Goal: Task Accomplishment & Management: Manage account settings

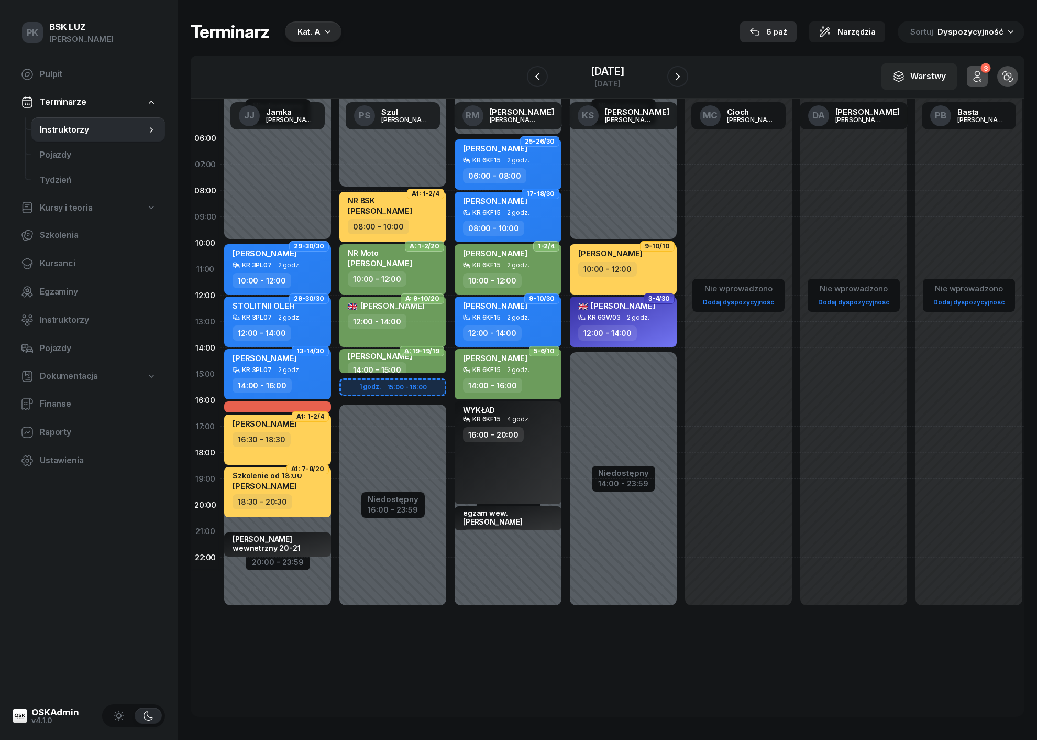
click at [787, 34] on div "6 paź" at bounding box center [769, 32] width 38 height 13
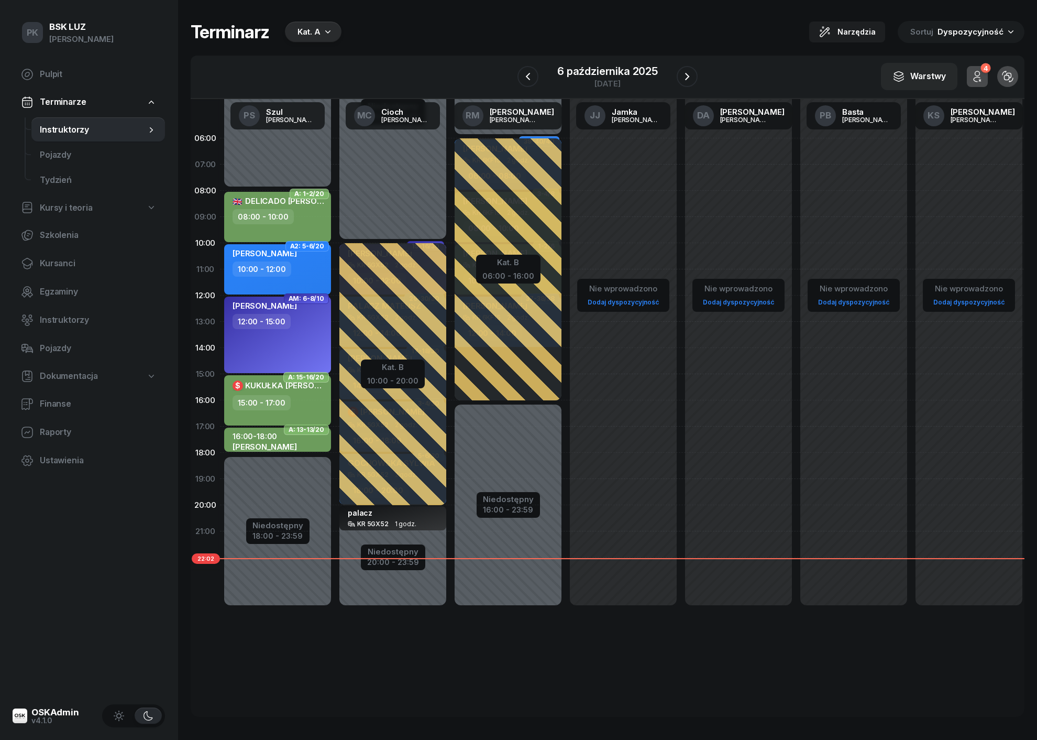
click at [282, 387] on span "KUKUŁKA [PERSON_NAME]" at bounding box center [297, 385] width 105 height 10
select select "15"
select select "17"
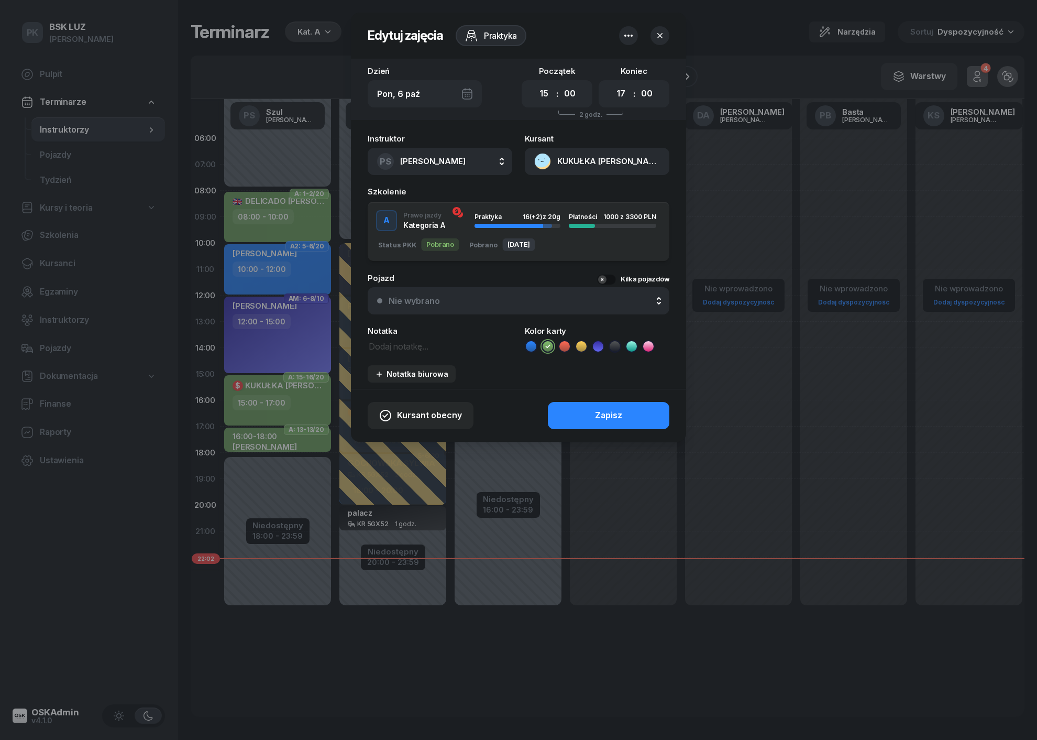
click at [282, 387] on div at bounding box center [518, 370] width 1037 height 740
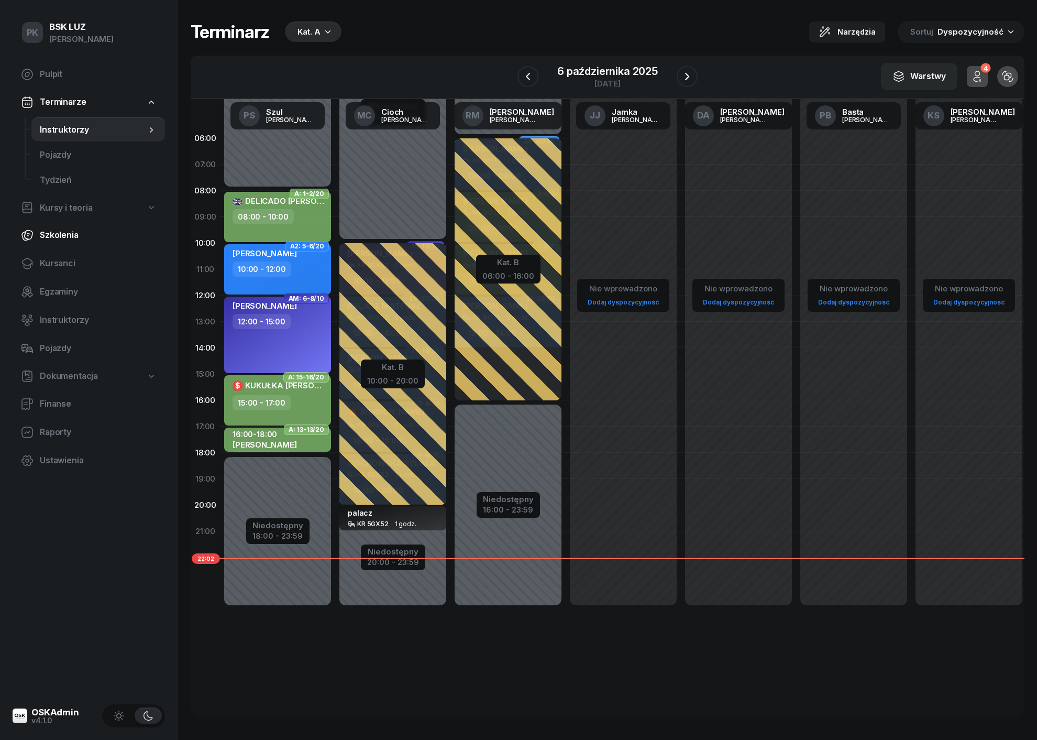
click at [64, 239] on span "Szkolenia" at bounding box center [98, 235] width 117 height 14
select select "createdAt-desc"
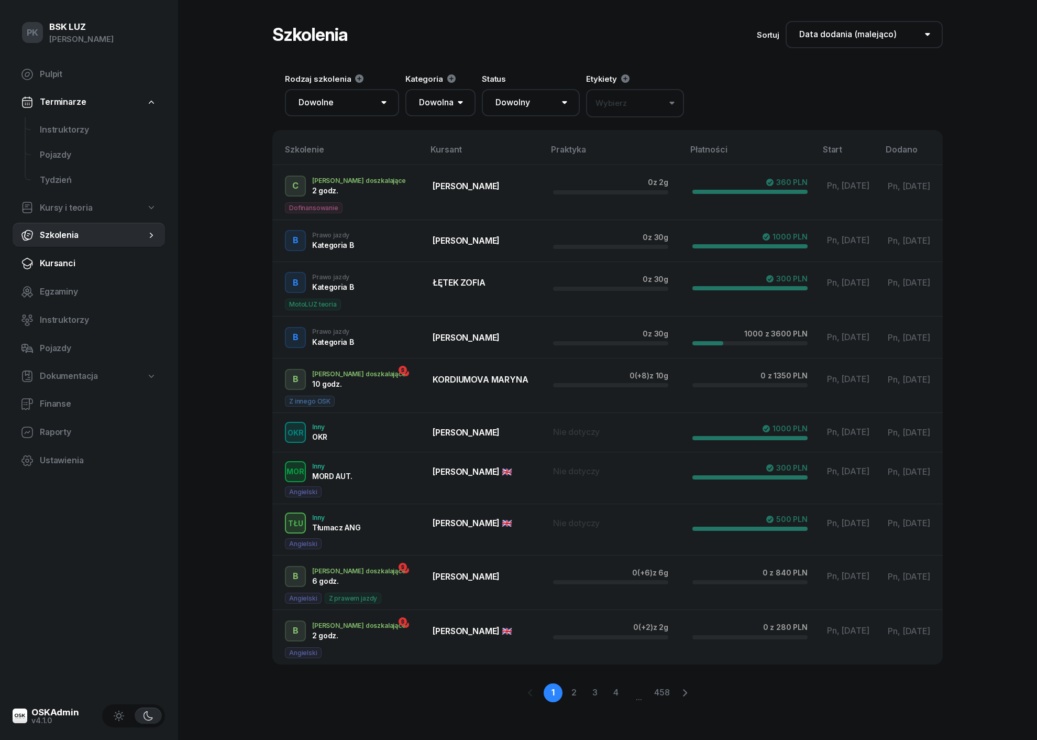
click at [65, 260] on span "Kursanci" at bounding box center [98, 264] width 117 height 14
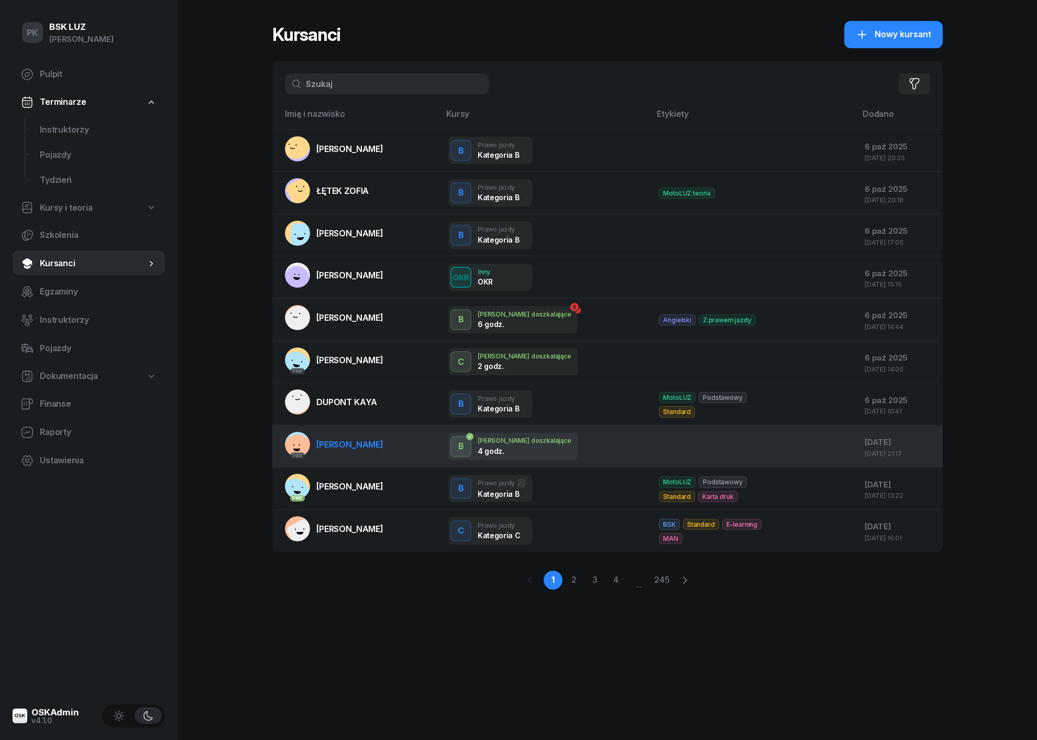
click at [384, 443] on span "[PERSON_NAME]" at bounding box center [349, 444] width 67 height 10
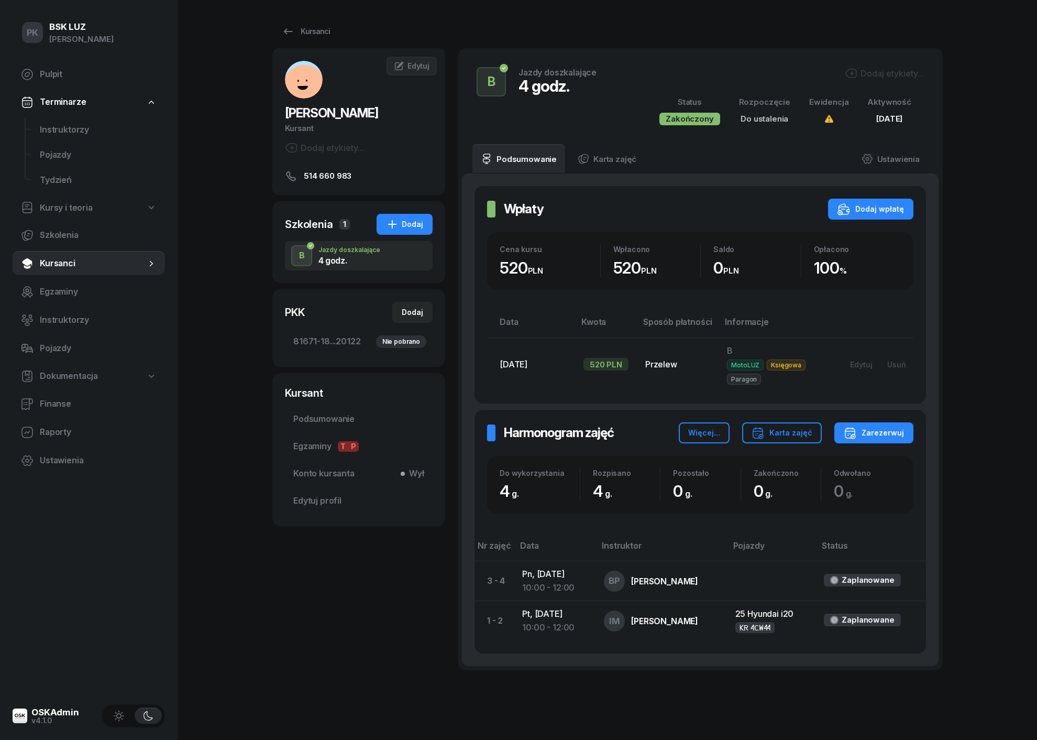
click at [865, 71] on div "Dodaj etykiety..." at bounding box center [884, 73] width 79 height 13
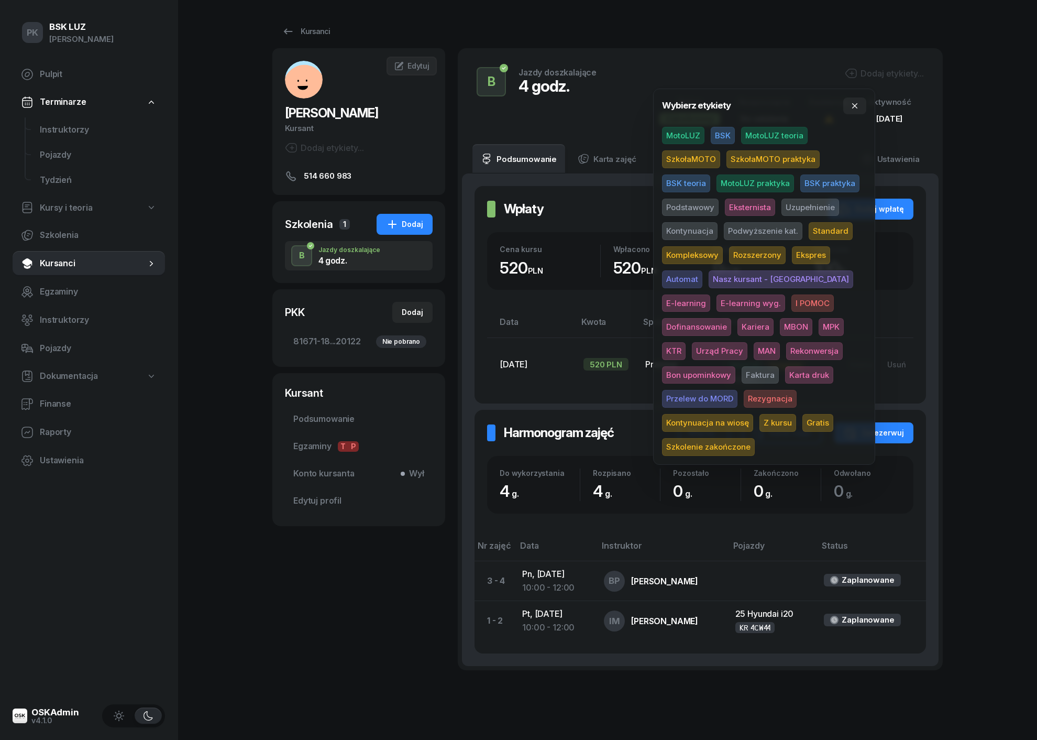
click at [691, 135] on span "MotoLUZ" at bounding box center [683, 136] width 42 height 18
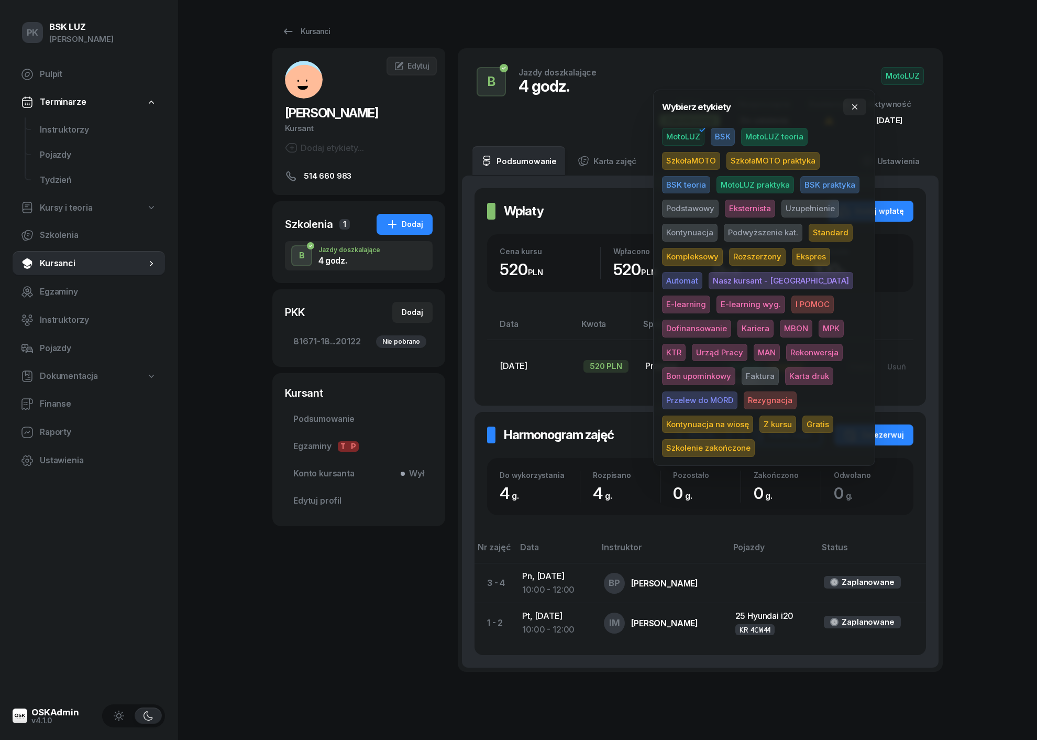
click at [803, 206] on span "Uzupełnienie" at bounding box center [811, 209] width 58 height 18
click at [998, 158] on div "PK BSK [PERSON_NAME] Pulpit Terminarze Instruktorzy Pojazdy Tydzień Kursy i teo…" at bounding box center [518, 387] width 1037 height 774
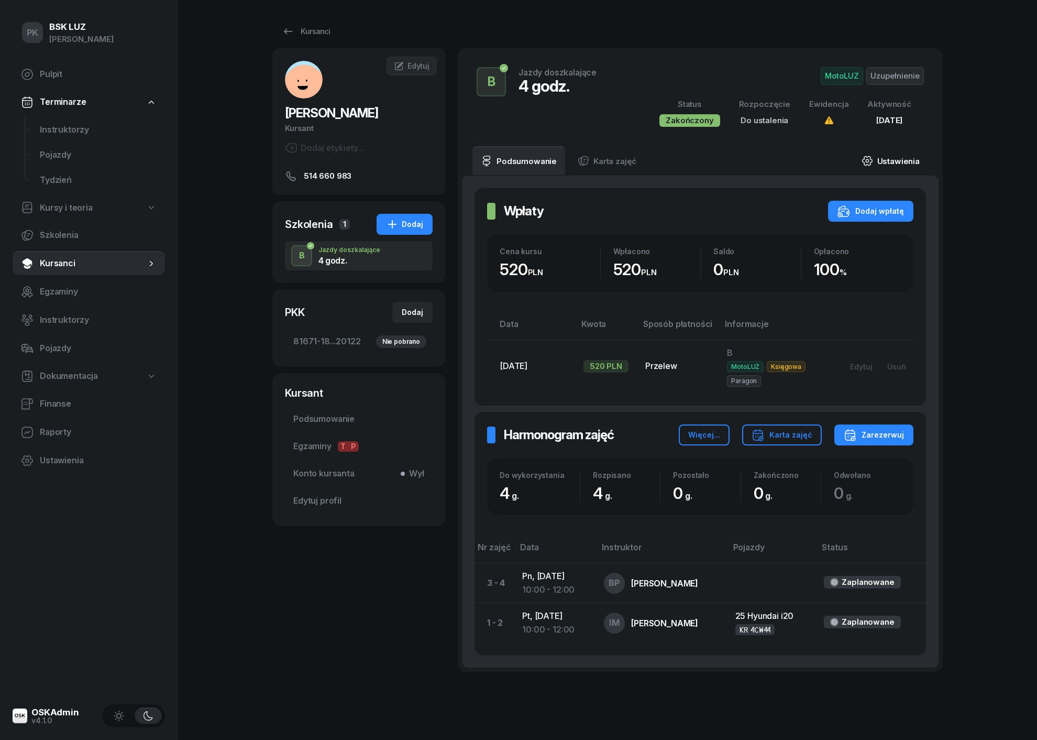
click at [910, 154] on link "Ustawienia" at bounding box center [890, 160] width 75 height 29
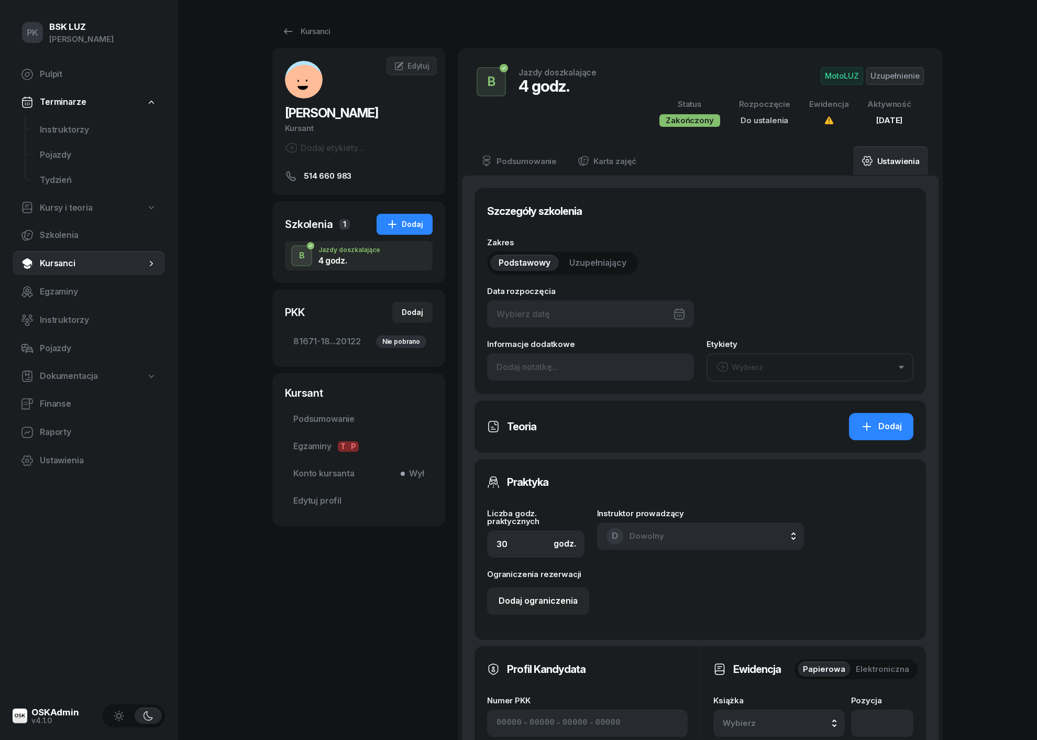
type input "4"
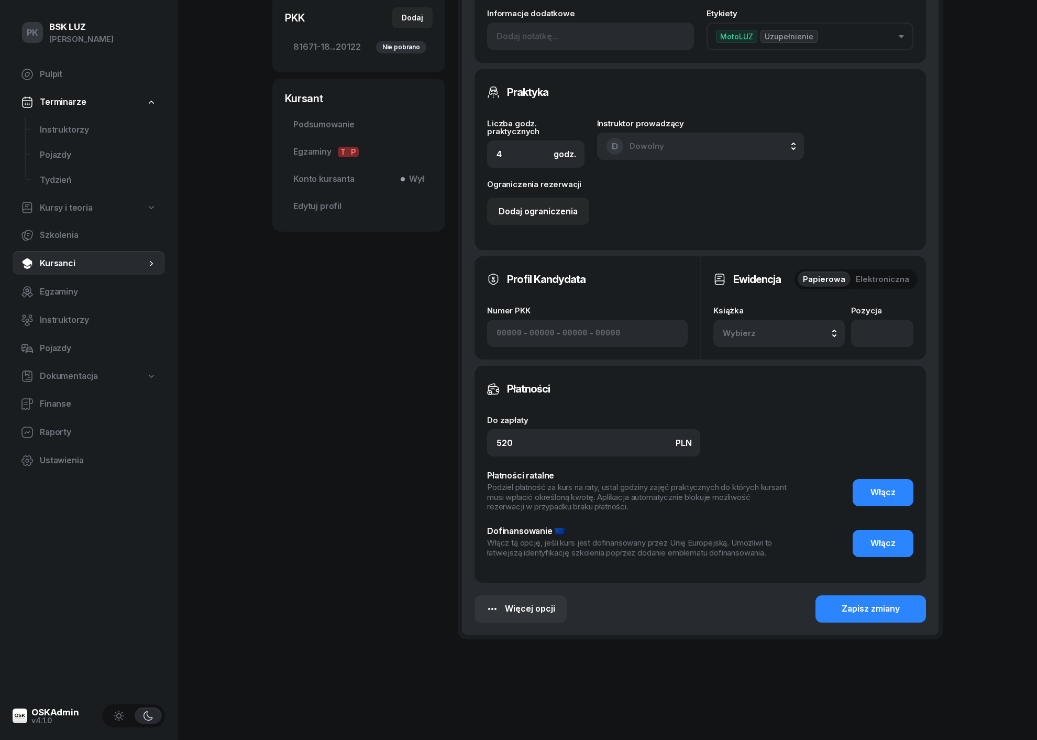
scroll to position [294, 0]
click at [788, 334] on div "Wybierz" at bounding box center [779, 334] width 113 height 14
click at [767, 474] on div "2/2025 Manualna" at bounding box center [791, 474] width 124 height 20
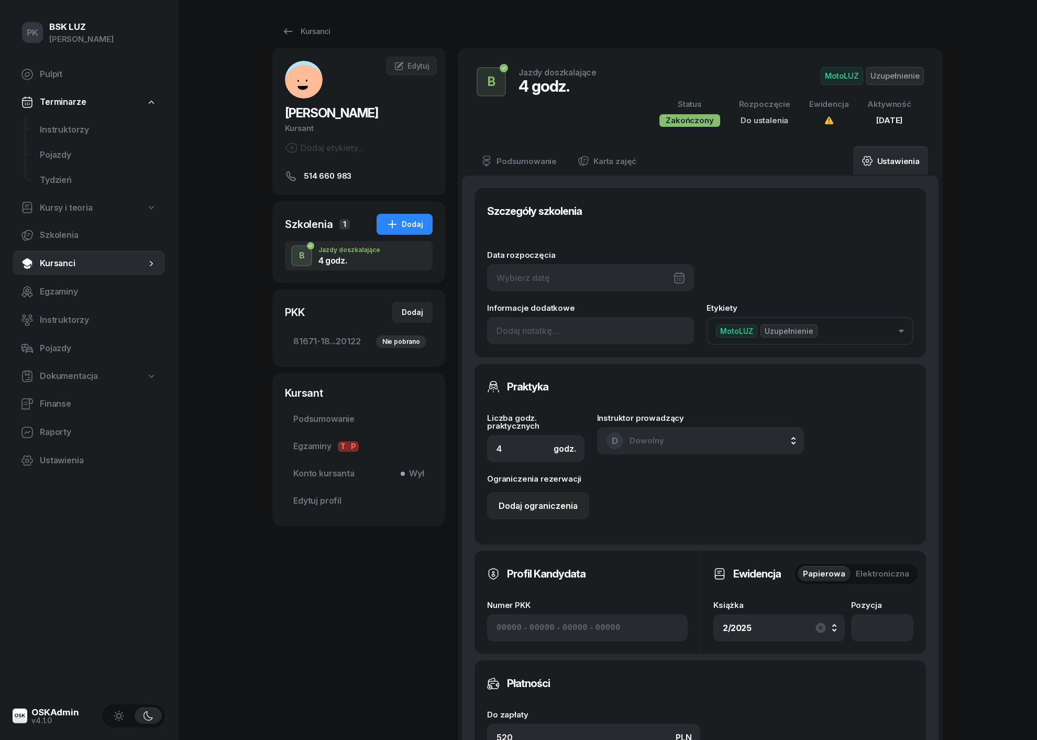
scroll to position [0, 0]
click at [557, 278] on div at bounding box center [590, 277] width 207 height 27
click at [635, 376] on div "10" at bounding box center [636, 379] width 17 height 17
type input "[DATE]"
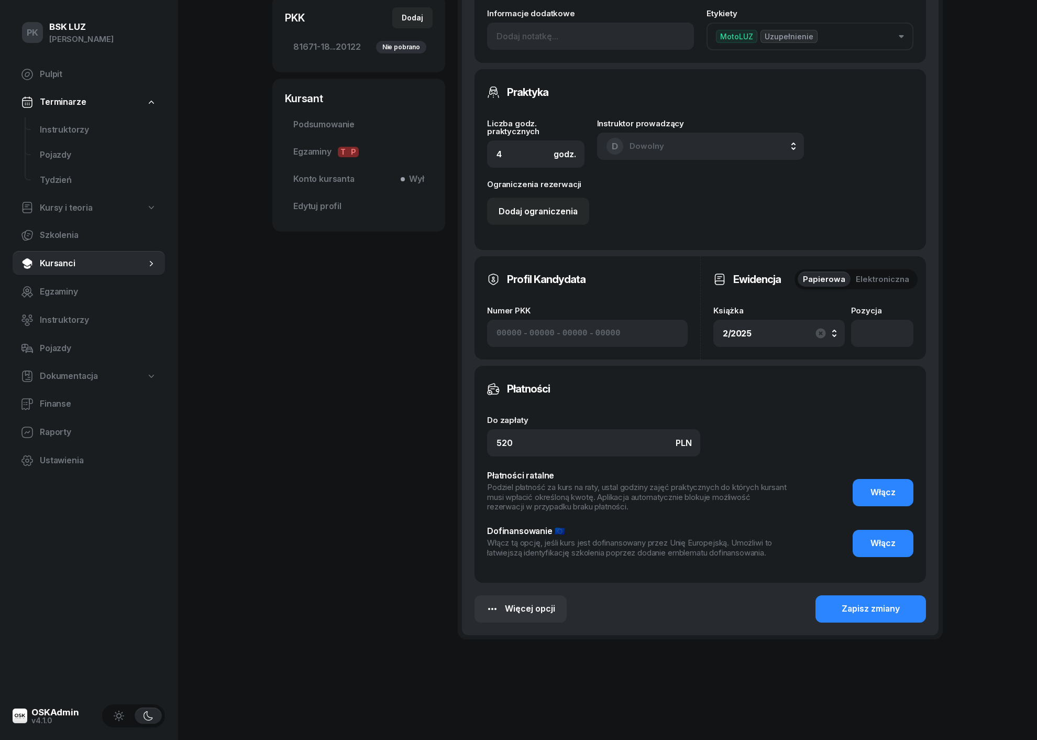
scroll to position [294, 0]
click at [858, 602] on div "Zapisz zmiany" at bounding box center [871, 609] width 58 height 14
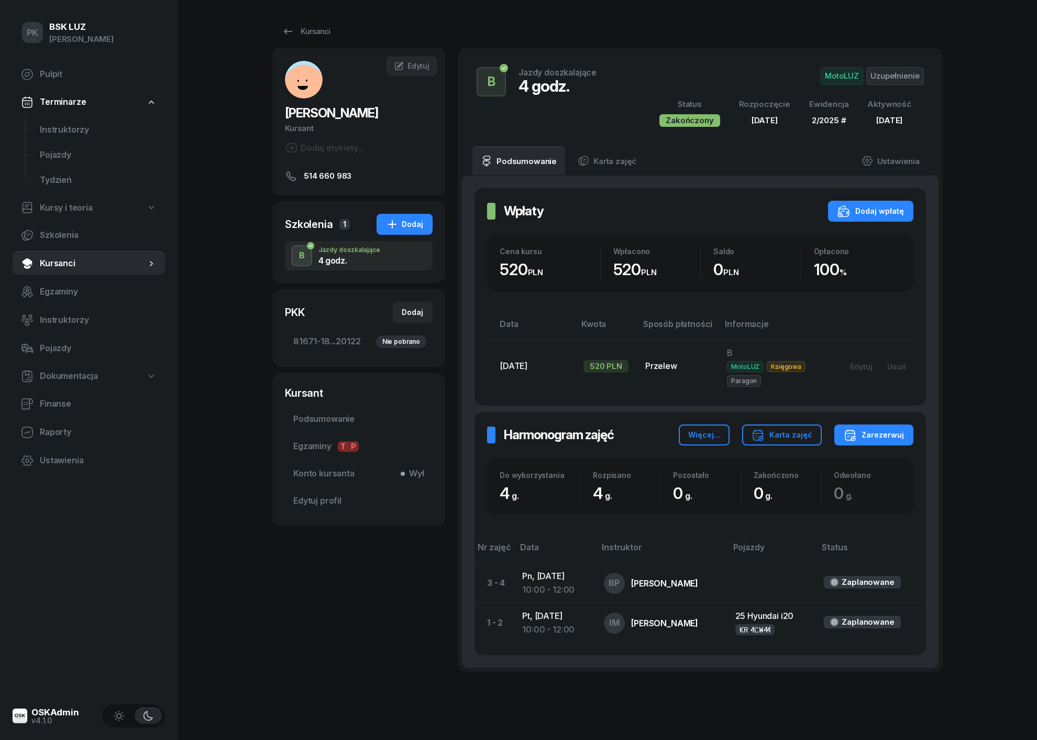
scroll to position [0, 0]
click at [67, 259] on span "Kursanci" at bounding box center [93, 264] width 106 height 14
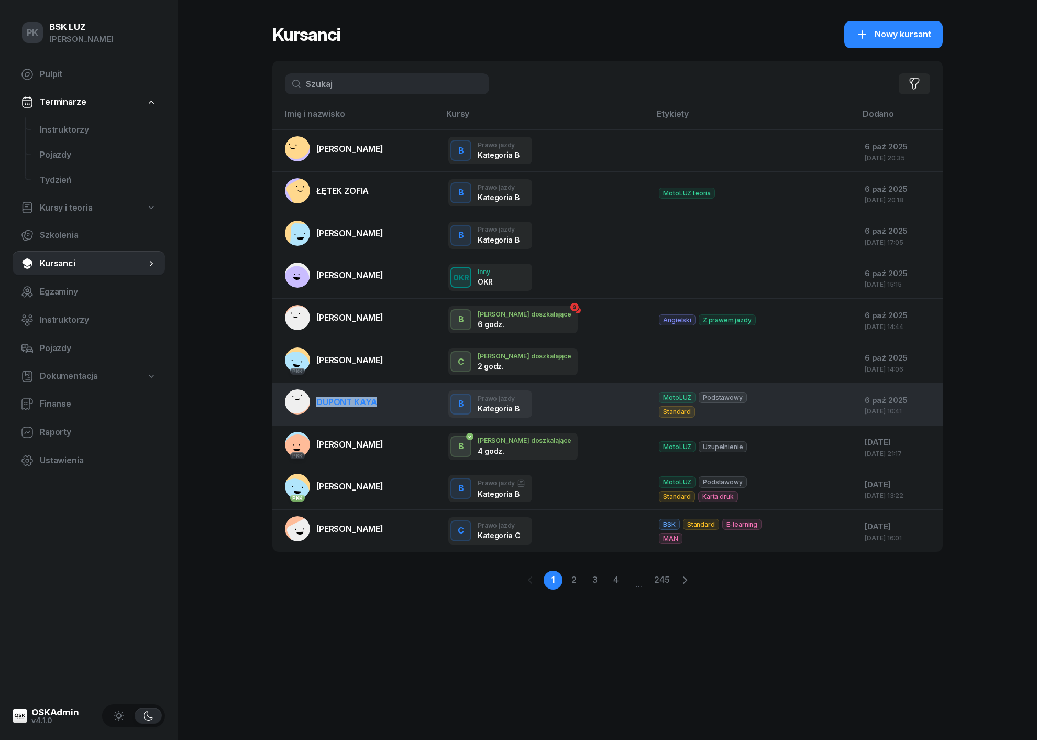
click at [327, 401] on span "DUPONT KAYA" at bounding box center [346, 402] width 61 height 10
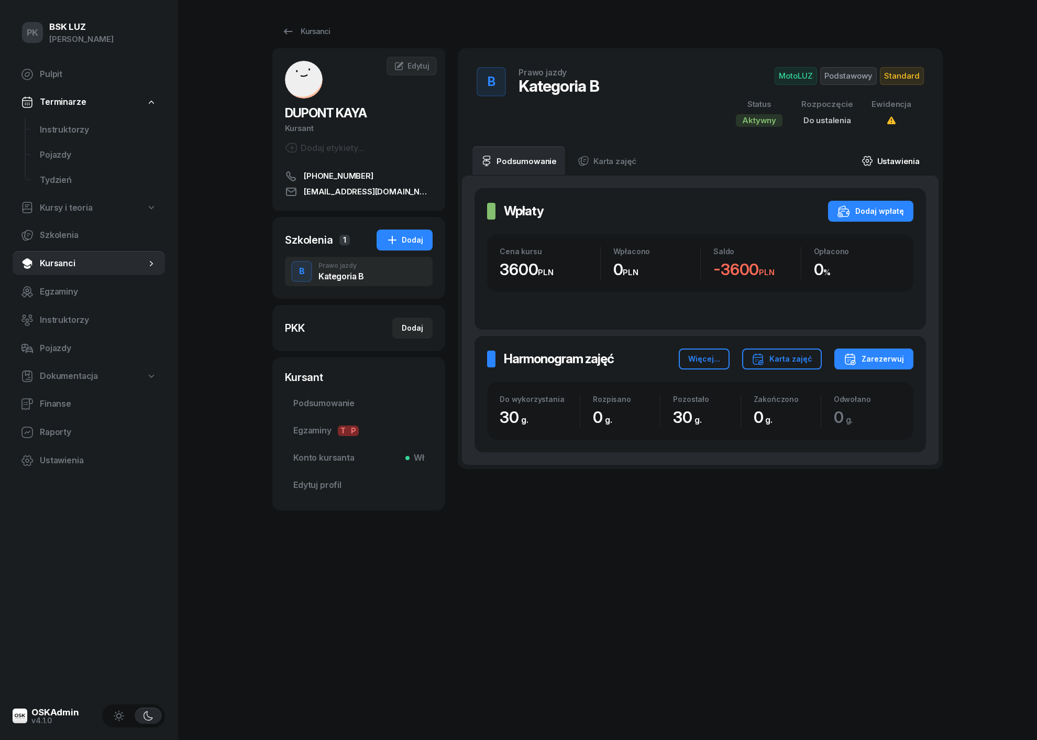
click at [901, 161] on link "Ustawienia" at bounding box center [890, 160] width 75 height 29
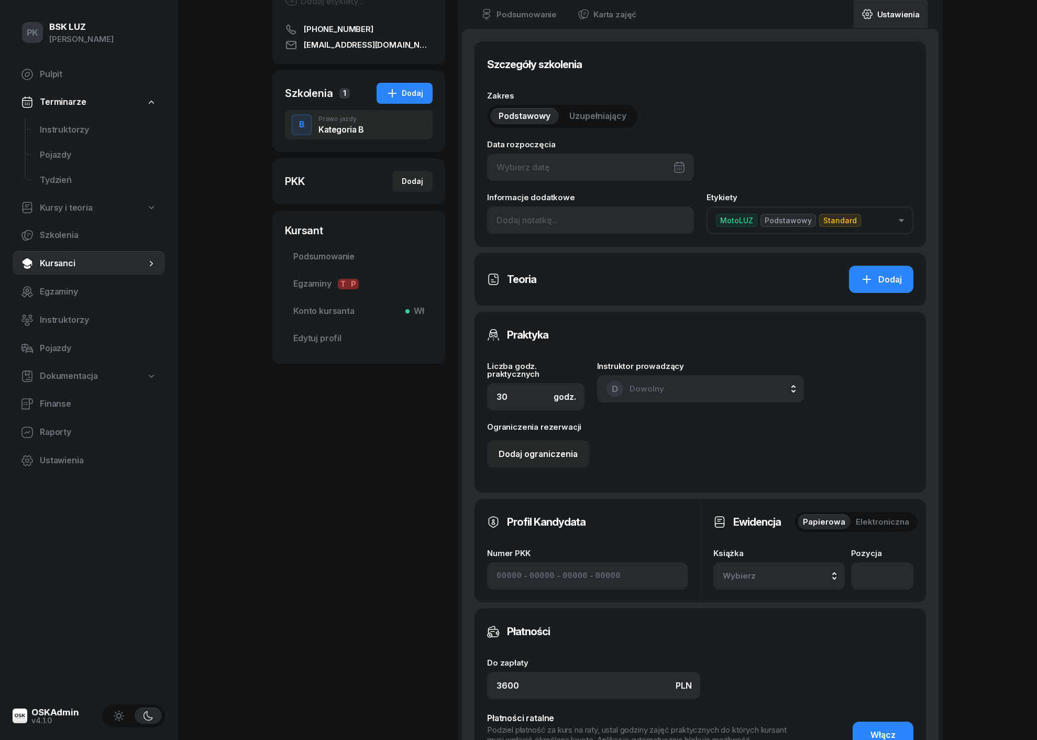
scroll to position [260, 0]
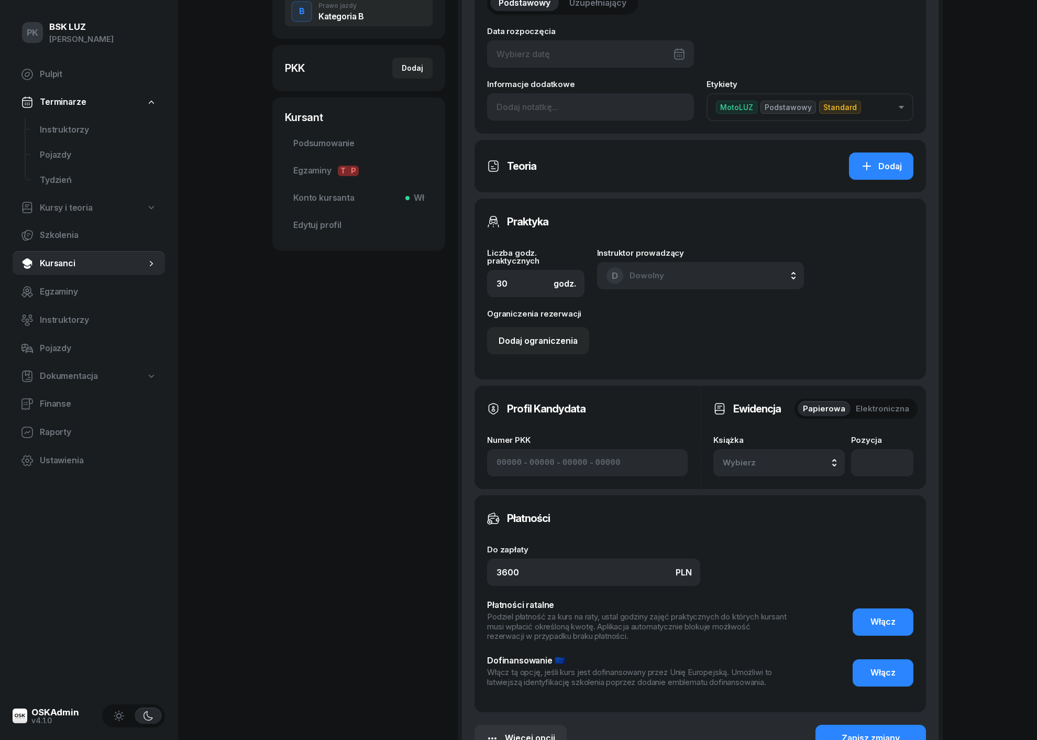
click at [768, 460] on span "Wybierz" at bounding box center [754, 463] width 62 height 14
click at [773, 394] on div "2/2025 Manualna" at bounding box center [791, 393] width 124 height 20
click at [856, 727] on button "Zapisz zmiany" at bounding box center [871, 738] width 111 height 27
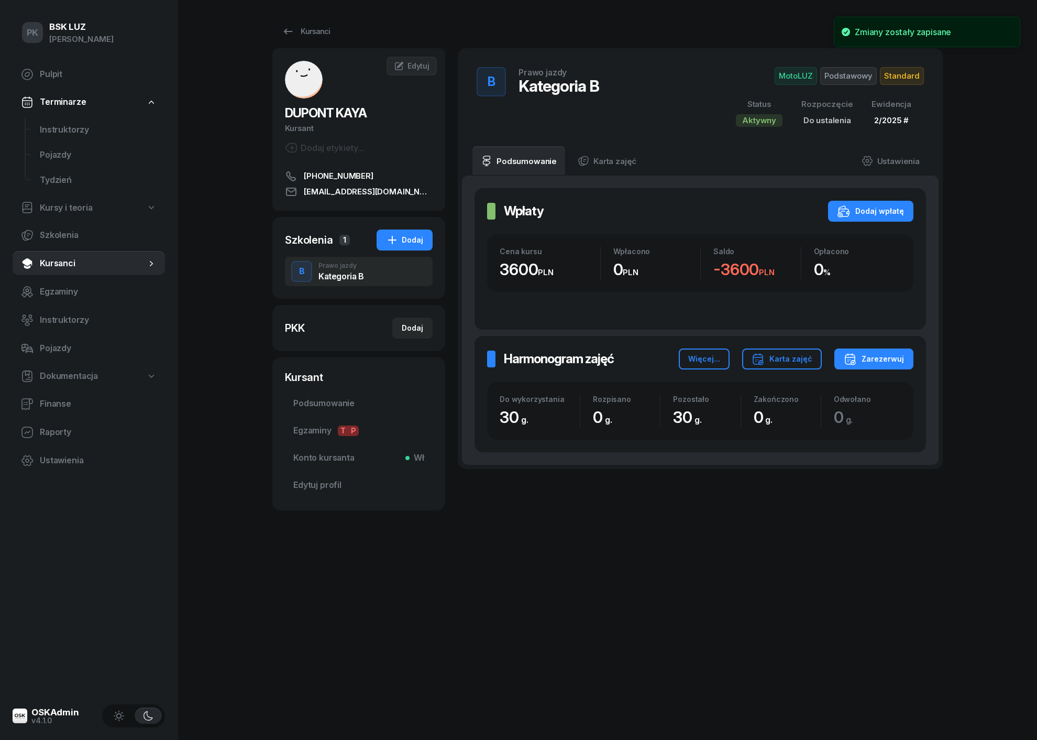
click at [59, 373] on span "Dokumentacja" at bounding box center [69, 376] width 58 height 14
click at [73, 401] on span "Książki ewidencji" at bounding box center [98, 404] width 117 height 14
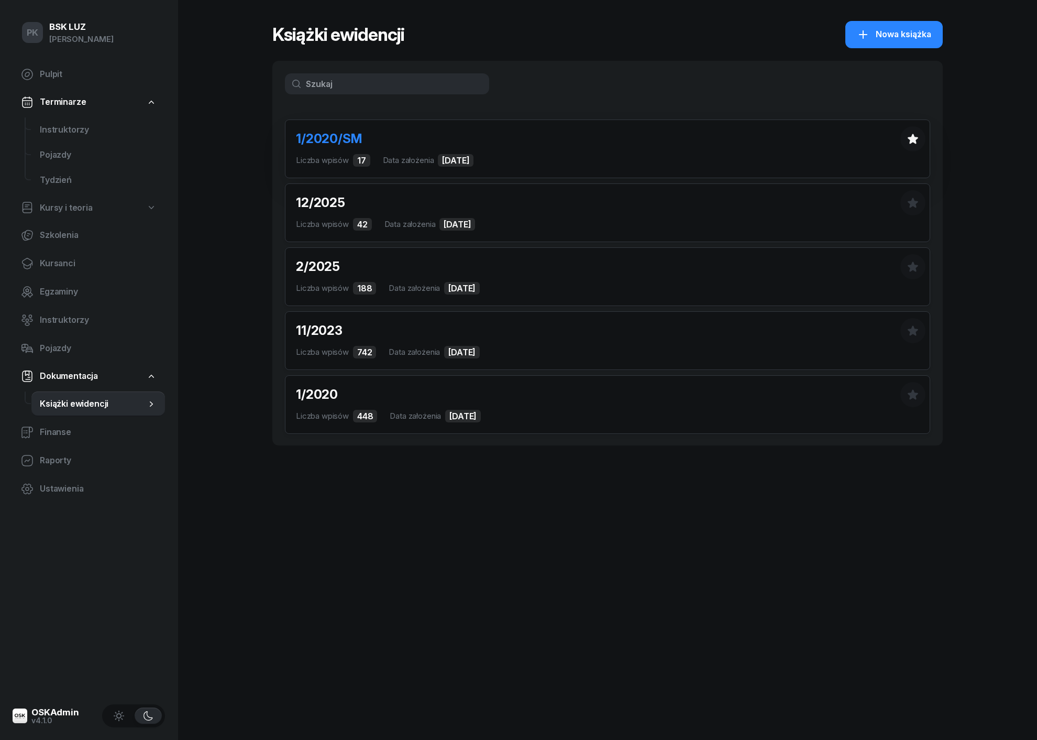
click at [336, 141] on span "1/2020/SM" at bounding box center [329, 138] width 66 height 15
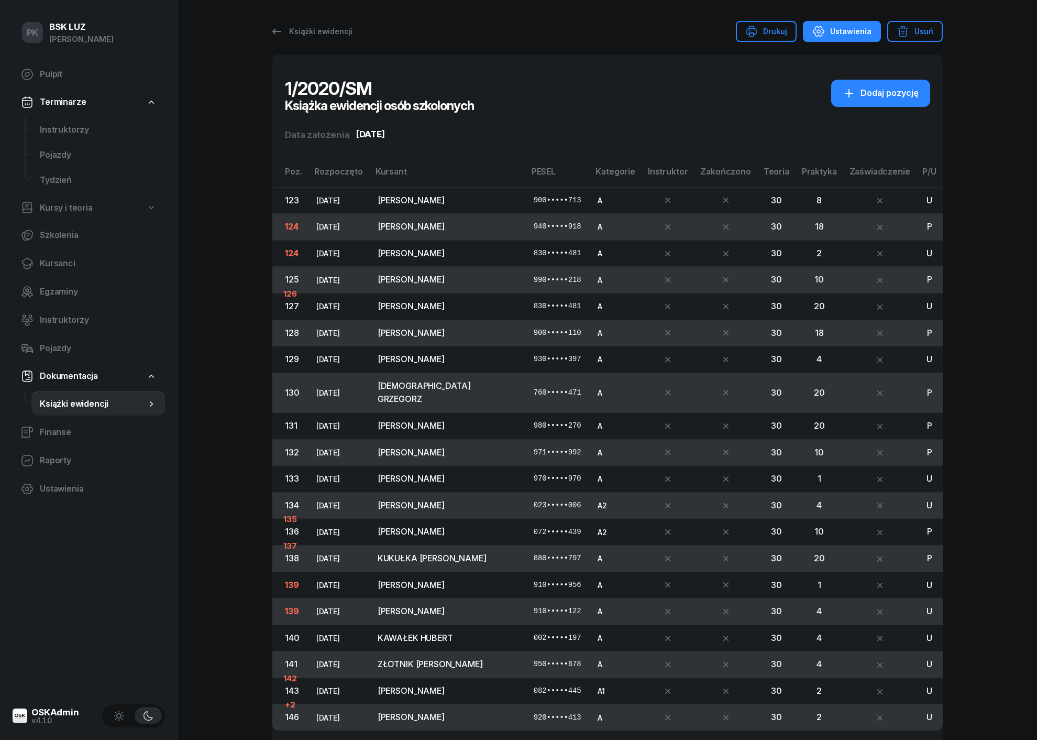
click at [850, 26] on div "Ustawienia" at bounding box center [842, 31] width 59 height 13
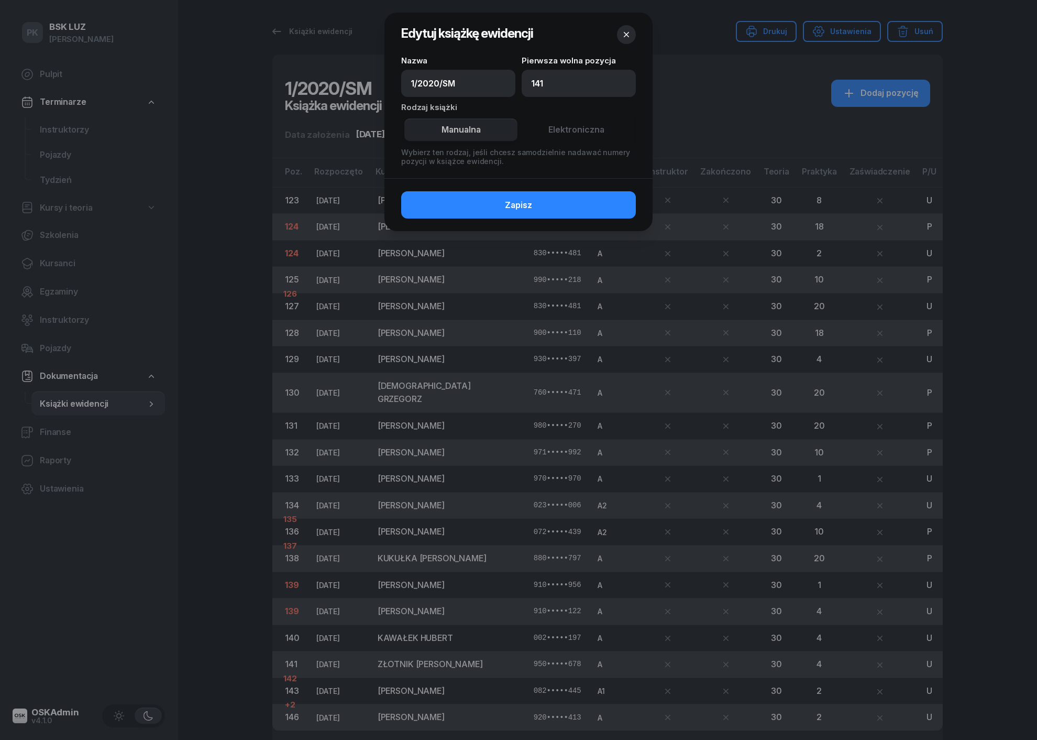
click at [625, 36] on icon "button" at bounding box center [626, 34] width 10 height 10
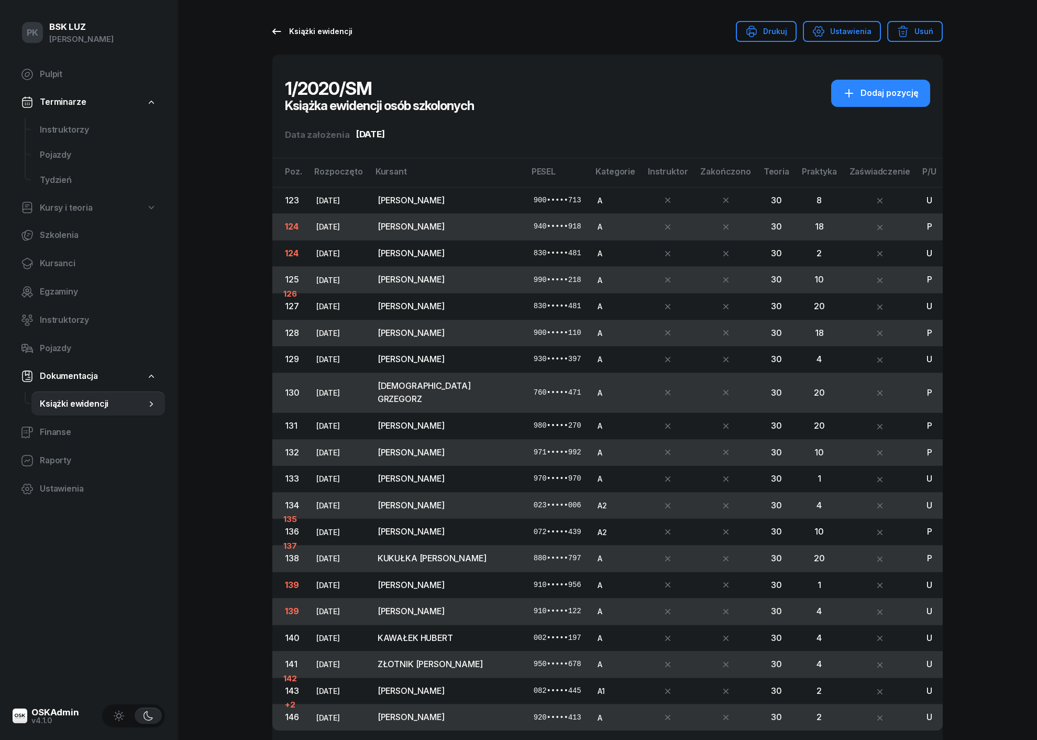
click at [331, 30] on div "Książki ewidencji" at bounding box center [311, 31] width 82 height 13
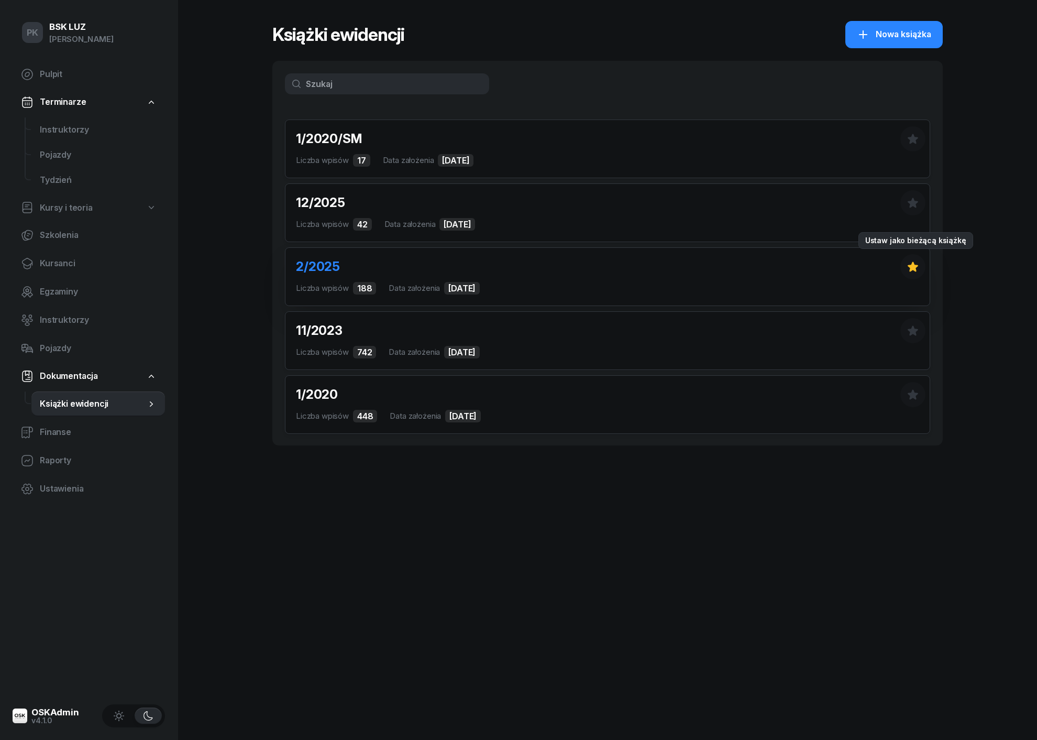
click at [916, 266] on icon "button" at bounding box center [913, 266] width 10 height 10
click at [916, 201] on icon "button" at bounding box center [913, 203] width 10 height 10
click at [913, 260] on icon "button" at bounding box center [913, 266] width 13 height 13
click at [529, 510] on div "Książki ewidencji Nowa książka 1/2020/SM Liczba wpisów 17 Data założenia [DATE]…" at bounding box center [607, 370] width 671 height 740
click at [313, 268] on span "2/2025" at bounding box center [318, 266] width 44 height 15
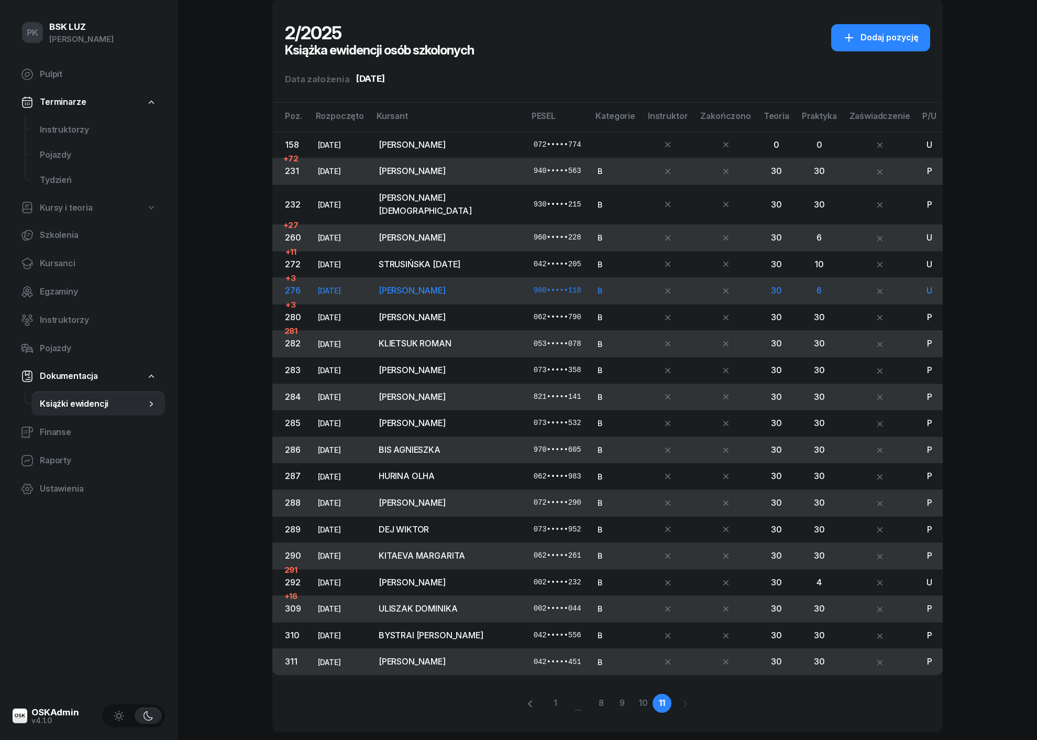
scroll to position [55, 0]
click at [555, 694] on link "1" at bounding box center [555, 703] width 19 height 19
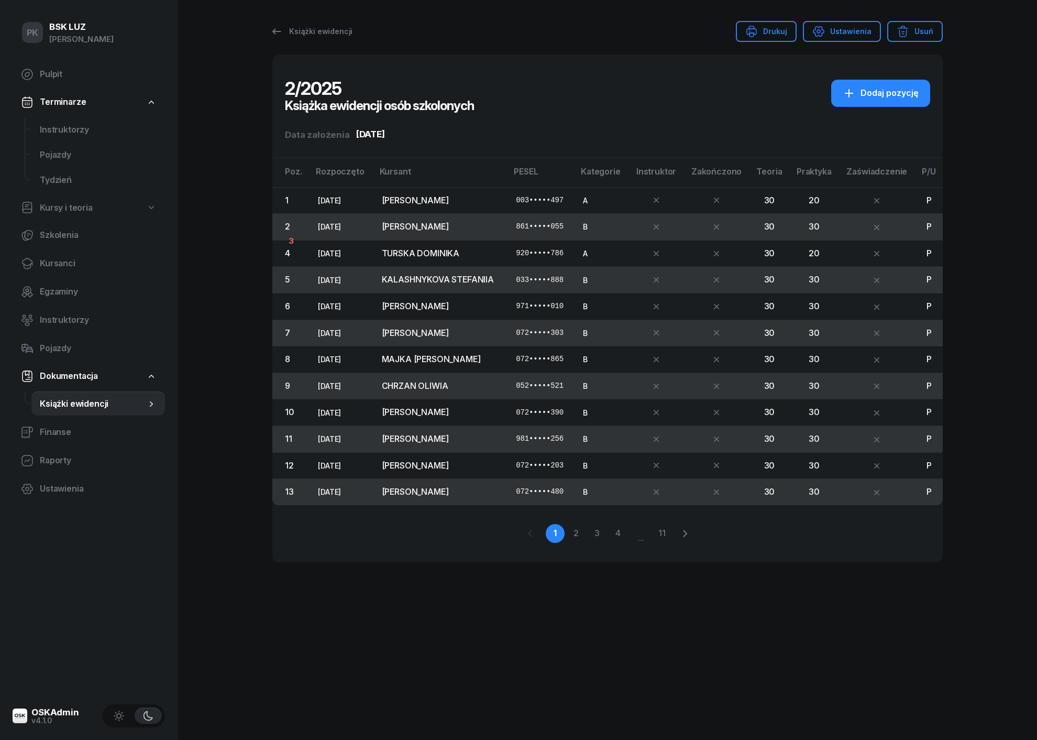
scroll to position [0, 0]
click at [662, 535] on link "11" at bounding box center [662, 533] width 19 height 19
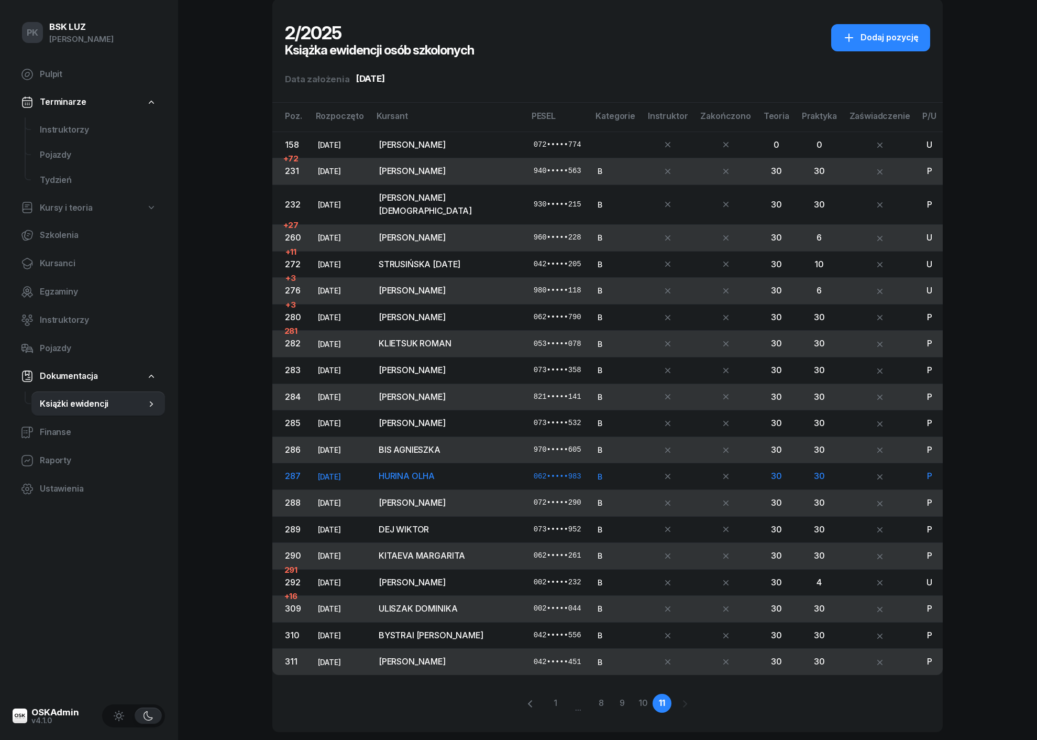
scroll to position [55, 0]
click at [297, 577] on span "292" at bounding box center [293, 582] width 16 height 10
click at [78, 376] on span "Dokumentacja" at bounding box center [69, 376] width 58 height 14
click at [74, 403] on span "Książki ewidencji" at bounding box center [93, 404] width 106 height 14
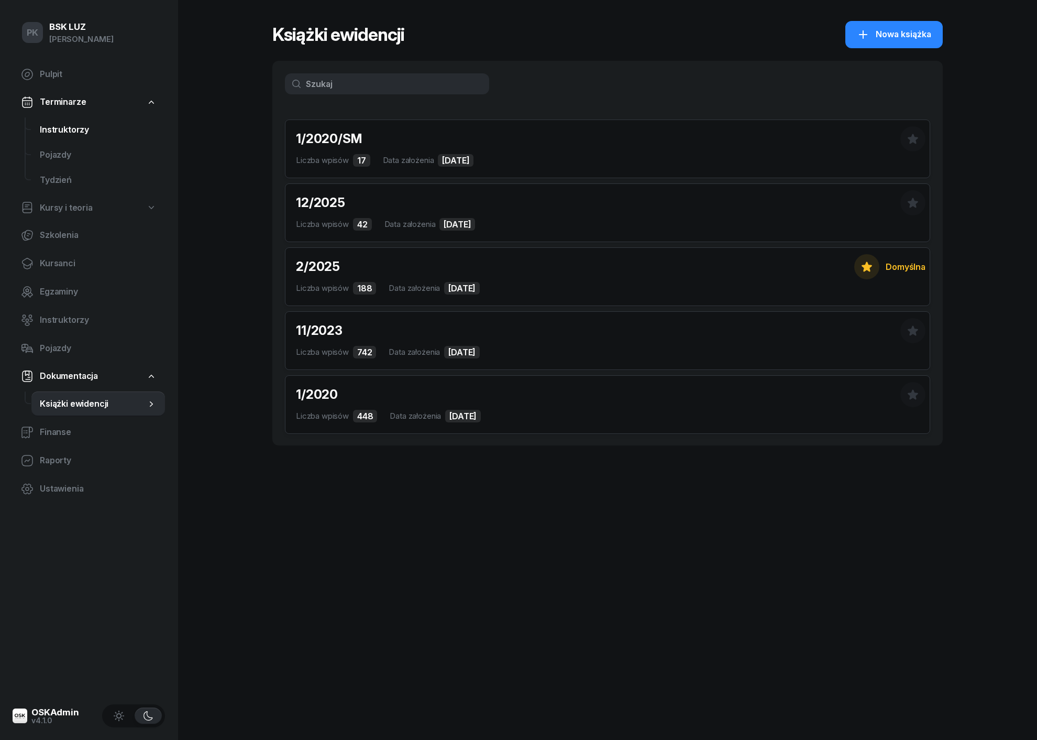
click at [68, 132] on span "Instruktorzy" at bounding box center [98, 130] width 117 height 14
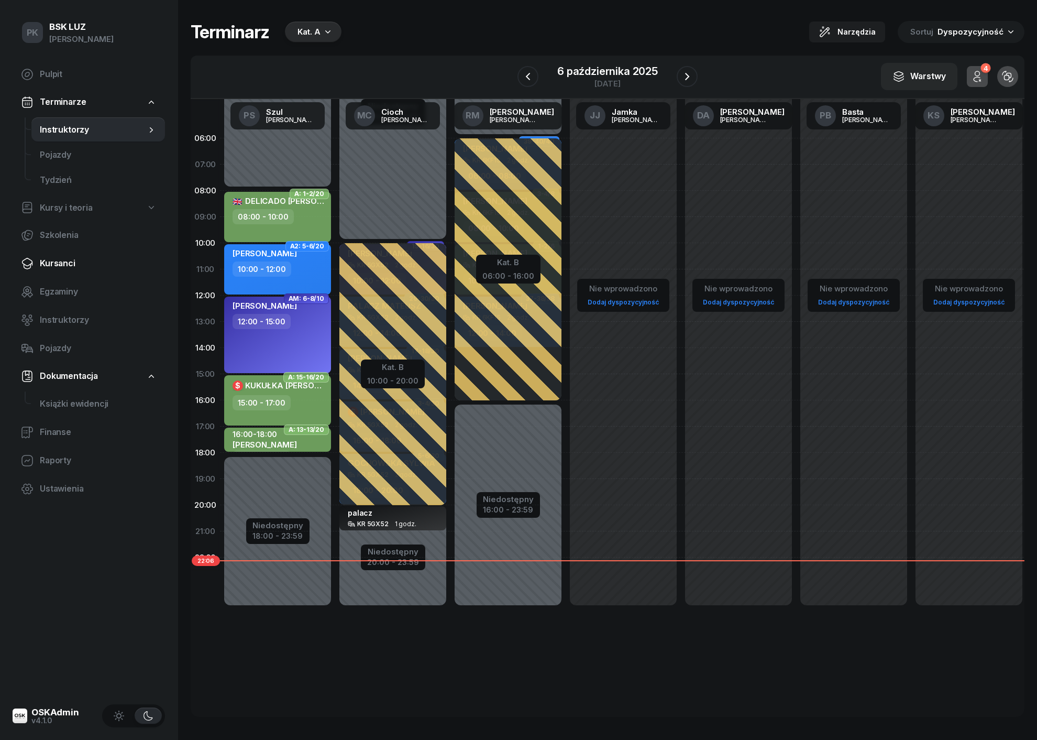
click at [67, 264] on span "Kursanci" at bounding box center [98, 264] width 117 height 14
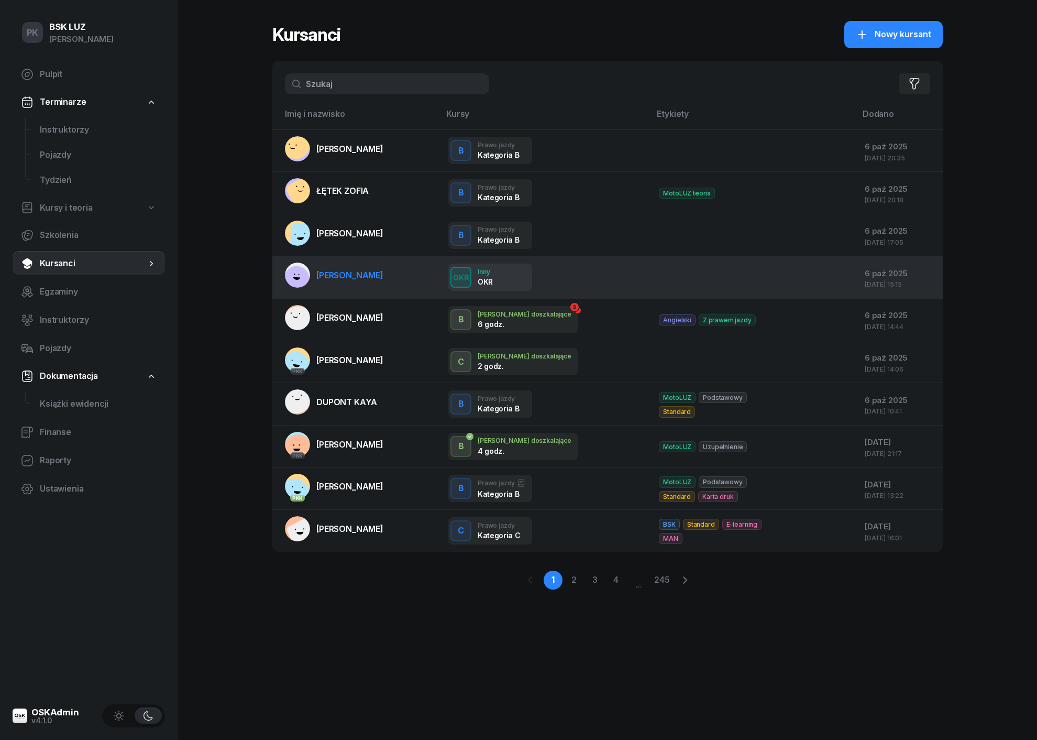
click at [357, 276] on span "[PERSON_NAME]" at bounding box center [349, 275] width 67 height 10
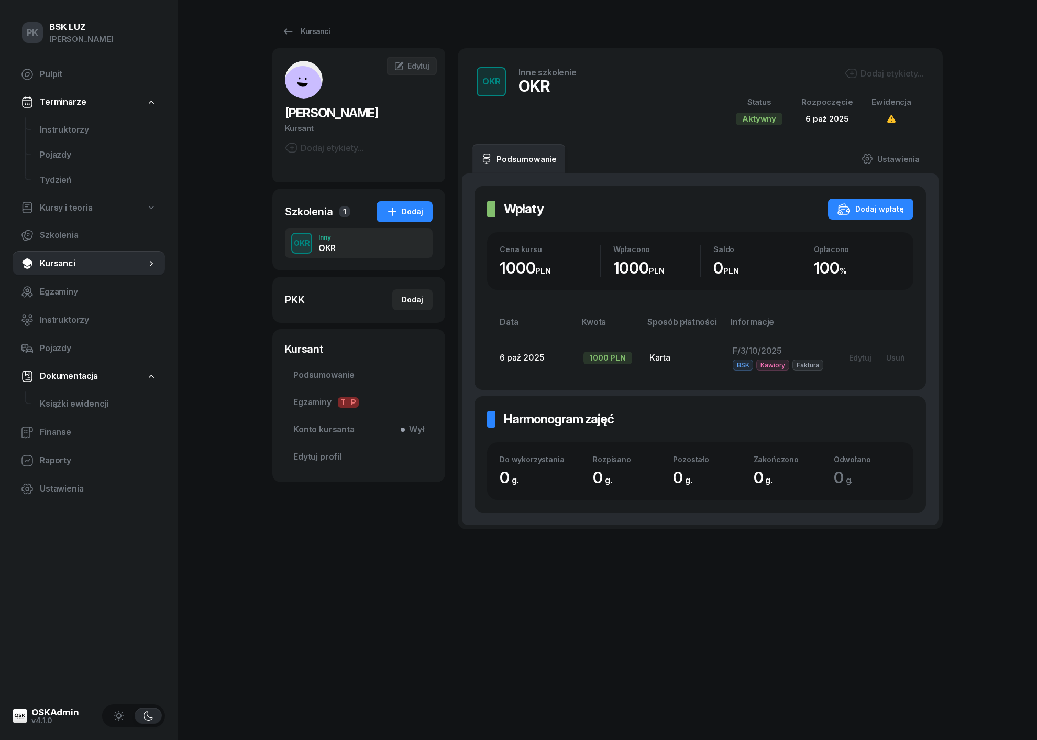
click at [886, 76] on div "Dodaj etykiety..." at bounding box center [884, 73] width 79 height 13
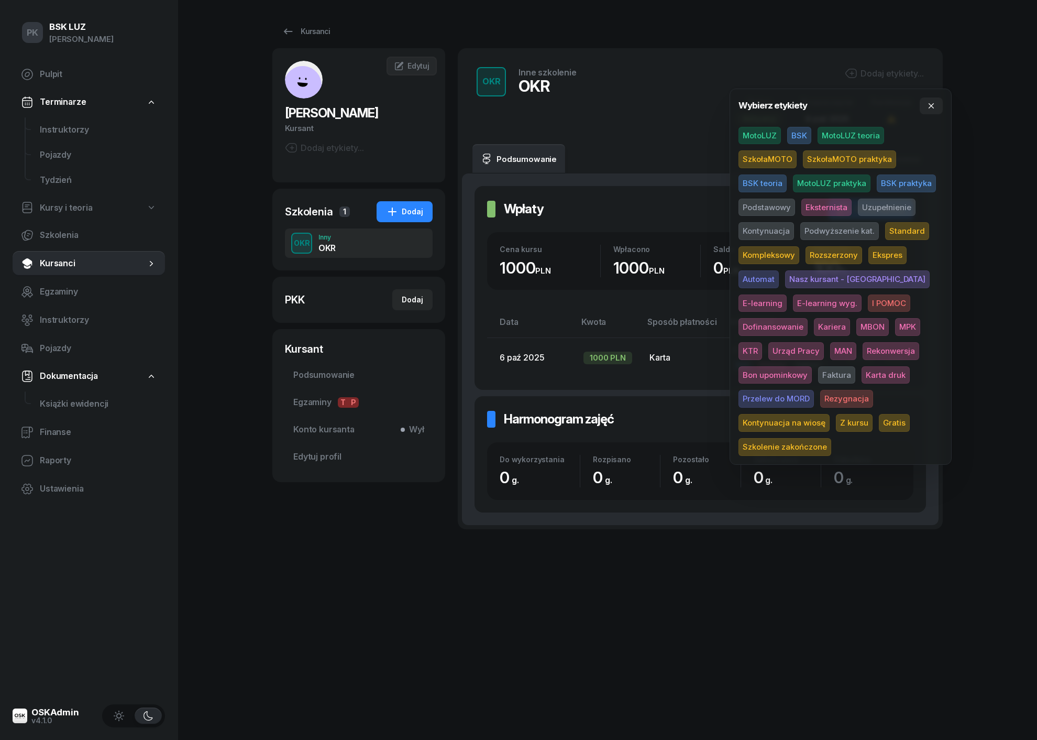
click at [798, 135] on span "BSK" at bounding box center [799, 136] width 24 height 18
click at [1002, 168] on div "PK BSK [PERSON_NAME] Pulpit Terminarze Instruktorzy Pojazdy Tydzień Kursy i teo…" at bounding box center [518, 370] width 1037 height 740
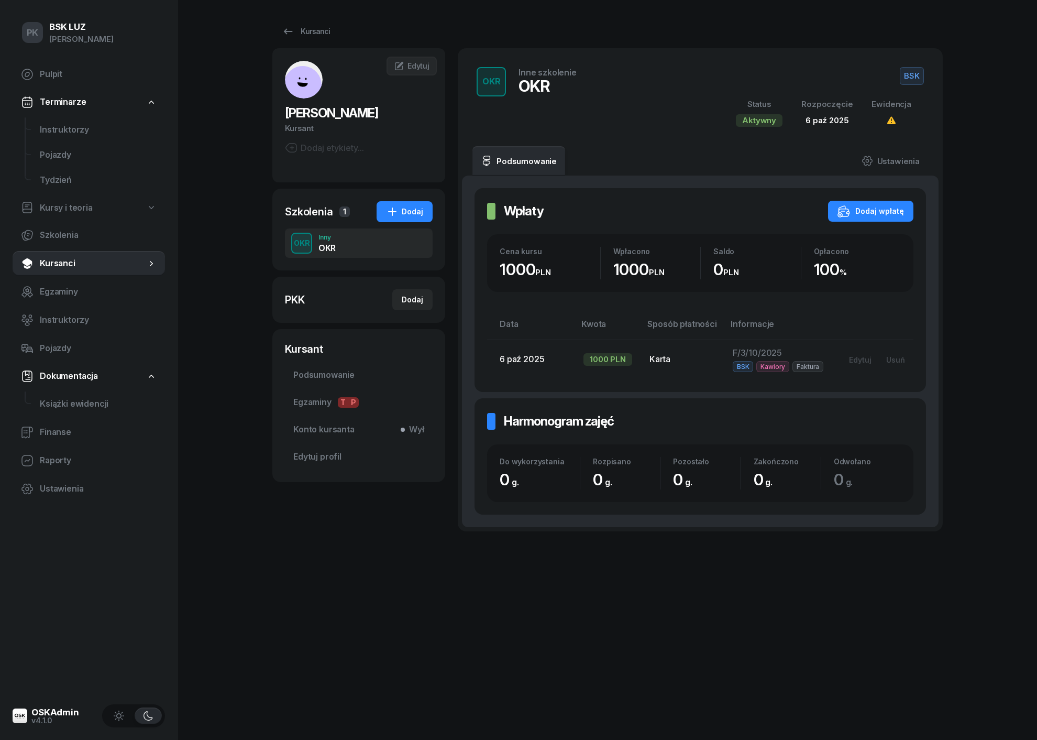
click at [921, 73] on span "BSK" at bounding box center [912, 76] width 24 height 18
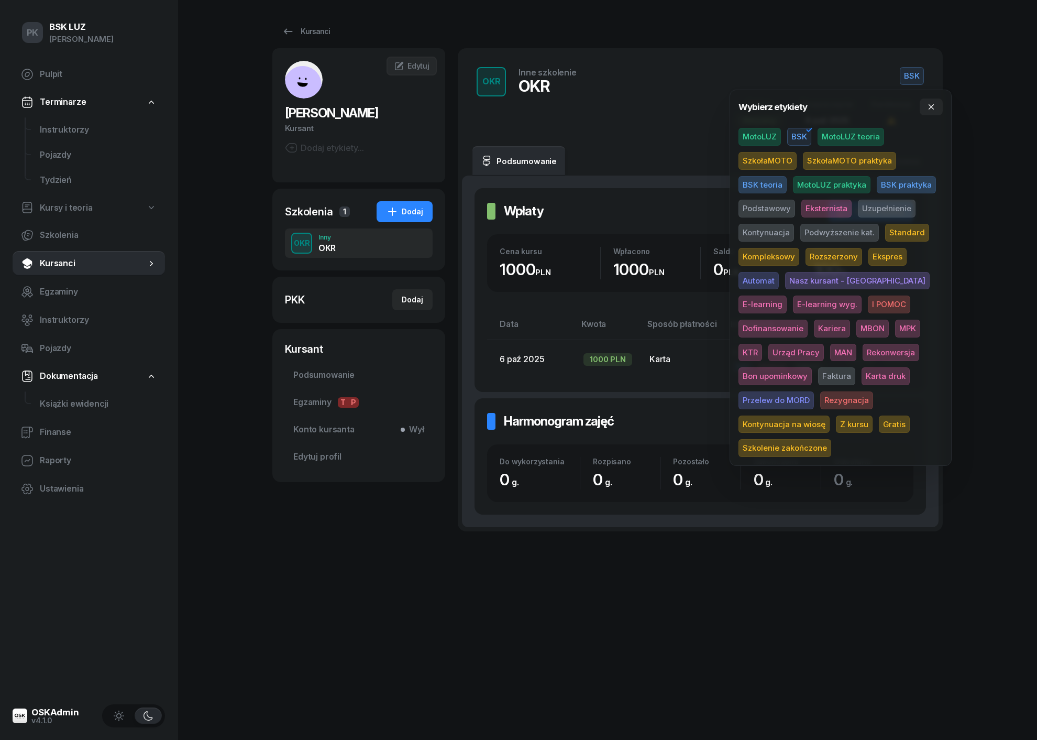
click at [818, 373] on span "Faktura" at bounding box center [836, 376] width 37 height 18
click at [984, 317] on div "PK BSK [PERSON_NAME] Pulpit Terminarze Instruktorzy Pojazdy Tydzień Kursy i teo…" at bounding box center [518, 370] width 1037 height 740
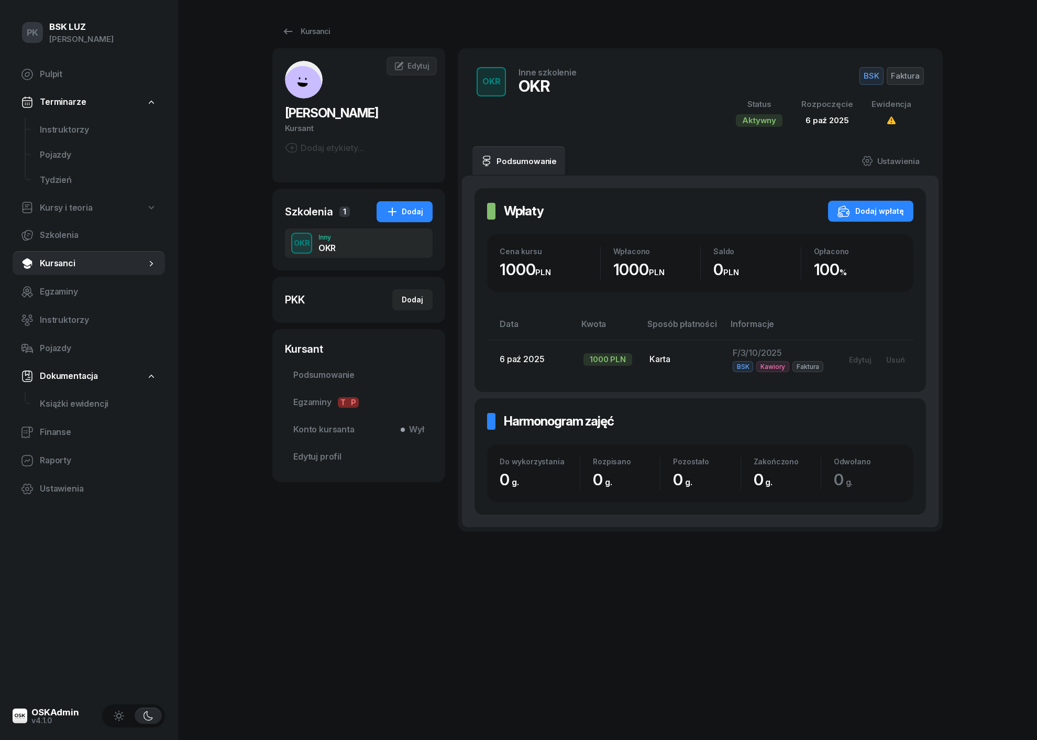
click at [69, 370] on span "Dokumentacja" at bounding box center [69, 376] width 58 height 14
click at [60, 258] on span "Kursanci" at bounding box center [93, 264] width 106 height 14
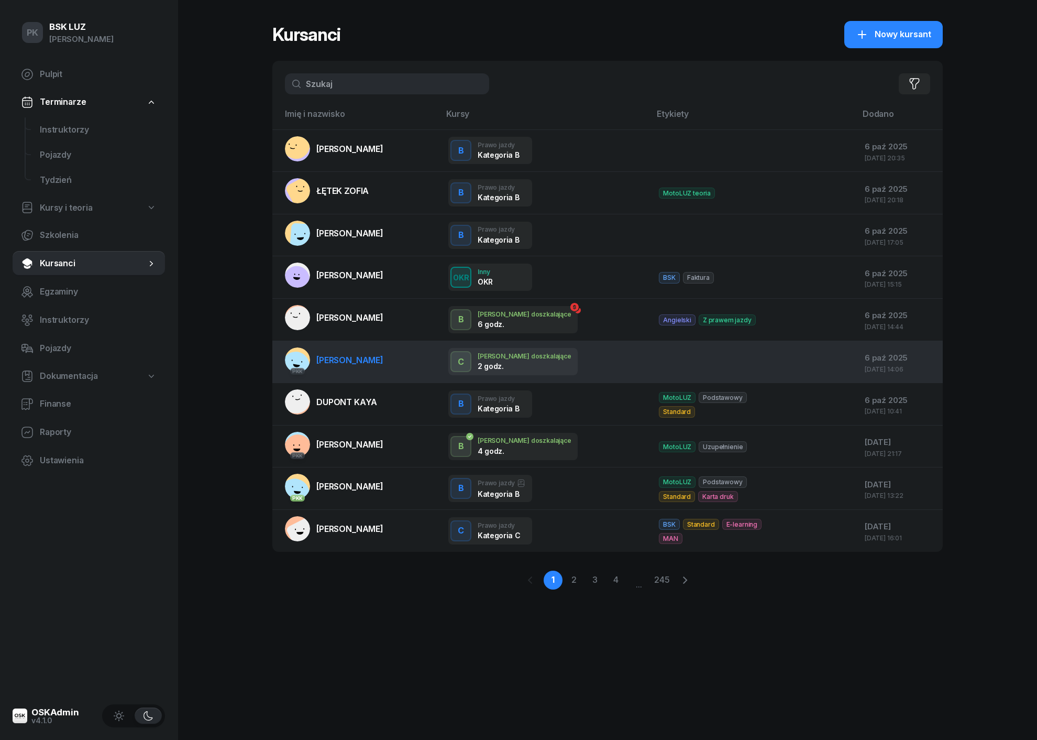
click at [330, 357] on span "[PERSON_NAME]" at bounding box center [349, 360] width 67 height 10
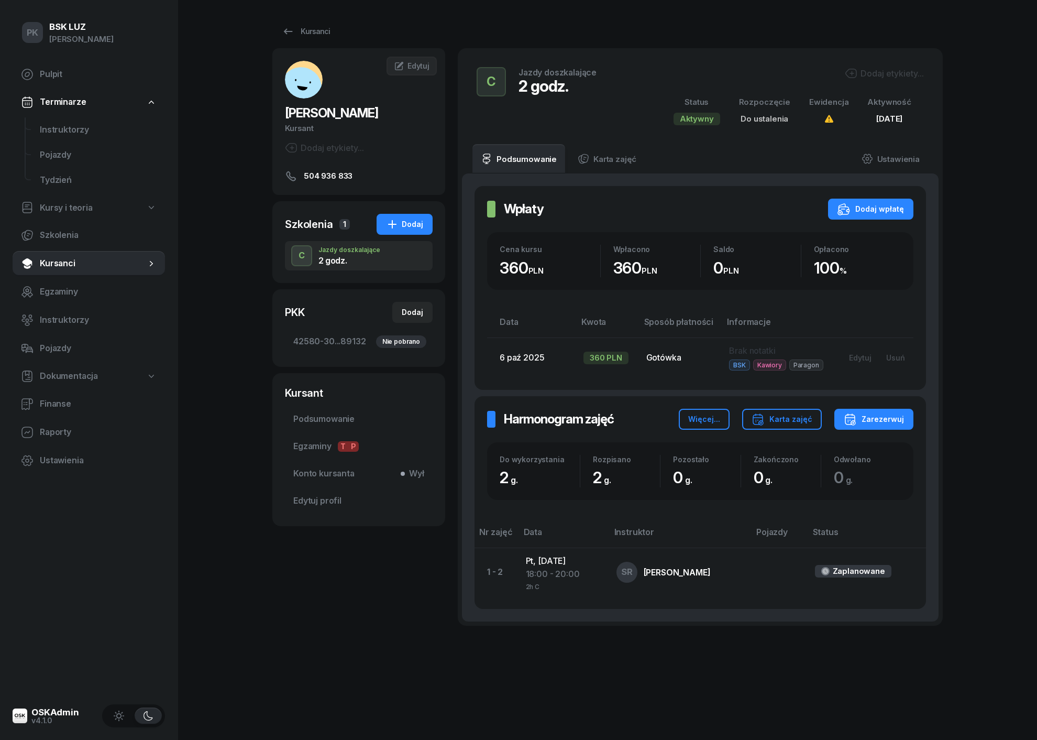
click at [860, 73] on div "Dodaj etykiety..." at bounding box center [884, 73] width 79 height 13
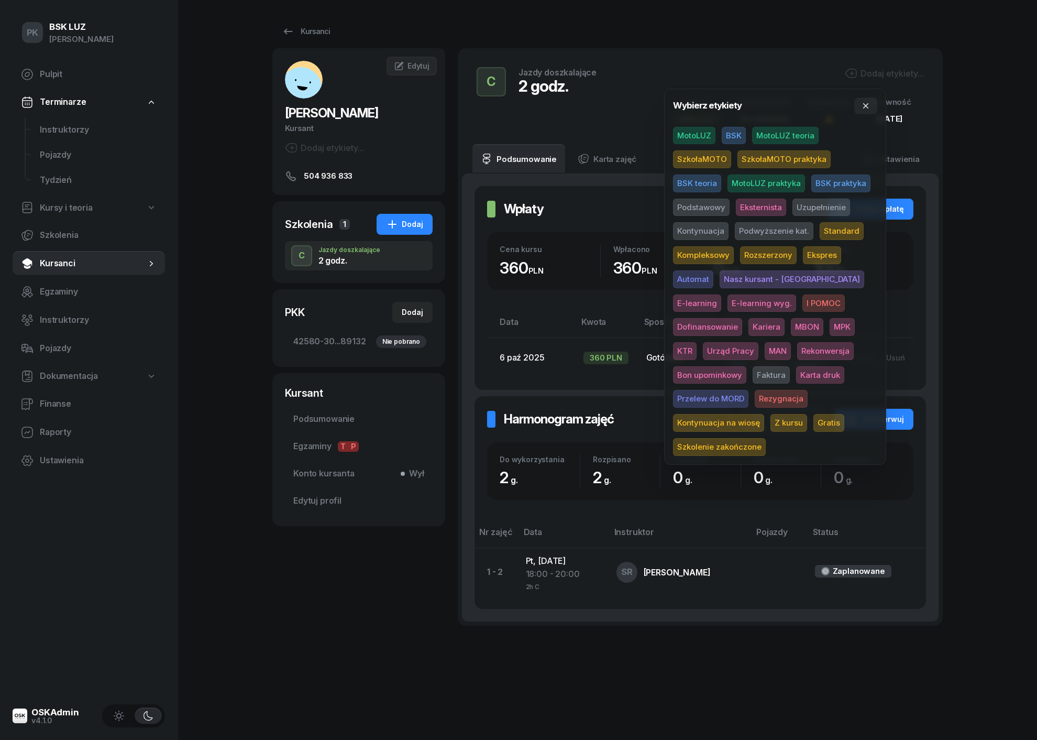
click at [705, 139] on span "MotoLUZ" at bounding box center [694, 136] width 42 height 18
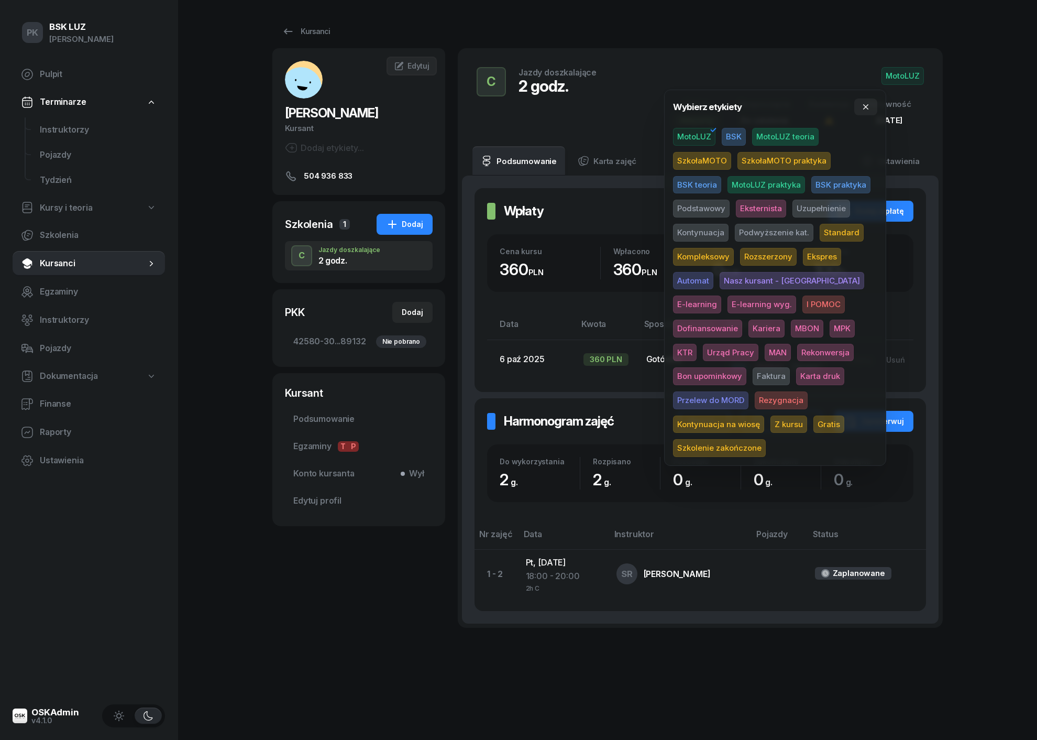
click at [811, 206] on span "Uzupełnienie" at bounding box center [822, 209] width 58 height 18
click at [979, 140] on div "PK BSK [PERSON_NAME] Pulpit Terminarze Instruktorzy Pojazdy Tydzień Kursy i teo…" at bounding box center [518, 370] width 1037 height 740
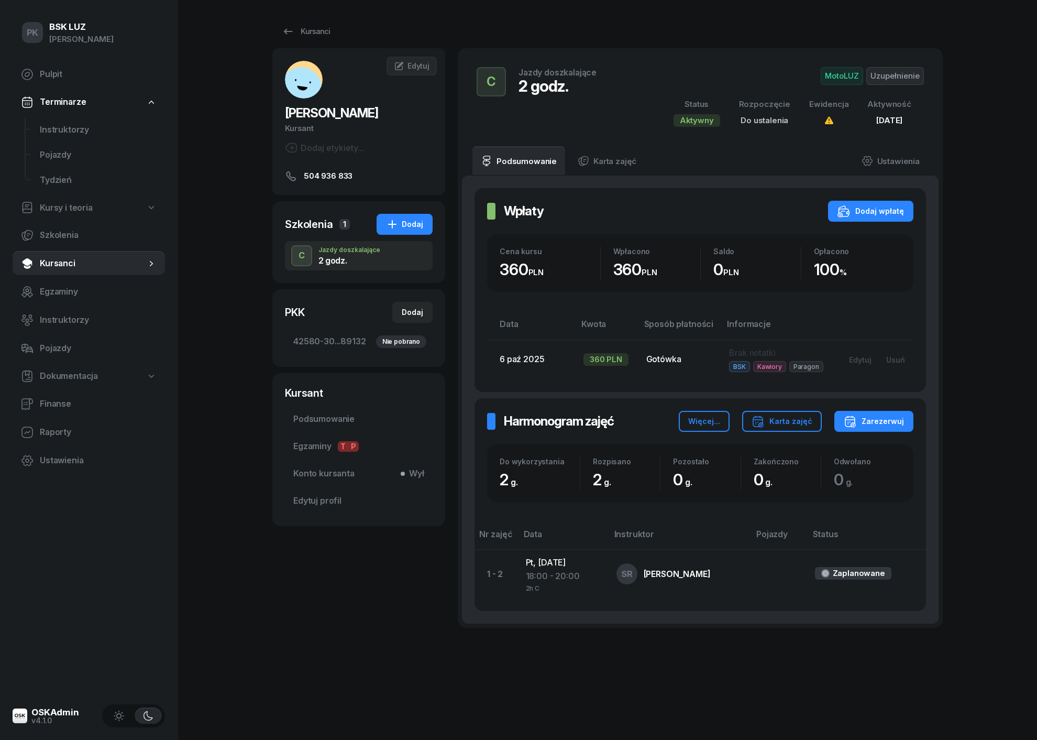
click at [836, 75] on span "MotoLUZ" at bounding box center [842, 76] width 42 height 18
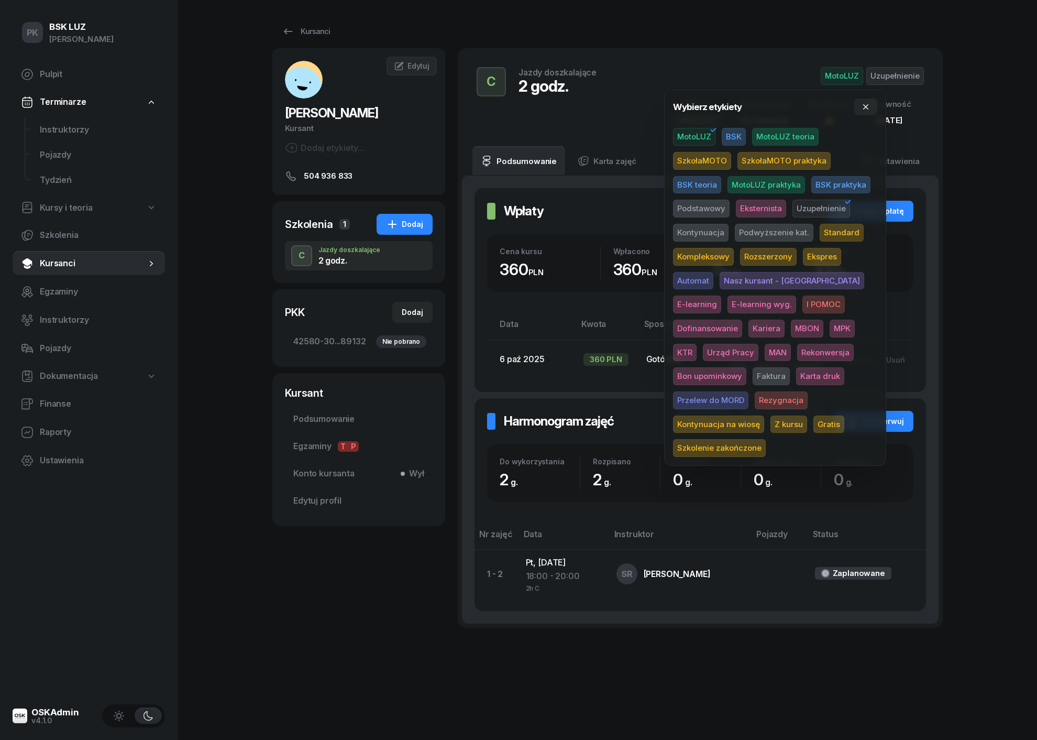
click at [733, 138] on span "BSK" at bounding box center [734, 137] width 24 height 18
click at [701, 138] on span "MotoLUZ" at bounding box center [694, 137] width 42 height 18
click at [973, 143] on div "PK BSK [PERSON_NAME] Pulpit Terminarze Instruktorzy Pojazdy Tydzień Kursy i teo…" at bounding box center [518, 370] width 1037 height 740
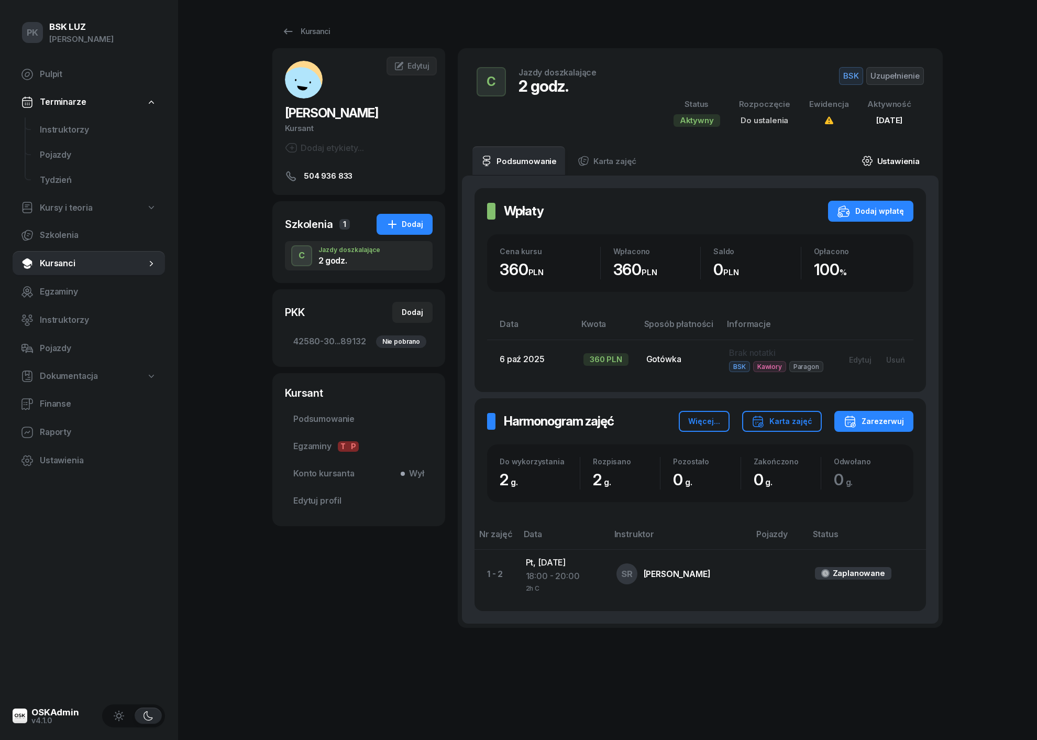
click at [890, 151] on link "Ustawienia" at bounding box center [890, 160] width 75 height 29
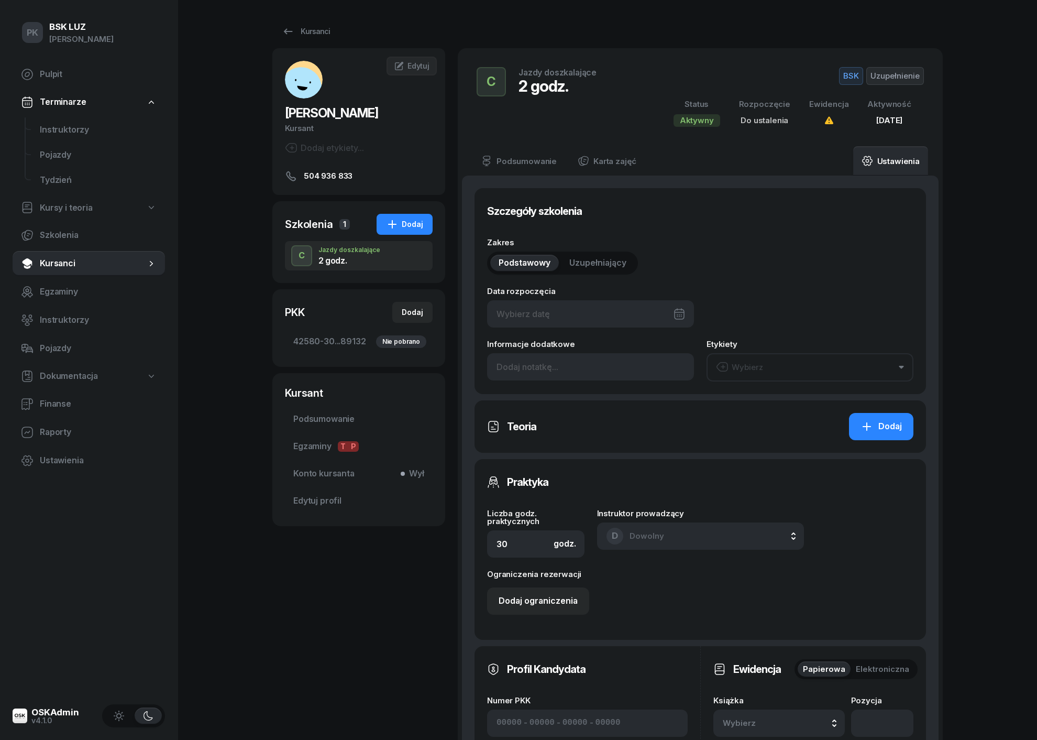
type input "2"
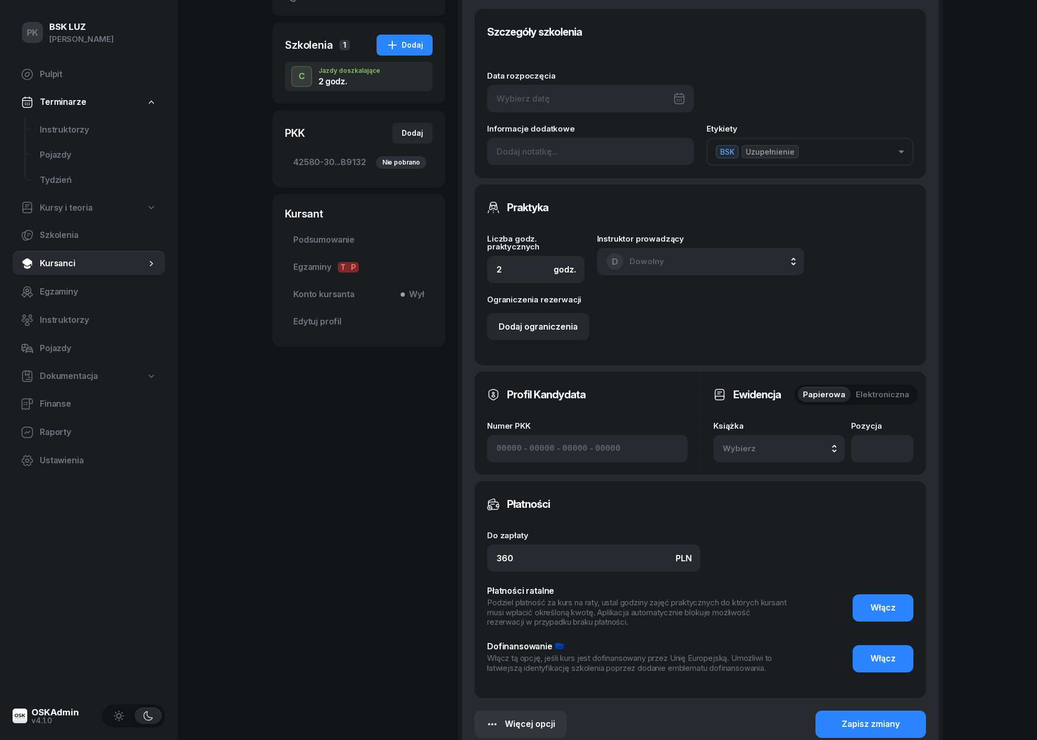
scroll to position [237, 0]
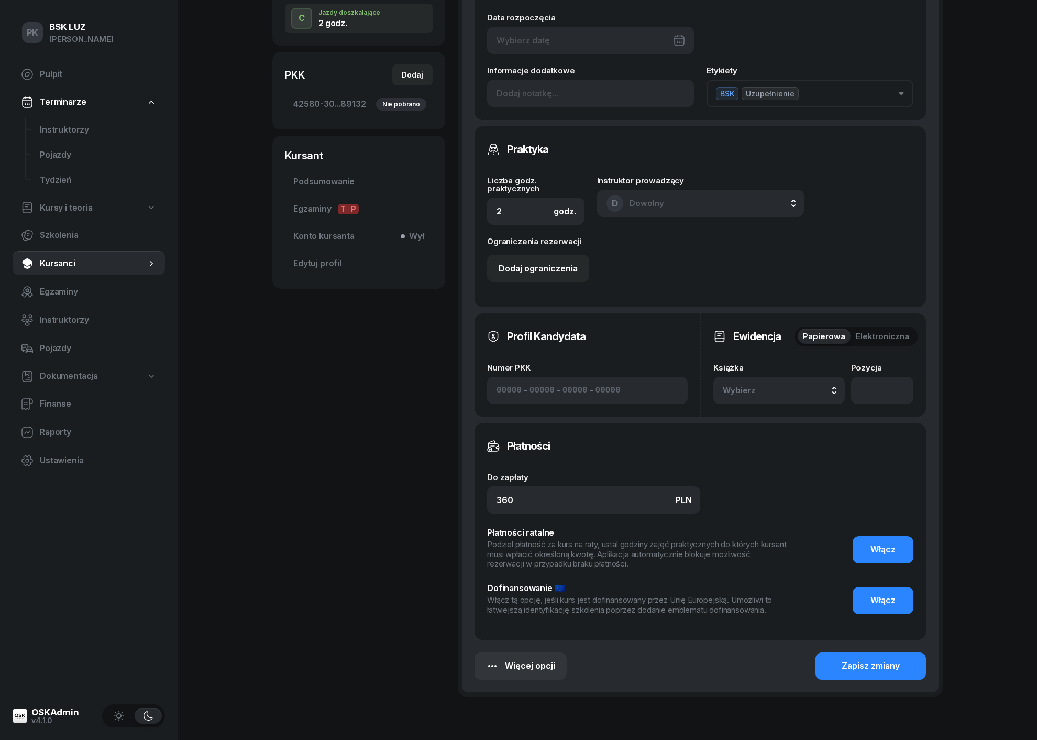
click at [735, 389] on span "Wybierz" at bounding box center [754, 391] width 62 height 14
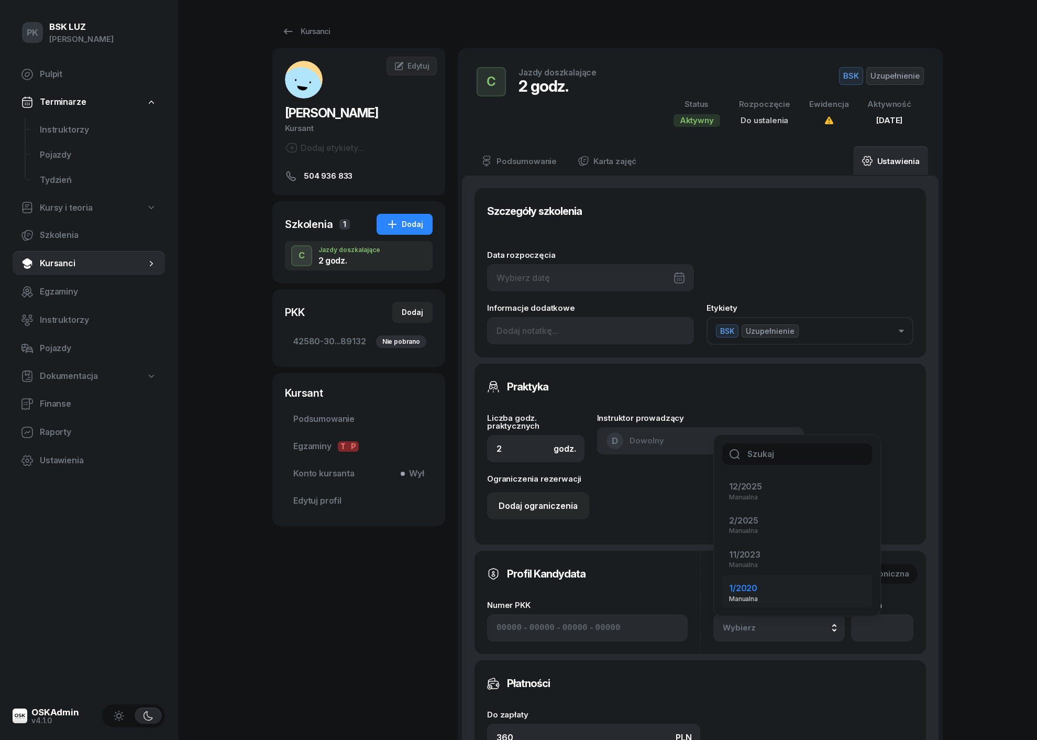
scroll to position [34, 0]
click at [765, 494] on div "12/2025 Manualna" at bounding box center [791, 490] width 124 height 20
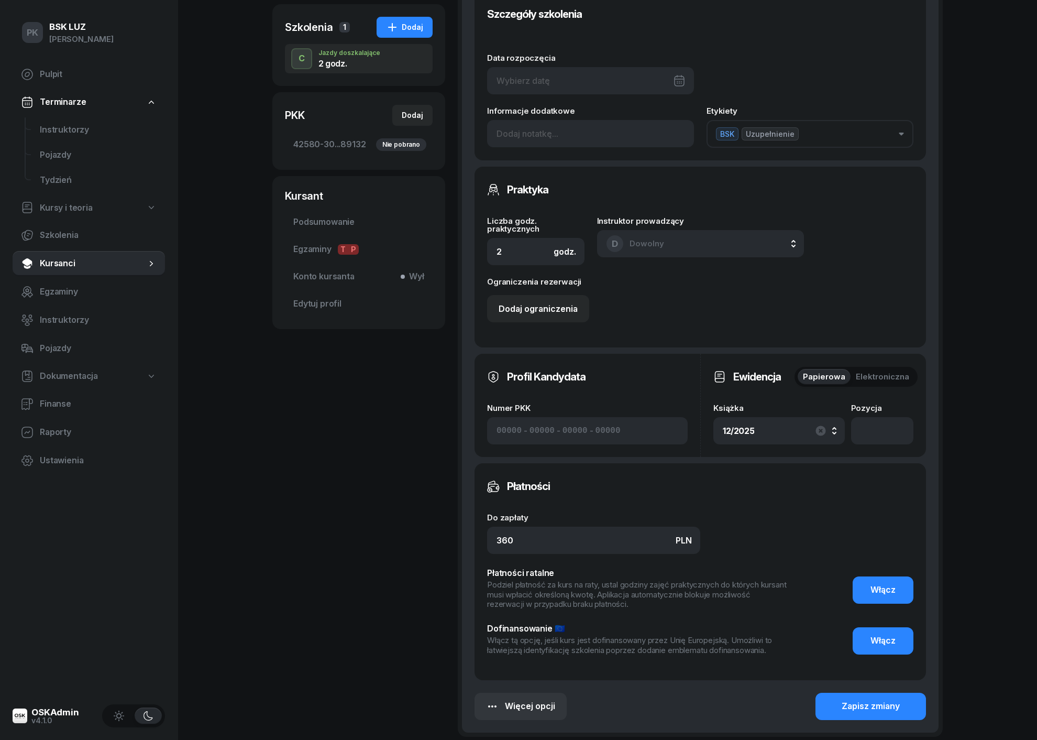
scroll to position [294, 0]
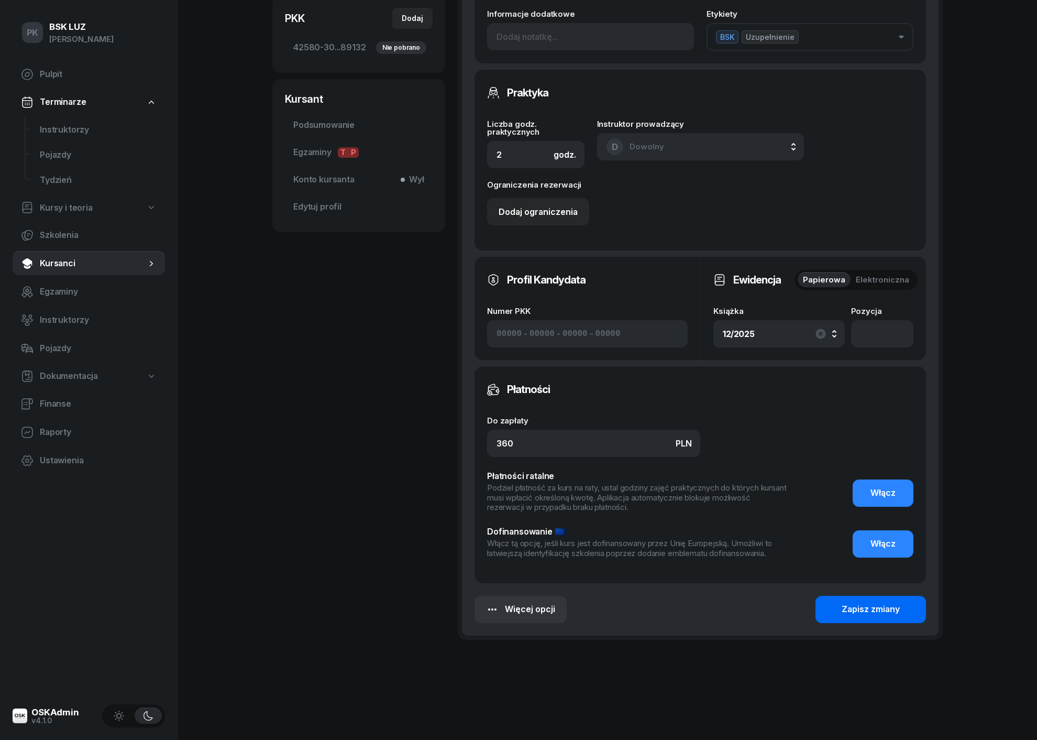
click at [857, 615] on button "Zapisz zmiany" at bounding box center [871, 609] width 111 height 27
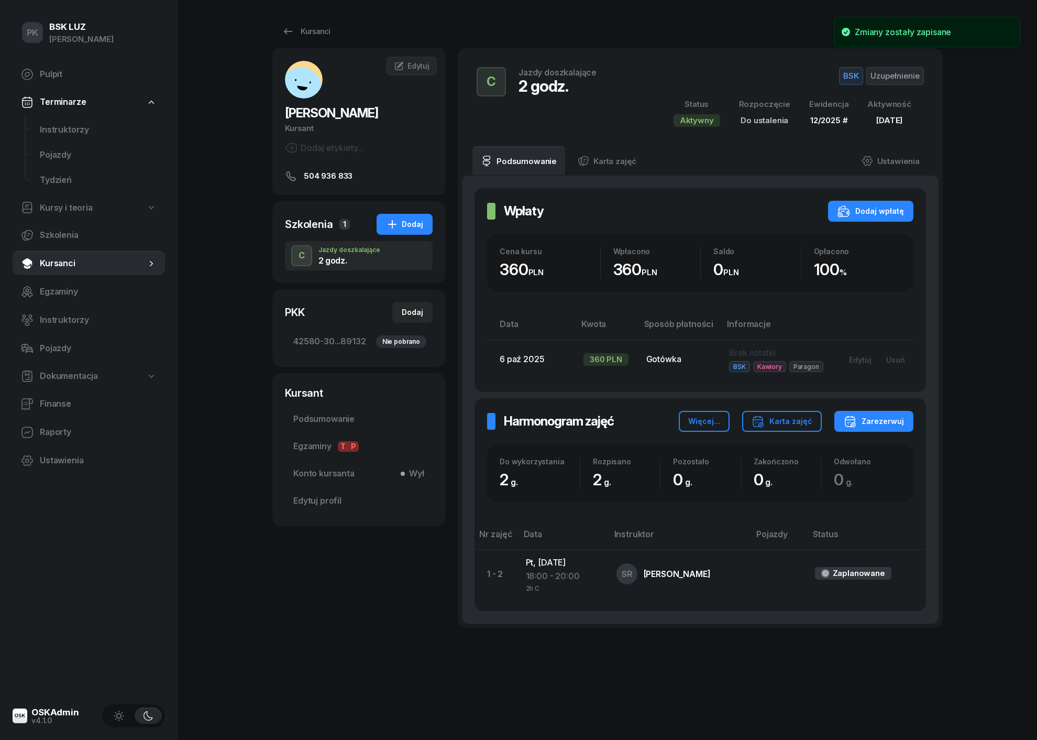
scroll to position [0, 0]
click at [912, 161] on link "Ustawienia" at bounding box center [890, 160] width 75 height 29
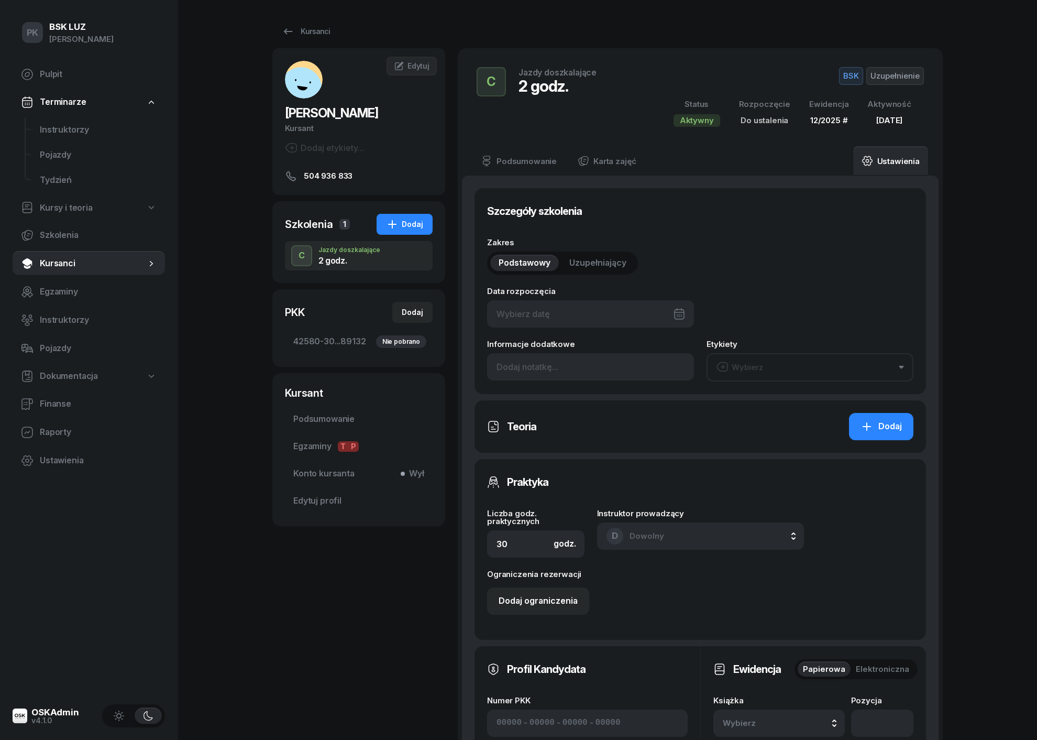
type input "[DATE]"
type input "2"
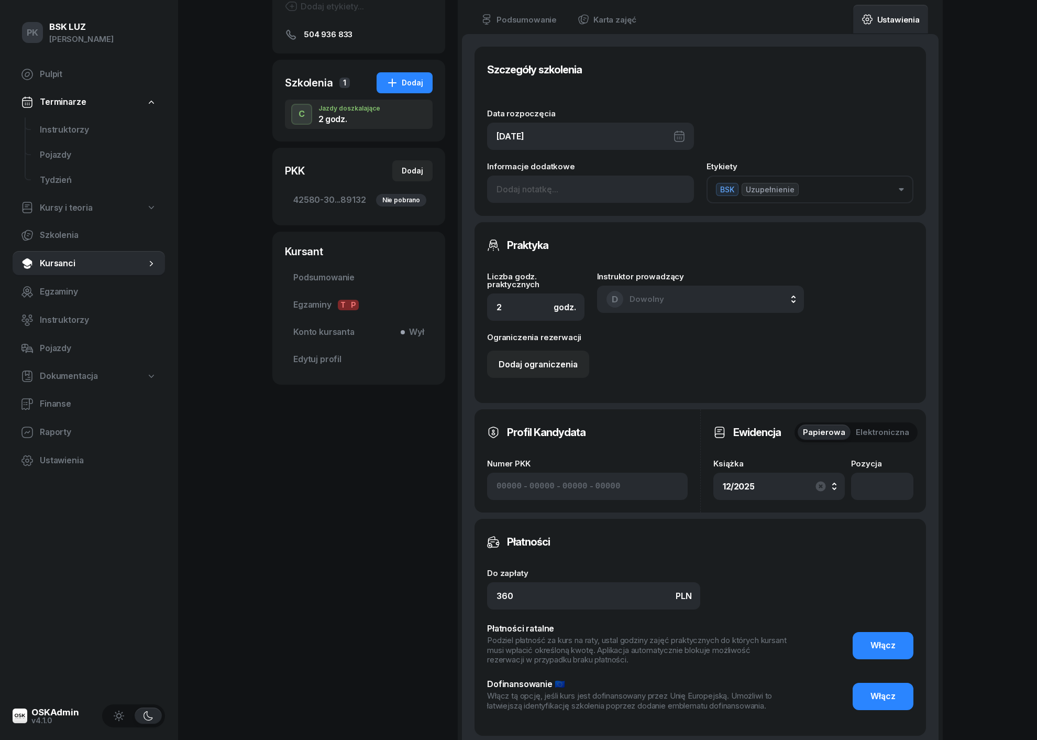
scroll to position [122, 0]
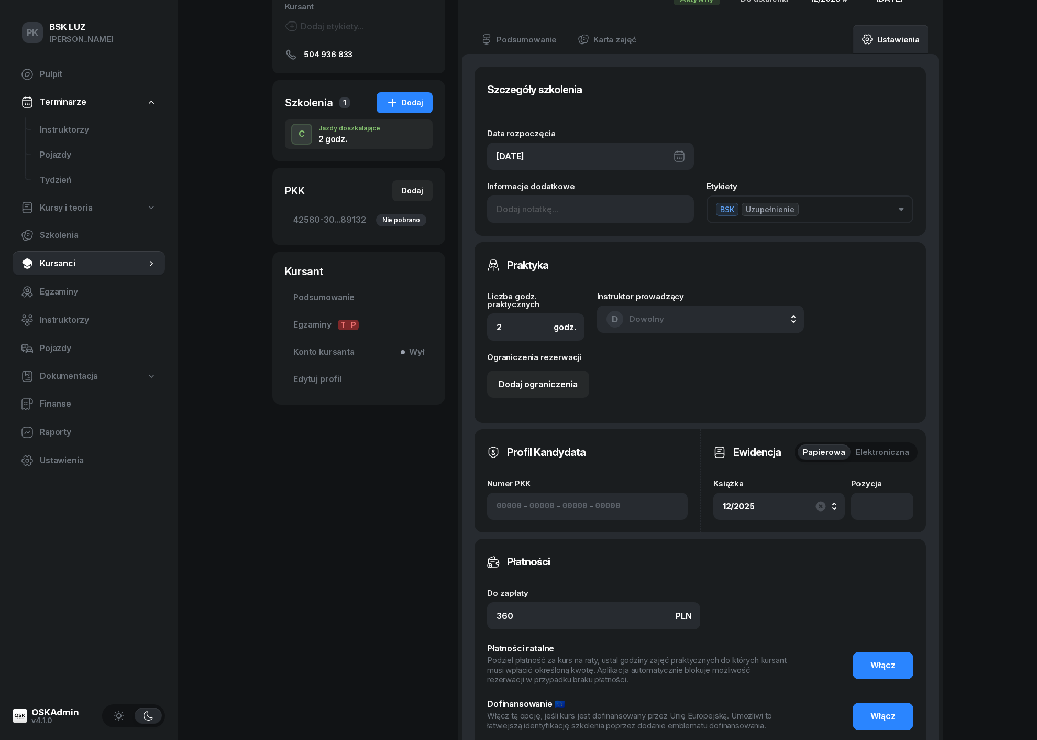
click at [607, 163] on div "[DATE]" at bounding box center [590, 156] width 207 height 27
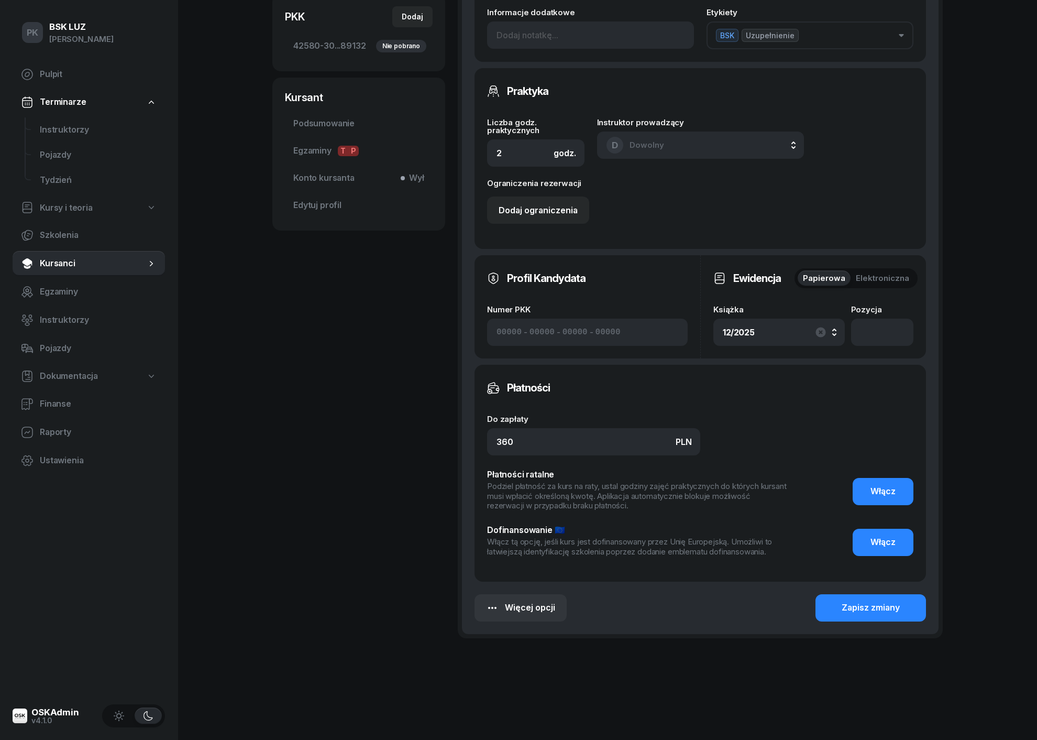
scroll to position [294, 0]
click at [839, 600] on button "Zapisz zmiany" at bounding box center [871, 609] width 111 height 27
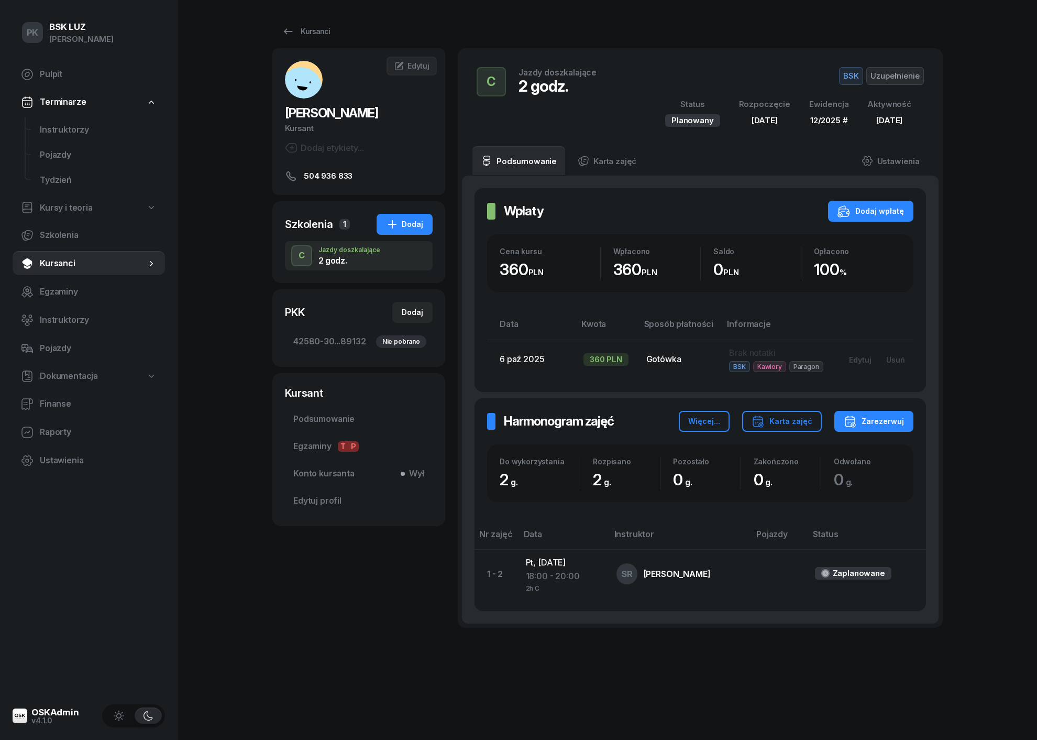
scroll to position [0, 0]
click at [45, 262] on span "Kursanci" at bounding box center [93, 264] width 106 height 14
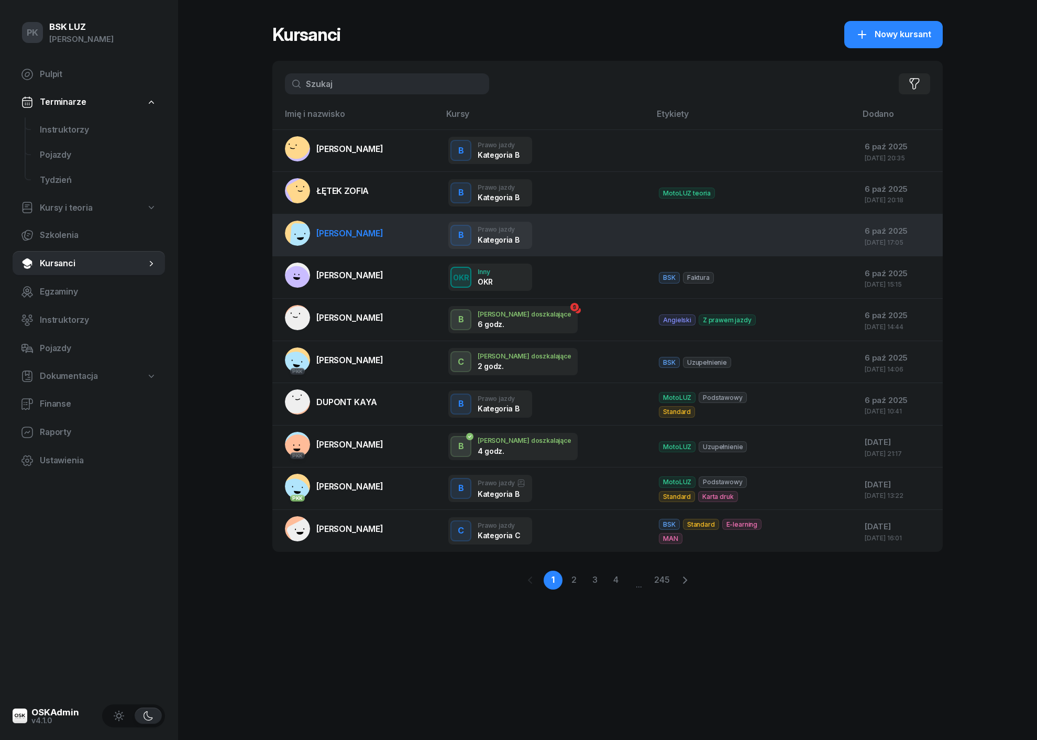
click at [359, 235] on span "[PERSON_NAME]" at bounding box center [349, 233] width 67 height 10
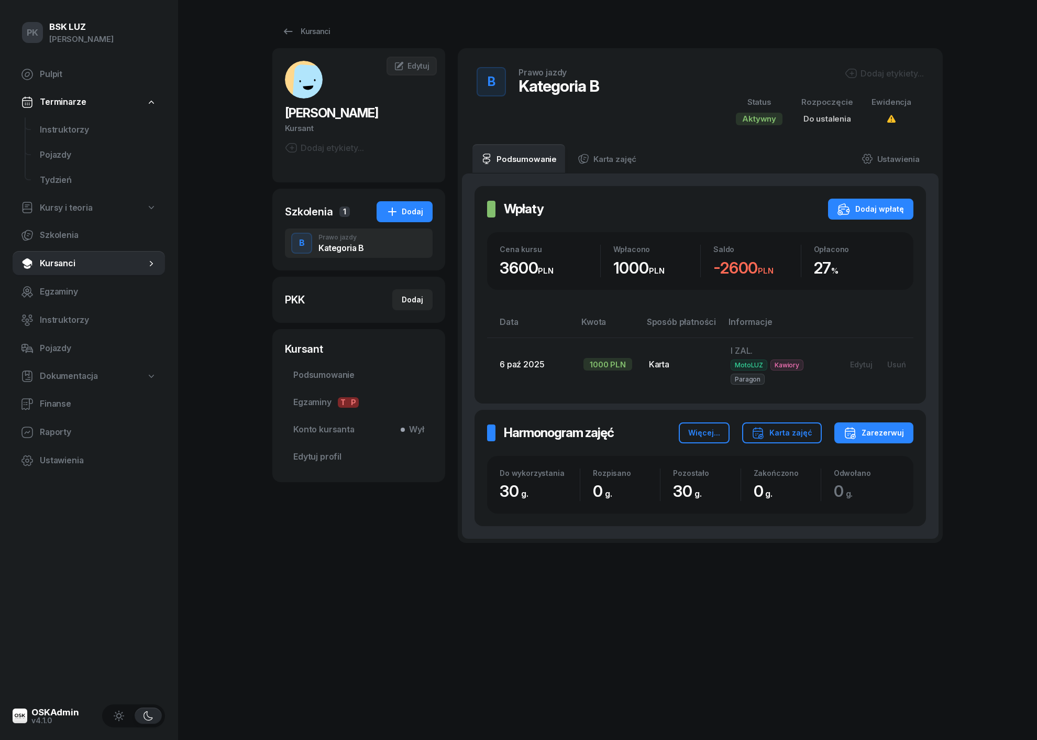
click at [870, 81] on div "Dodaj etykiety..." at bounding box center [824, 75] width 201 height 16
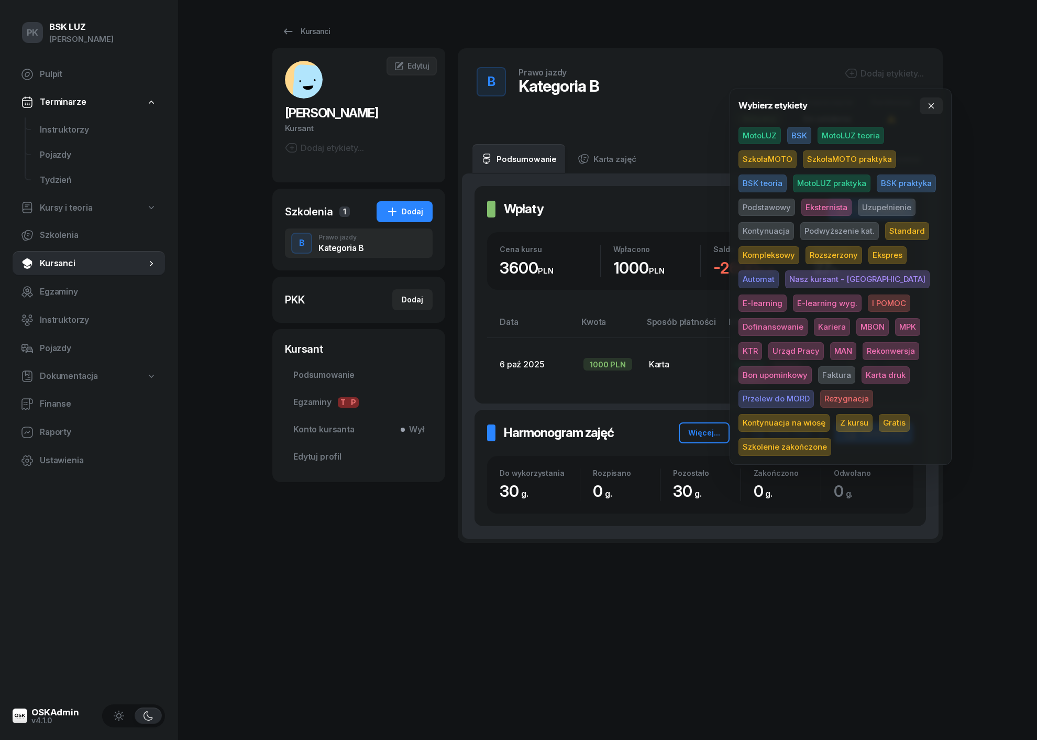
click at [771, 130] on span "MotoLUZ" at bounding box center [760, 136] width 42 height 18
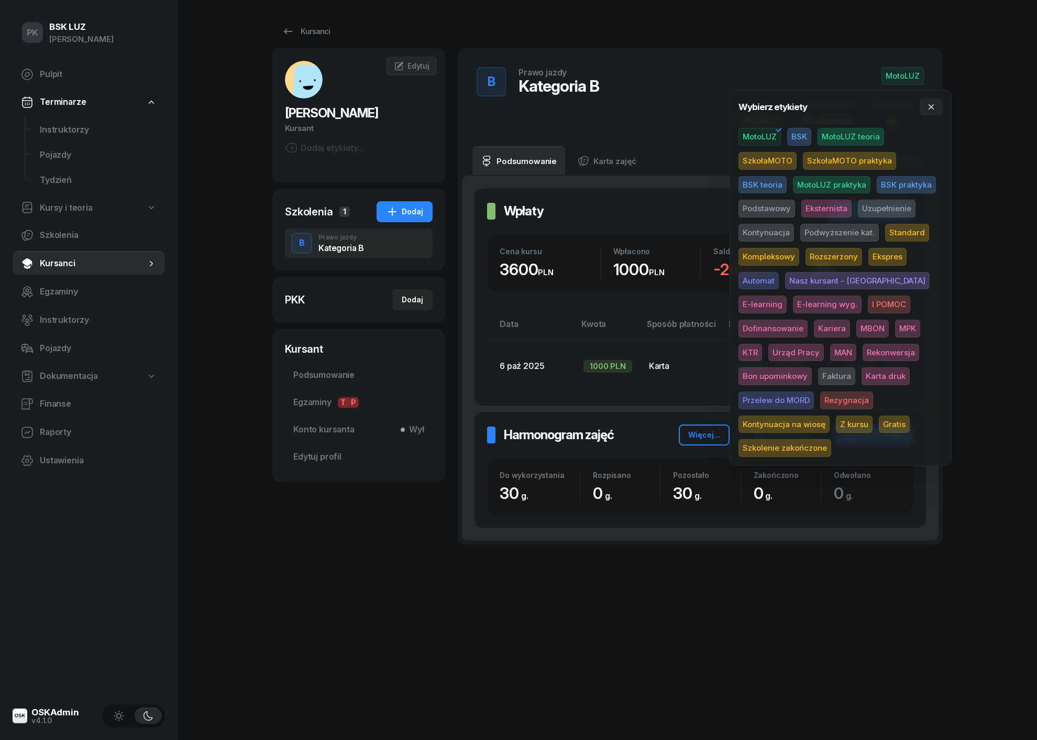
click at [783, 202] on span "Podstawowy" at bounding box center [767, 209] width 57 height 18
click at [898, 231] on span "Standard" at bounding box center [907, 233] width 44 height 18
click at [971, 220] on div "PK BSK [PERSON_NAME] Pulpit Terminarze Instruktorzy Pojazdy Tydzień Kursy i teo…" at bounding box center [518, 370] width 1037 height 740
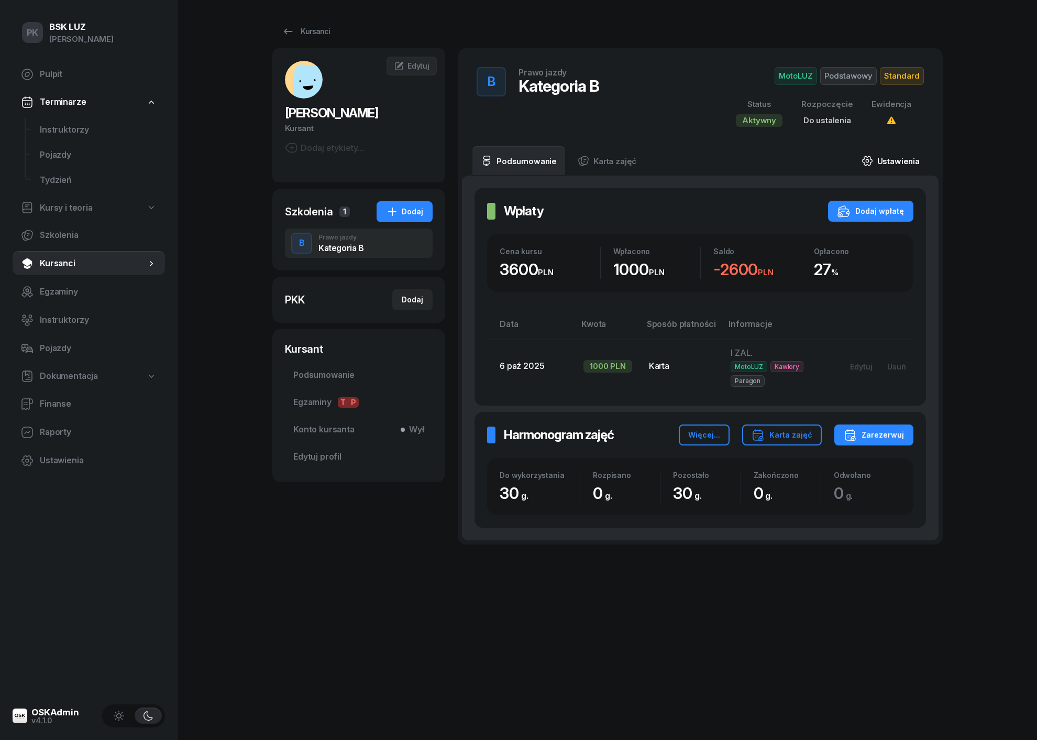
click at [901, 161] on link "Ustawienia" at bounding box center [890, 160] width 75 height 29
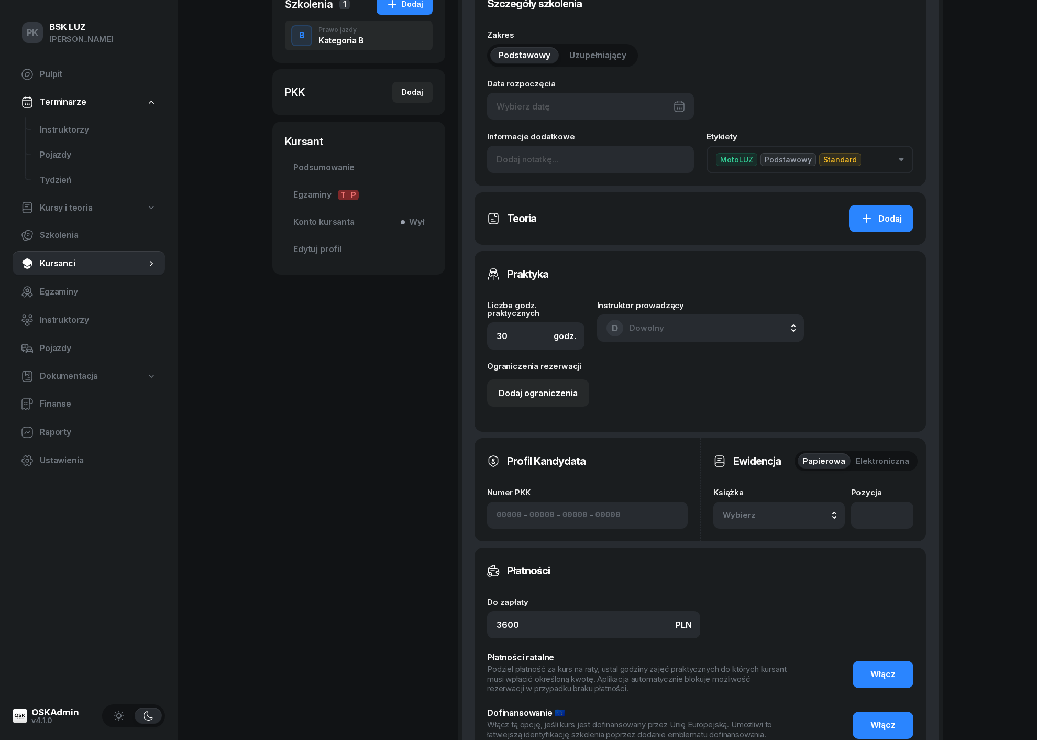
scroll to position [316, 0]
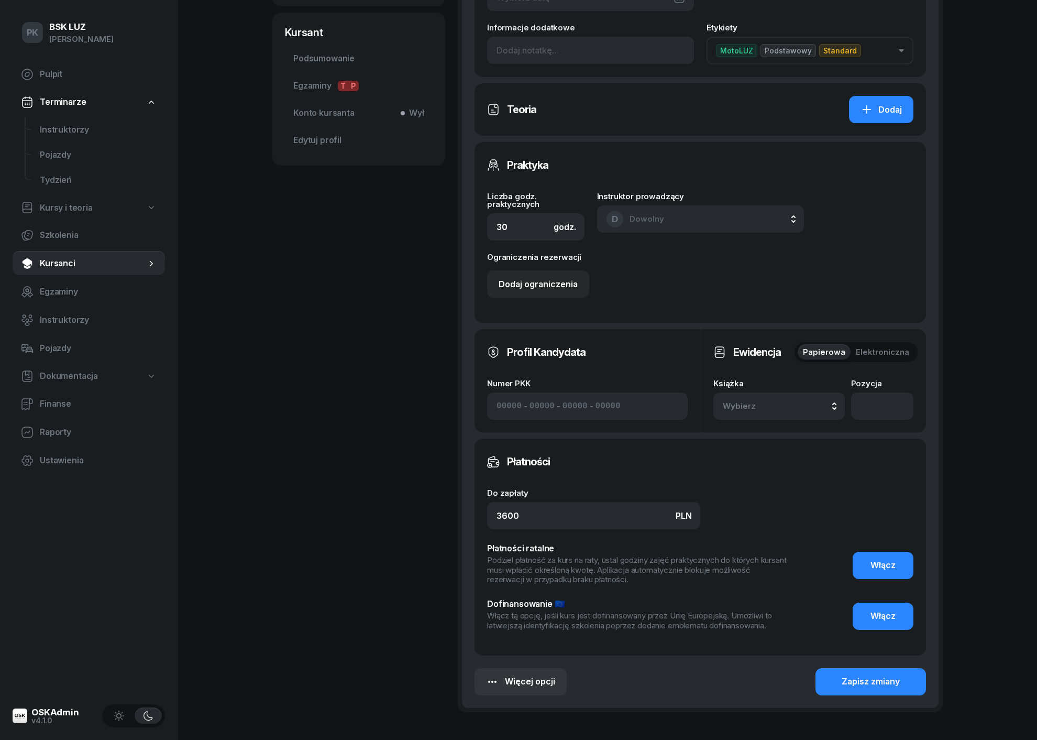
click at [784, 405] on span "Wybierz" at bounding box center [754, 406] width 62 height 14
click at [778, 338] on div "2/2025 Manualna" at bounding box center [791, 336] width 124 height 20
click at [891, 681] on div "Zapisz zmiany" at bounding box center [871, 682] width 58 height 14
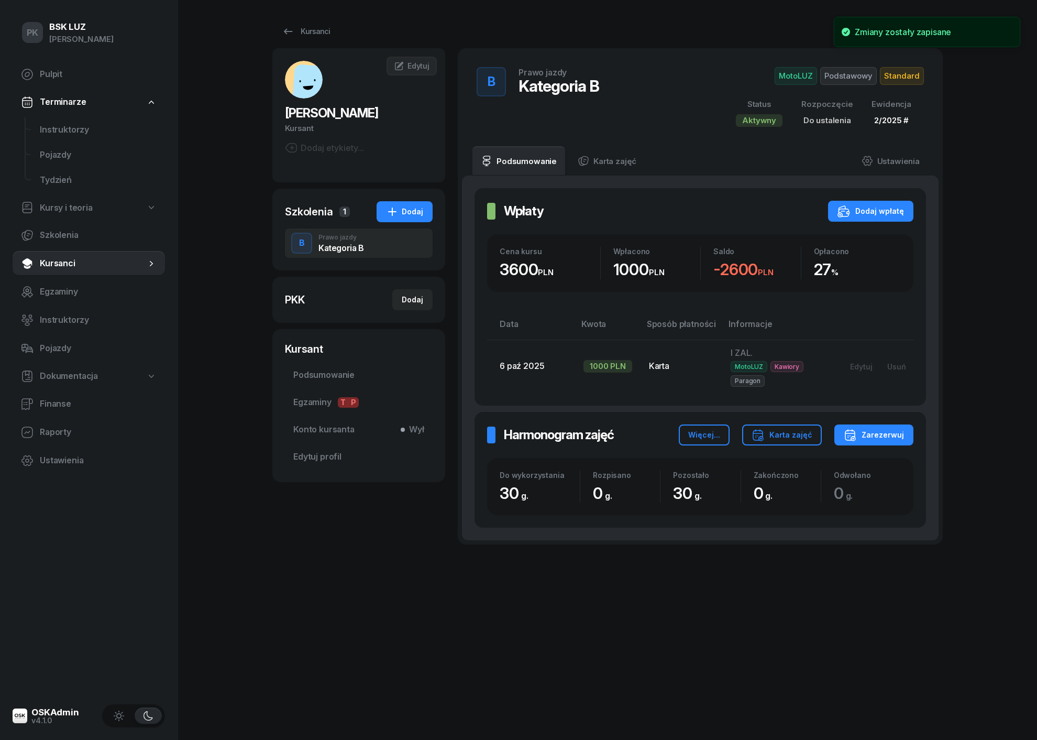
click at [66, 263] on span "Kursanci" at bounding box center [93, 264] width 106 height 14
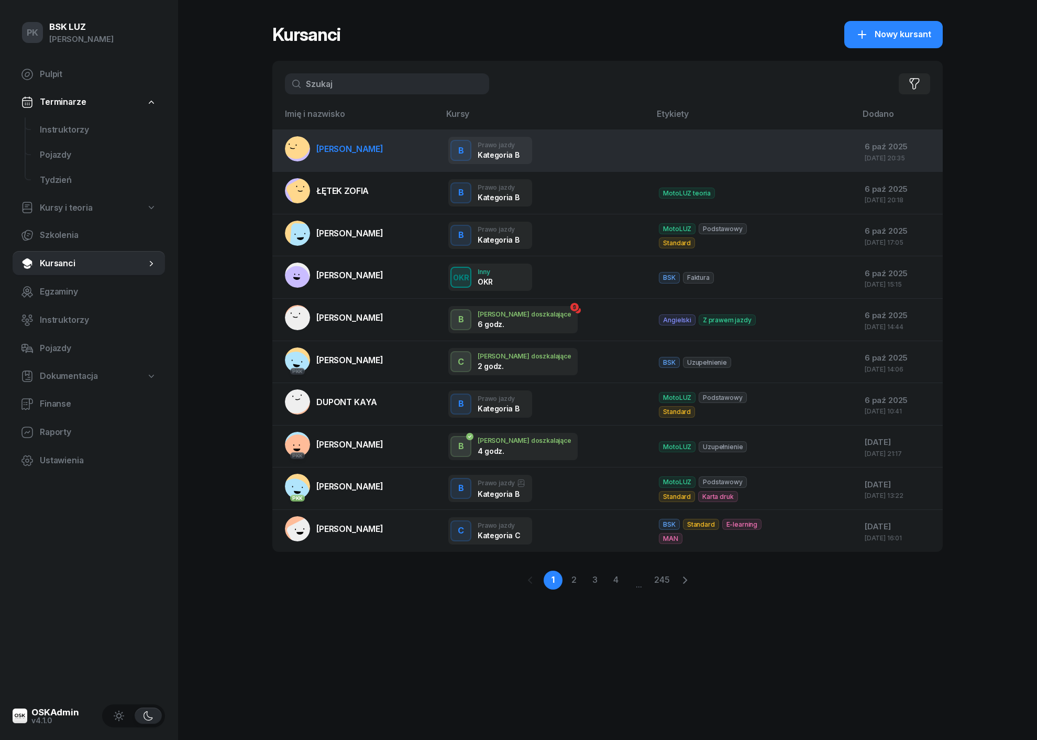
click at [345, 151] on span "[PERSON_NAME]" at bounding box center [349, 149] width 67 height 10
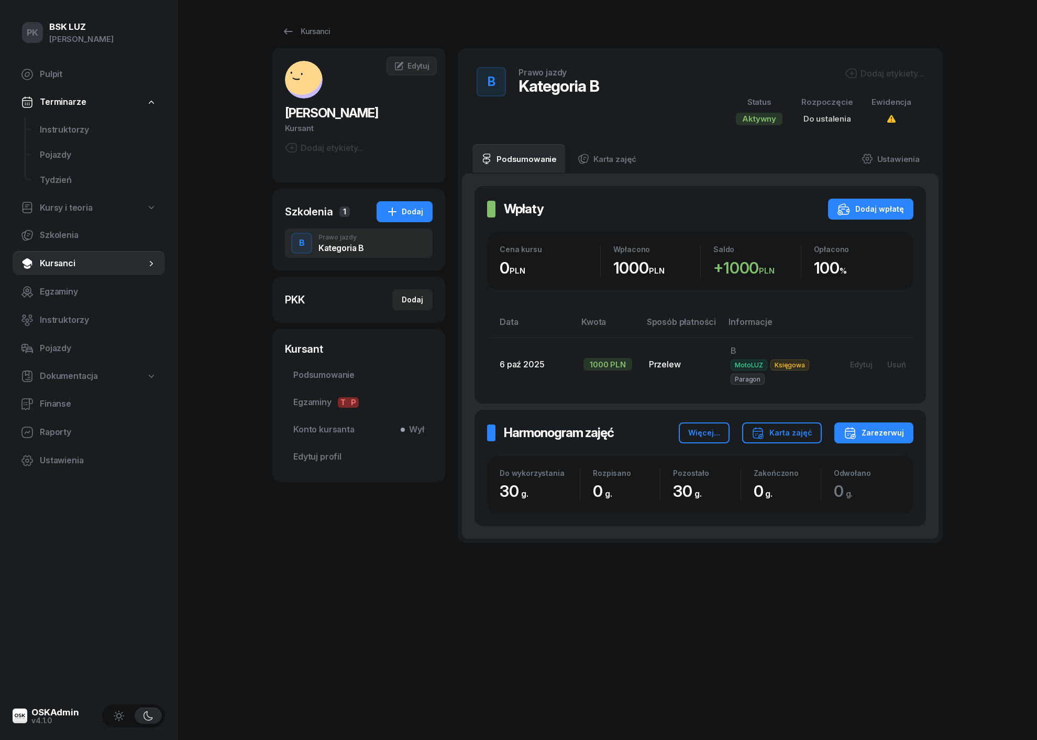
click at [878, 68] on div "Dodaj etykiety..." at bounding box center [884, 73] width 79 height 13
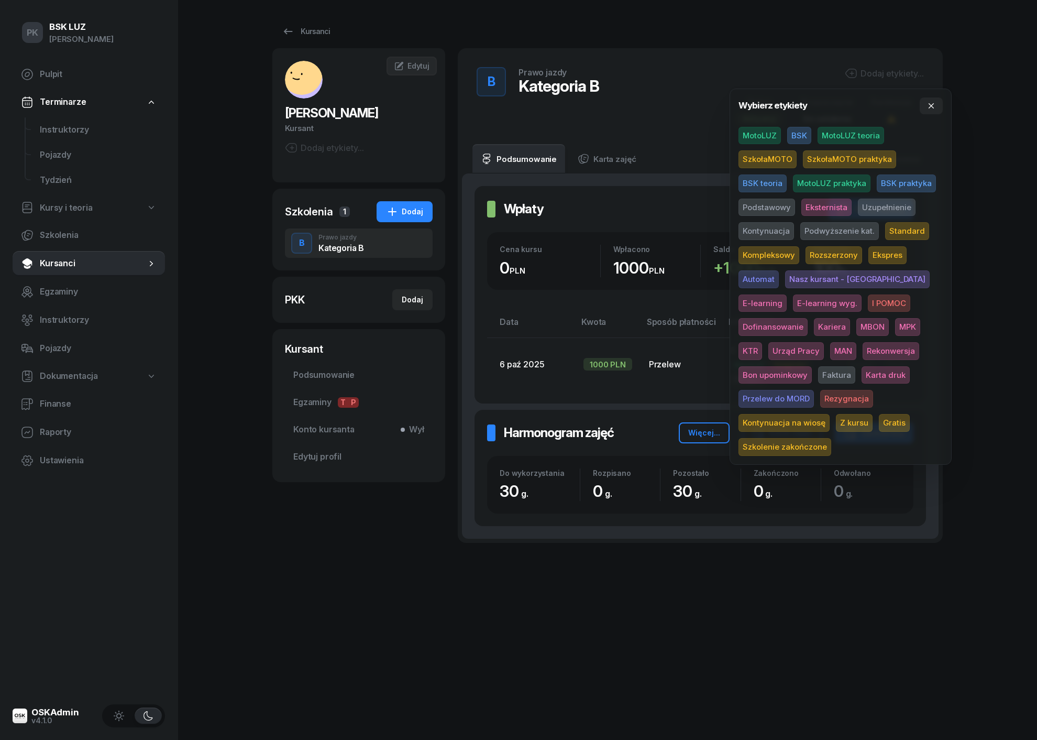
click at [774, 130] on span "MotoLUZ" at bounding box center [760, 136] width 42 height 18
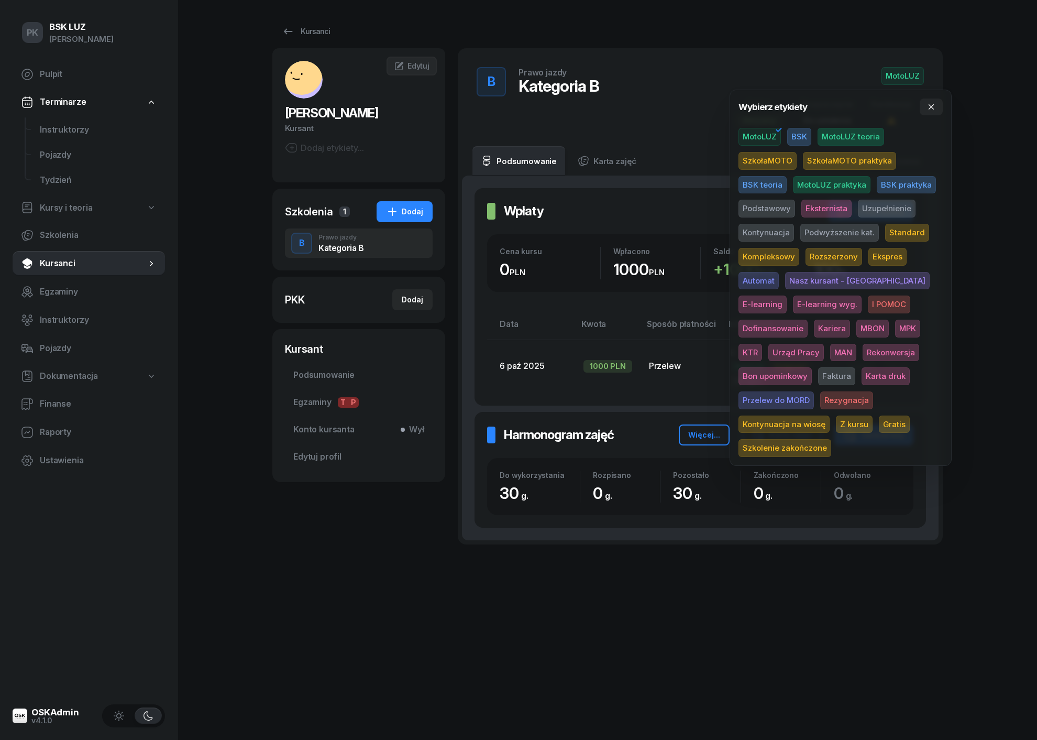
click at [786, 203] on span "Podstawowy" at bounding box center [767, 209] width 57 height 18
click at [901, 229] on span "Standard" at bounding box center [907, 233] width 44 height 18
click at [995, 202] on div "PK BSK [PERSON_NAME] Pulpit Terminarze Instruktorzy Pojazdy Tydzień Kursy i teo…" at bounding box center [518, 370] width 1037 height 740
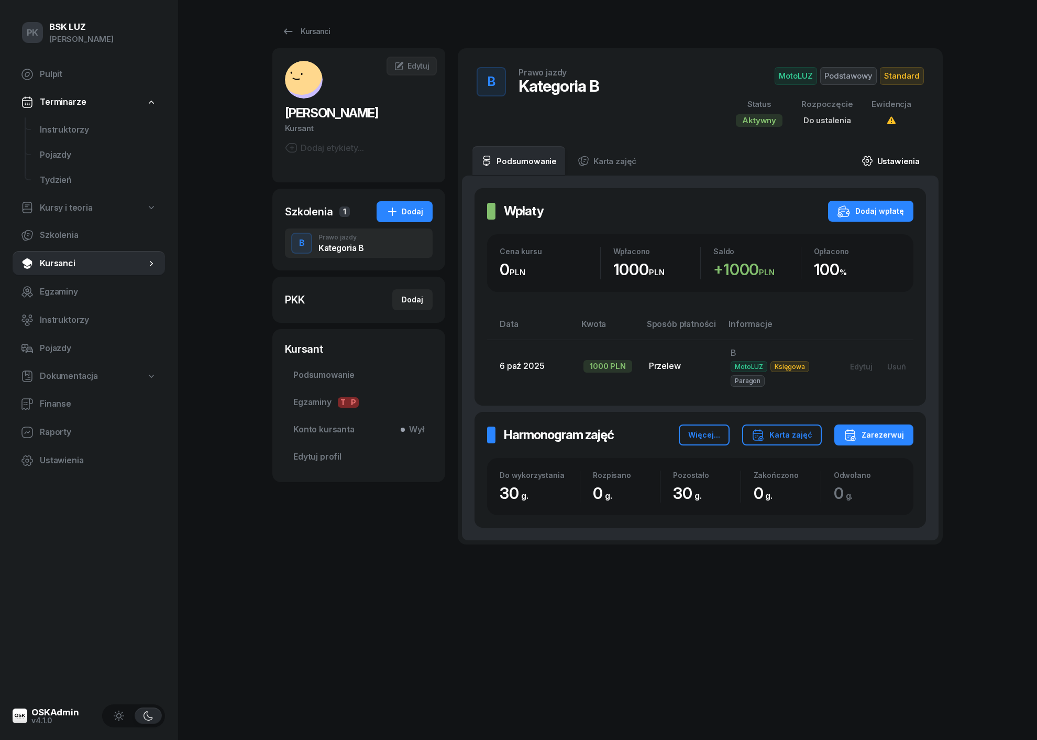
click at [887, 162] on link "Ustawienia" at bounding box center [890, 160] width 75 height 29
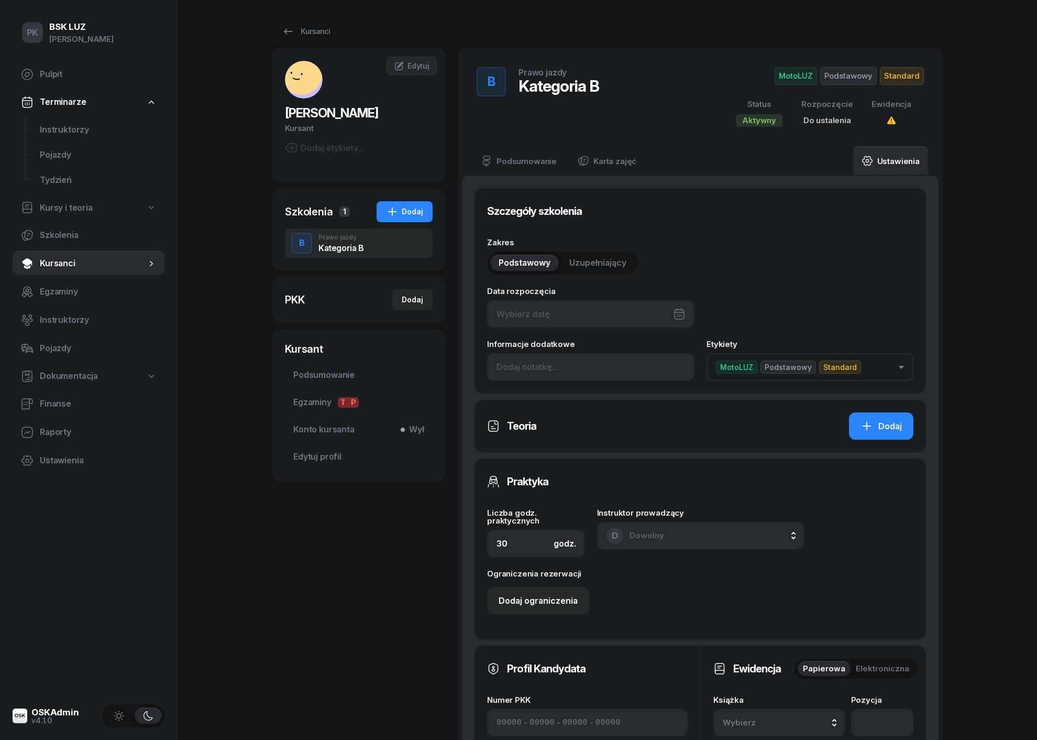
scroll to position [205, 0]
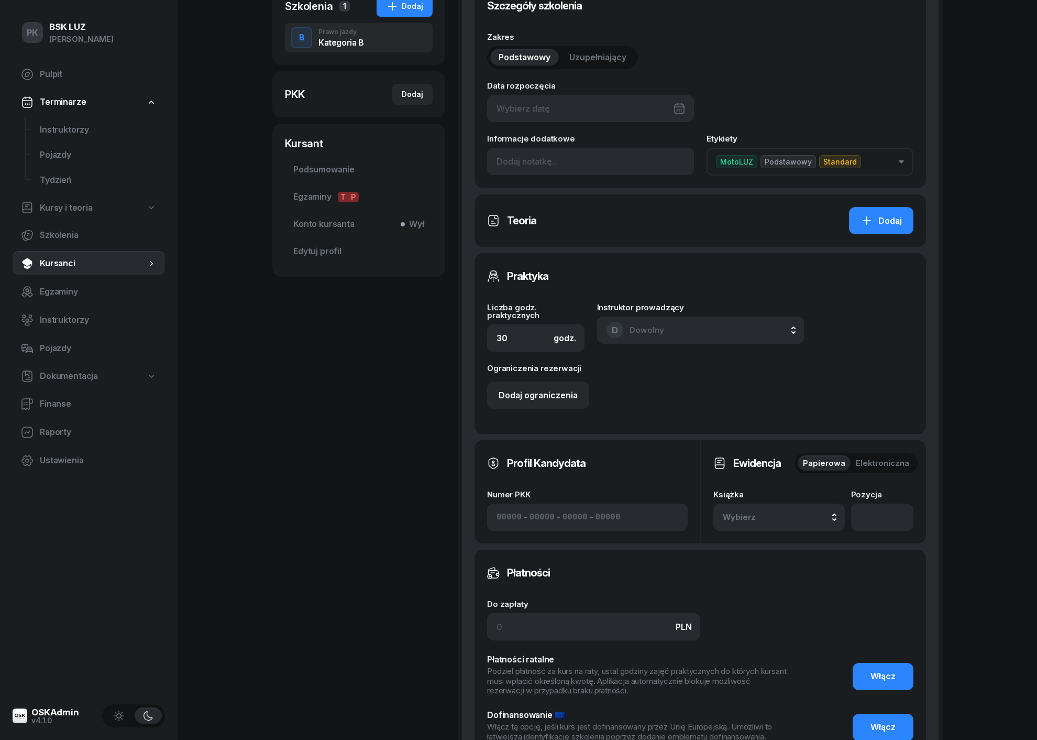
click at [787, 503] on button "Wybierz" at bounding box center [780, 516] width 132 height 27
click at [782, 452] on div "2/2025 Manualna" at bounding box center [791, 447] width 124 height 20
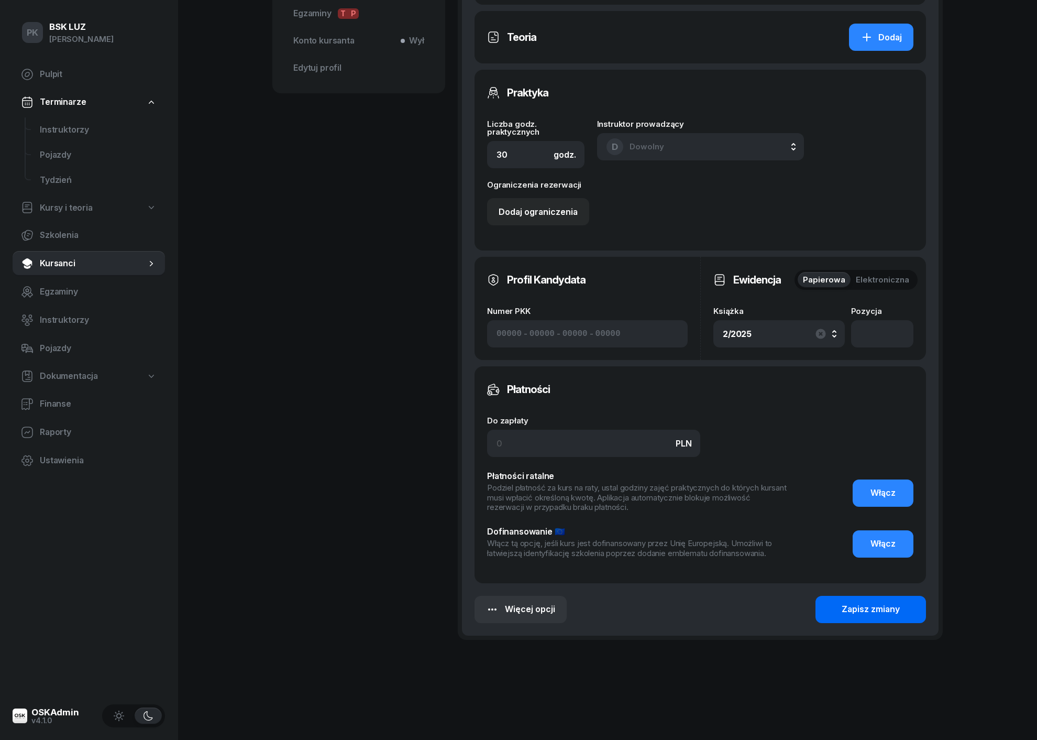
scroll to position [388, 0]
click at [873, 612] on div "Zapisz zmiany" at bounding box center [871, 610] width 58 height 14
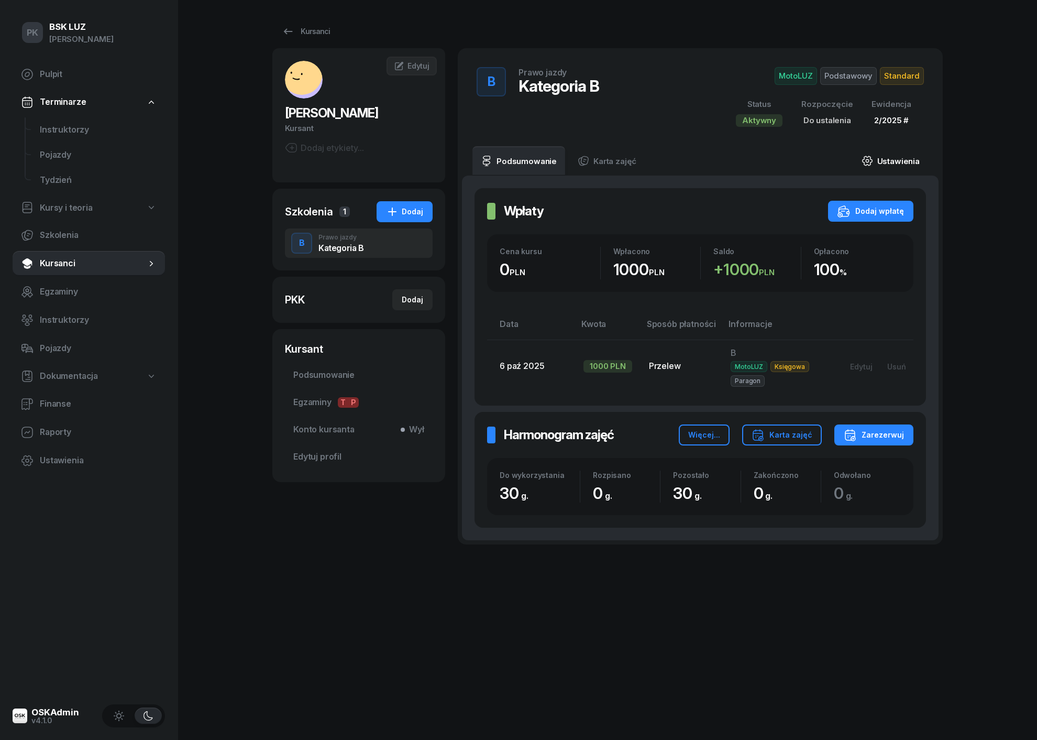
click at [879, 166] on link "Ustawienia" at bounding box center [890, 160] width 75 height 29
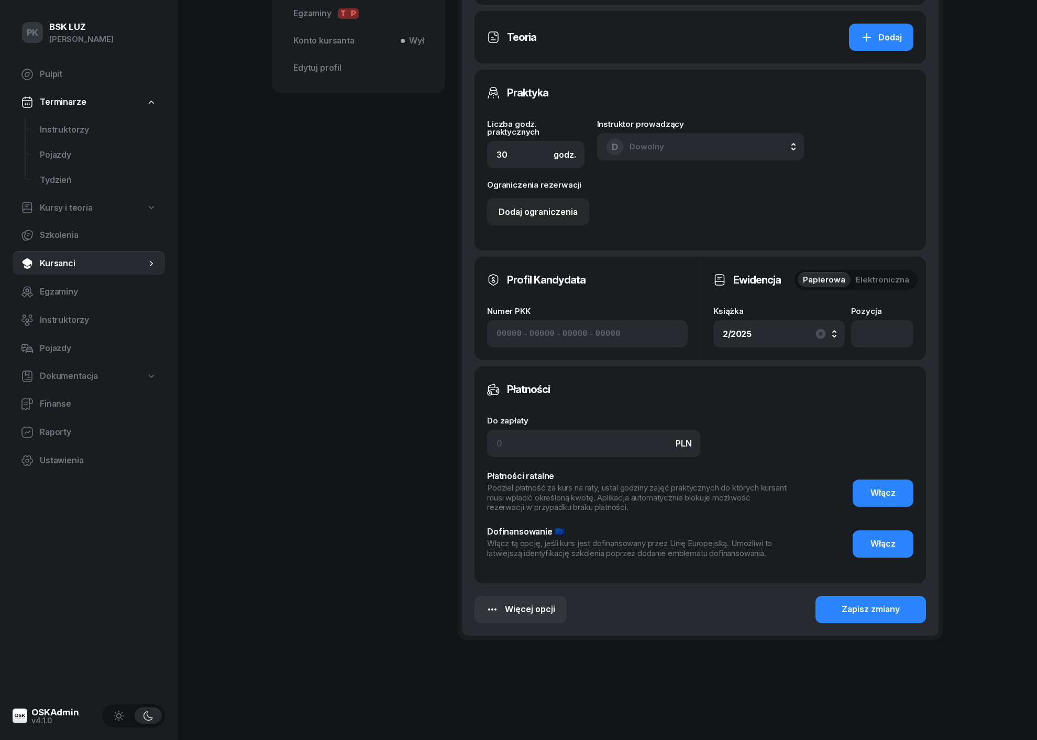
scroll to position [388, 0]
drag, startPoint x: 514, startPoint y: 447, endPoint x: 484, endPoint y: 446, distance: 29.9
click at [484, 446] on div "Płatności Do zapłaty PLN Płatności ratalne Podziel płatność za kurs na raty, us…" at bounding box center [701, 475] width 452 height 217
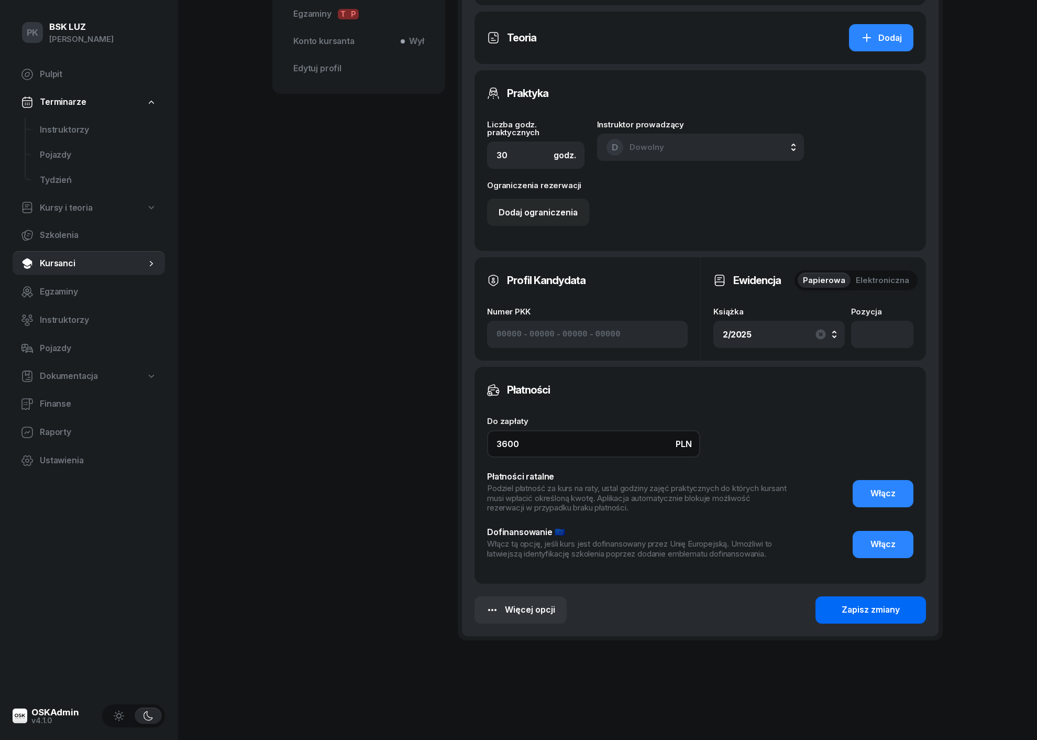
type input "3600"
click at [841, 601] on button "Zapisz zmiany" at bounding box center [871, 609] width 111 height 27
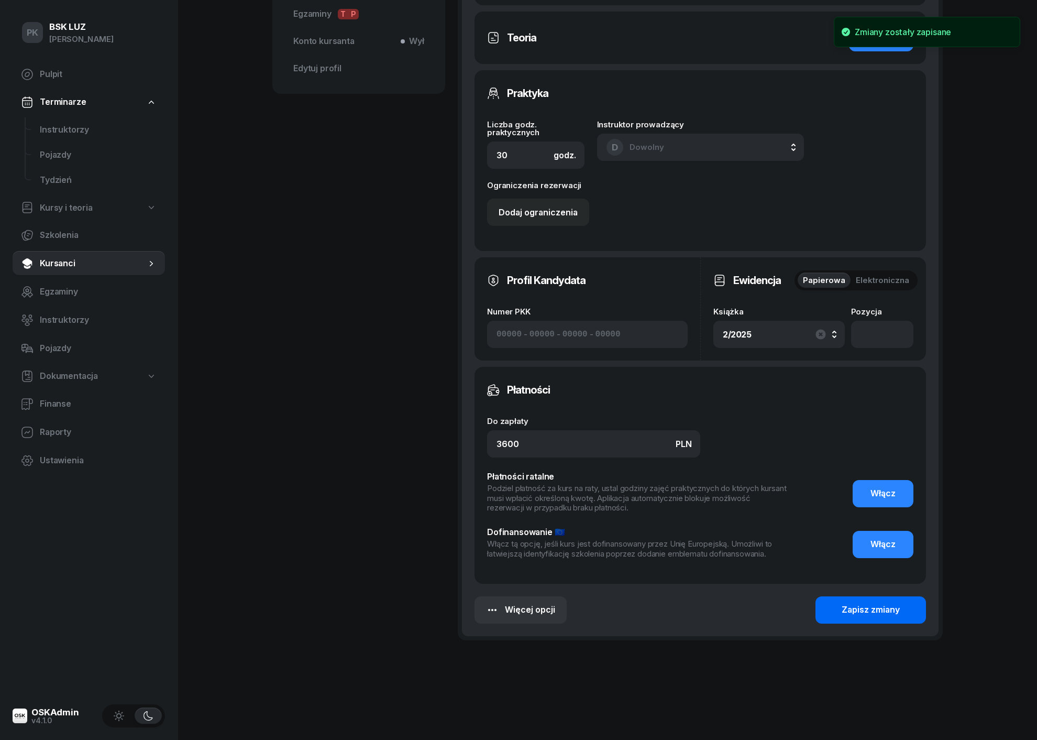
scroll to position [0, 0]
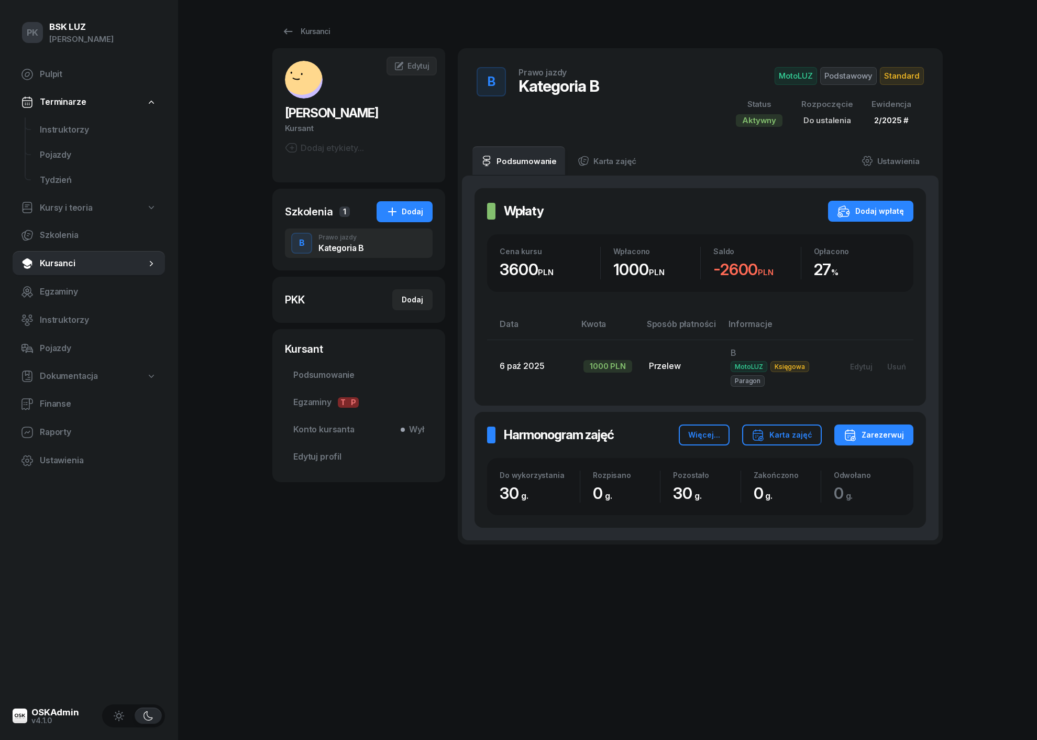
click at [72, 258] on span "Kursanci" at bounding box center [93, 264] width 106 height 14
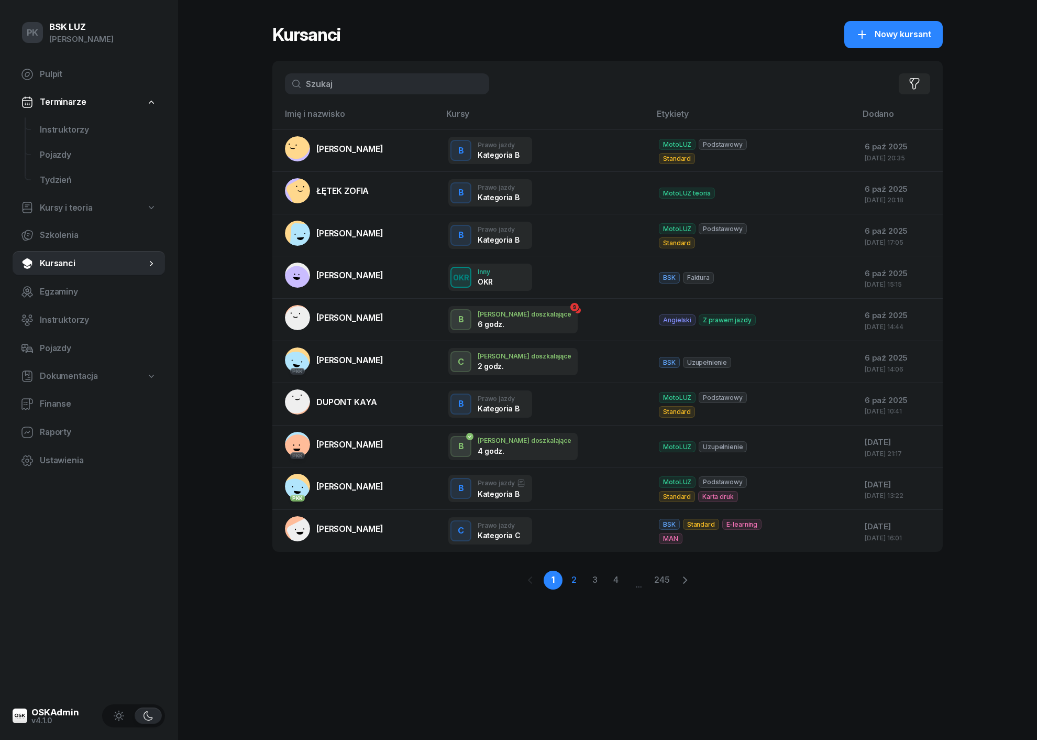
click at [575, 576] on link "2" at bounding box center [574, 580] width 19 height 19
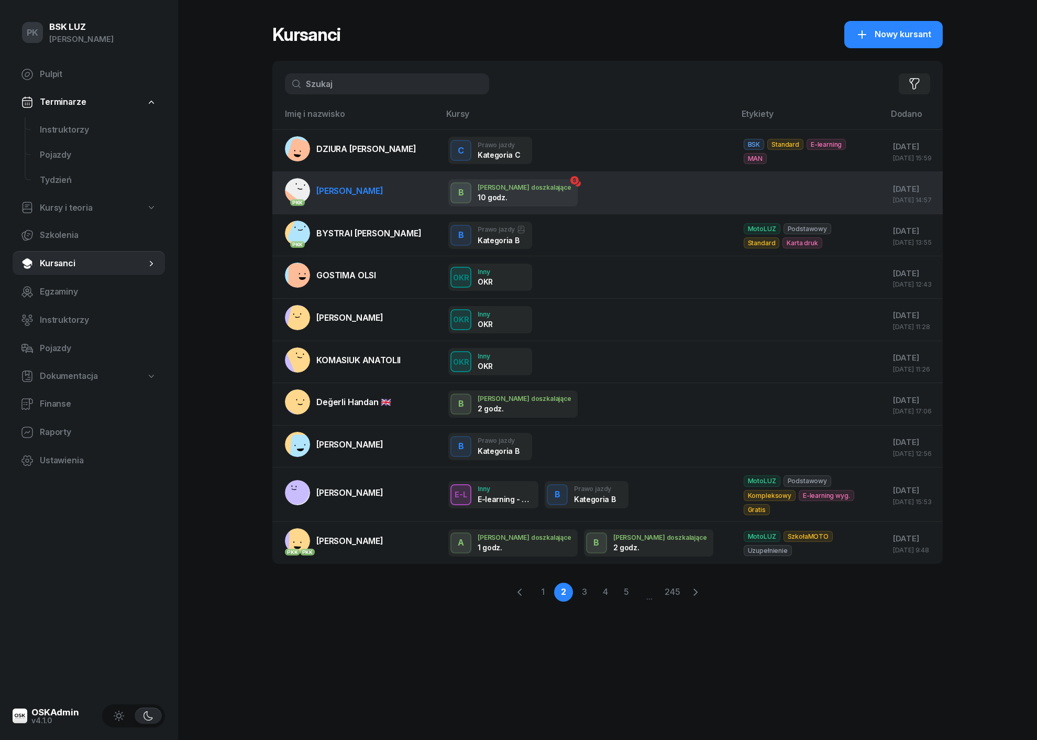
click at [736, 204] on td at bounding box center [810, 193] width 149 height 42
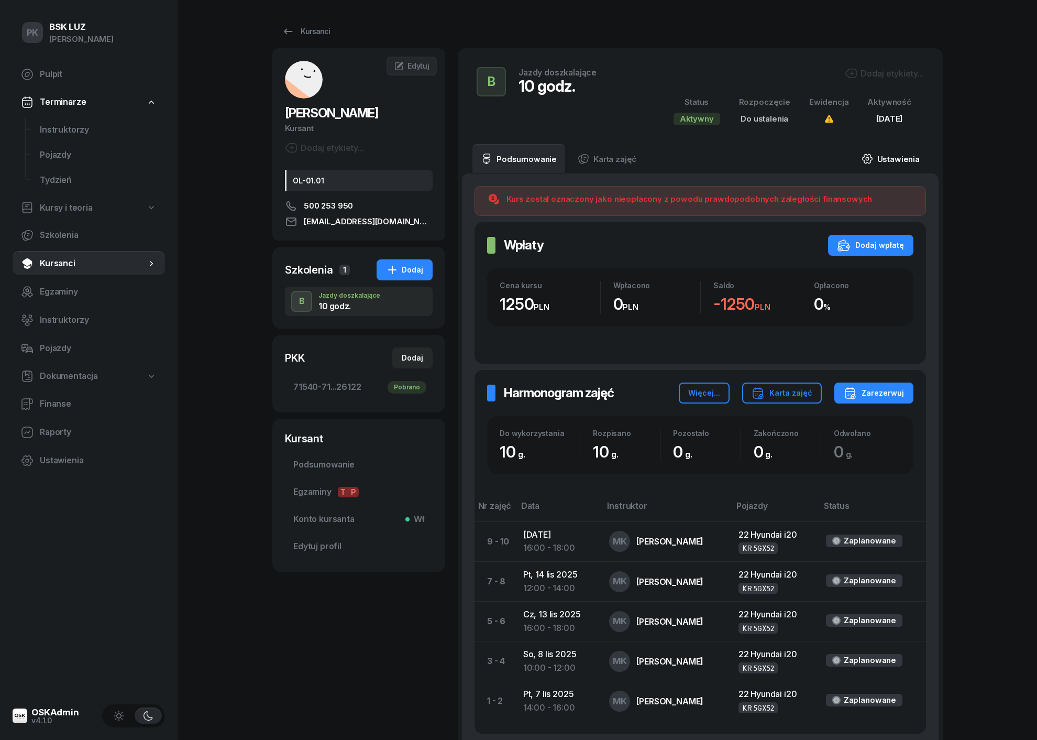
click at [886, 158] on link "Ustawienia" at bounding box center [890, 158] width 75 height 29
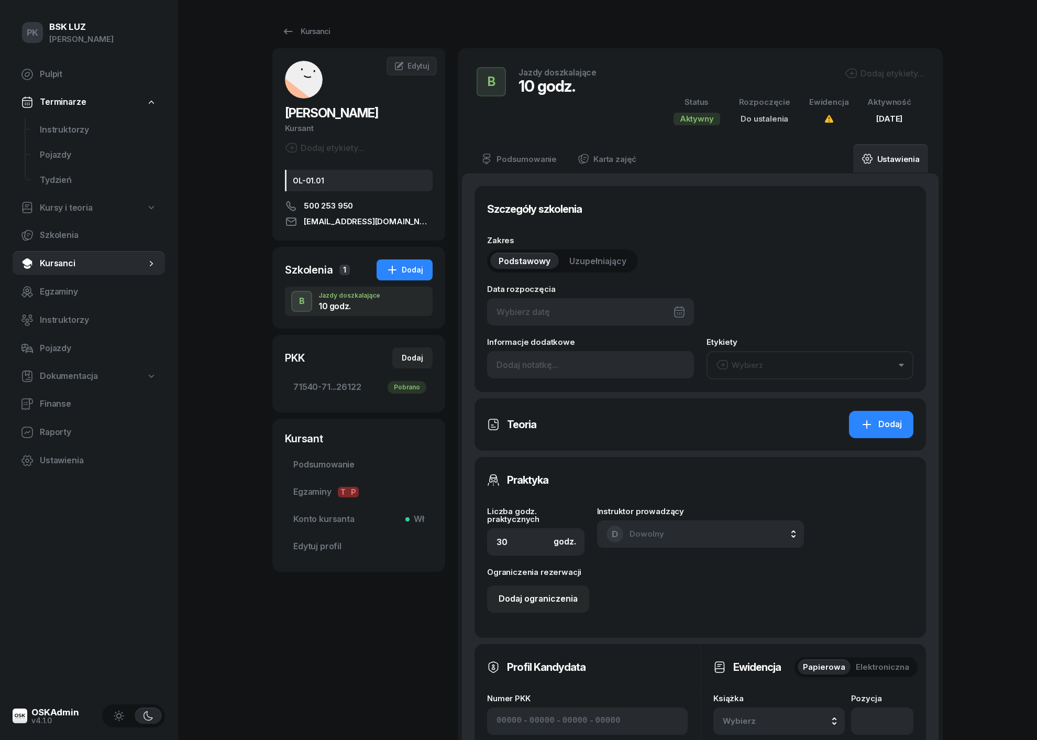
type input "10"
type input "71540"
type input "71093"
type input "73541"
type input "26122"
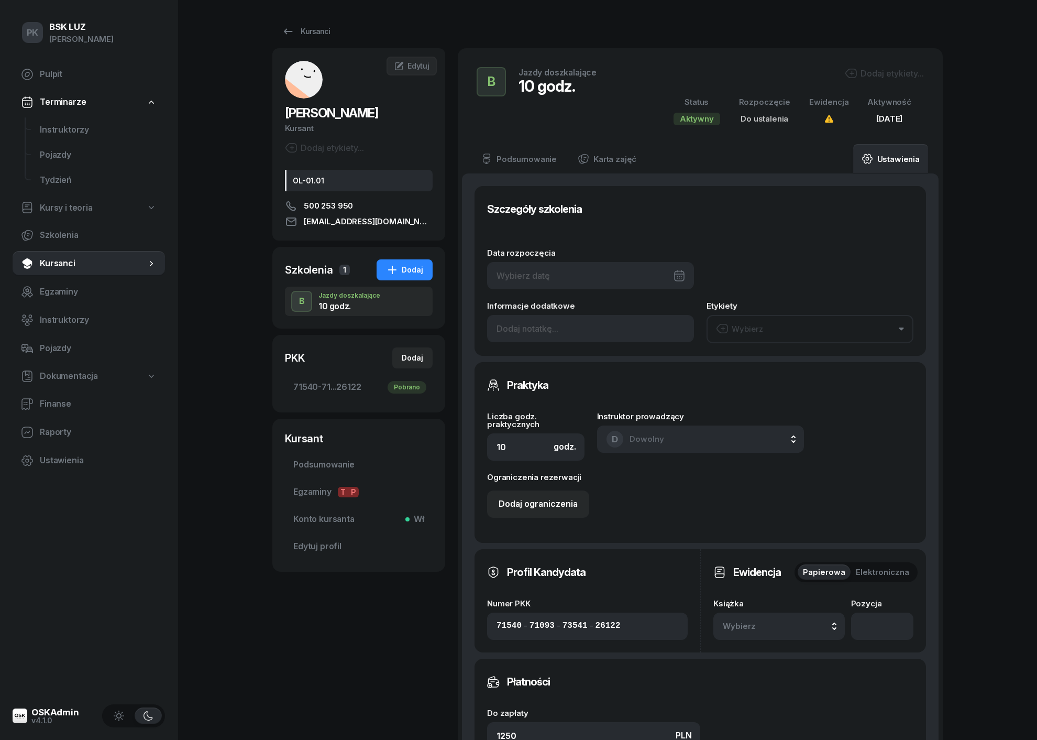
click at [600, 280] on div at bounding box center [590, 275] width 207 height 27
click at [675, 313] on icon "button" at bounding box center [677, 311] width 10 height 10
click at [635, 378] on div "7" at bounding box center [636, 378] width 17 height 17
type input "[DATE]"
click at [804, 623] on div "Wybierz" at bounding box center [779, 626] width 113 height 14
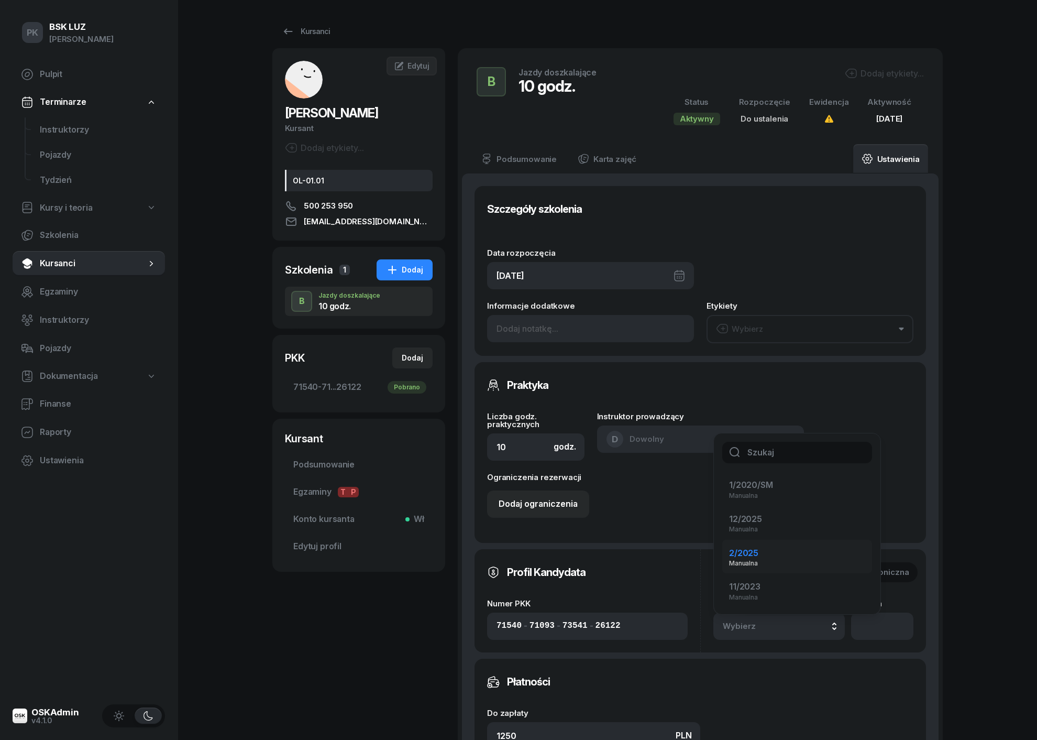
click at [764, 548] on div "2/2025 Manualna" at bounding box center [791, 556] width 124 height 20
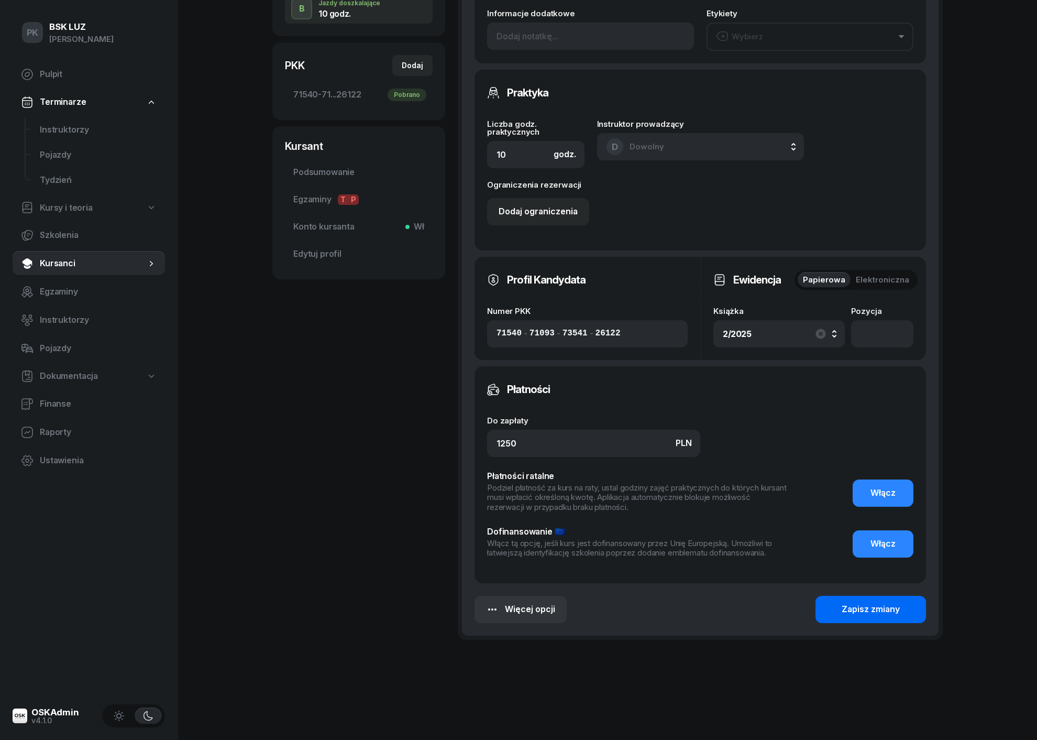
click at [872, 605] on div "Zapisz zmiany" at bounding box center [871, 609] width 58 height 14
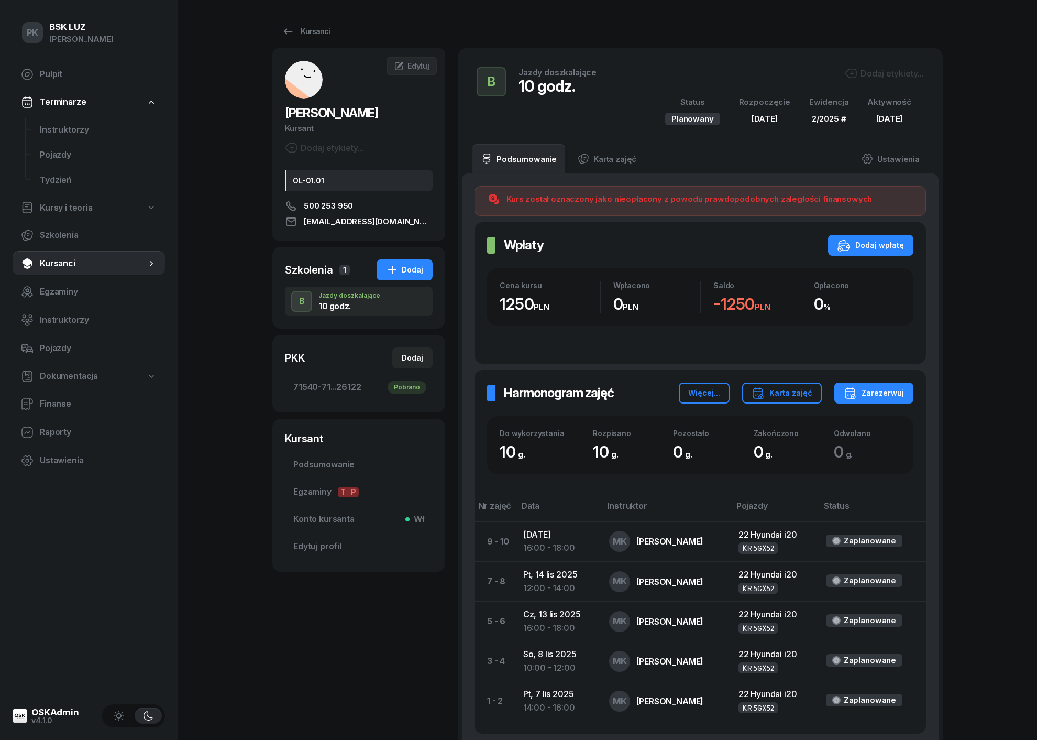
click at [873, 72] on div "Dodaj etykiety..." at bounding box center [884, 73] width 79 height 13
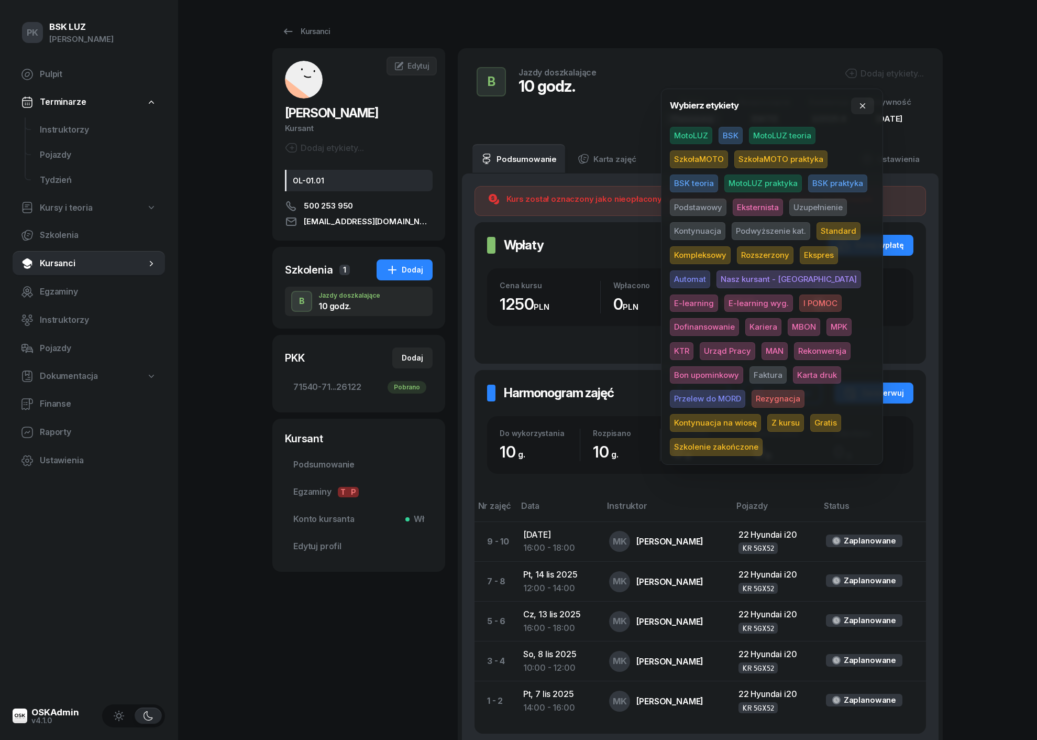
click at [700, 133] on span "MotoLUZ" at bounding box center [691, 136] width 42 height 18
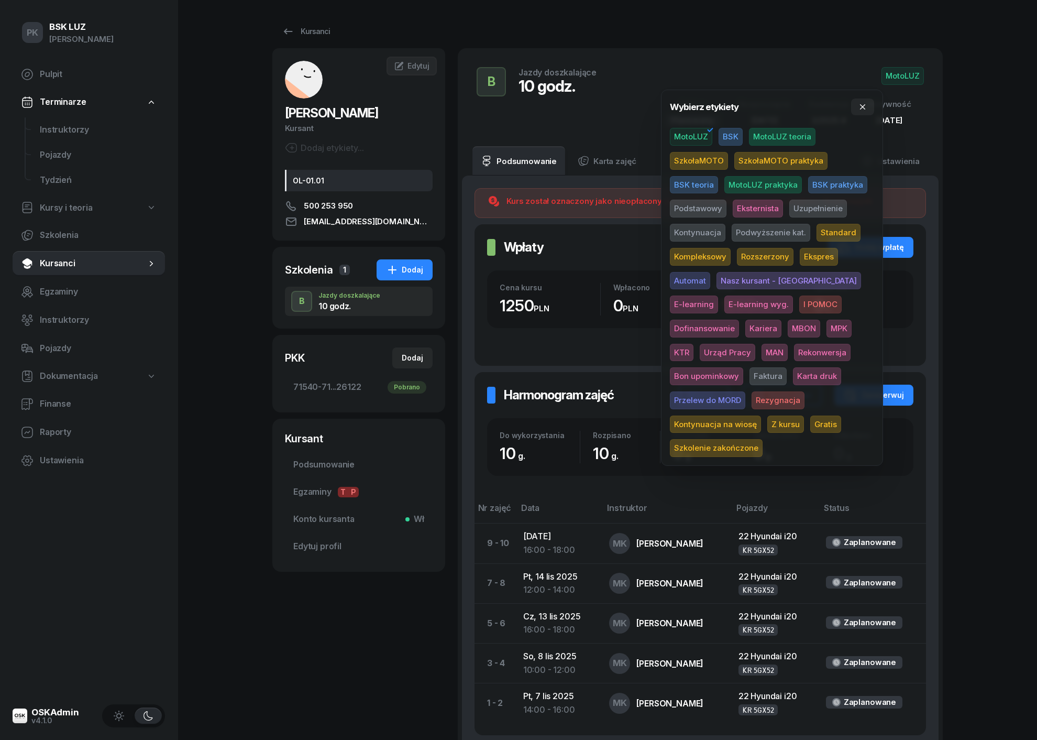
click at [822, 204] on span "Uzupełnienie" at bounding box center [819, 209] width 58 height 18
click at [963, 271] on div "PK BSK [PERSON_NAME] Pulpit Terminarze Instruktorzy Pojazdy Tydzień Kursy i teo…" at bounding box center [518, 427] width 1037 height 854
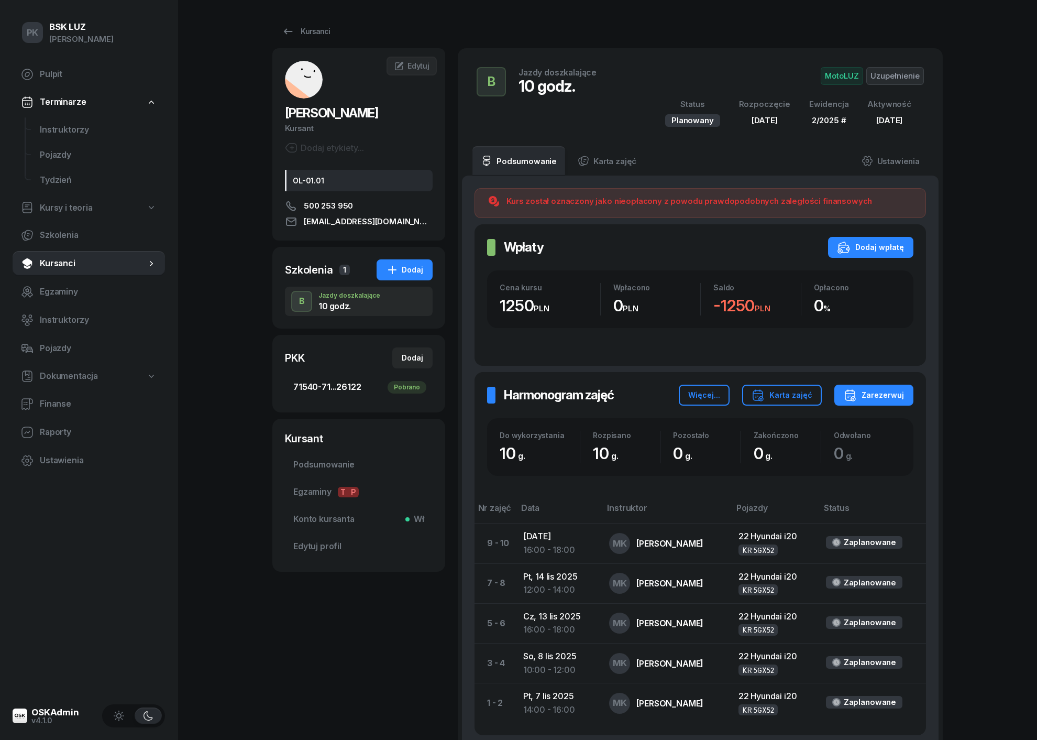
click at [345, 382] on span "71540-71...26122 Pobrano" at bounding box center [358, 387] width 131 height 14
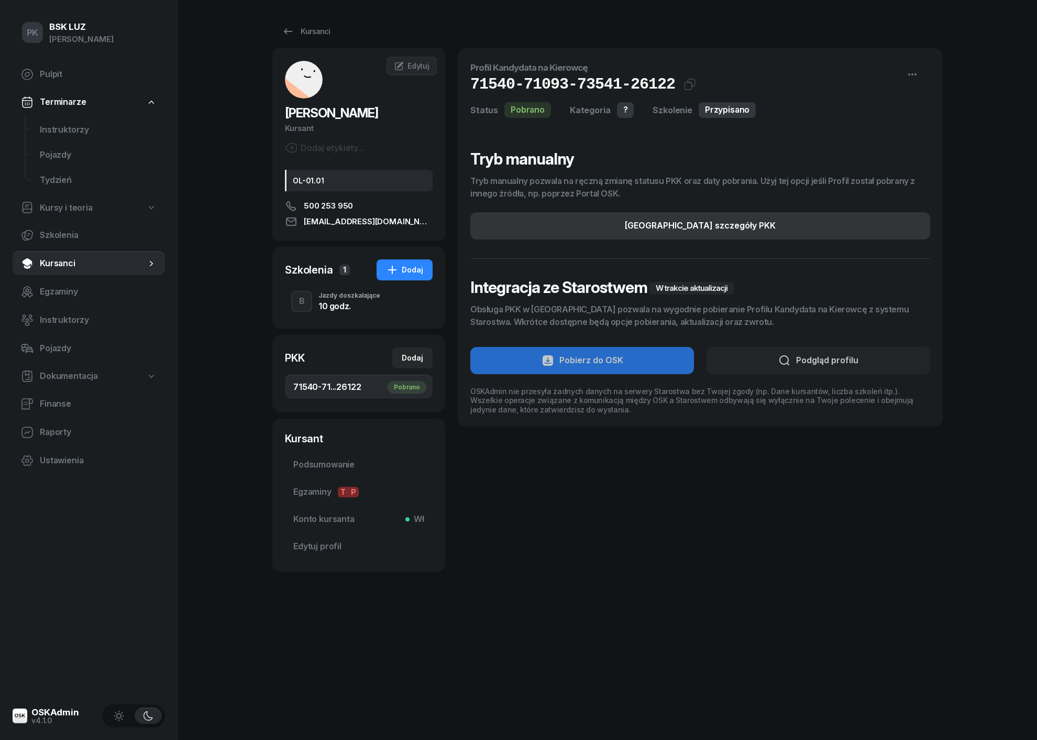
click at [633, 216] on button "[GEOGRAPHIC_DATA] szczegóły PKK" at bounding box center [700, 225] width 460 height 27
select select
select select "Get"
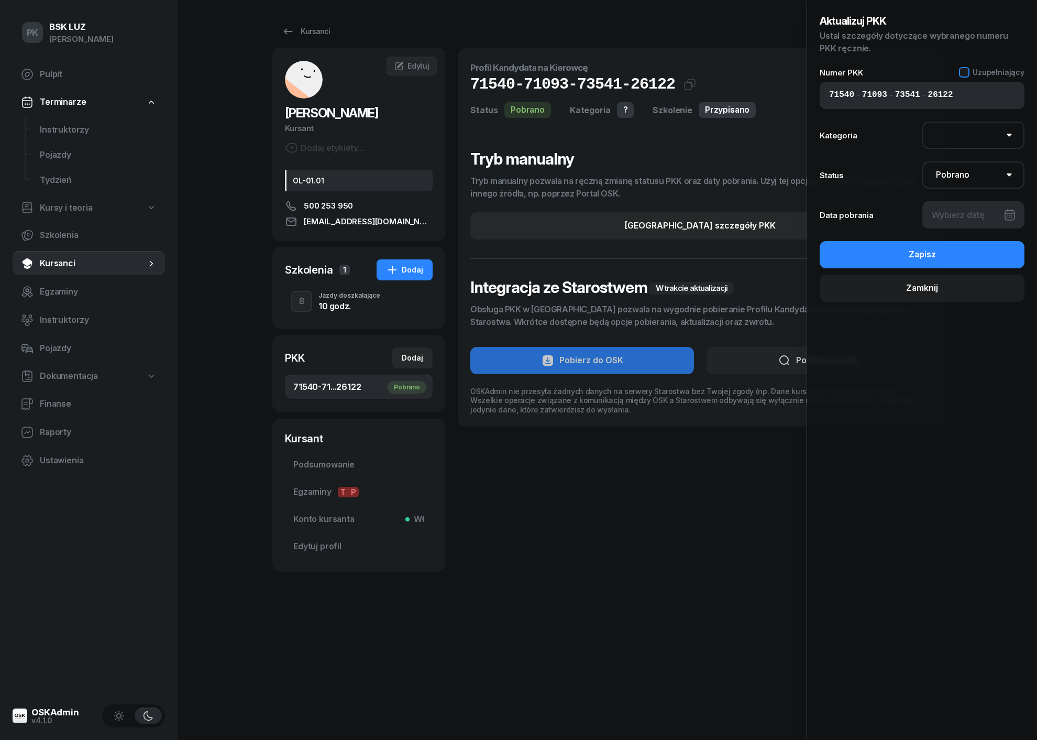
click at [967, 74] on div at bounding box center [964, 72] width 10 height 10
click at [962, 135] on select "AM A1 A2 A B1 B B+E C1 C1+E C C+E D1 D1+E D D+E T Tram C+CE C+D" at bounding box center [974, 135] width 103 height 27
select select "B"
click at [958, 254] on button "Zapisz" at bounding box center [922, 254] width 205 height 27
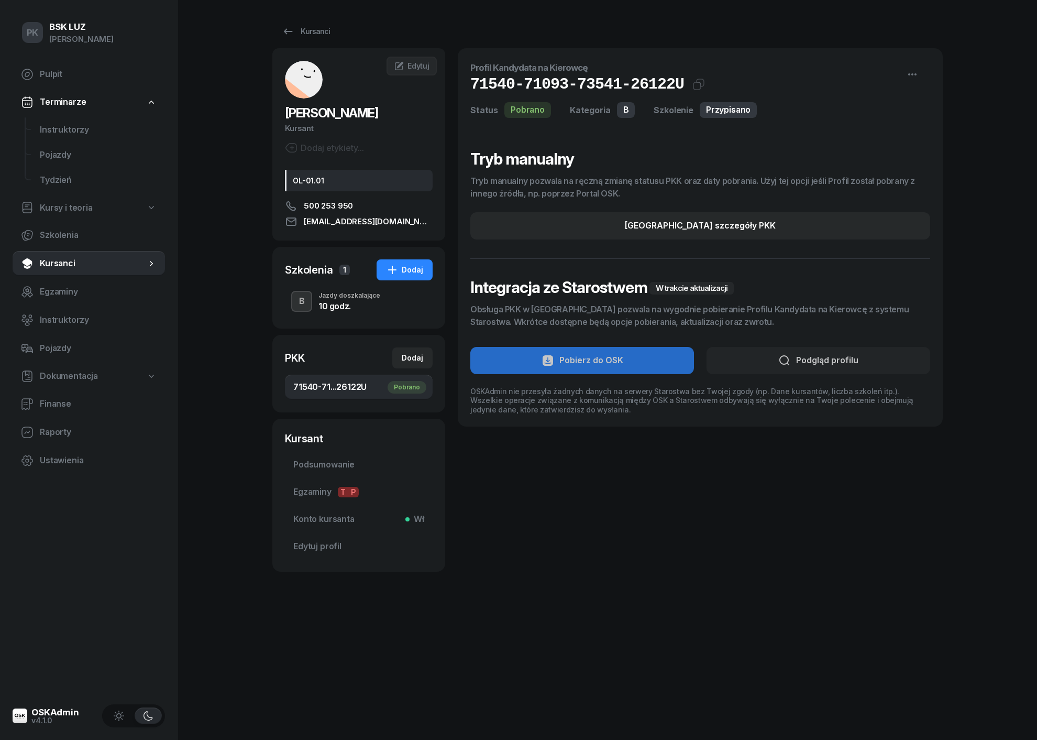
click at [309, 292] on div "button" at bounding box center [301, 301] width 19 height 19
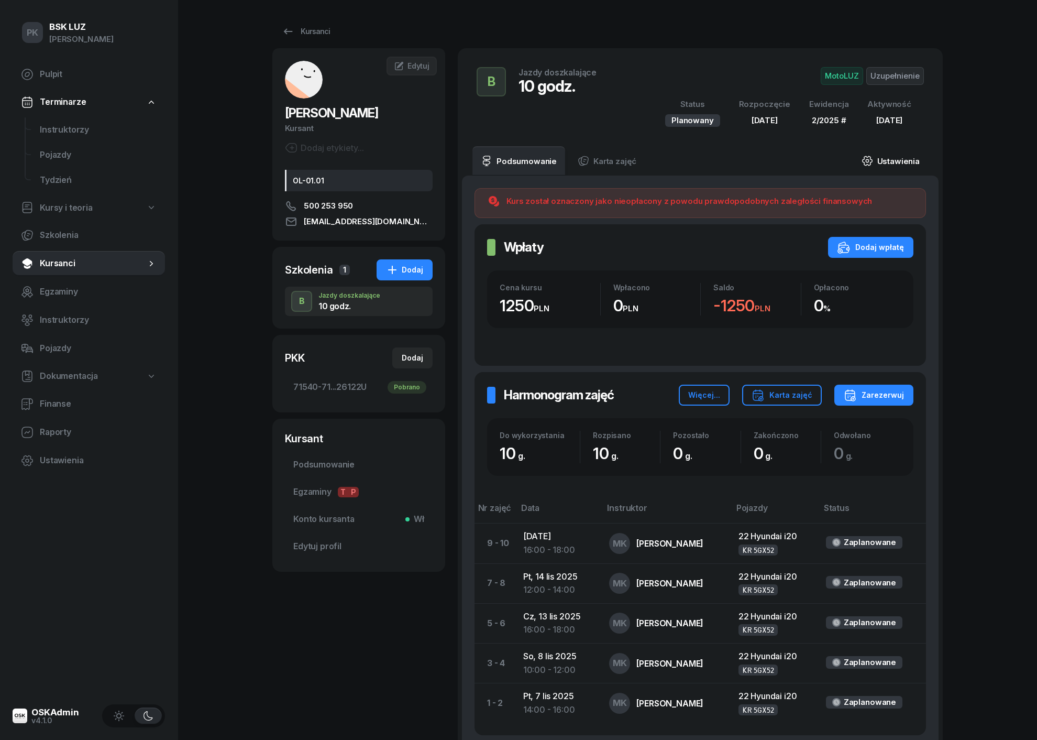
click at [891, 161] on link "Ustawienia" at bounding box center [890, 160] width 75 height 29
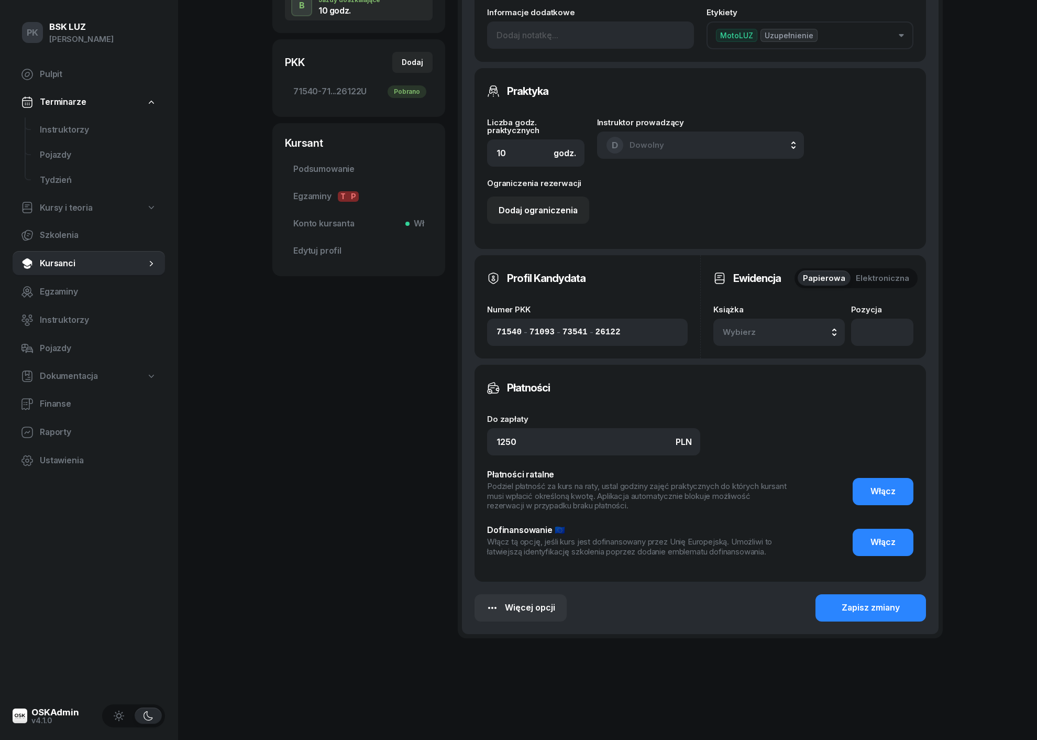
scroll to position [294, 0]
click at [864, 605] on div "Zapisz zmiany" at bounding box center [871, 609] width 58 height 14
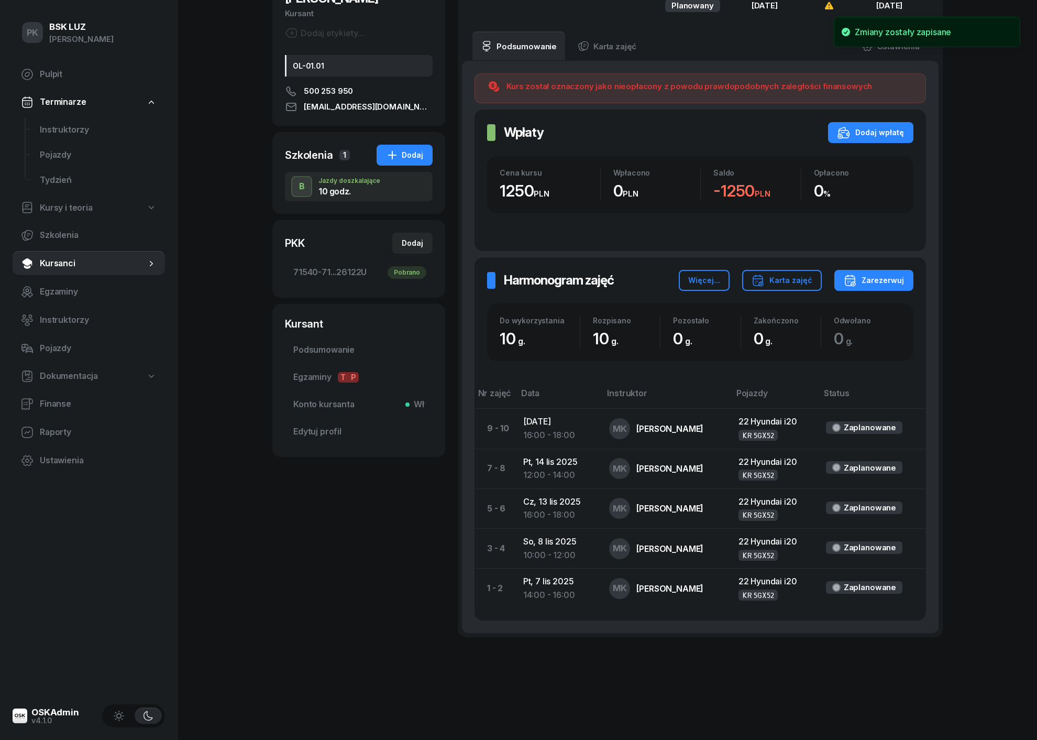
scroll to position [112, 0]
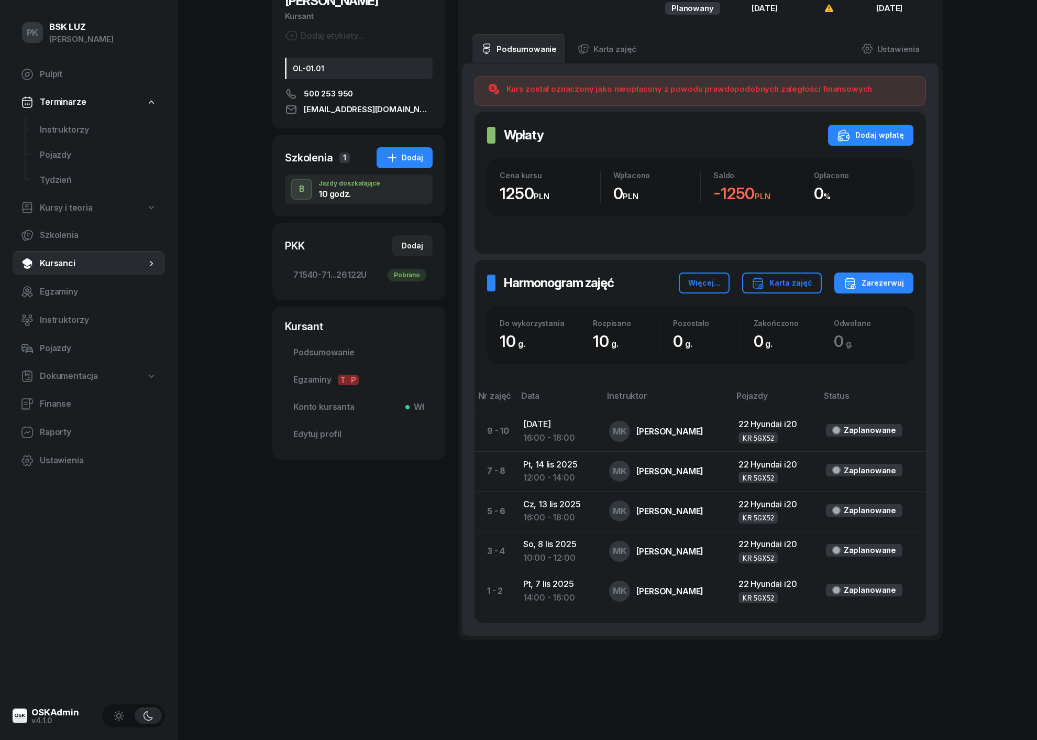
click at [79, 259] on span "Kursanci" at bounding box center [93, 264] width 106 height 14
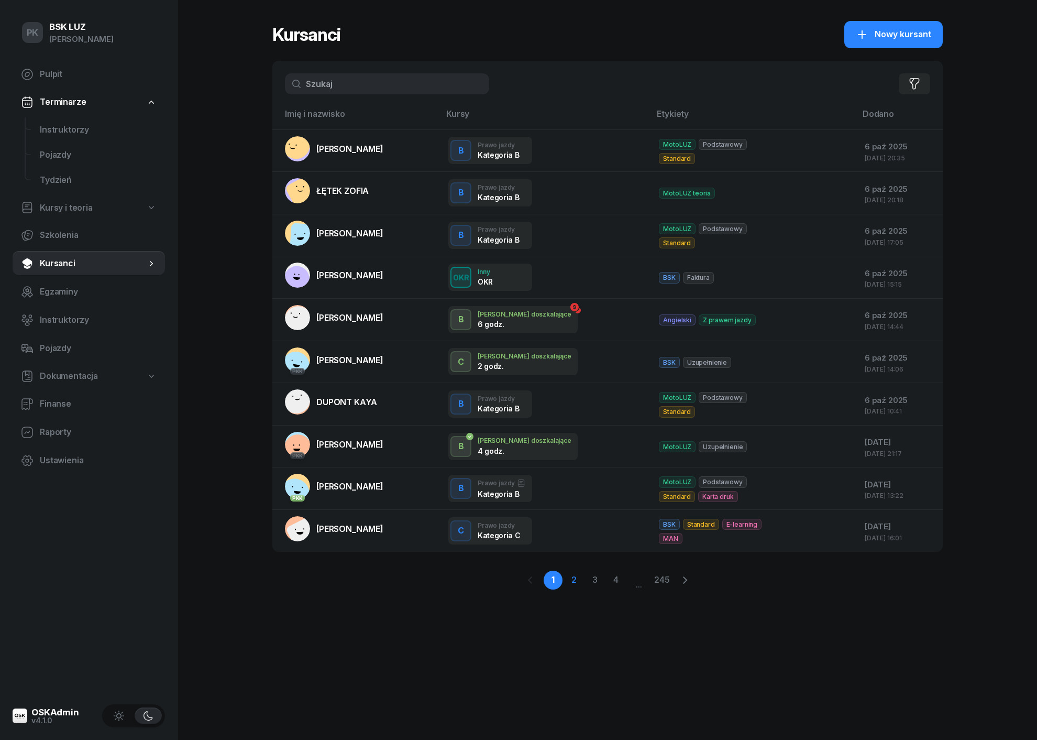
click at [575, 581] on link "2" at bounding box center [574, 580] width 19 height 19
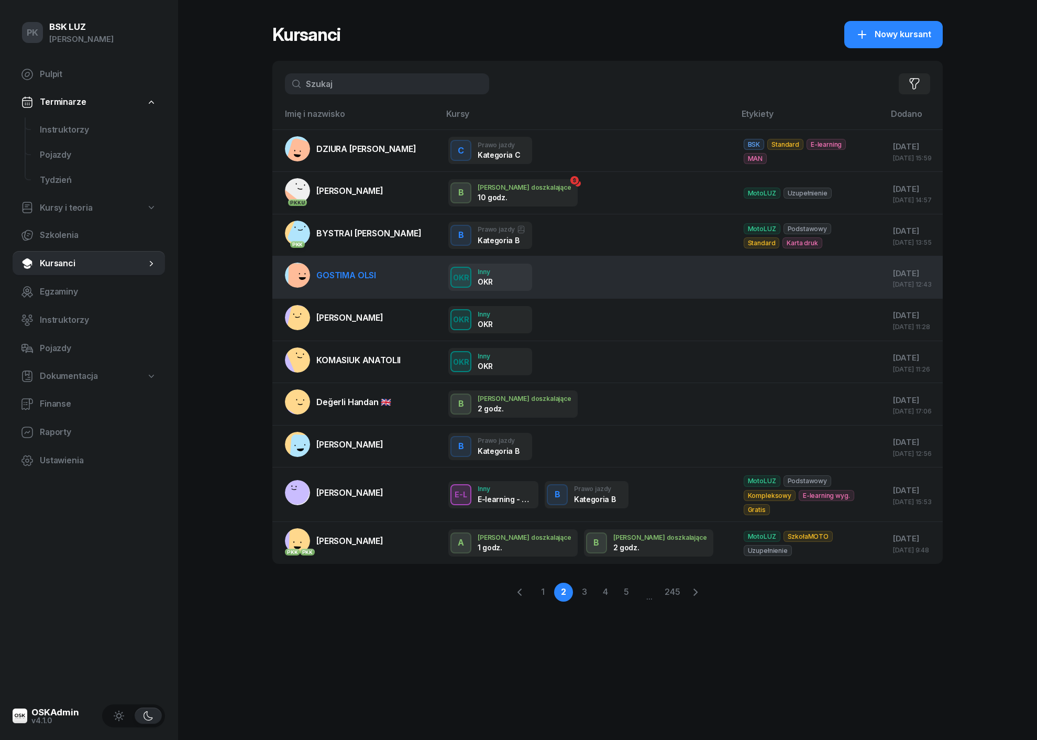
click at [650, 276] on div "OKR Inny OKR" at bounding box center [587, 277] width 279 height 27
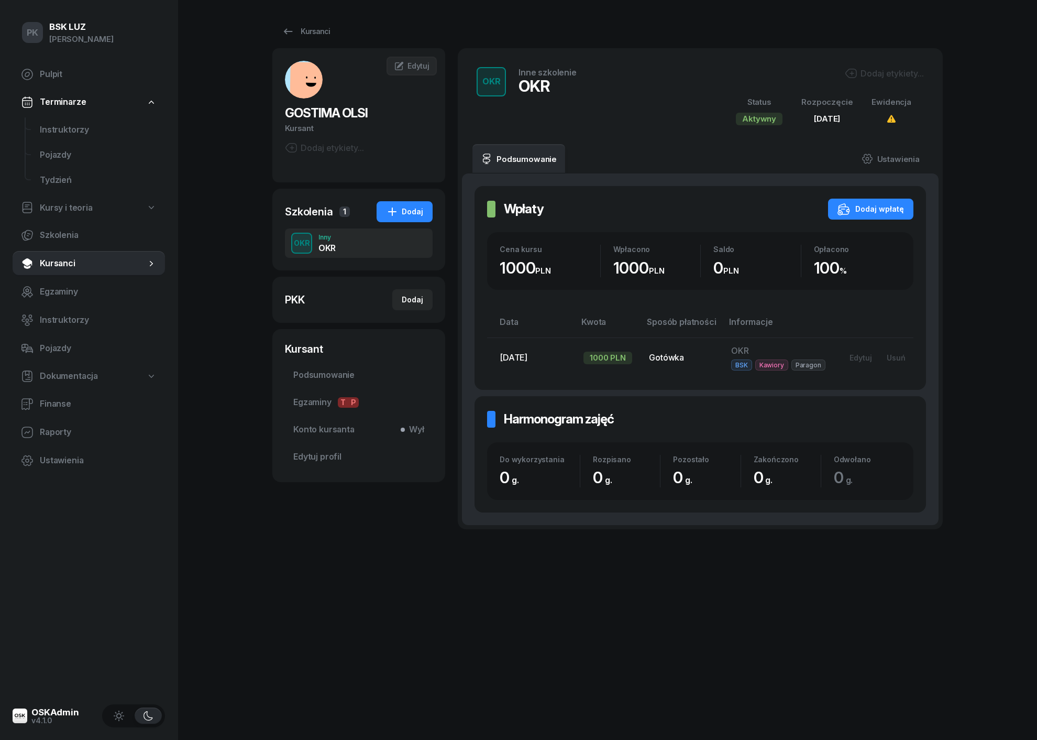
click at [879, 74] on div "Dodaj etykiety..." at bounding box center [884, 73] width 79 height 13
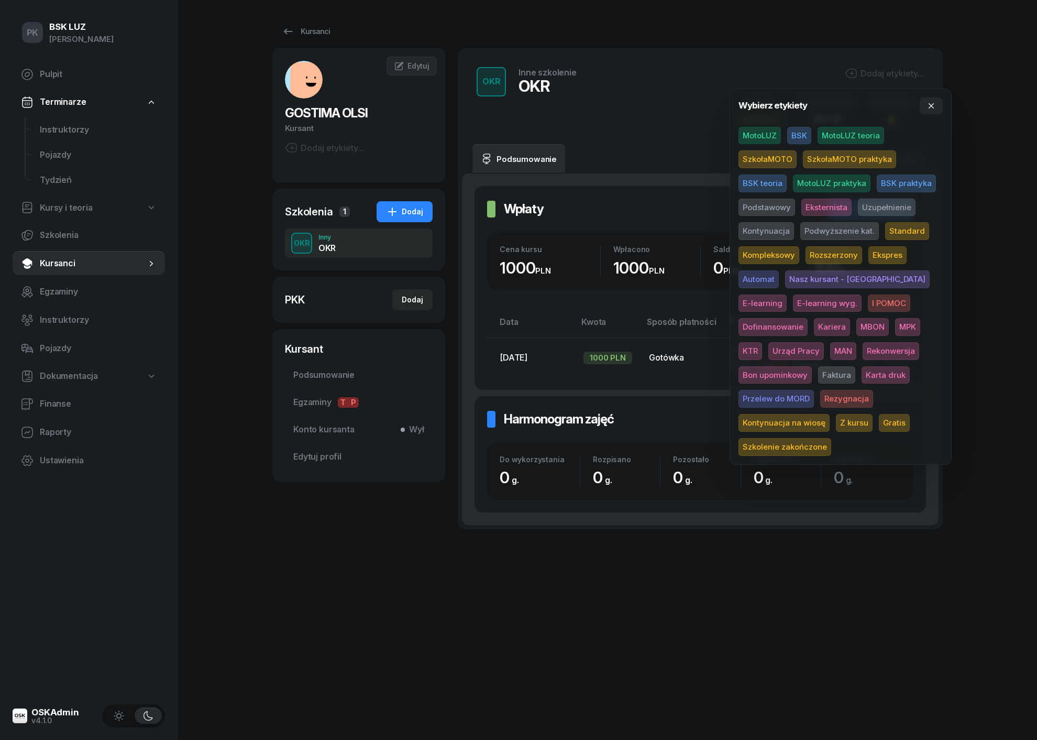
click at [796, 134] on span "BSK" at bounding box center [799, 136] width 24 height 18
click at [983, 129] on div "PK BSK [PERSON_NAME] Pulpit Terminarze Instruktorzy Pojazdy Tydzień Kursy i teo…" at bounding box center [518, 370] width 1037 height 740
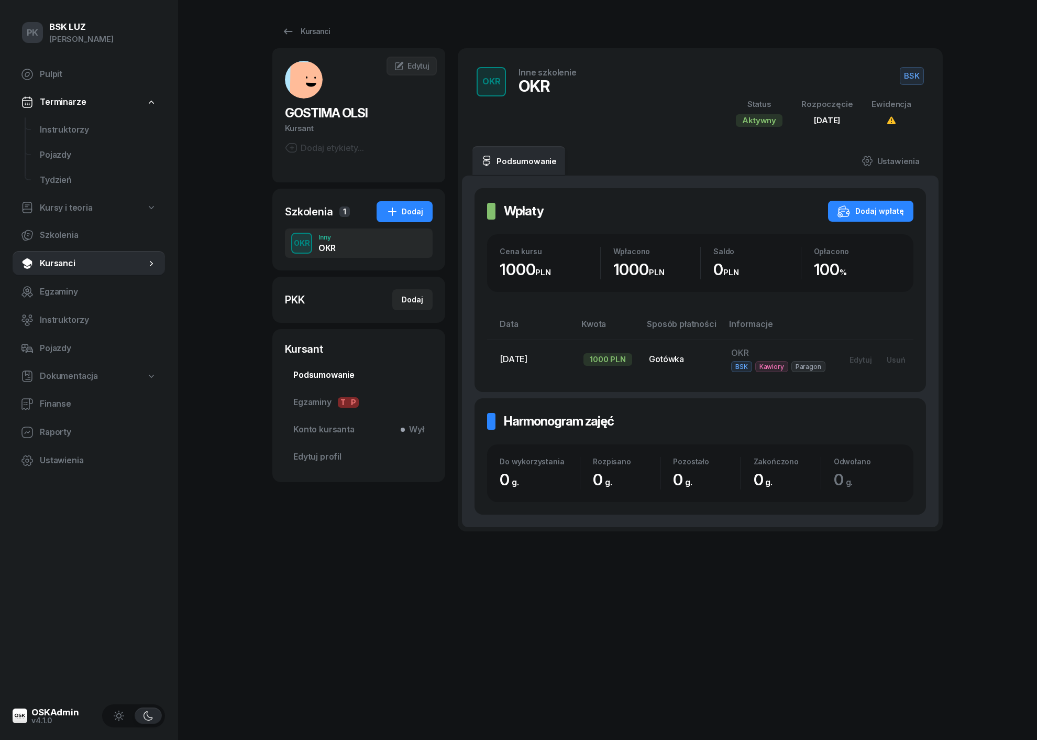
click at [338, 380] on span "Podsumowanie" at bounding box center [358, 375] width 131 height 14
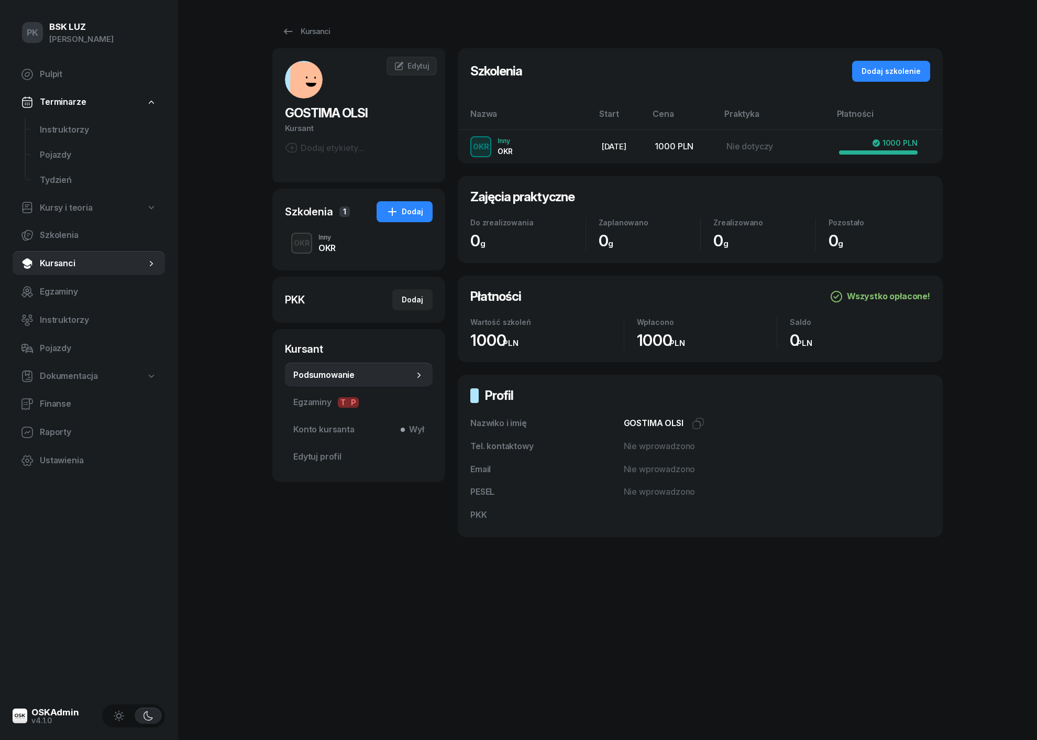
click at [64, 262] on span "Kursanci" at bounding box center [93, 264] width 106 height 14
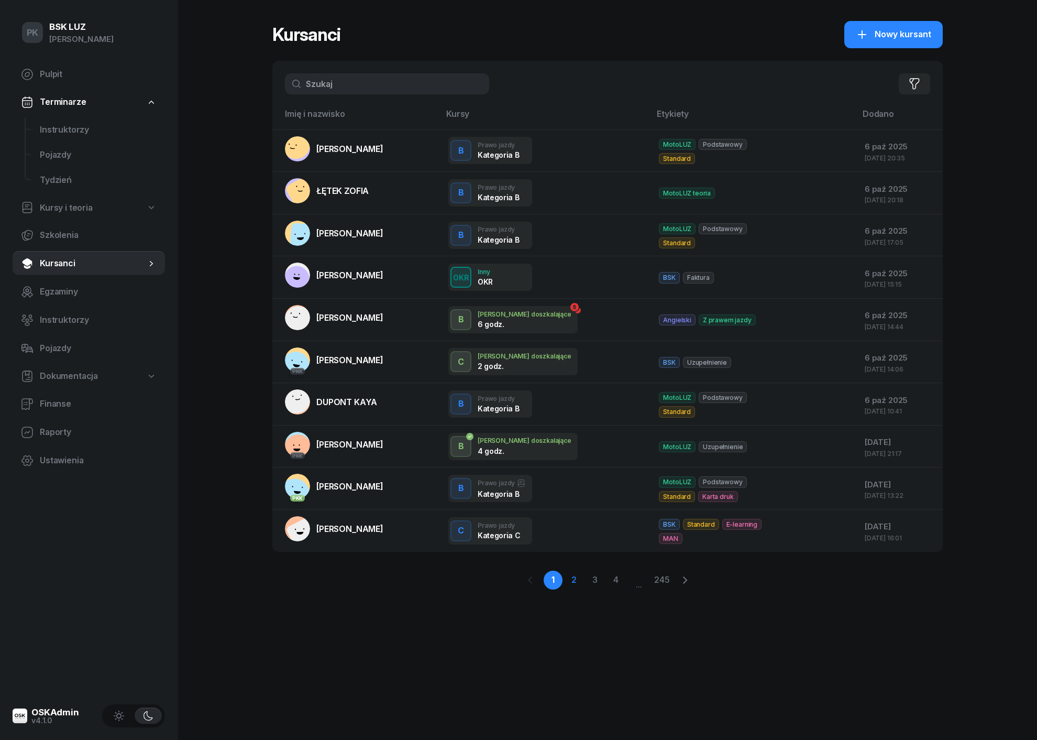
click at [573, 576] on link "2" at bounding box center [574, 580] width 19 height 19
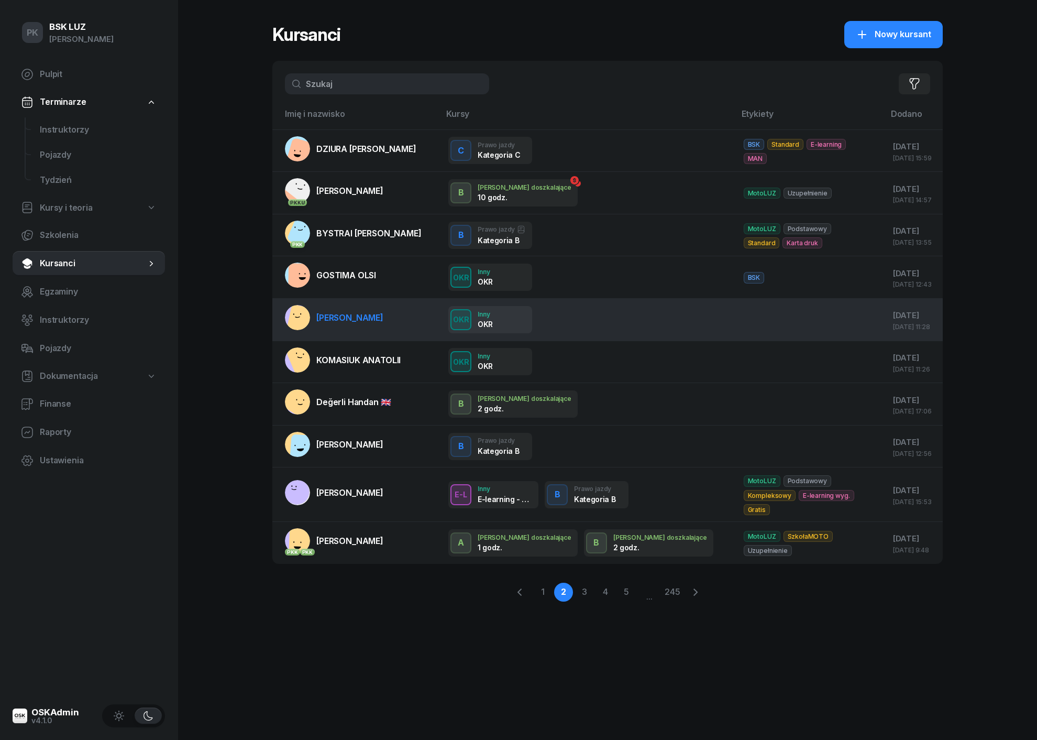
click at [744, 313] on div at bounding box center [807, 320] width 126 height 14
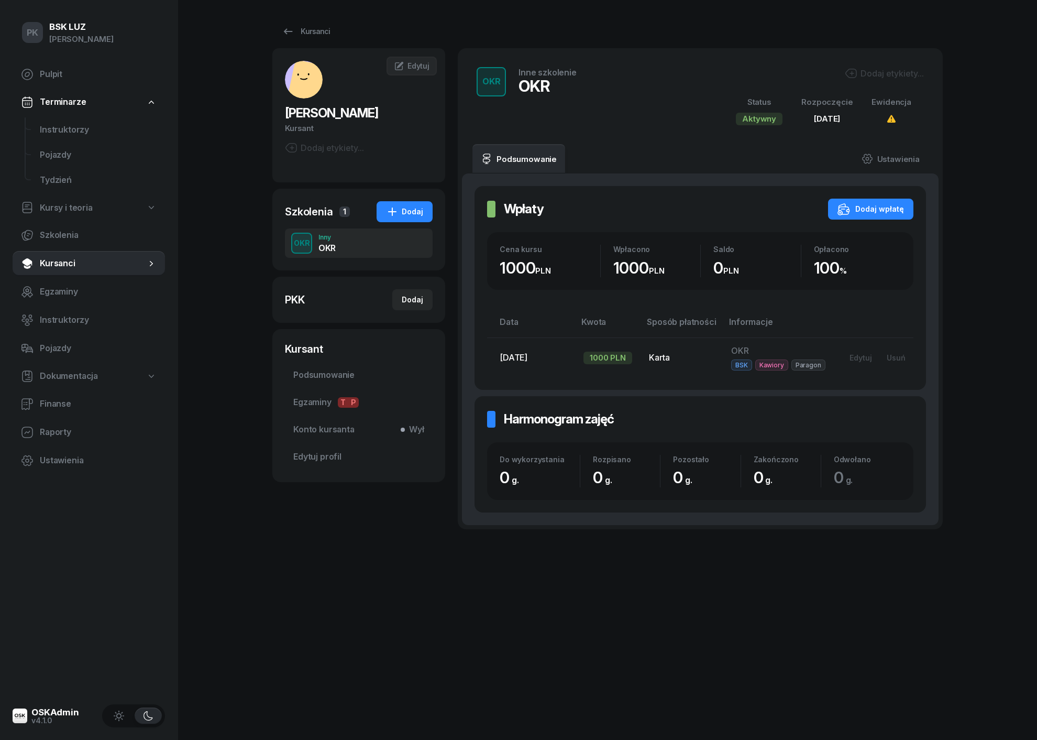
click at [856, 72] on icon "button" at bounding box center [851, 73] width 13 height 13
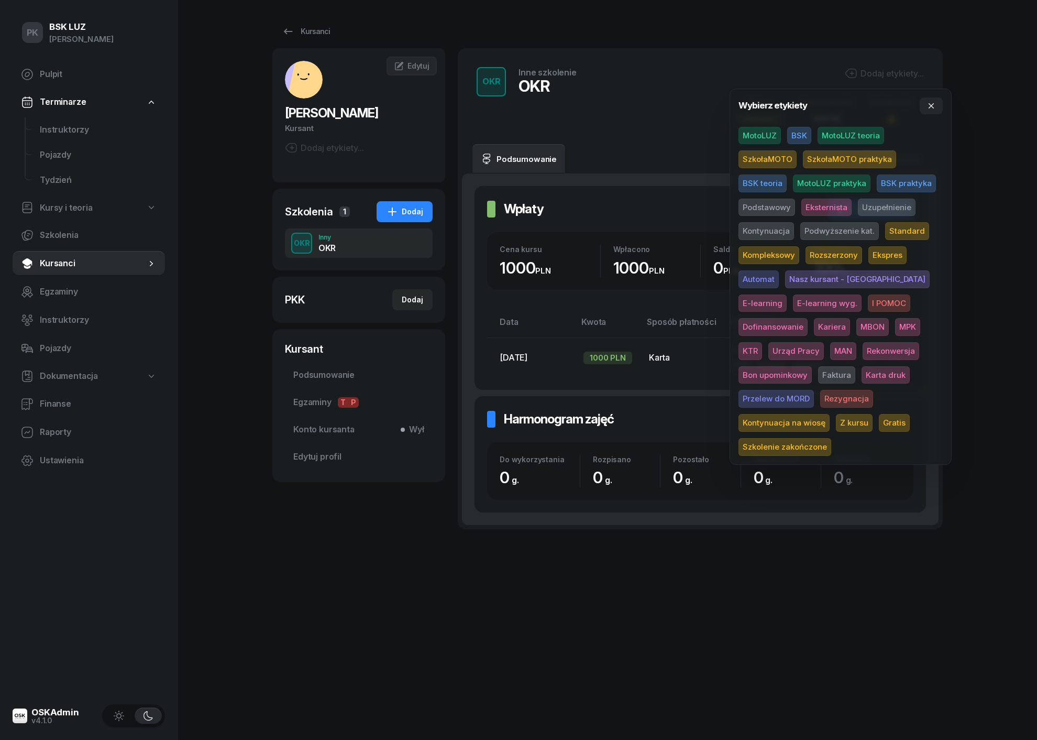
click at [804, 130] on span "BSK" at bounding box center [799, 136] width 24 height 18
click at [963, 170] on div "PK BSK [PERSON_NAME] Pulpit Terminarze Instruktorzy Pojazdy Tydzień Kursy i teo…" at bounding box center [518, 370] width 1037 height 740
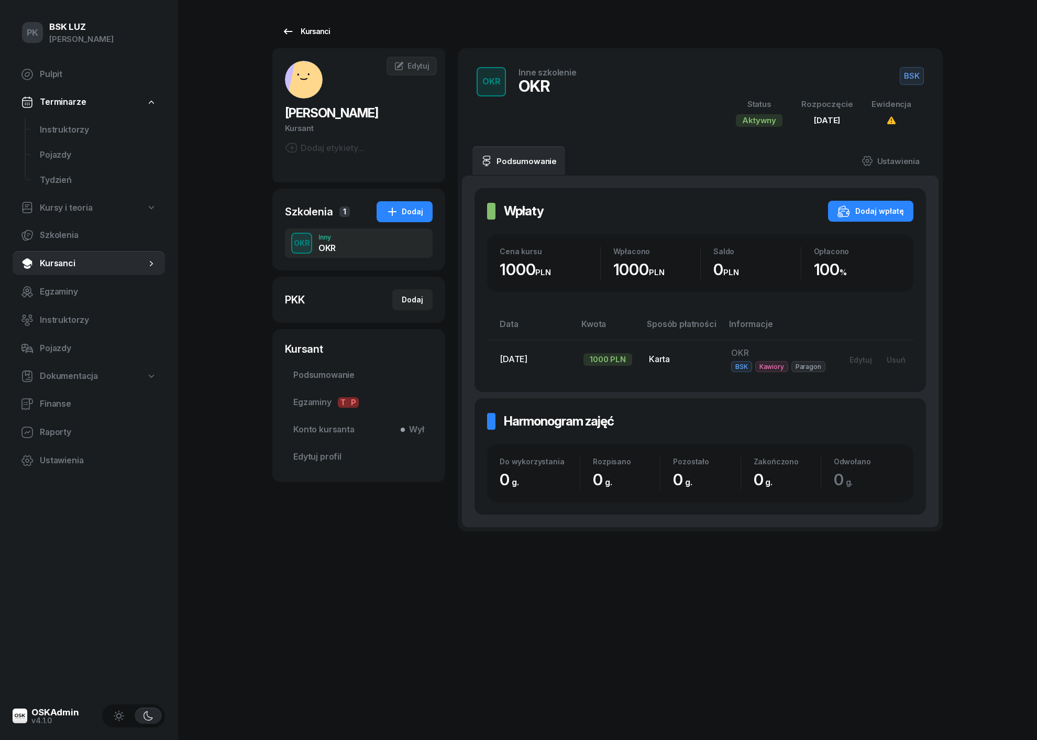
click at [301, 28] on div "Kursanci" at bounding box center [306, 31] width 48 height 13
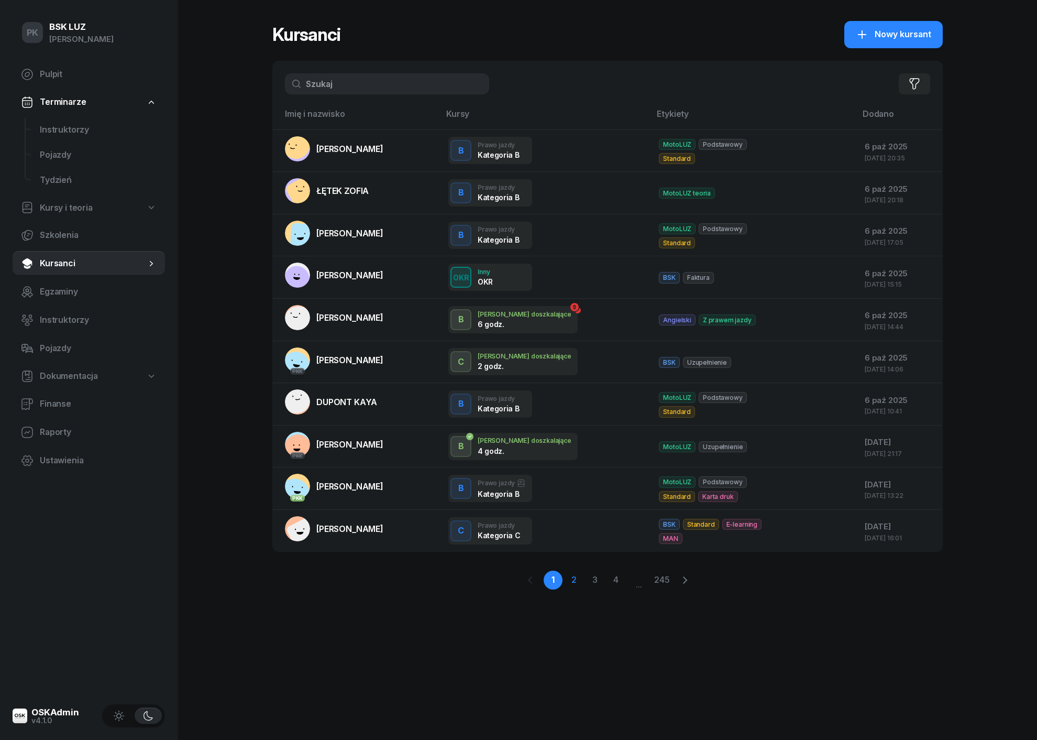
click at [576, 578] on link "2" at bounding box center [574, 580] width 19 height 19
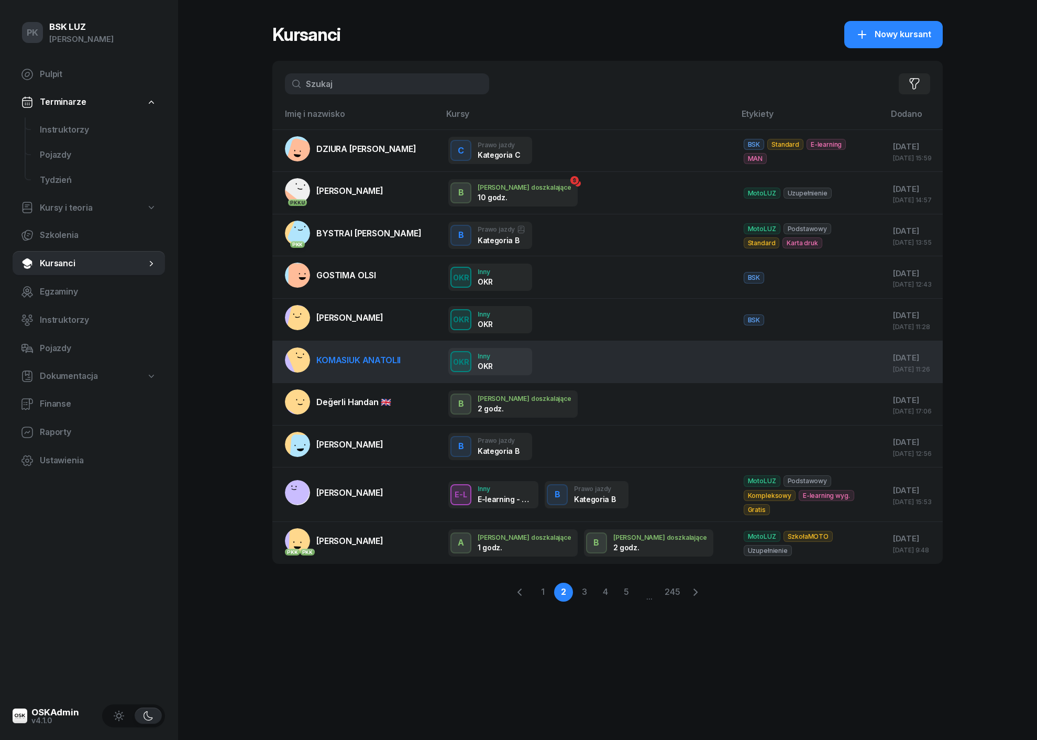
click at [736, 352] on td at bounding box center [810, 362] width 149 height 42
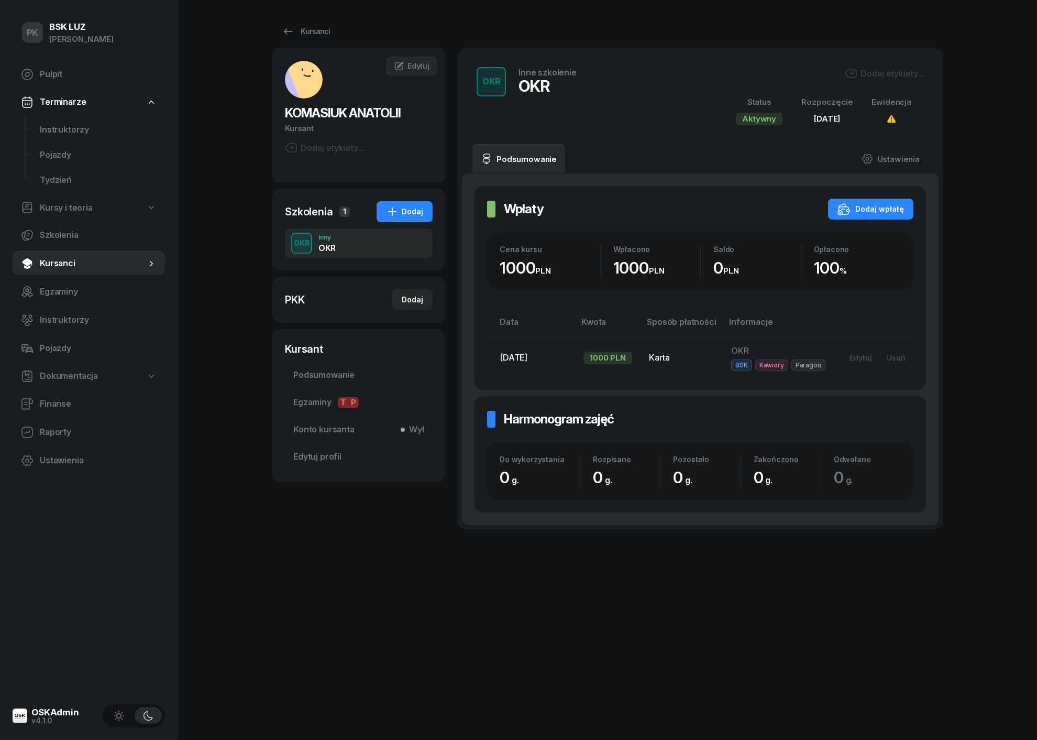
click at [879, 76] on div "Dodaj etykiety..." at bounding box center [884, 73] width 79 height 13
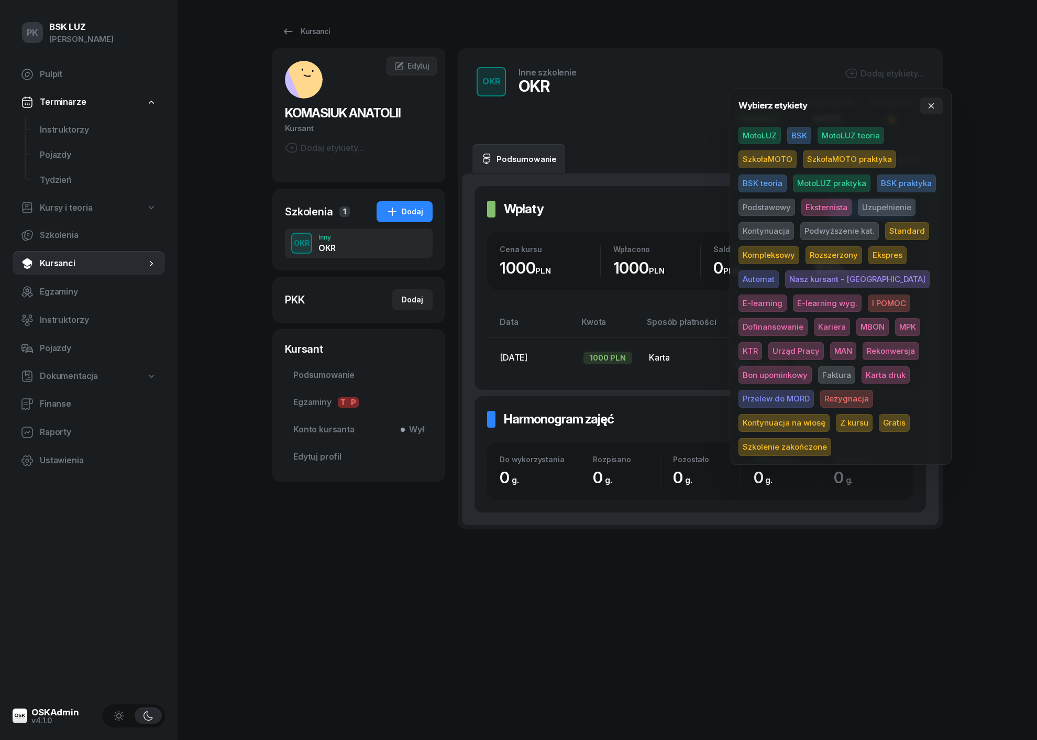
click at [803, 131] on span "BSK" at bounding box center [799, 136] width 24 height 18
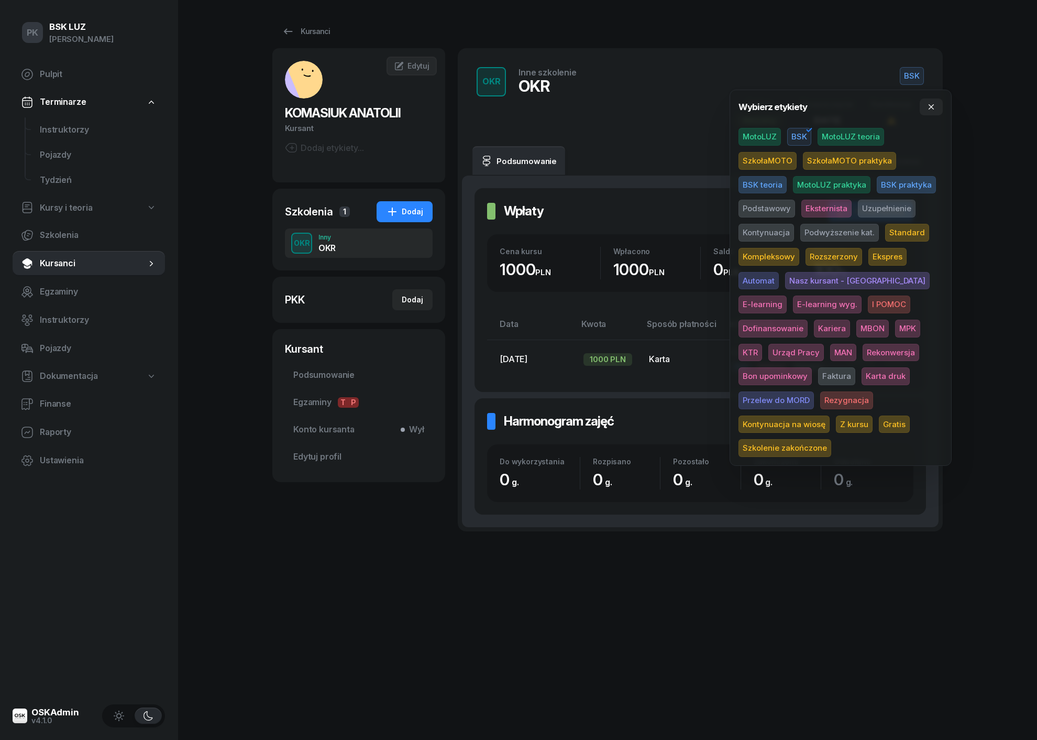
click at [247, 570] on div "PK BSK [PERSON_NAME] Pulpit Terminarze Instruktorzy Pojazdy Tydzień Kursy i teo…" at bounding box center [518, 370] width 1037 height 740
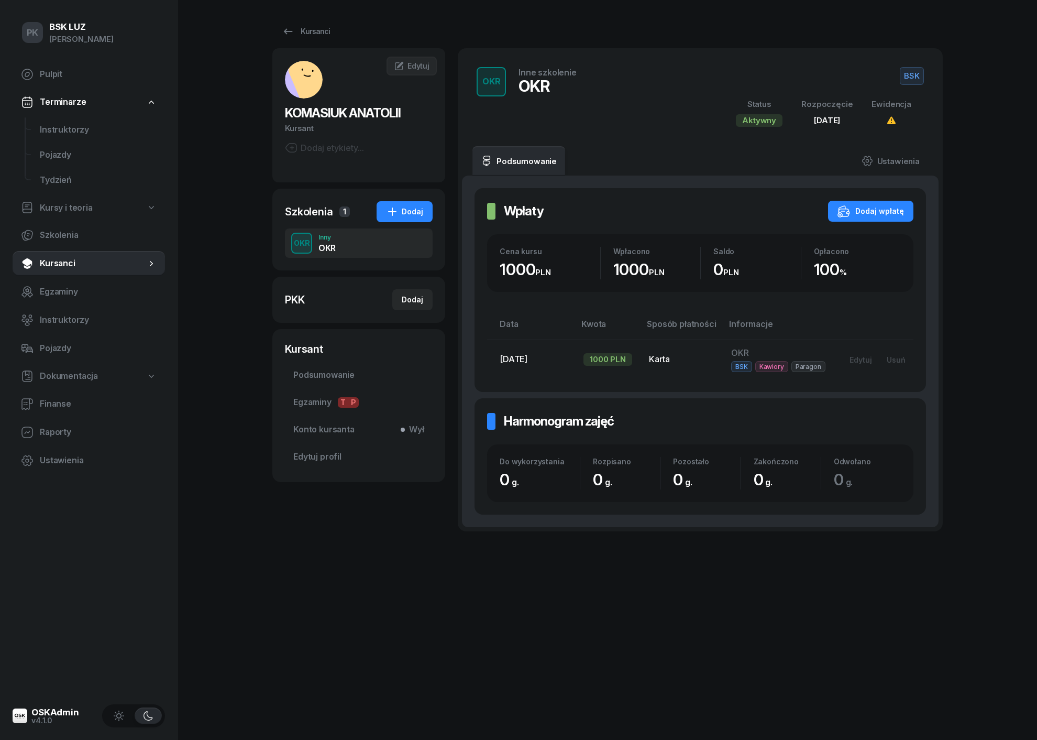
click at [61, 262] on span "Kursanci" at bounding box center [93, 264] width 106 height 14
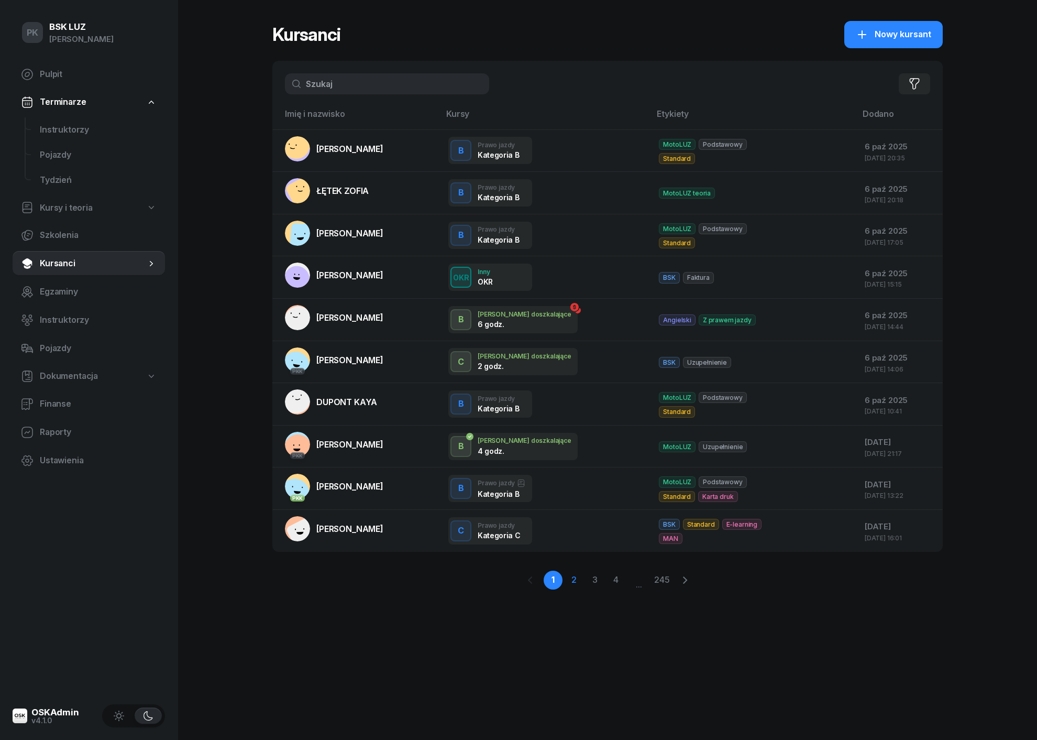
click at [571, 574] on link "2" at bounding box center [574, 580] width 19 height 19
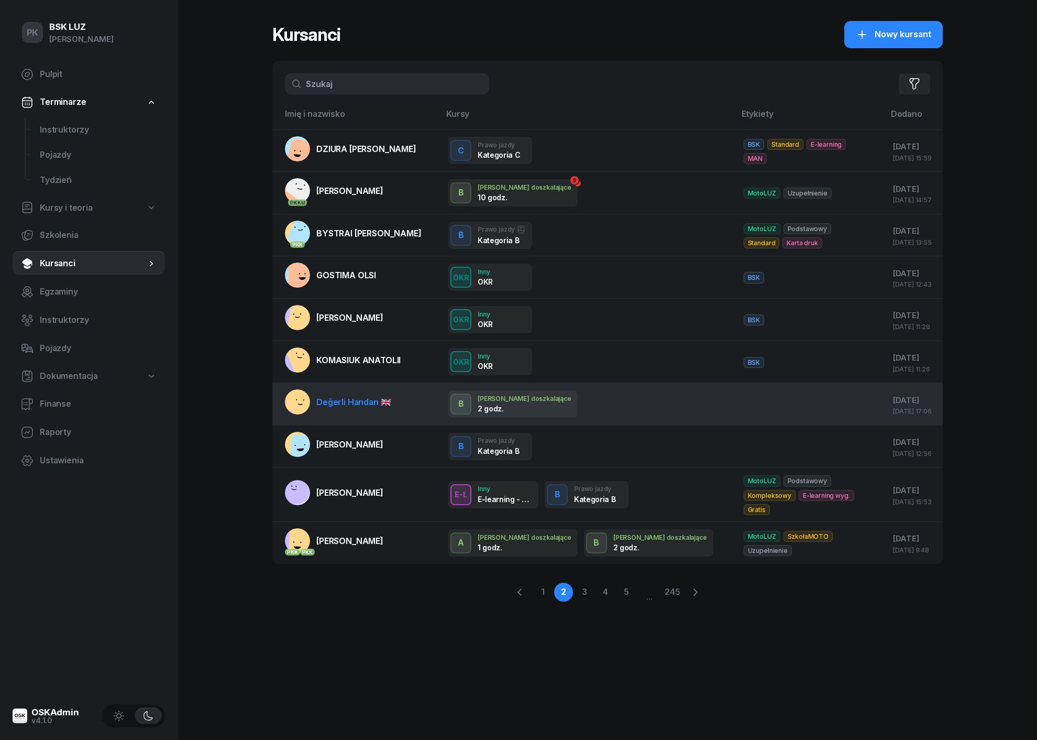
click at [736, 400] on td at bounding box center [810, 404] width 149 height 42
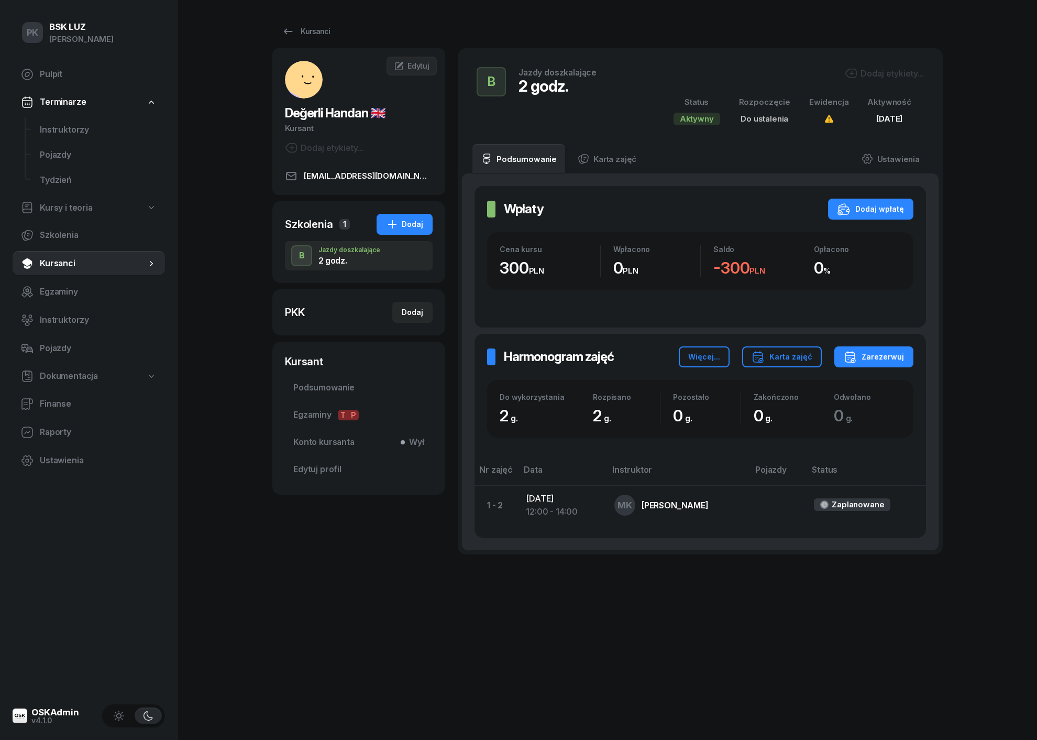
click at [868, 70] on div "Dodaj etykiety..." at bounding box center [884, 73] width 79 height 13
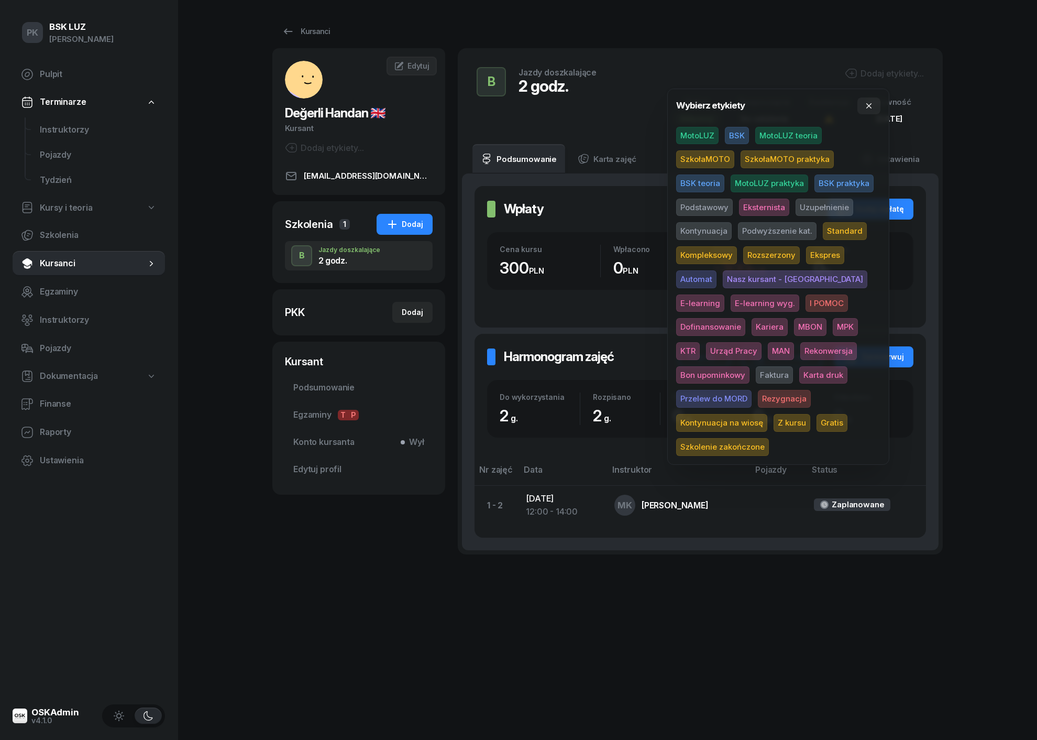
click at [704, 137] on span "MotoLUZ" at bounding box center [697, 136] width 42 height 18
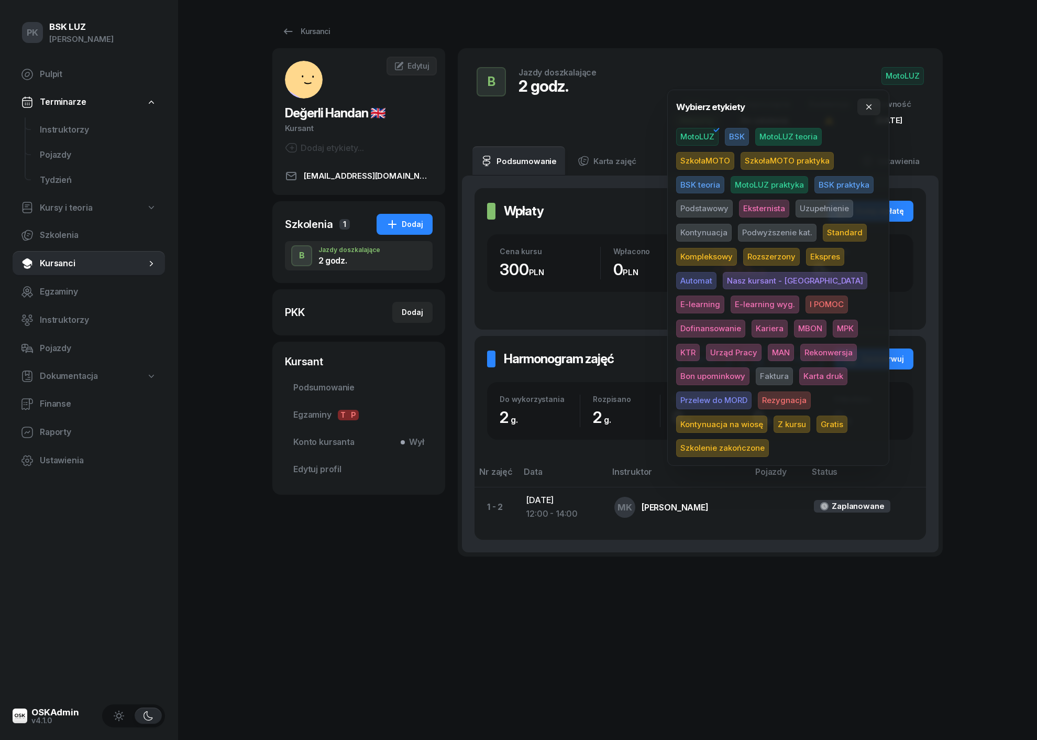
click at [815, 200] on span "Uzupełnienie" at bounding box center [825, 209] width 58 height 18
click at [956, 242] on div "PK BSK [PERSON_NAME] Pulpit Terminarze Instruktorzy Pojazdy Tydzień Kursy i teo…" at bounding box center [518, 370] width 1037 height 740
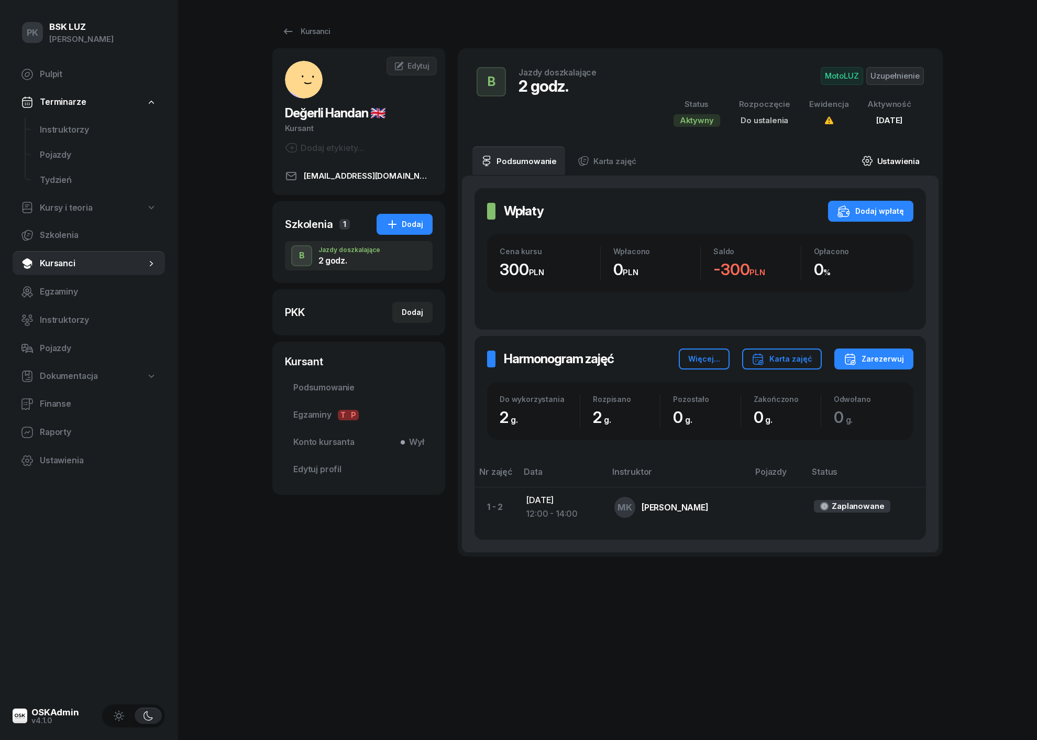
click at [891, 163] on link "Ustawienia" at bounding box center [890, 160] width 75 height 29
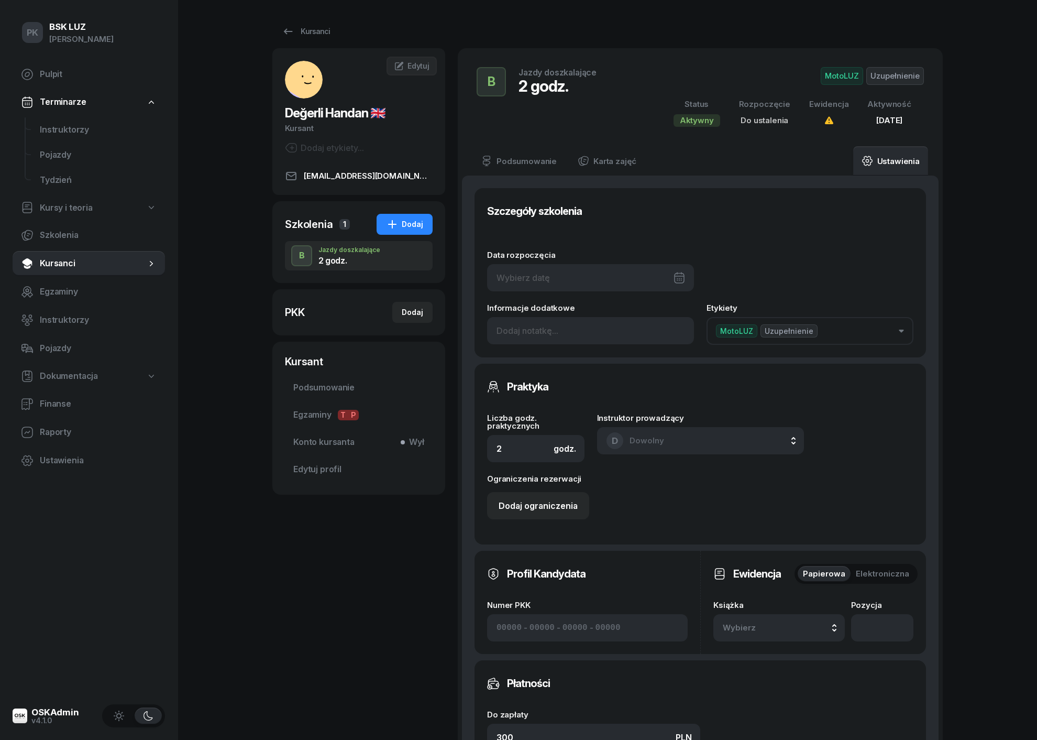
click at [795, 634] on button "Wybierz" at bounding box center [780, 627] width 132 height 27
click at [793, 550] on div "2/2025 Manualna" at bounding box center [791, 558] width 124 height 20
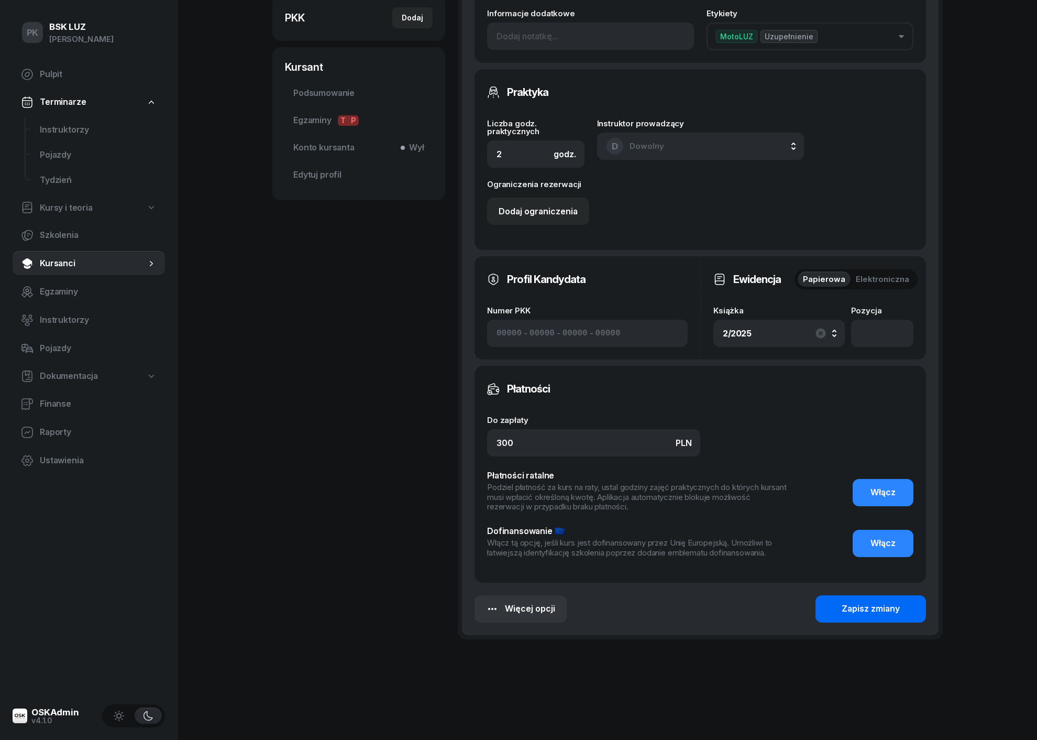
scroll to position [294, 0]
click at [849, 602] on div "Zapisz zmiany" at bounding box center [871, 609] width 58 height 14
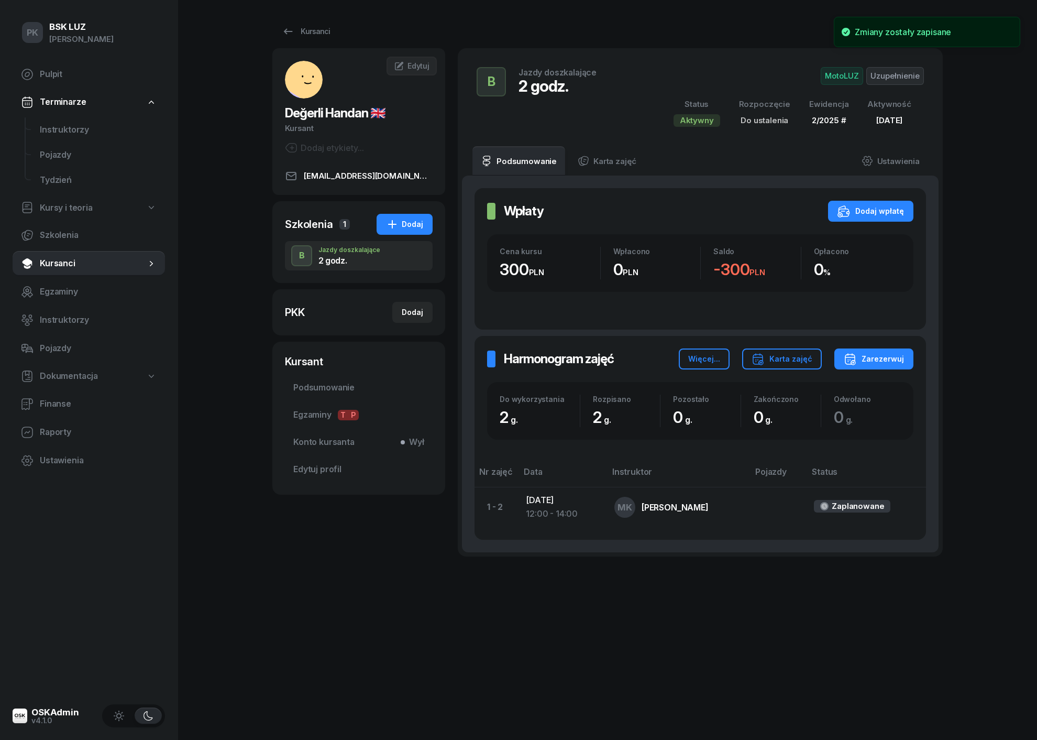
scroll to position [0, 0]
click at [902, 151] on link "Ustawienia" at bounding box center [890, 160] width 75 height 29
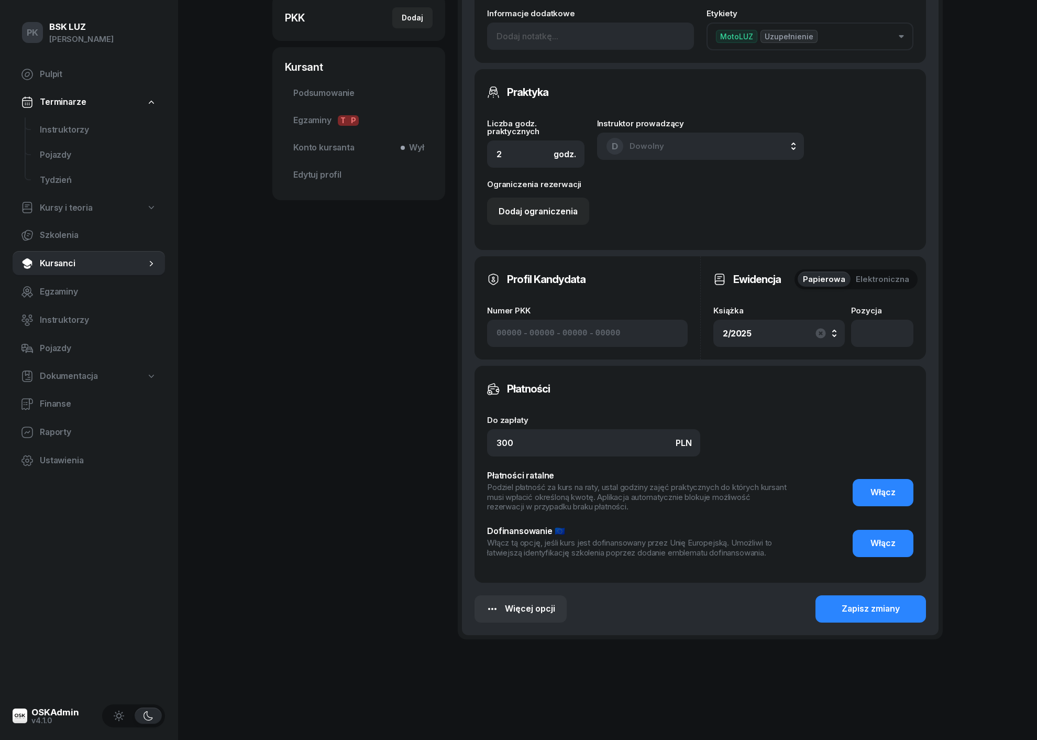
scroll to position [294, 0]
click at [848, 602] on div "Zapisz zmiany" at bounding box center [871, 609] width 58 height 14
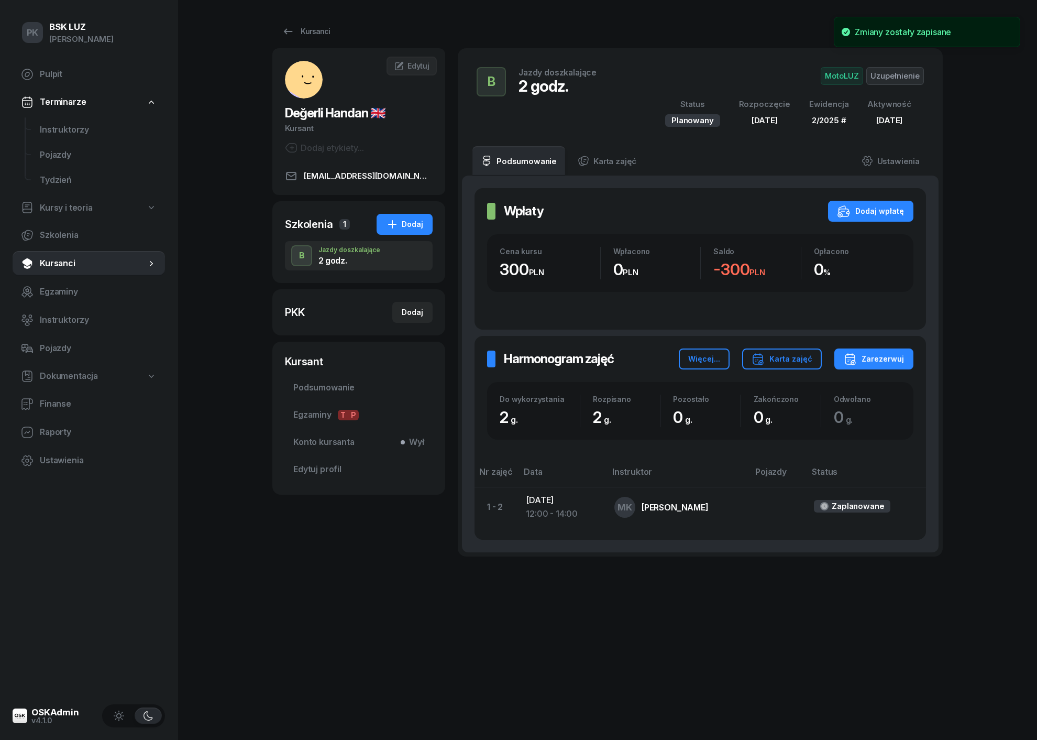
scroll to position [0, 0]
click at [332, 382] on span "Podsumowanie" at bounding box center [358, 388] width 131 height 14
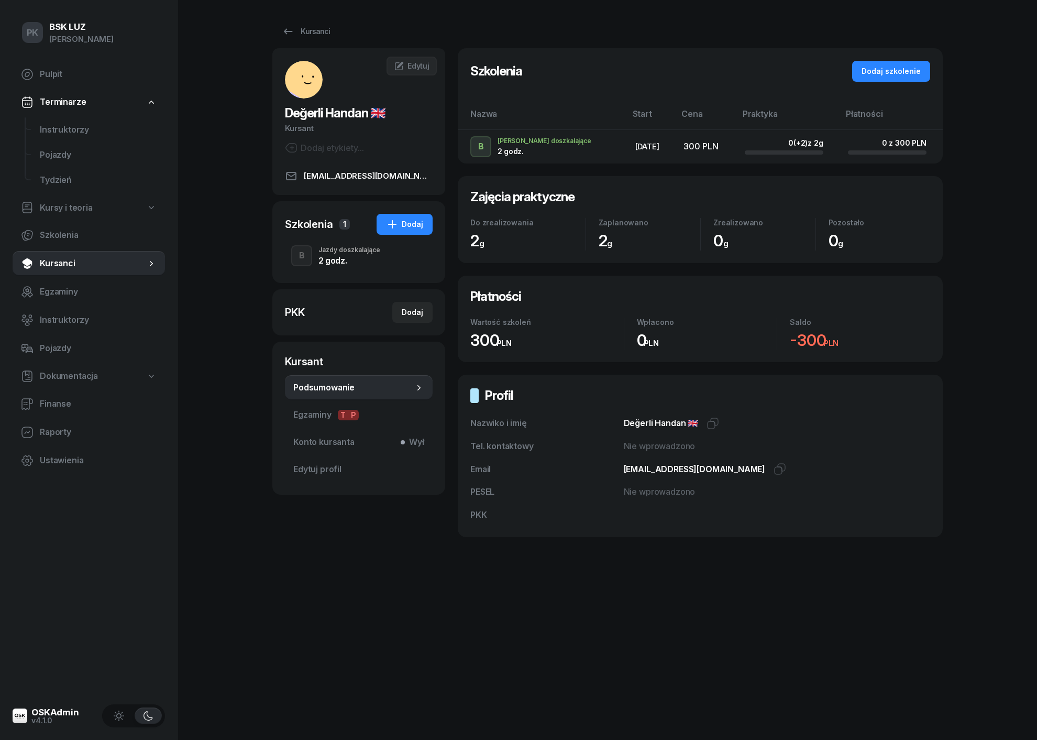
click at [355, 264] on div "2 godz." at bounding box center [350, 260] width 62 height 8
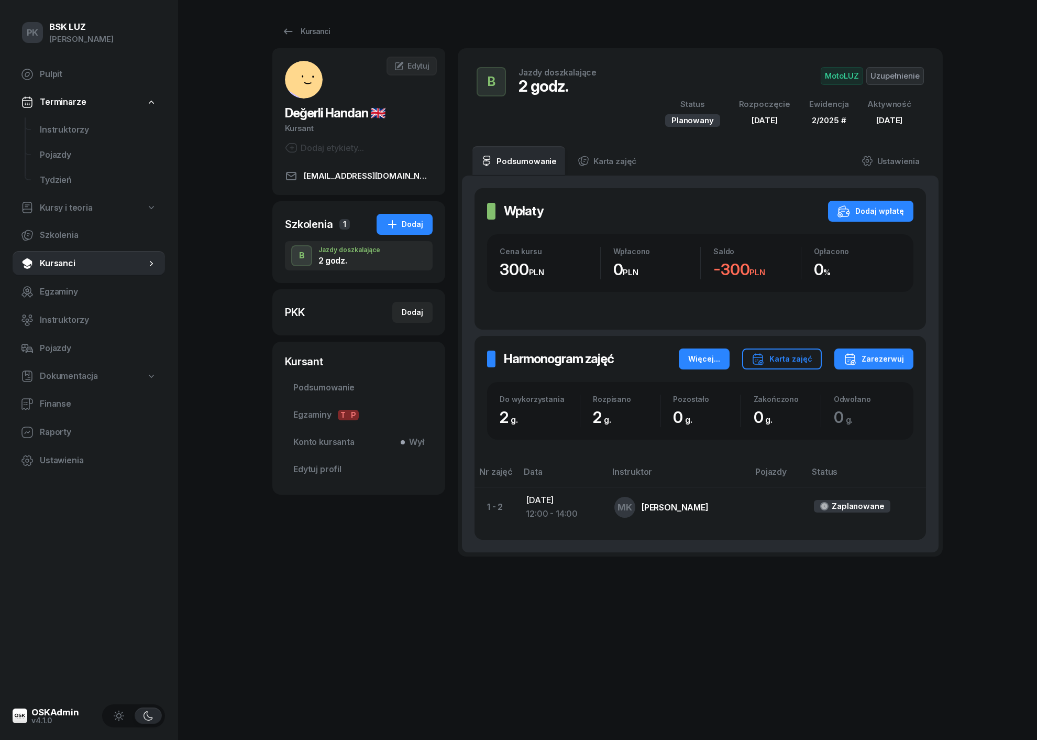
click at [720, 357] on div "Więcej..." at bounding box center [704, 359] width 32 height 13
click at [685, 392] on div "Odśwież" at bounding box center [682, 392] width 35 height 14
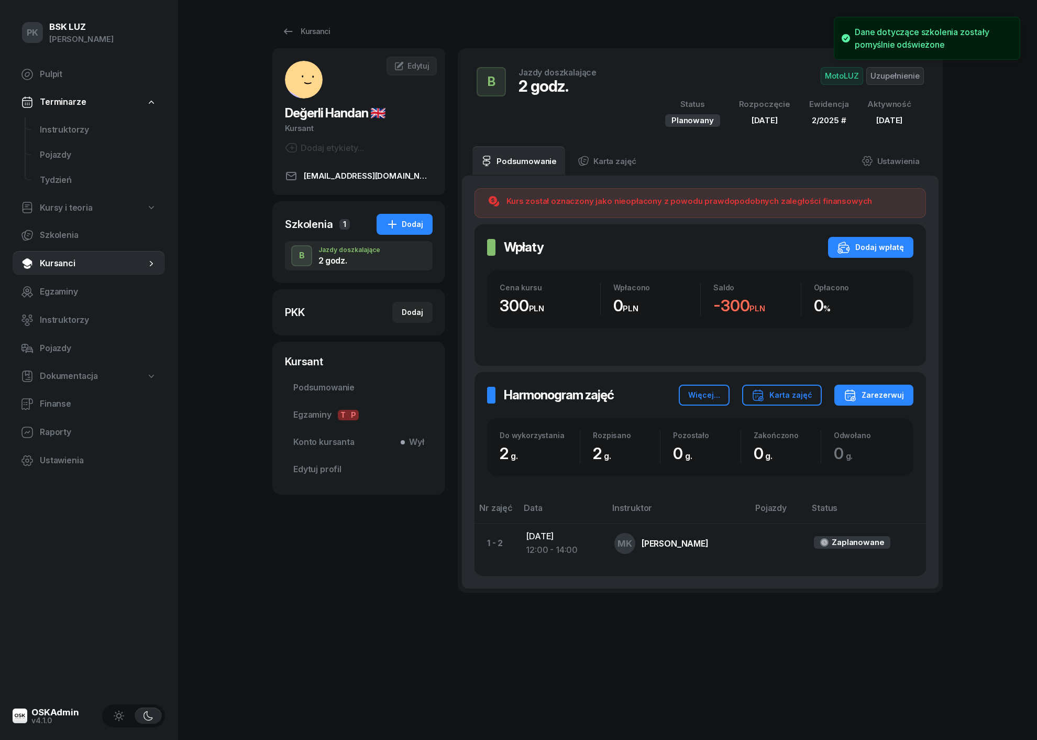
click at [359, 539] on div "Değerli Handan 🇬🇧 Kursant Dodaj etykiety... [EMAIL_ADDRESS][DOMAIN_NAME] HD Han…" at bounding box center [358, 336] width 173 height 576
click at [72, 264] on span "Kursanci" at bounding box center [93, 264] width 106 height 14
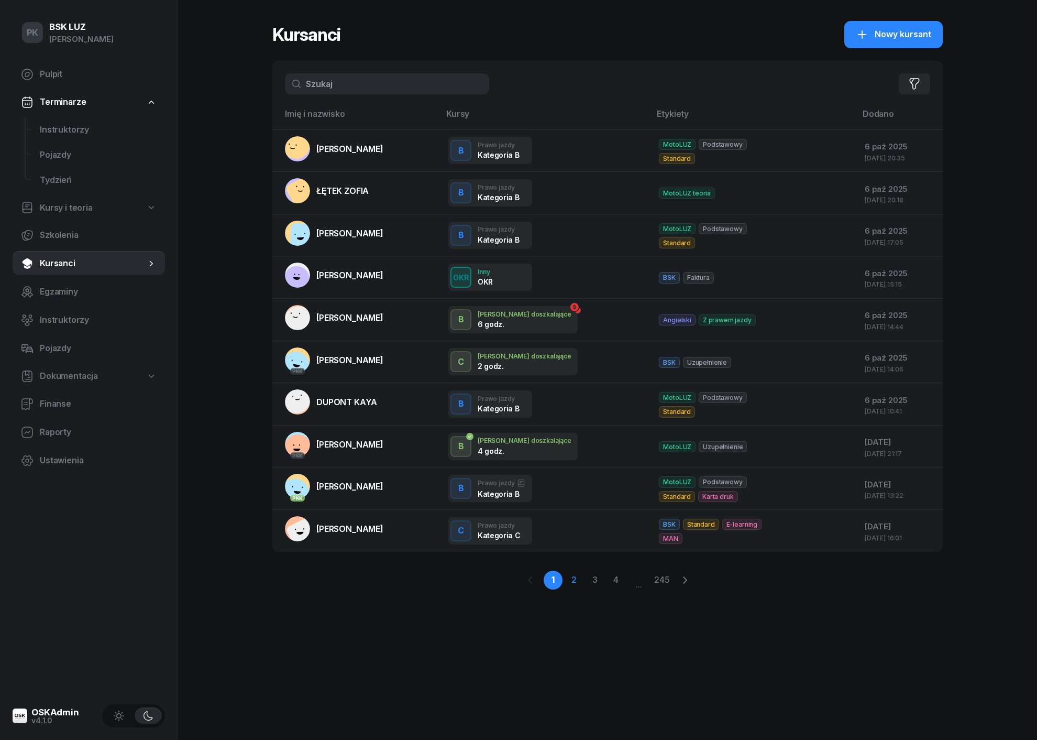
click at [575, 577] on link "2" at bounding box center [574, 580] width 19 height 19
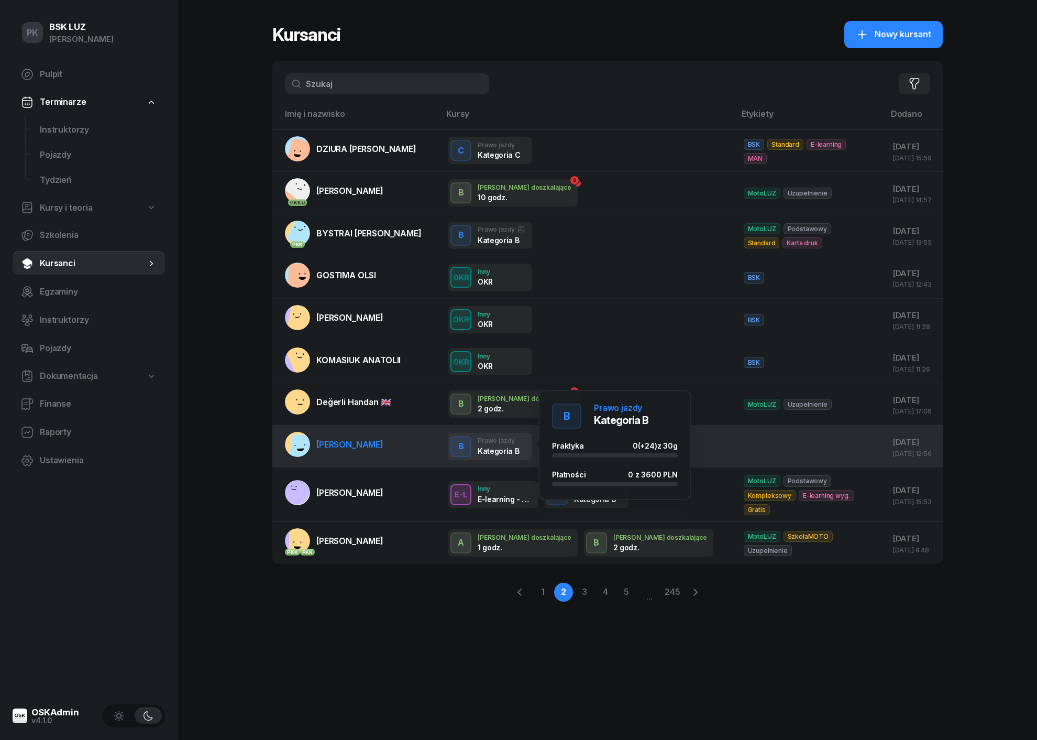
click at [487, 448] on div "Kategoria B" at bounding box center [498, 450] width 41 height 9
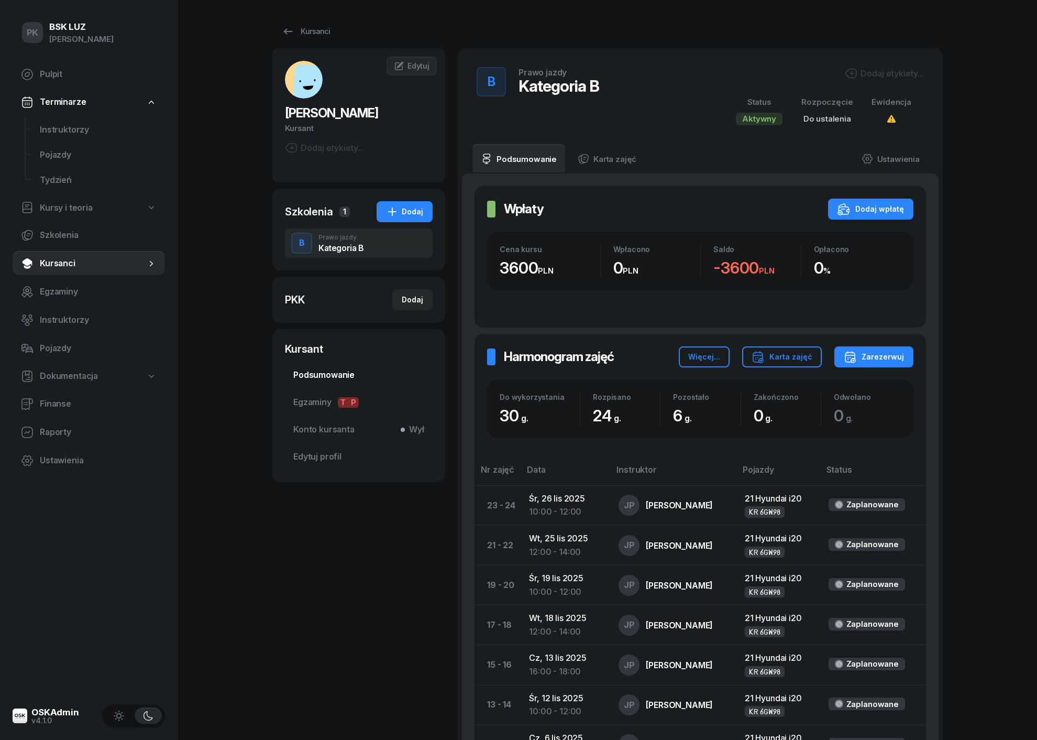
click at [330, 372] on span "Podsumowanie" at bounding box center [358, 375] width 131 height 14
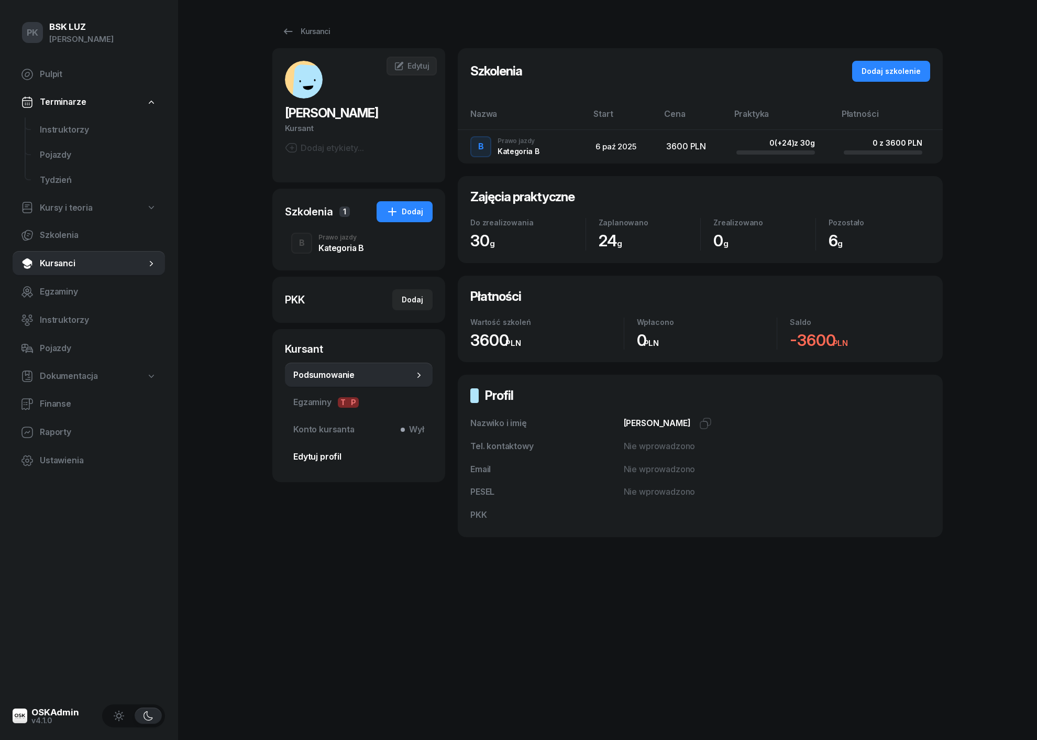
click at [326, 459] on span "Edytuj profil" at bounding box center [358, 457] width 131 height 14
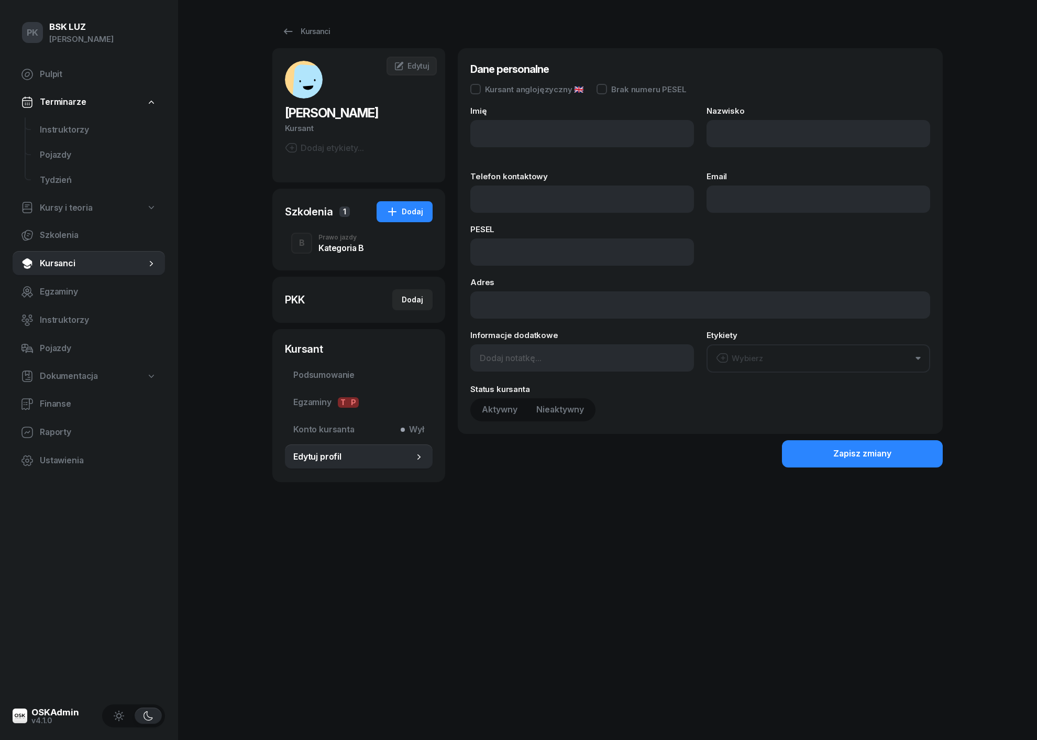
type input "TYMON"
drag, startPoint x: 764, startPoint y: 130, endPoint x: 638, endPoint y: 131, distance: 125.7
type input "[PERSON_NAME]"
click at [853, 181] on div "Email" at bounding box center [819, 192] width 224 height 40
click at [835, 454] on div "Zapisz zmiany" at bounding box center [863, 454] width 58 height 14
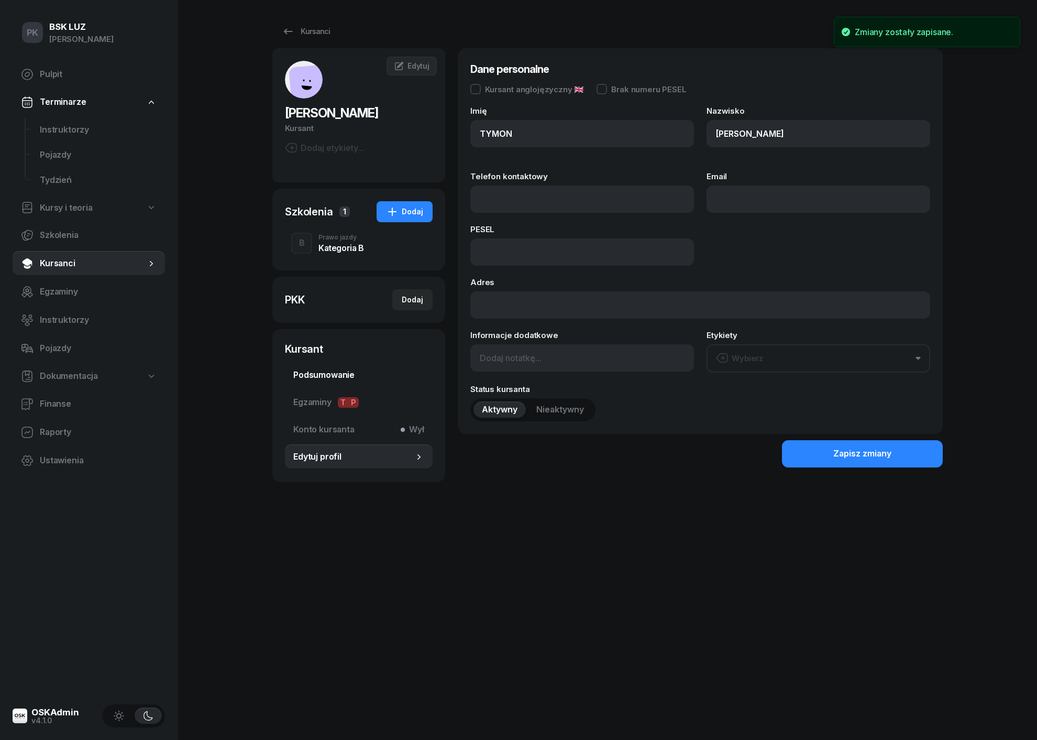
click at [338, 372] on span "Podsumowanie" at bounding box center [358, 375] width 131 height 14
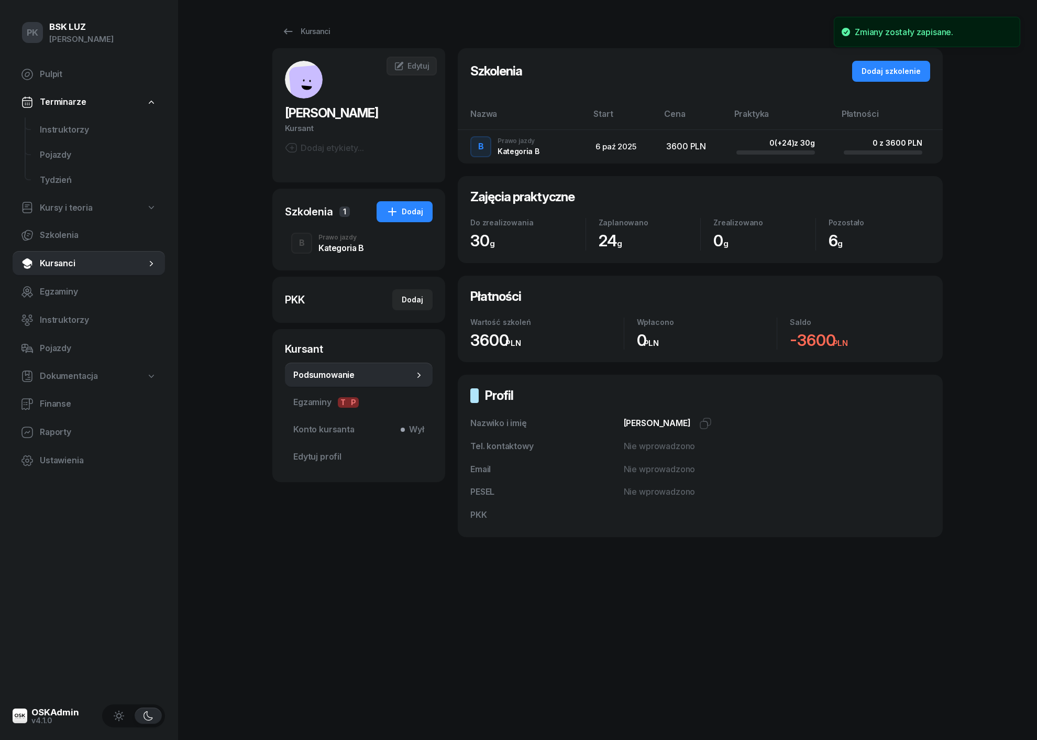
click at [348, 250] on div "Kategoria B" at bounding box center [342, 248] width 46 height 8
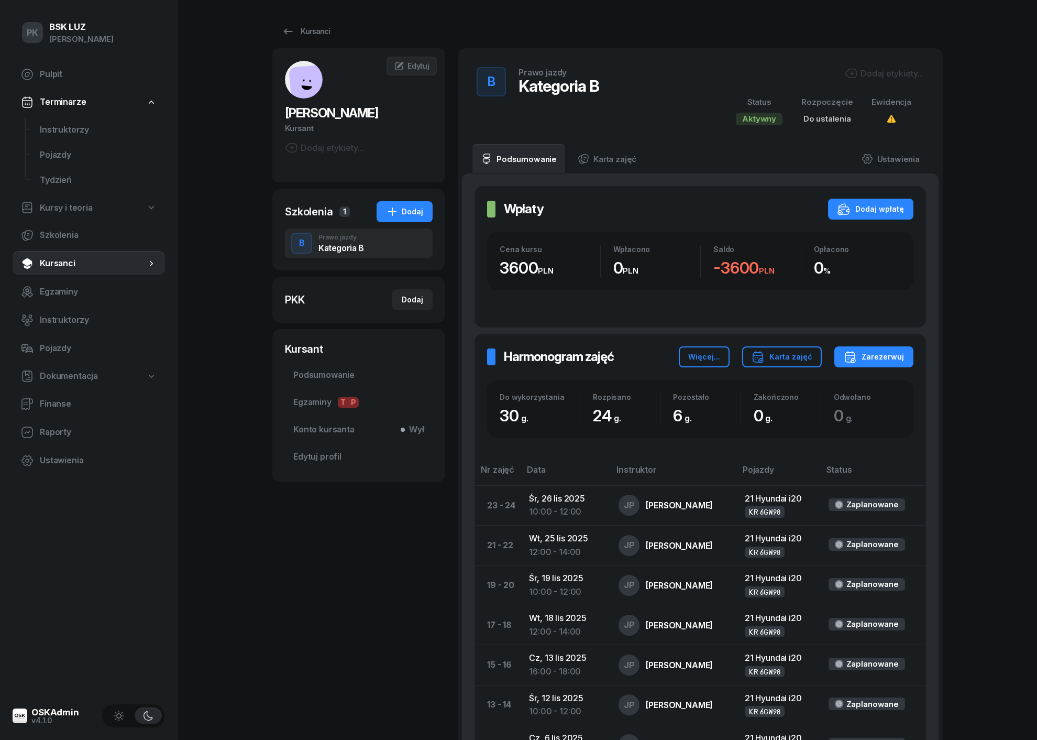
click at [855, 82] on div "Dodaj etykiety..." at bounding box center [824, 75] width 201 height 16
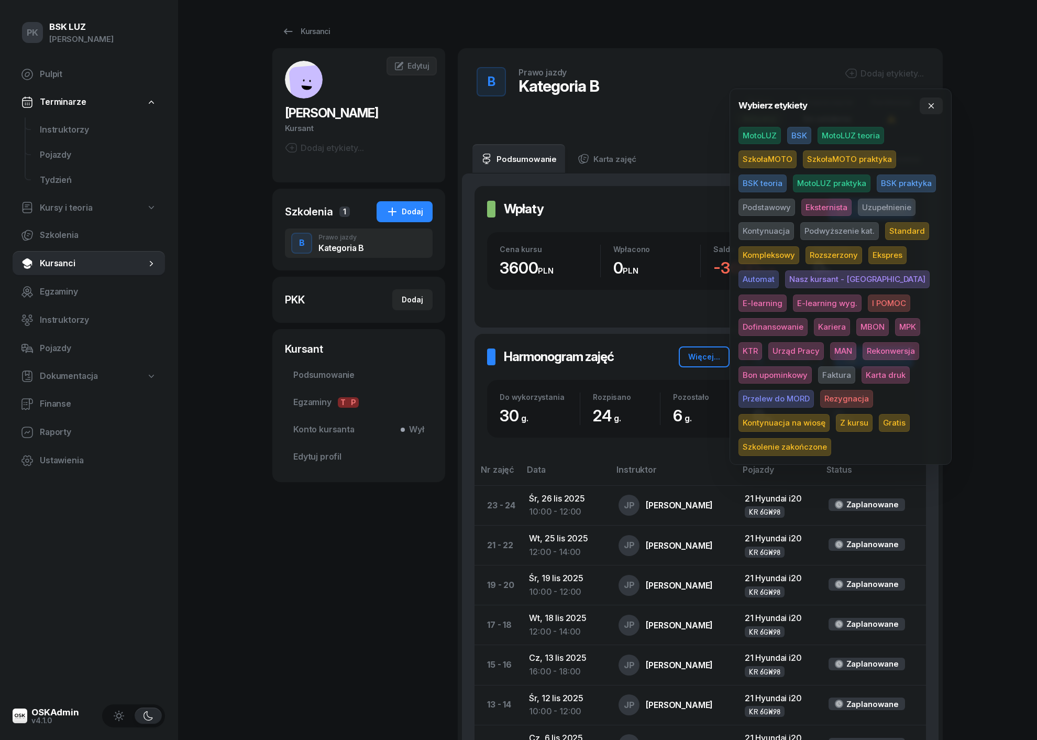
click at [774, 139] on span "MotoLUZ" at bounding box center [760, 136] width 42 height 18
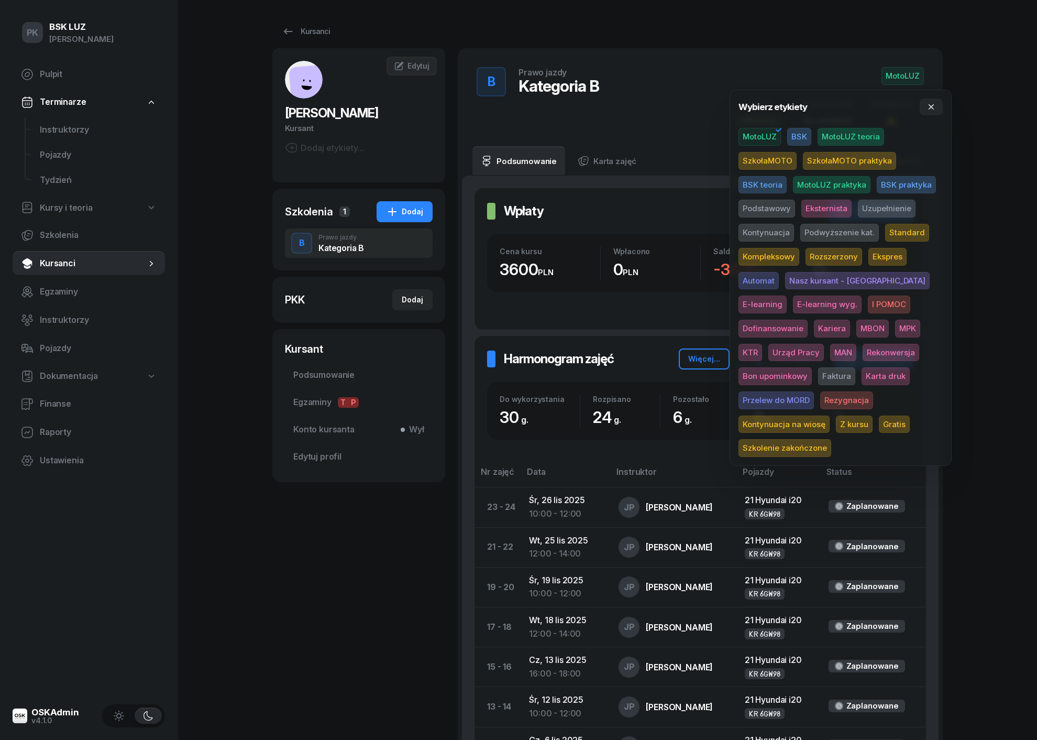
click at [897, 227] on span "Standard" at bounding box center [907, 233] width 44 height 18
click at [977, 231] on div "PK BSK [PERSON_NAME] Pulpit Terminarze Instruktorzy Pojazdy Tydzień Kursy i teo…" at bounding box center [518, 549] width 1037 height 1098
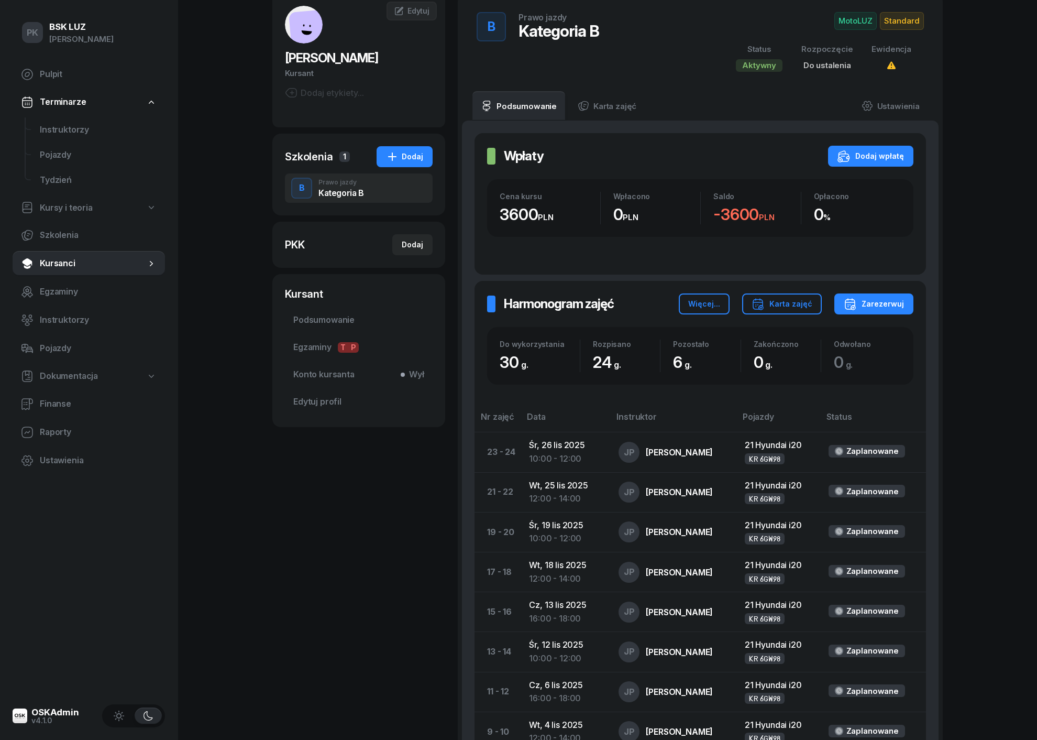
scroll to position [57, 0]
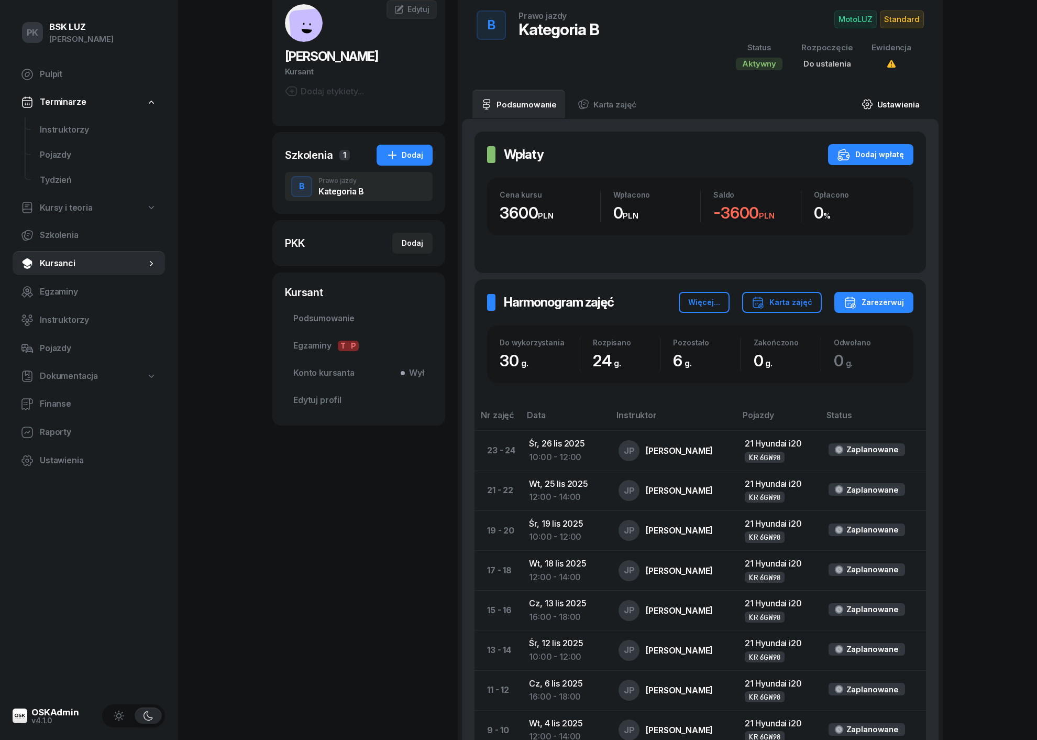
click at [893, 106] on link "Ustawienia" at bounding box center [890, 104] width 75 height 29
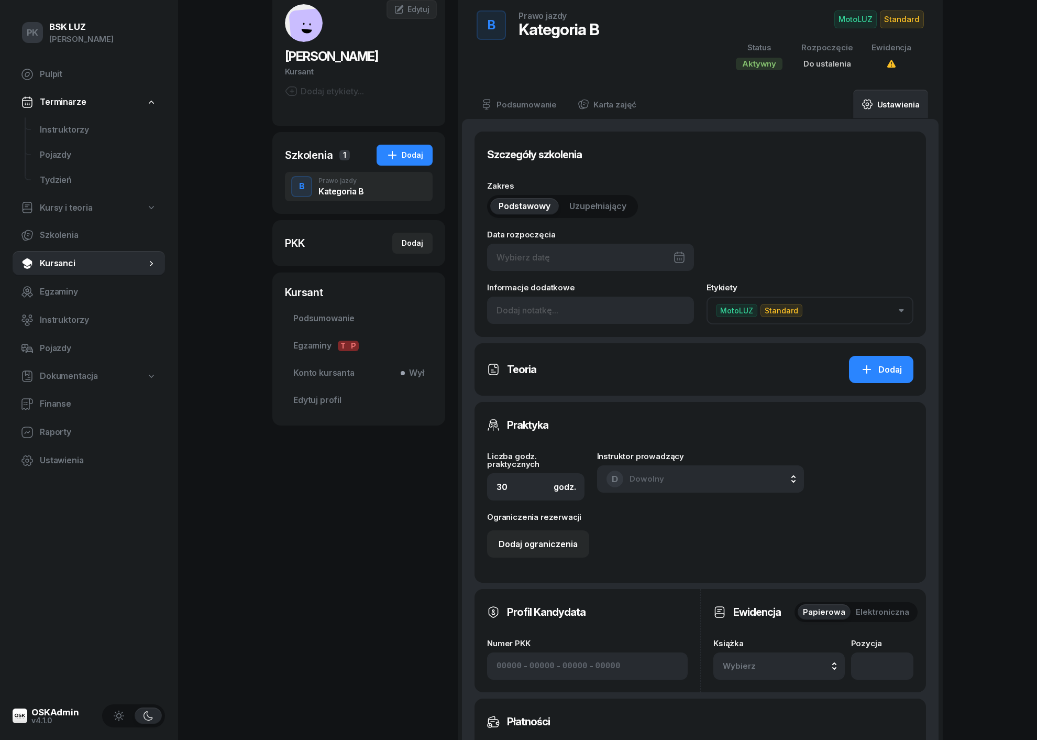
click at [893, 106] on link "Ustawienia" at bounding box center [890, 104] width 75 height 29
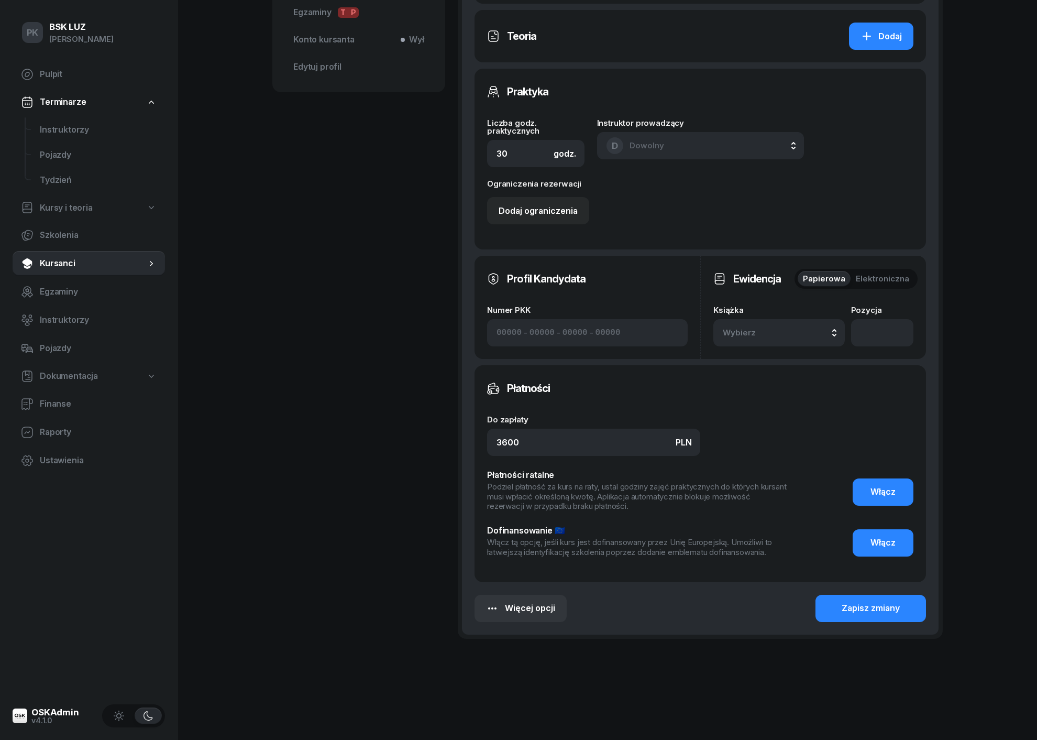
scroll to position [388, 0]
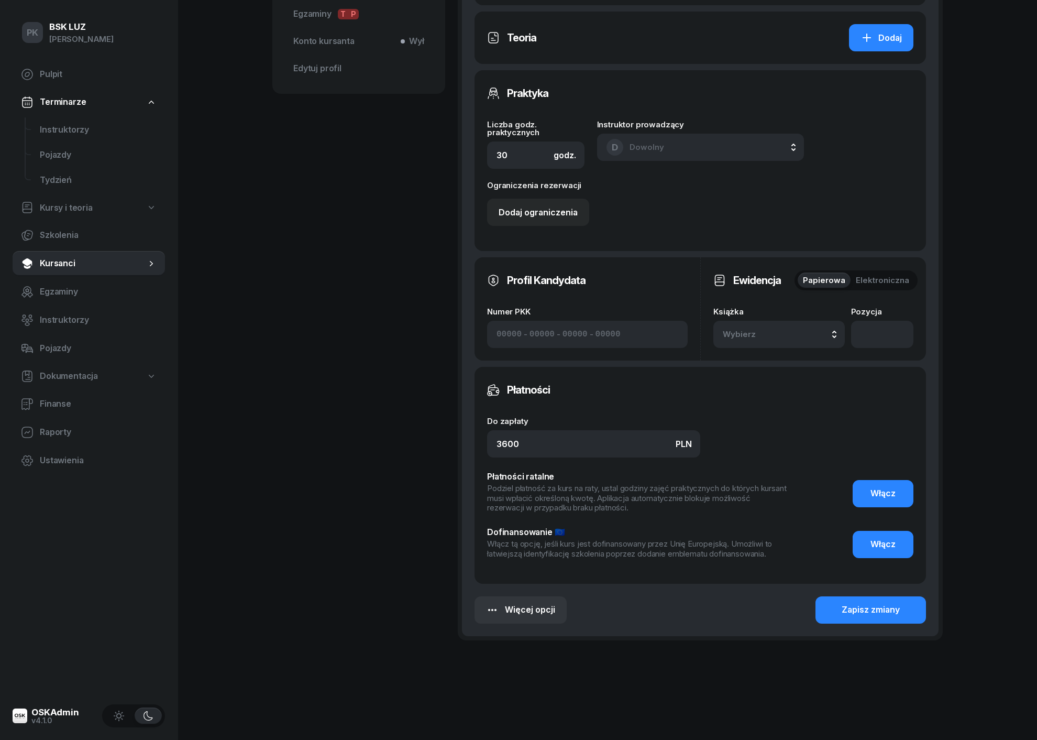
click at [781, 327] on span "Wybierz" at bounding box center [754, 334] width 62 height 14
click at [772, 469] on div "2/2025 Manualna" at bounding box center [791, 476] width 124 height 20
click at [862, 604] on div "Zapisz zmiany" at bounding box center [871, 610] width 58 height 14
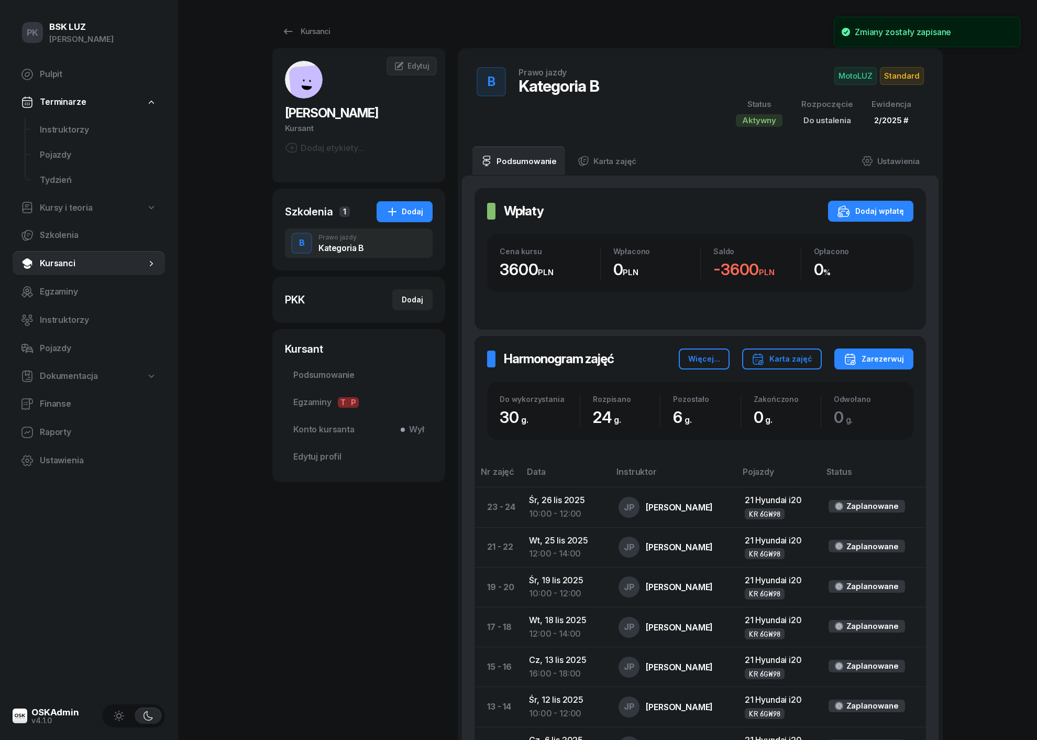
scroll to position [0, 0]
click at [906, 170] on link "Ustawienia" at bounding box center [890, 160] width 75 height 29
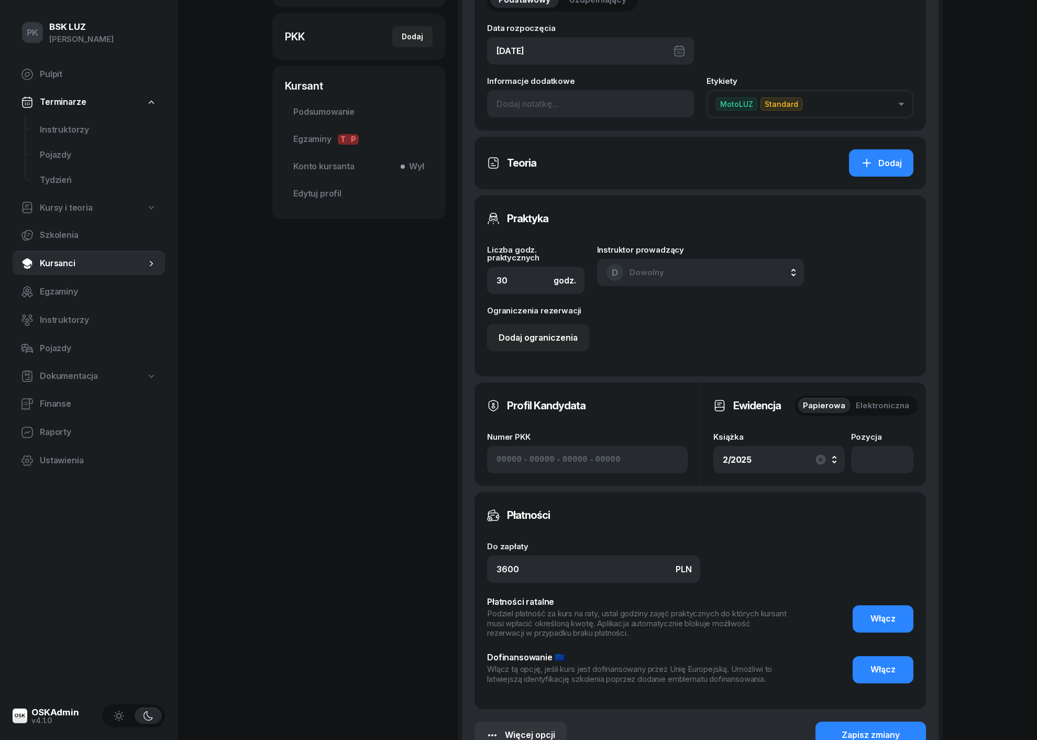
scroll to position [342, 0]
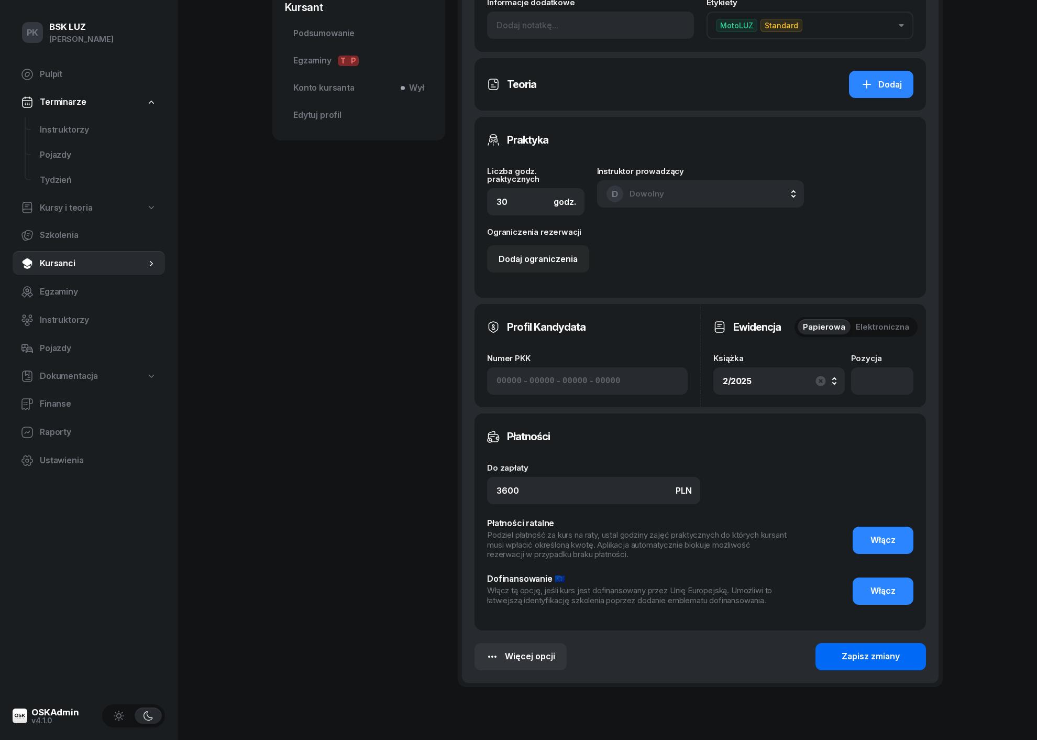
click at [857, 650] on div "Zapisz zmiany" at bounding box center [871, 657] width 58 height 14
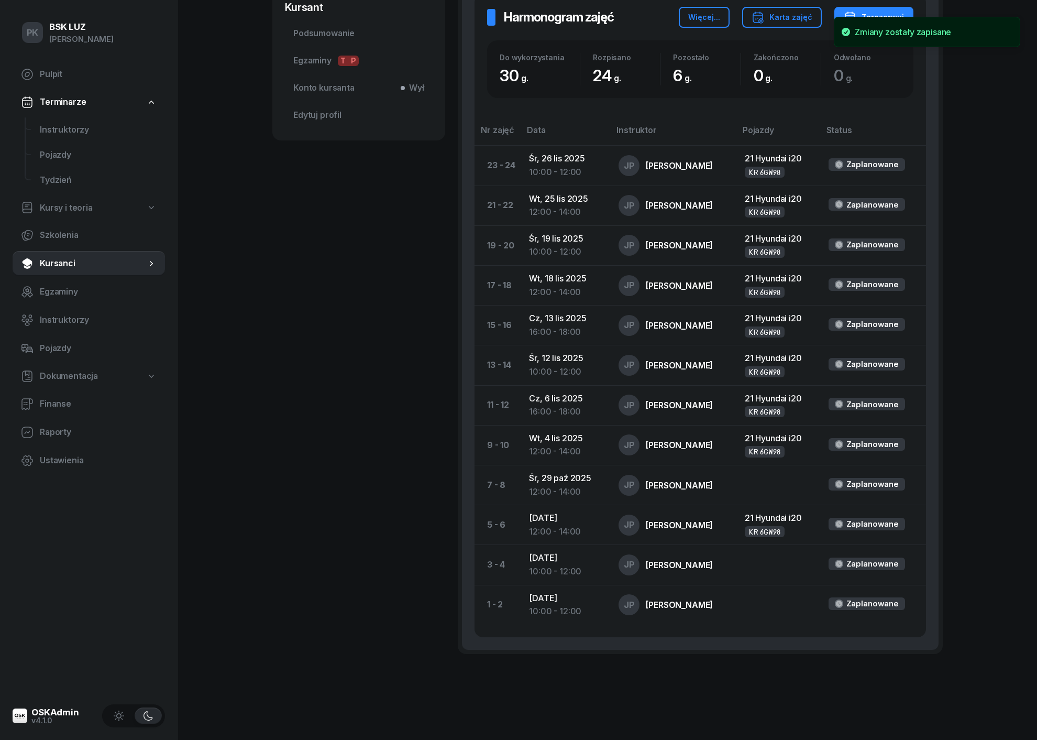
click at [340, 371] on div "[PERSON_NAME] Kursant Dodaj etykiety... TW [PERSON_NAME] Kursant Edytuj Szkolen…" at bounding box center [358, 196] width 173 height 979
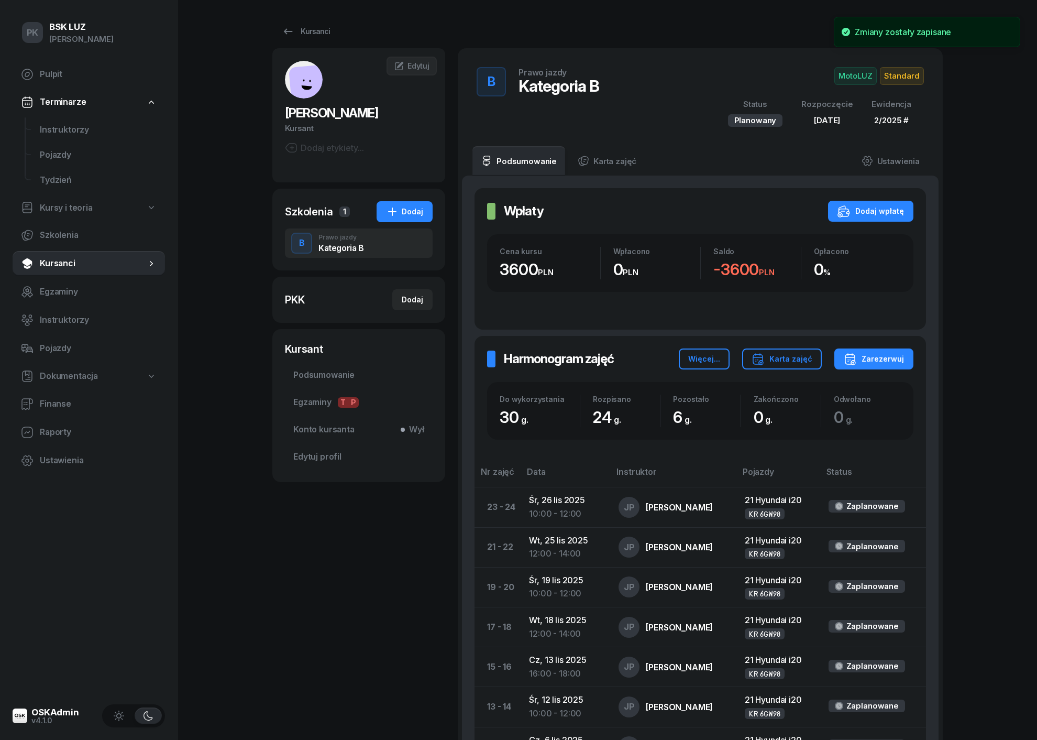
scroll to position [0, 0]
click at [75, 265] on span "Kursanci" at bounding box center [93, 264] width 106 height 14
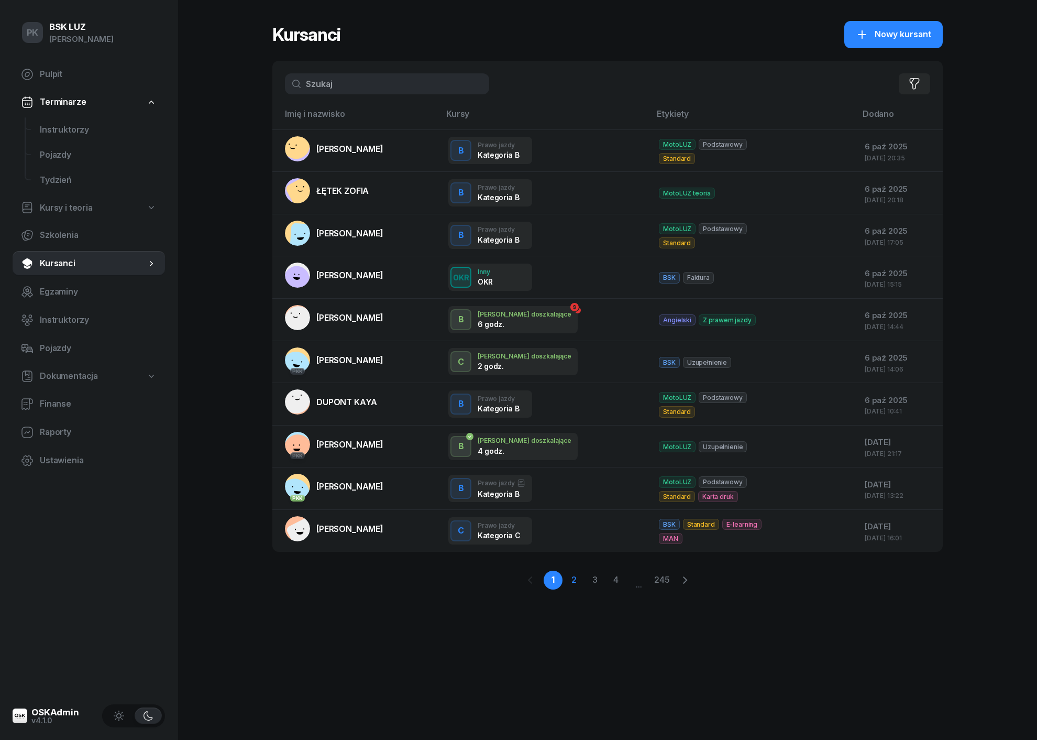
click at [575, 580] on link "2" at bounding box center [574, 580] width 19 height 19
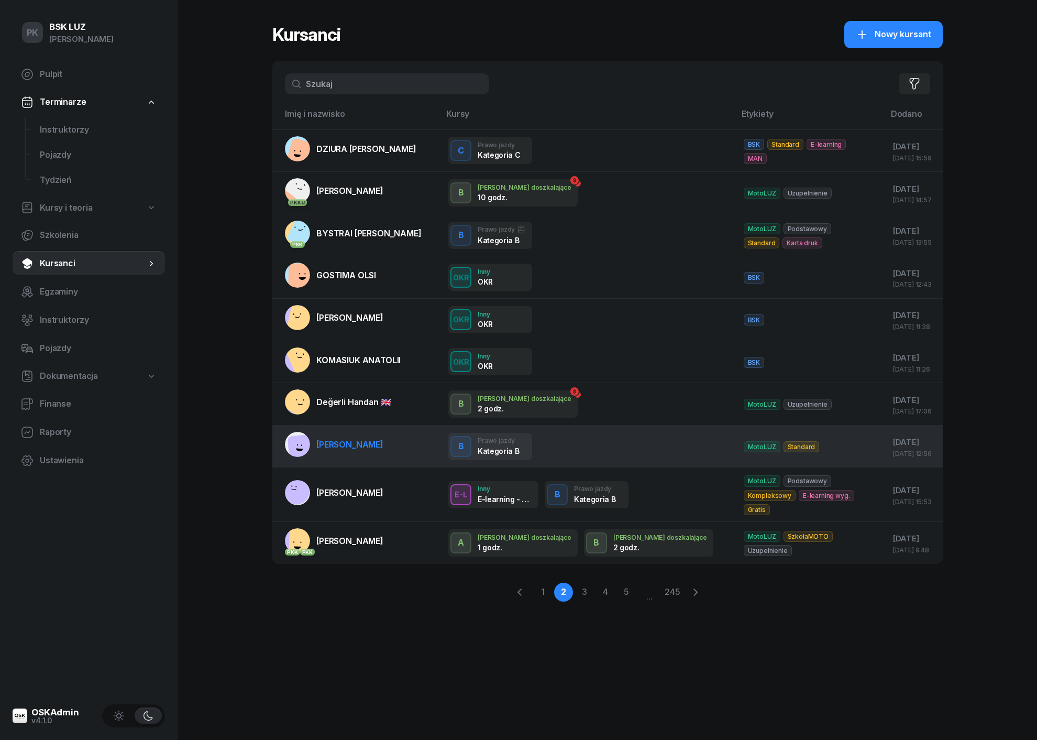
click at [330, 451] on link "[PERSON_NAME]" at bounding box center [334, 444] width 98 height 25
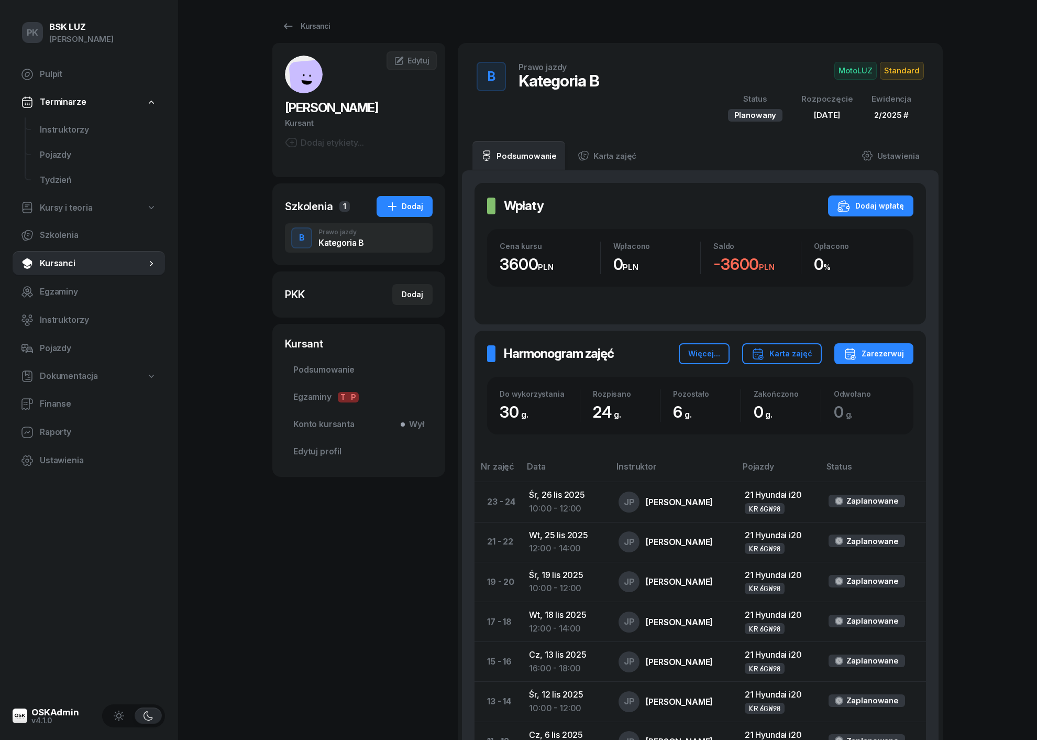
scroll to position [10, 0]
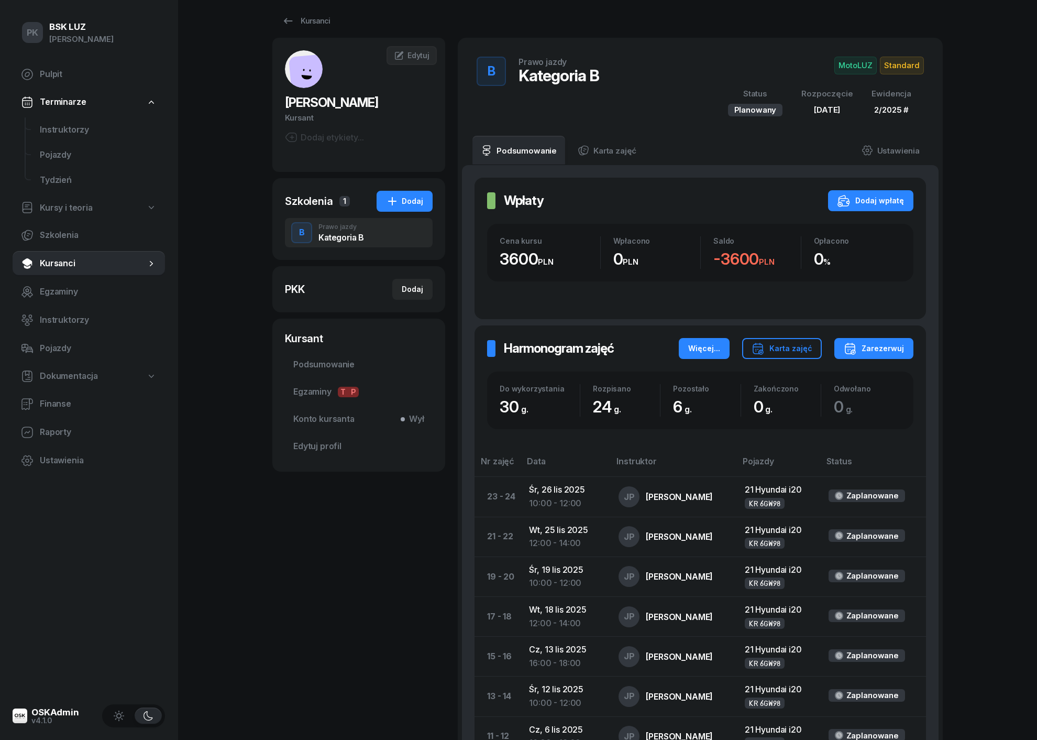
click at [708, 349] on div "Więcej..." at bounding box center [704, 348] width 32 height 13
click at [688, 375] on div "Odśwież" at bounding box center [682, 381] width 35 height 14
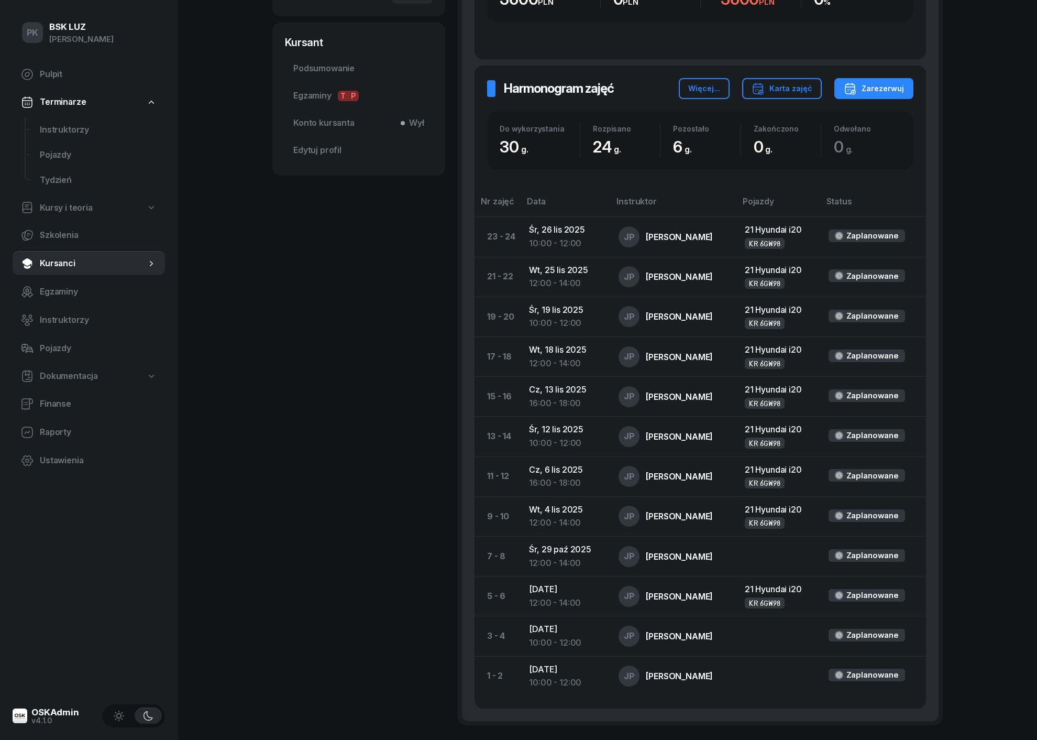
scroll to position [307, 0]
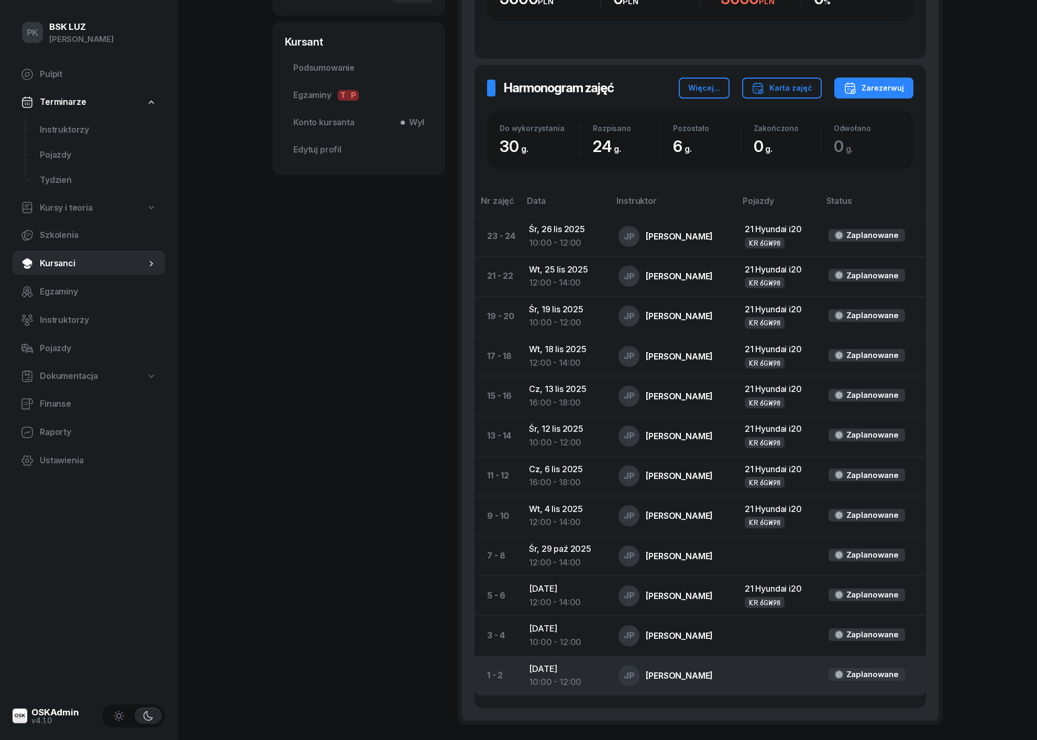
click at [737, 667] on td at bounding box center [779, 675] width 84 height 40
click at [658, 671] on div "[PERSON_NAME]" at bounding box center [679, 675] width 67 height 8
click at [556, 664] on td "[DATE] 10:00 - 12:00" at bounding box center [566, 675] width 90 height 40
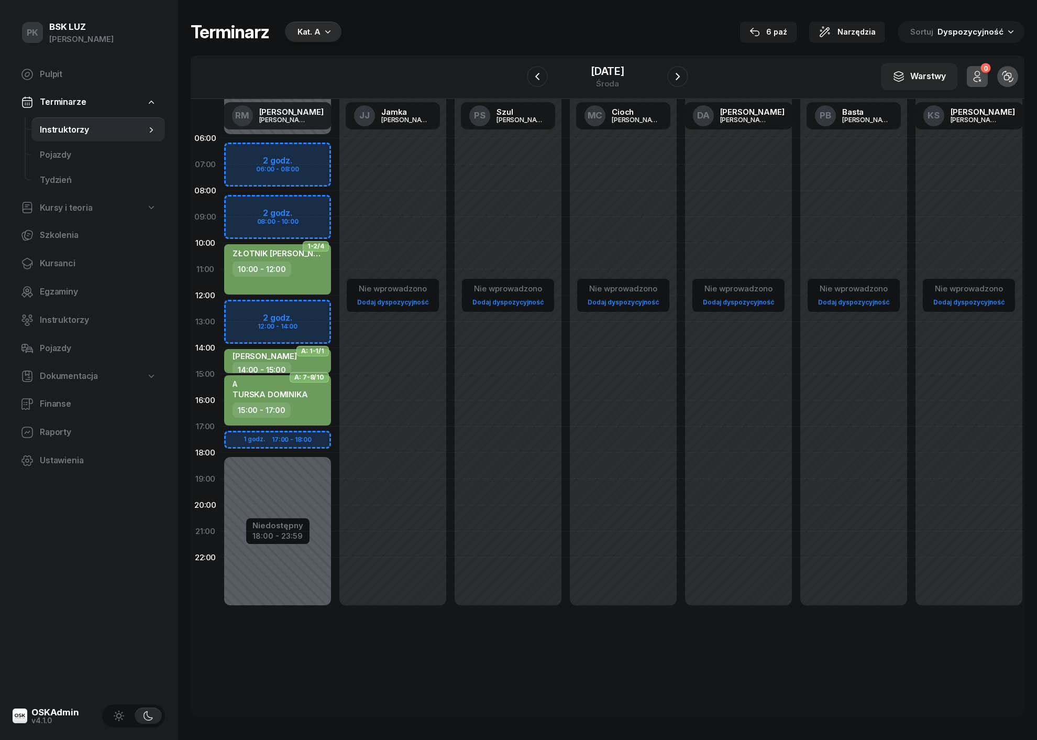
click at [323, 36] on icon "button" at bounding box center [328, 31] width 10 height 10
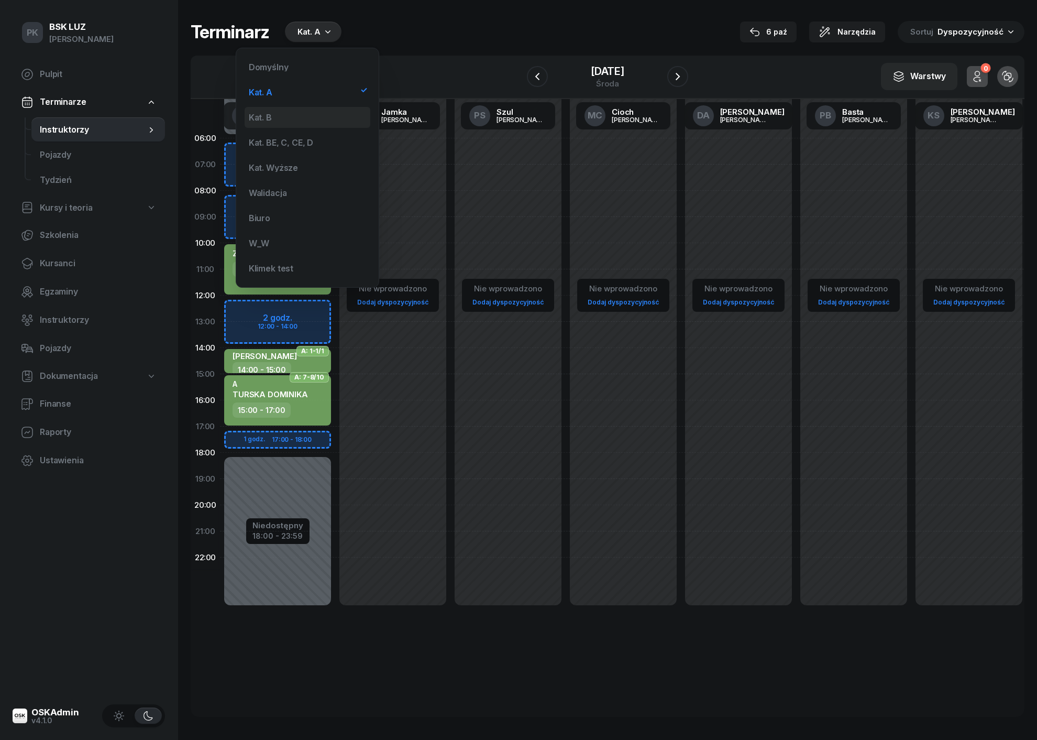
click at [311, 115] on div "Kat. B" at bounding box center [308, 117] width 126 height 21
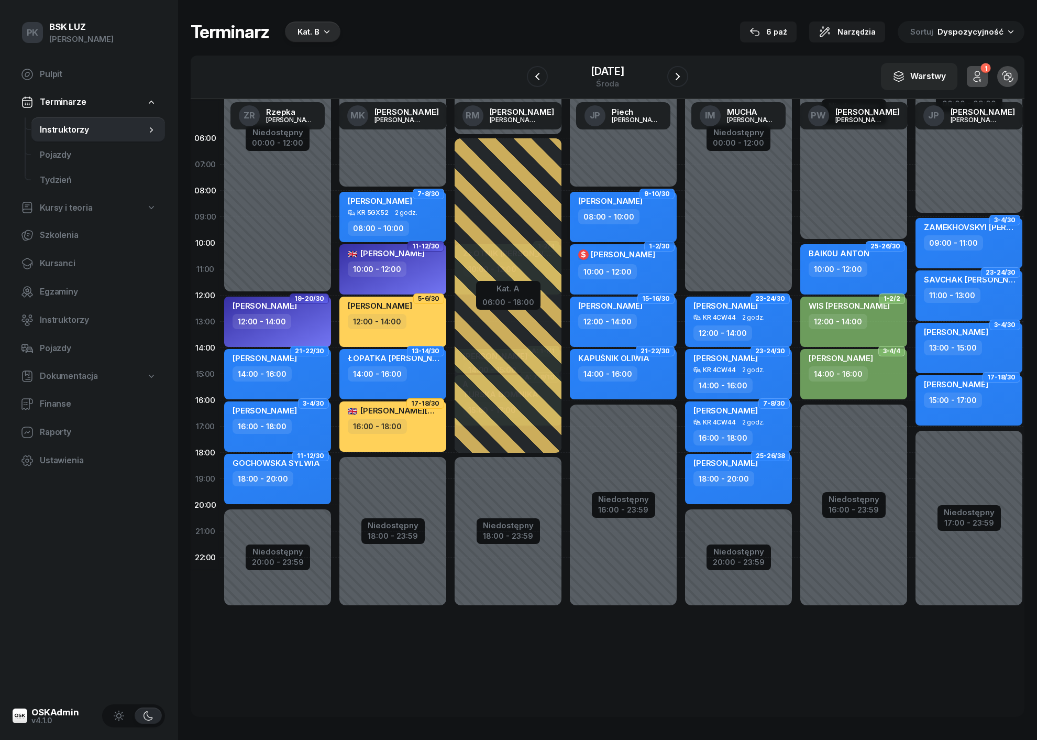
click at [646, 223] on div "[PERSON_NAME] 08:00 - 10:00" at bounding box center [623, 217] width 107 height 50
select select "08"
select select "10"
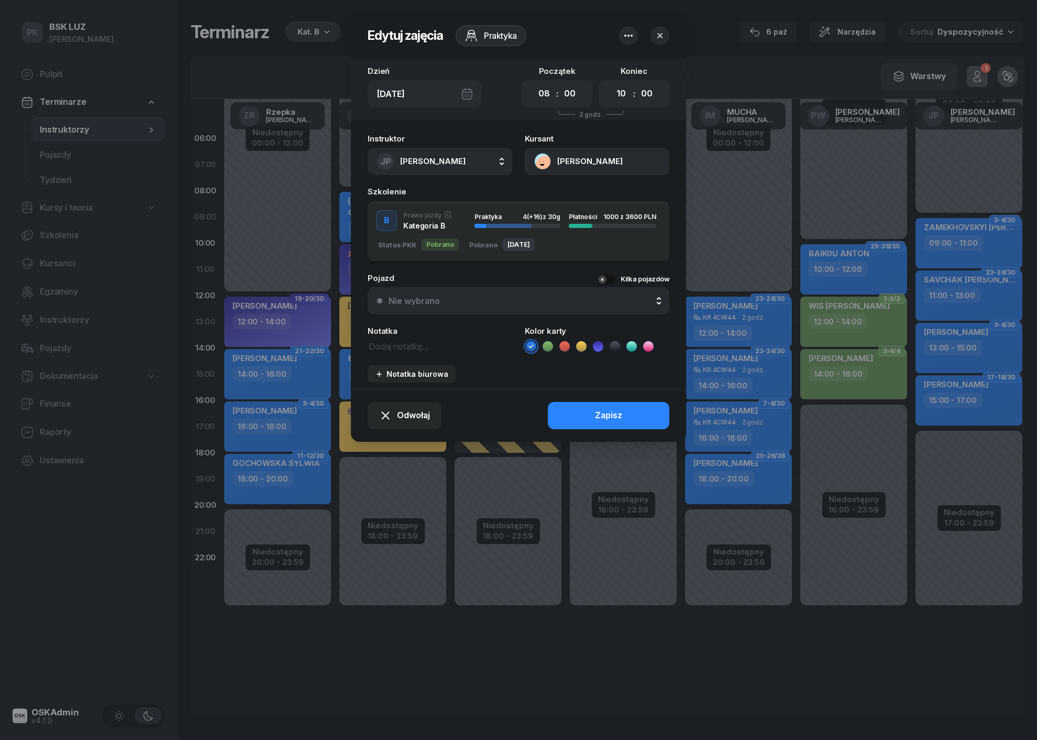
click at [499, 304] on button "Nie wybrano" at bounding box center [519, 300] width 302 height 27
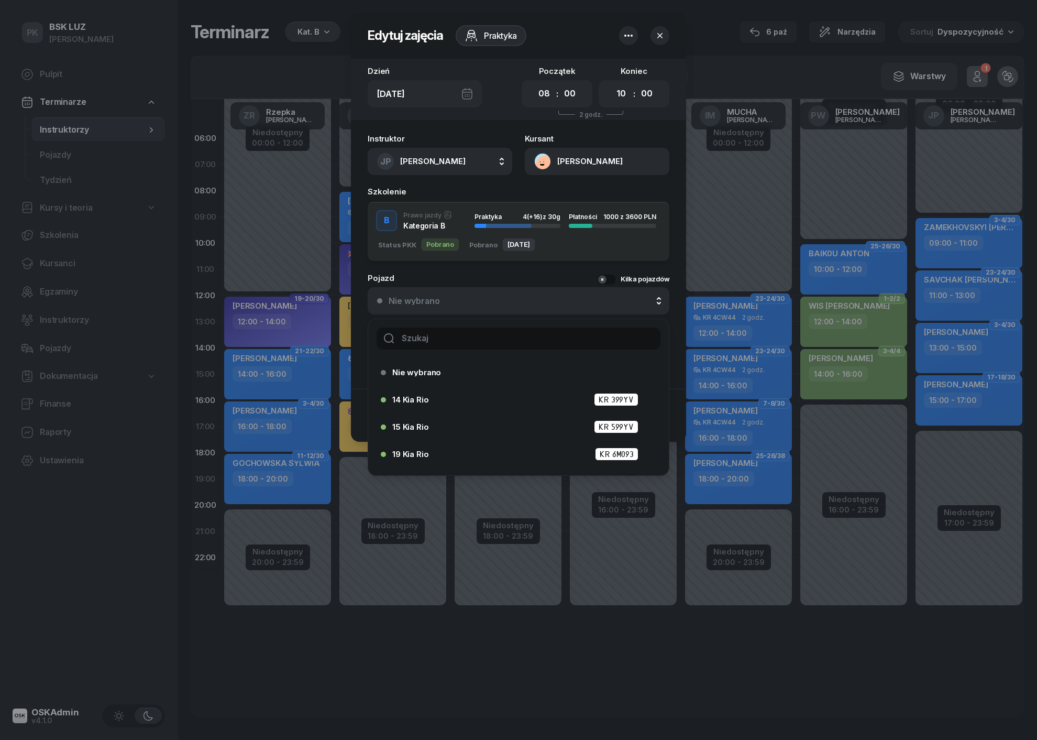
click at [481, 337] on input "text" at bounding box center [519, 338] width 284 height 22
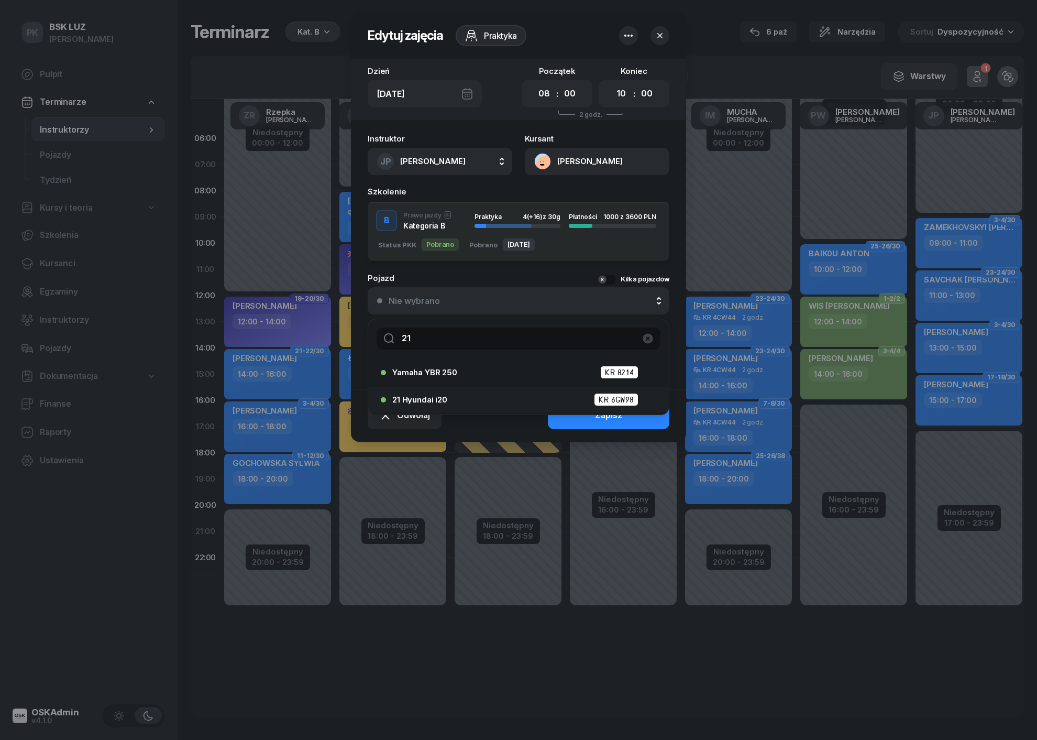
type input "21"
click at [468, 393] on div "21 Hyundai i20 KR 6GW98" at bounding box center [521, 399] width 258 height 13
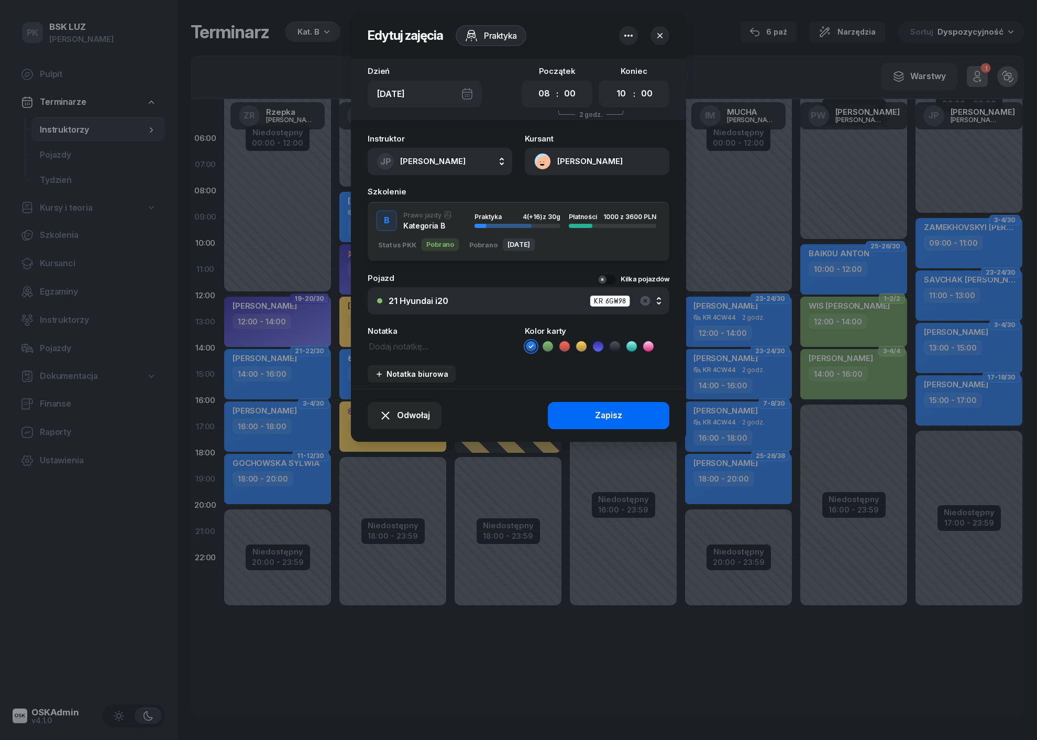
click at [564, 415] on button "Zapisz" at bounding box center [609, 415] width 122 height 27
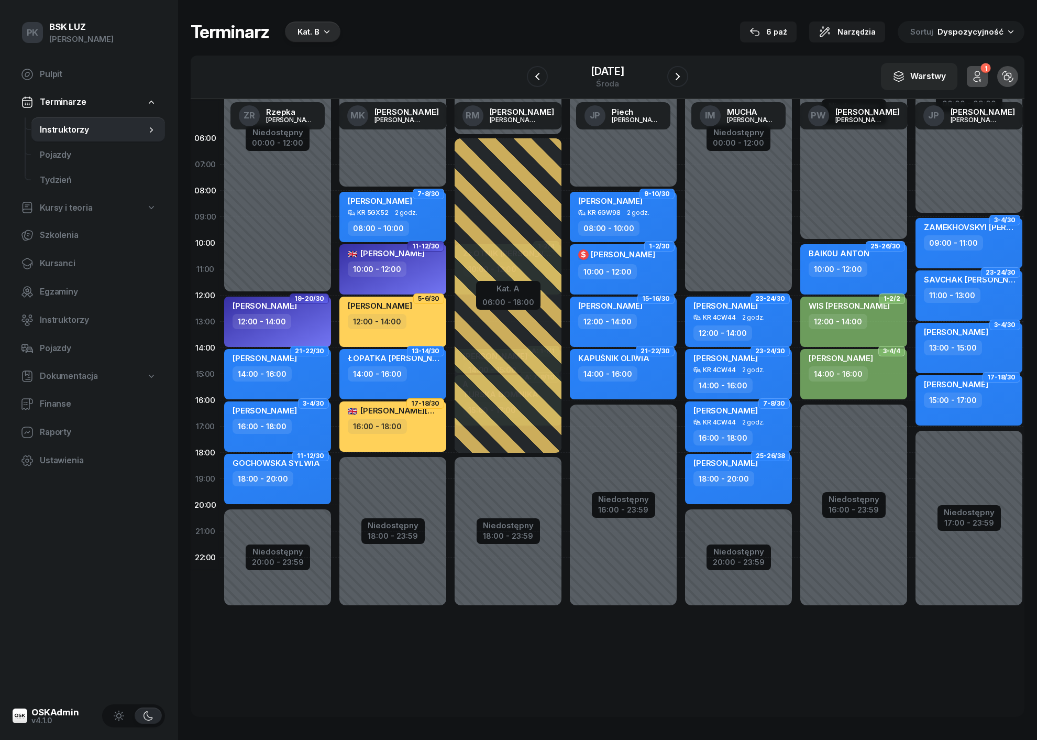
click at [612, 273] on div "10:00 - 12:00" at bounding box center [607, 271] width 59 height 15
select select "10"
select select "12"
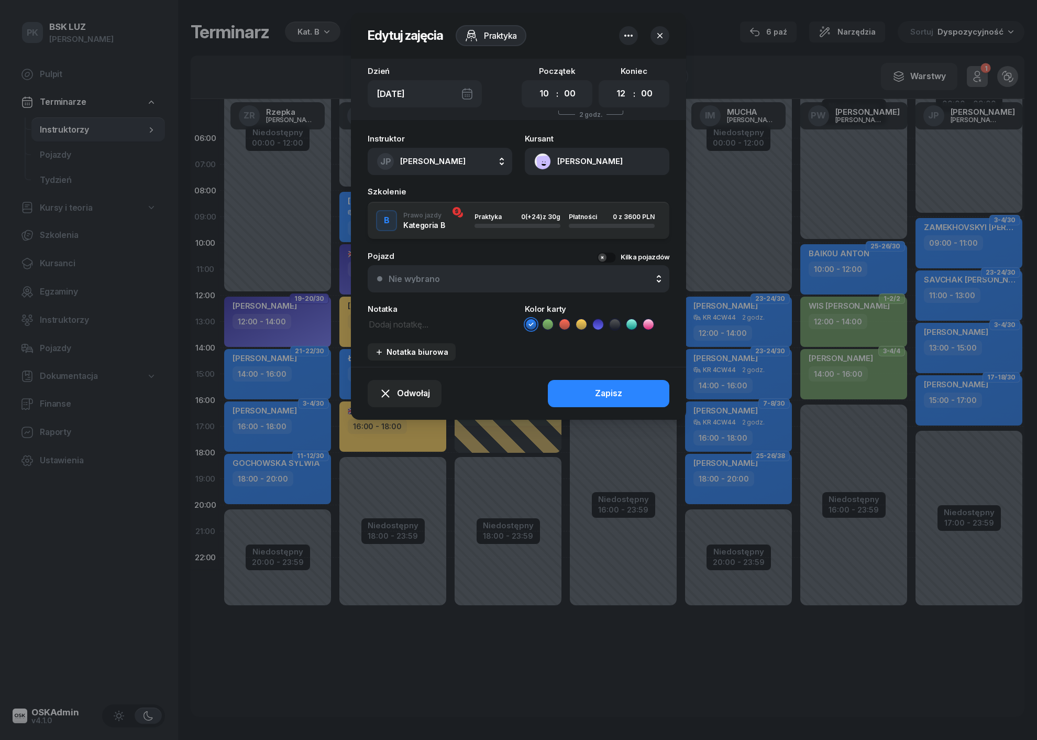
click at [540, 279] on div "Nie wybrano" at bounding box center [524, 279] width 271 height 8
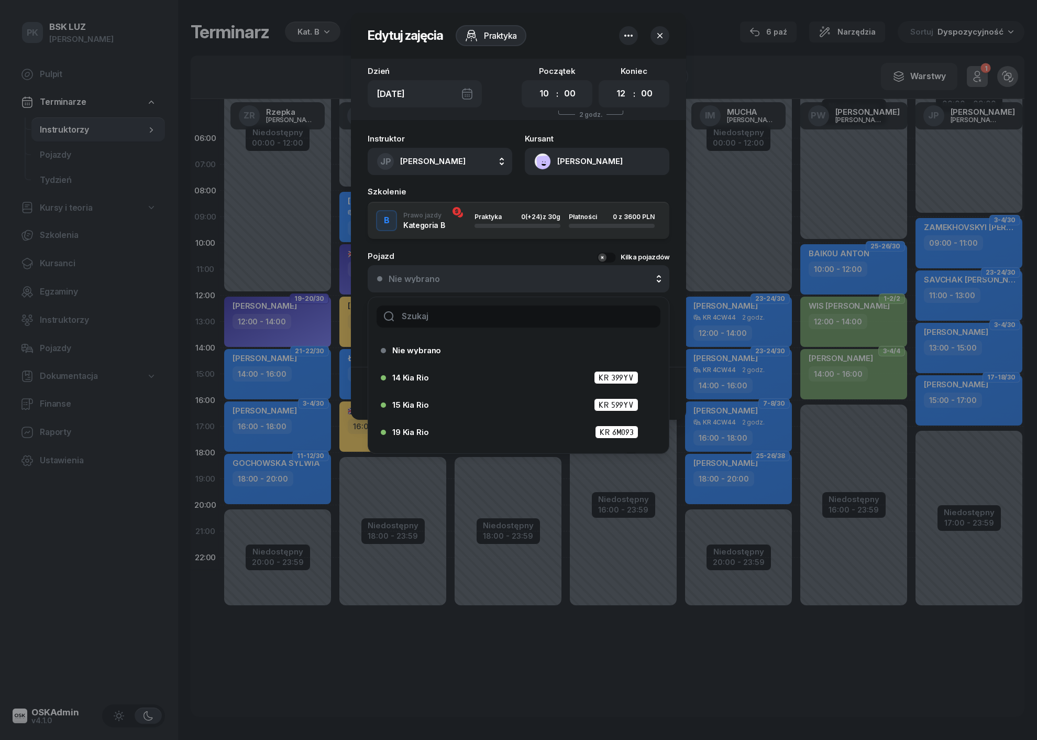
click at [491, 315] on input "text" at bounding box center [519, 316] width 284 height 22
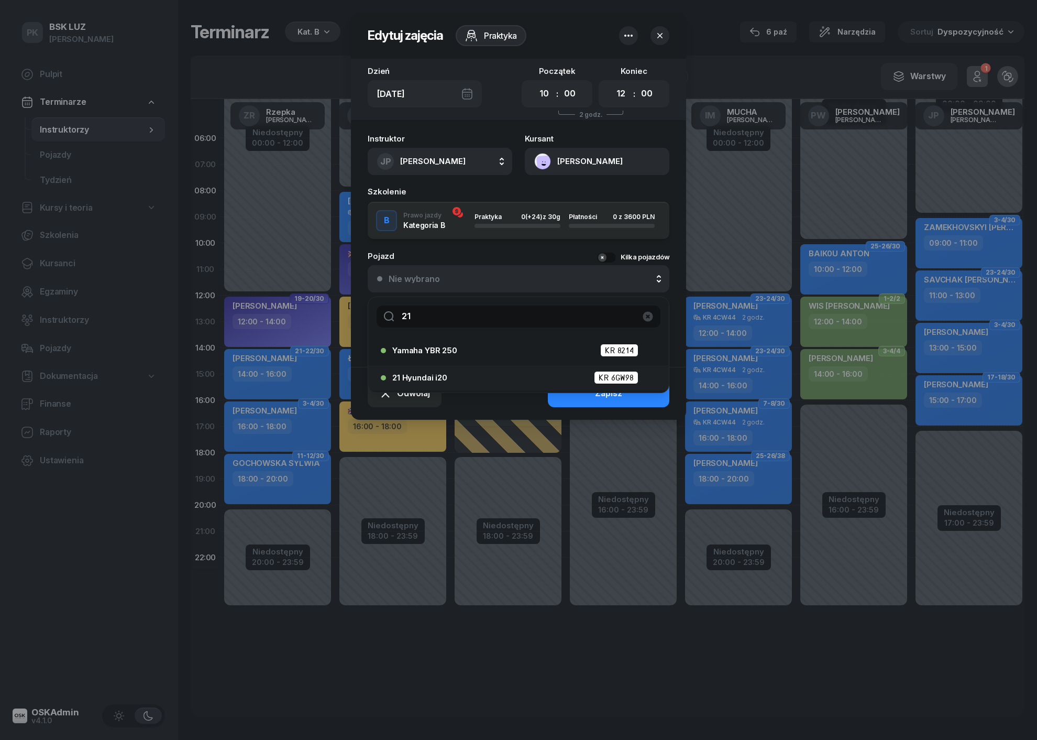
type input "21"
click at [489, 366] on li "21 Hyundai i20 KR 6GW98" at bounding box center [518, 377] width 301 height 25
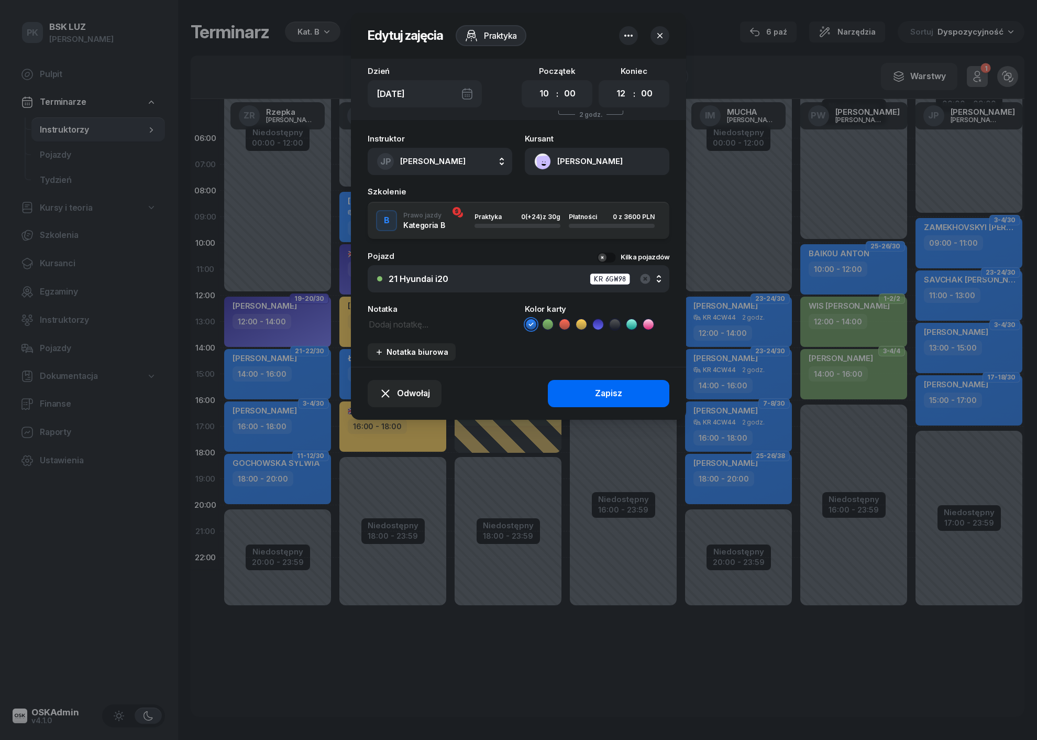
click at [568, 396] on button "Zapisz" at bounding box center [609, 393] width 122 height 27
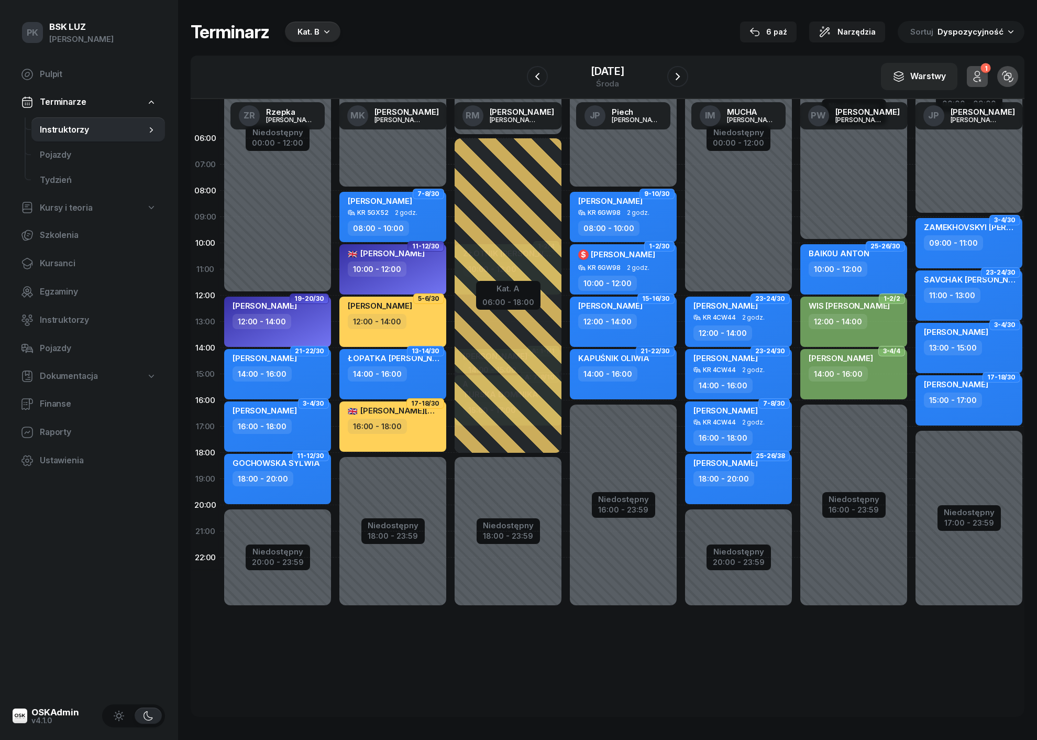
click at [607, 321] on div "12:00 - 14:00" at bounding box center [607, 321] width 59 height 15
select select "12"
select select "14"
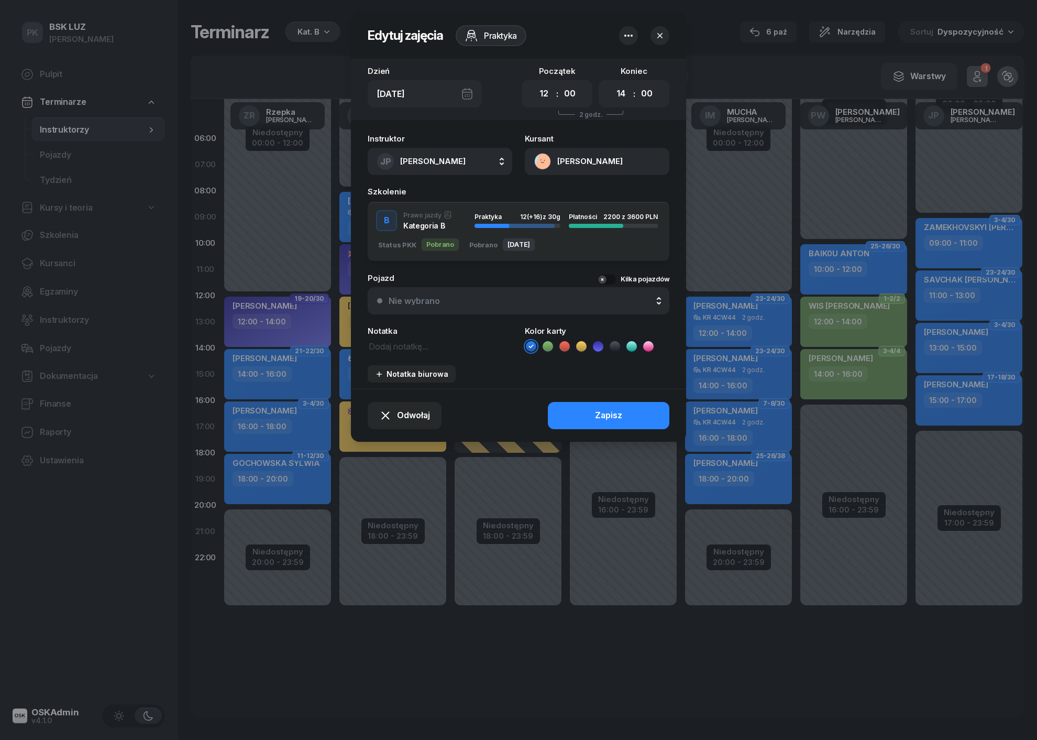
click at [503, 297] on div "Nie wybrano" at bounding box center [524, 301] width 271 height 8
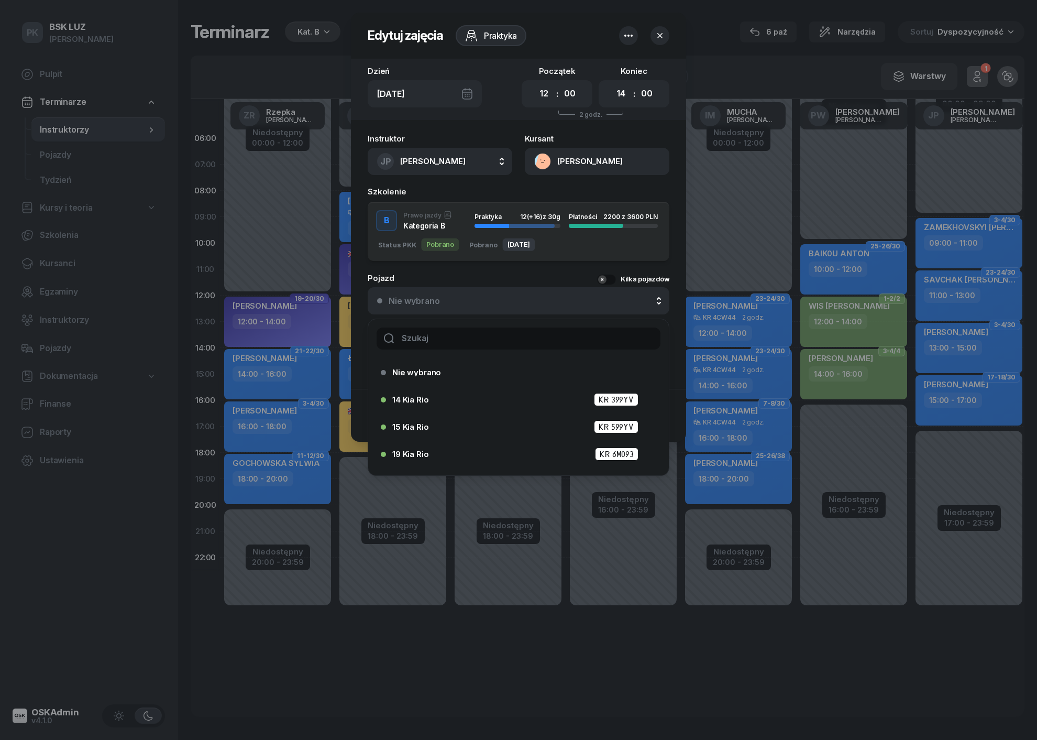
click at [478, 328] on input "text" at bounding box center [519, 338] width 284 height 22
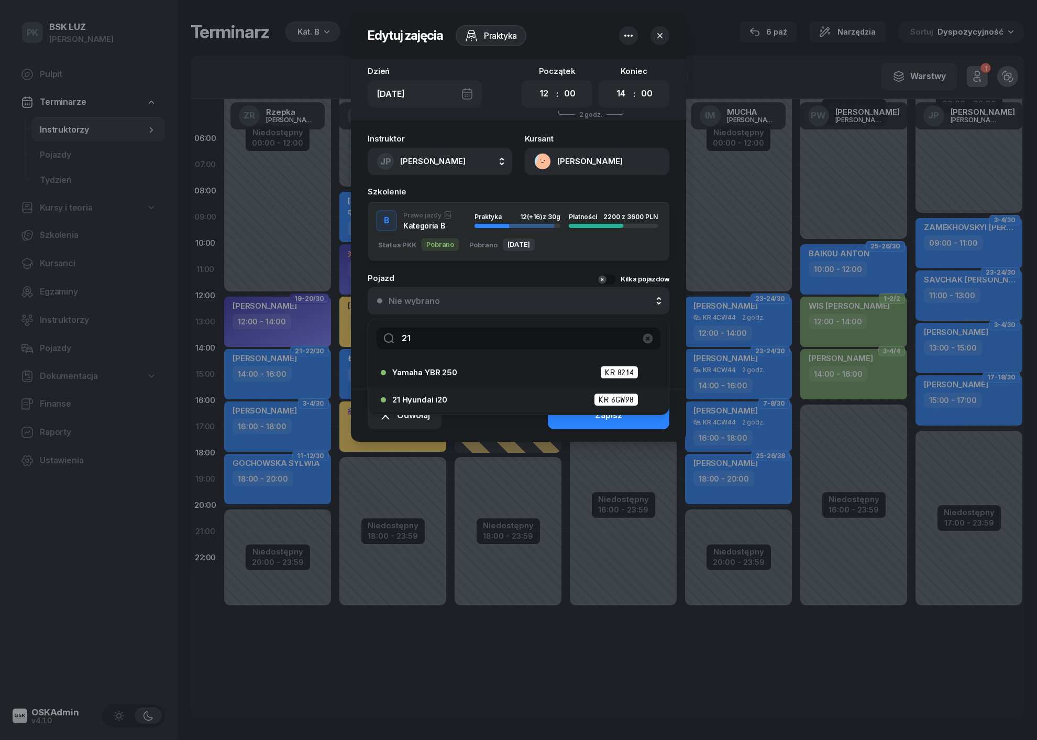
type input "21"
click at [484, 388] on li "21 Hyundai i20 KR 6GW98" at bounding box center [518, 399] width 301 height 25
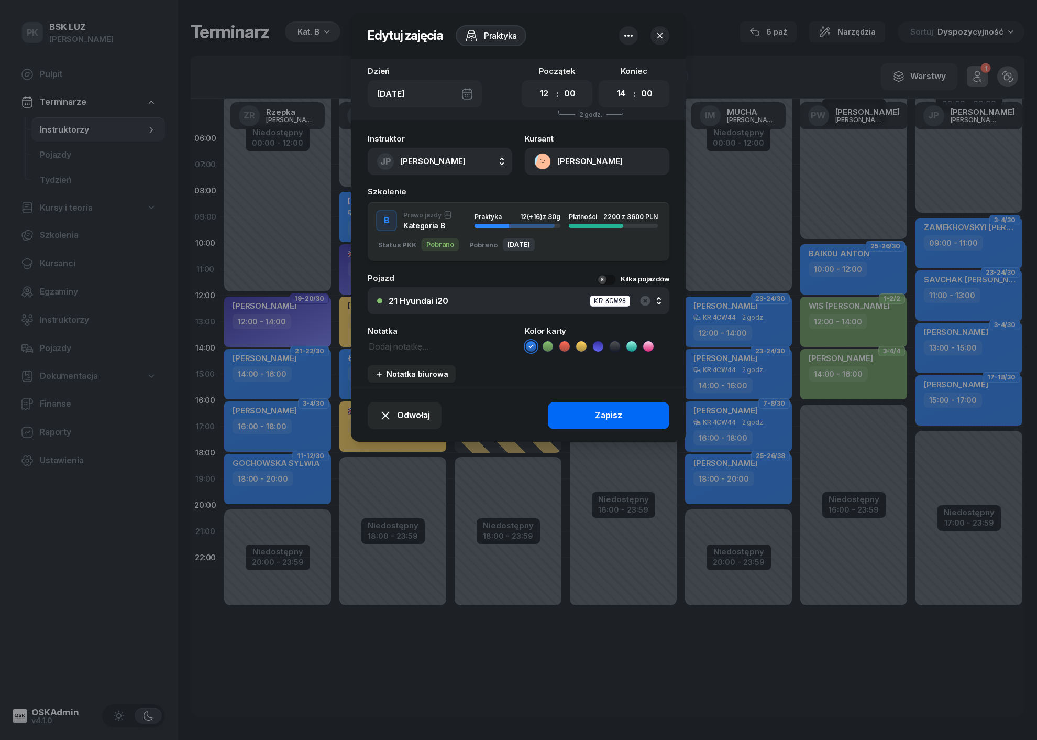
click at [575, 422] on button "Zapisz" at bounding box center [609, 415] width 122 height 27
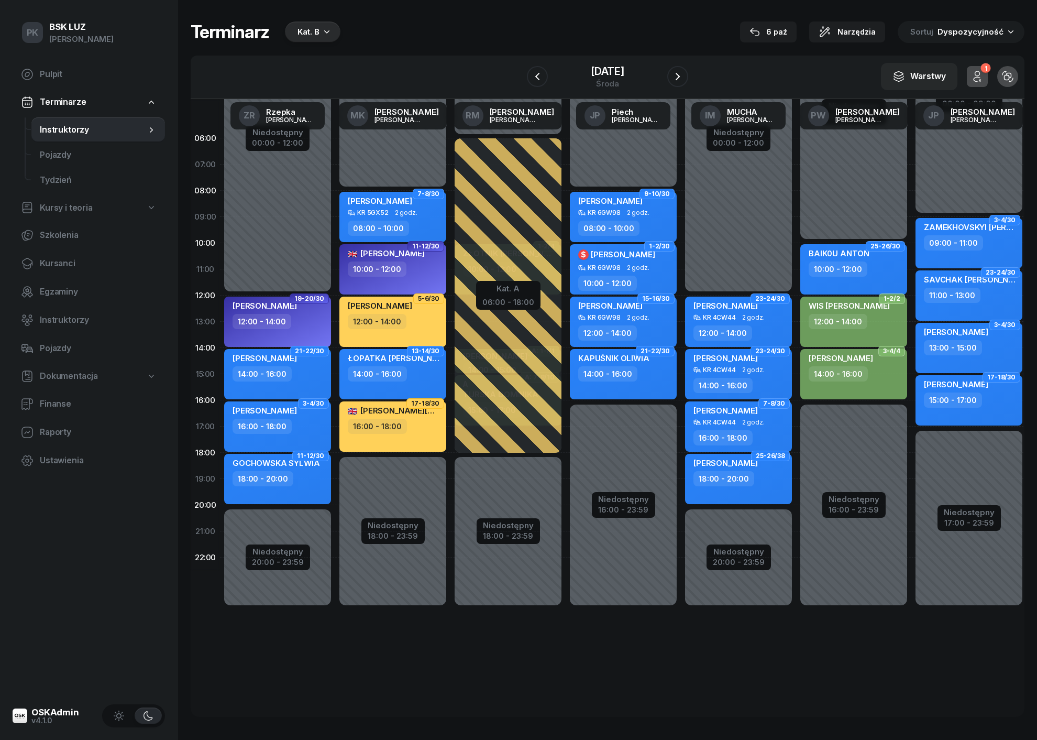
click at [594, 386] on div "KAPUŚNIK OLIWIA 14:00 - 16:00" at bounding box center [623, 374] width 107 height 50
select select "14"
select select "16"
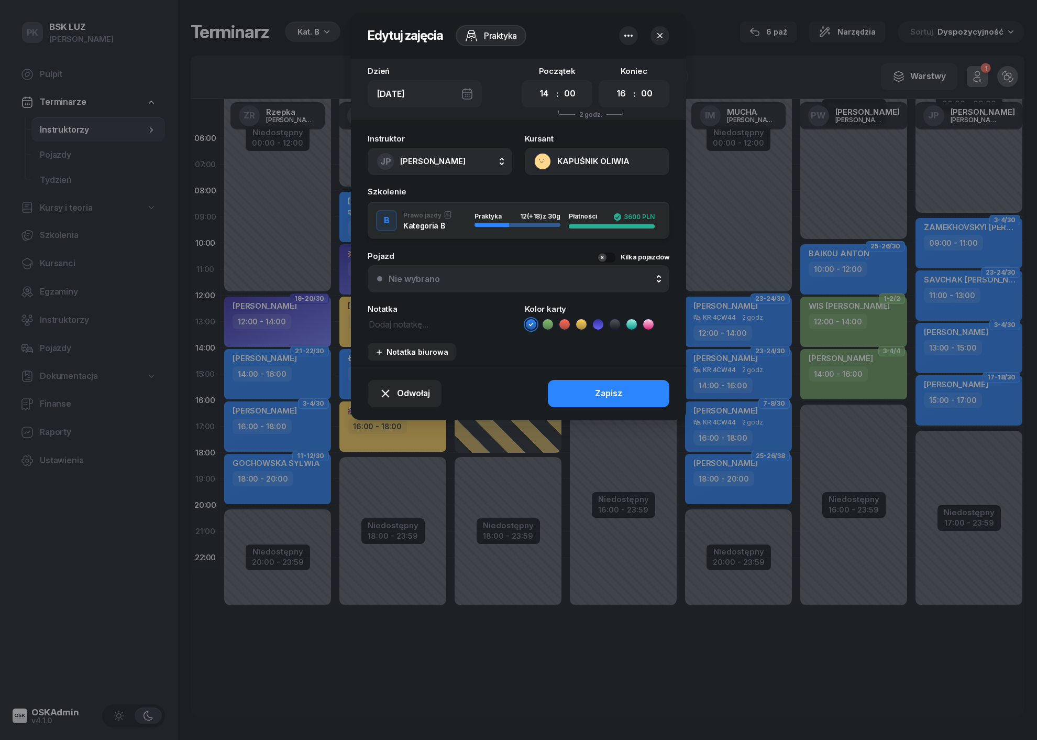
click at [476, 275] on div "Nie wybrano" at bounding box center [524, 279] width 271 height 8
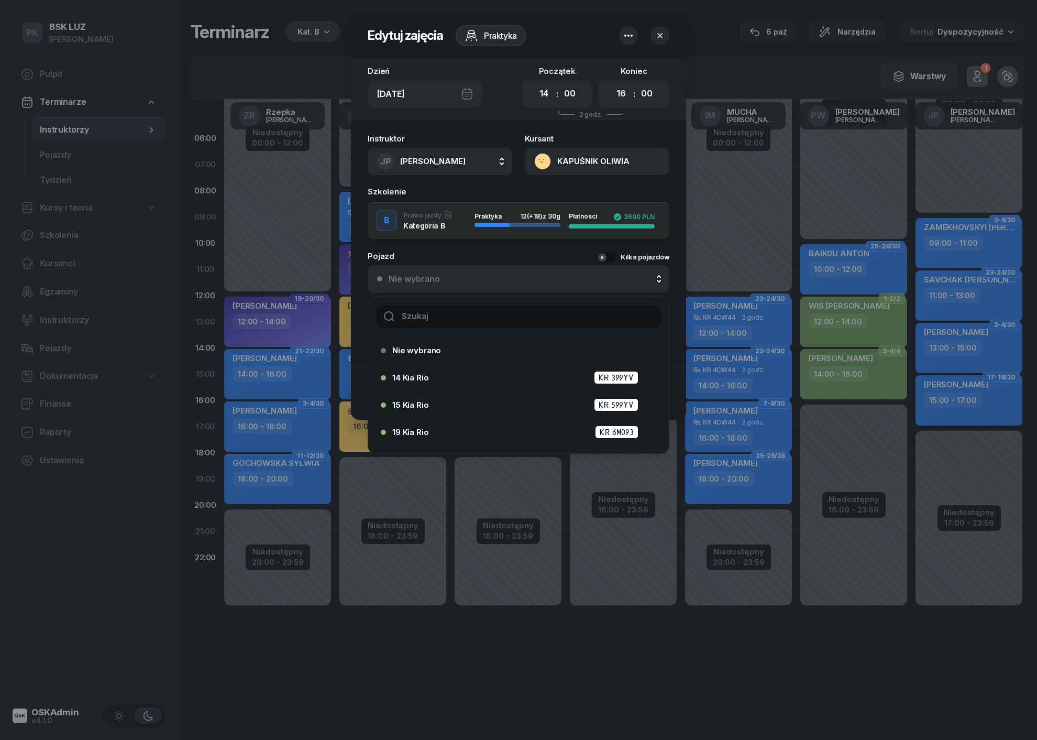
click at [485, 313] on input "text" at bounding box center [519, 316] width 284 height 22
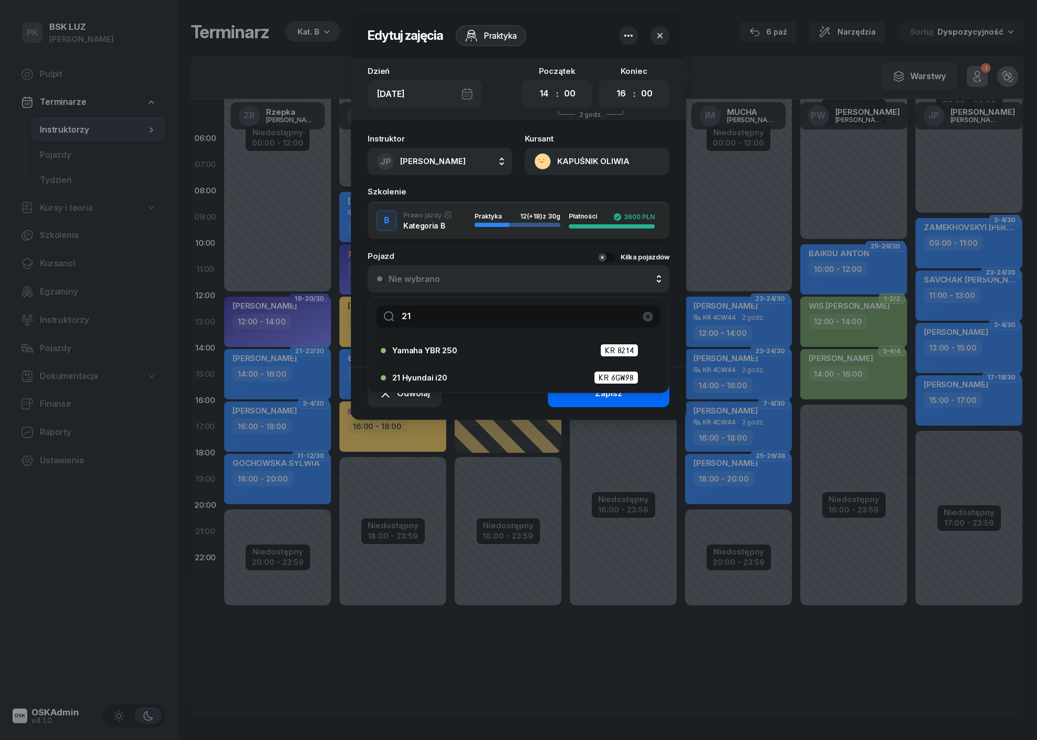
type input "21"
click at [581, 396] on button "Zapisz" at bounding box center [609, 393] width 122 height 27
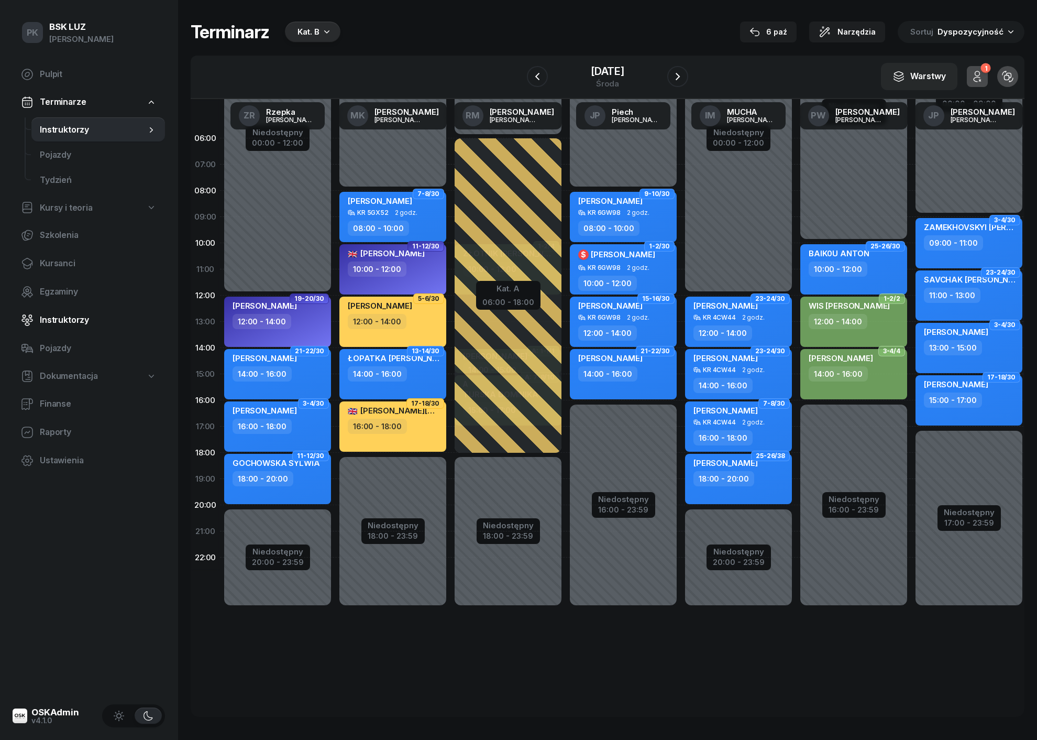
click at [70, 317] on span "Instruktorzy" at bounding box center [98, 320] width 117 height 14
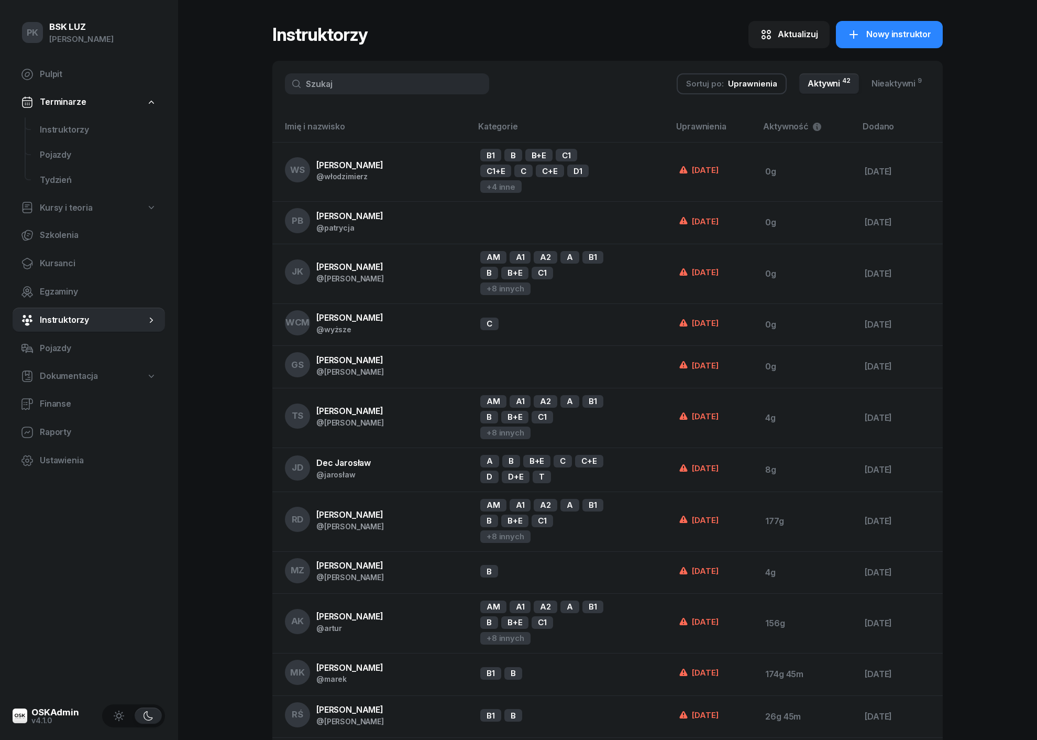
click at [374, 70] on div "Sortuj po: Uprawnienia Aktywni 42 Nieaktywni 9" at bounding box center [607, 84] width 671 height 46
click at [374, 78] on input "text" at bounding box center [387, 83] width 204 height 21
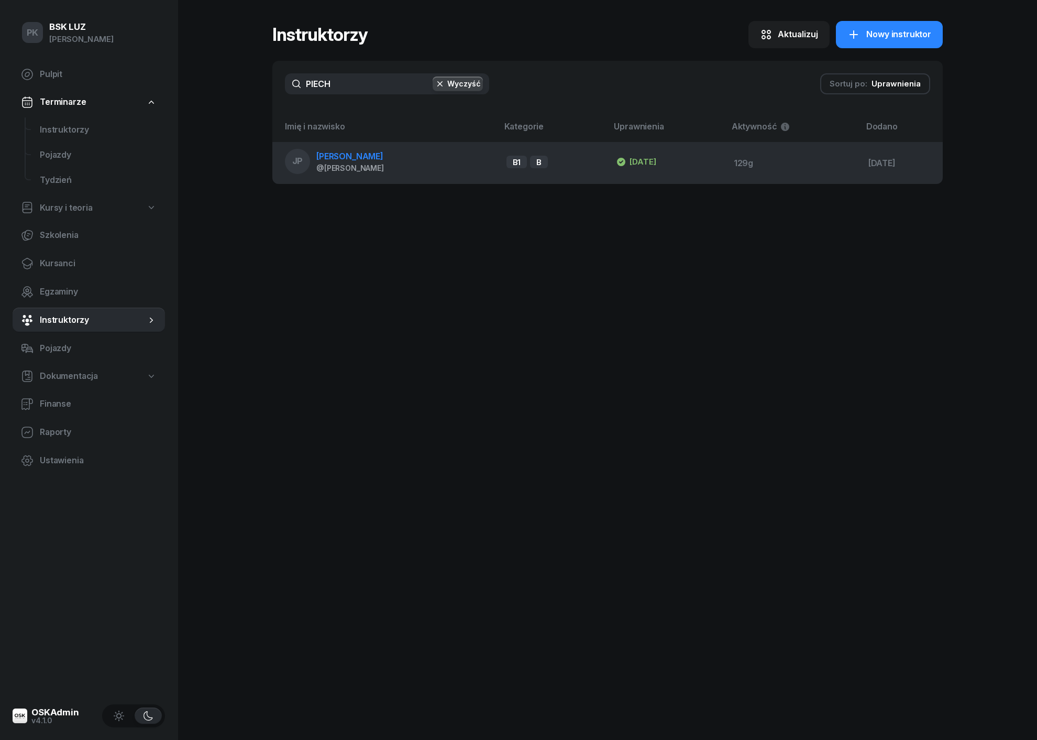
type input "PIECH"
click at [361, 158] on span "[PERSON_NAME]" at bounding box center [349, 156] width 67 height 10
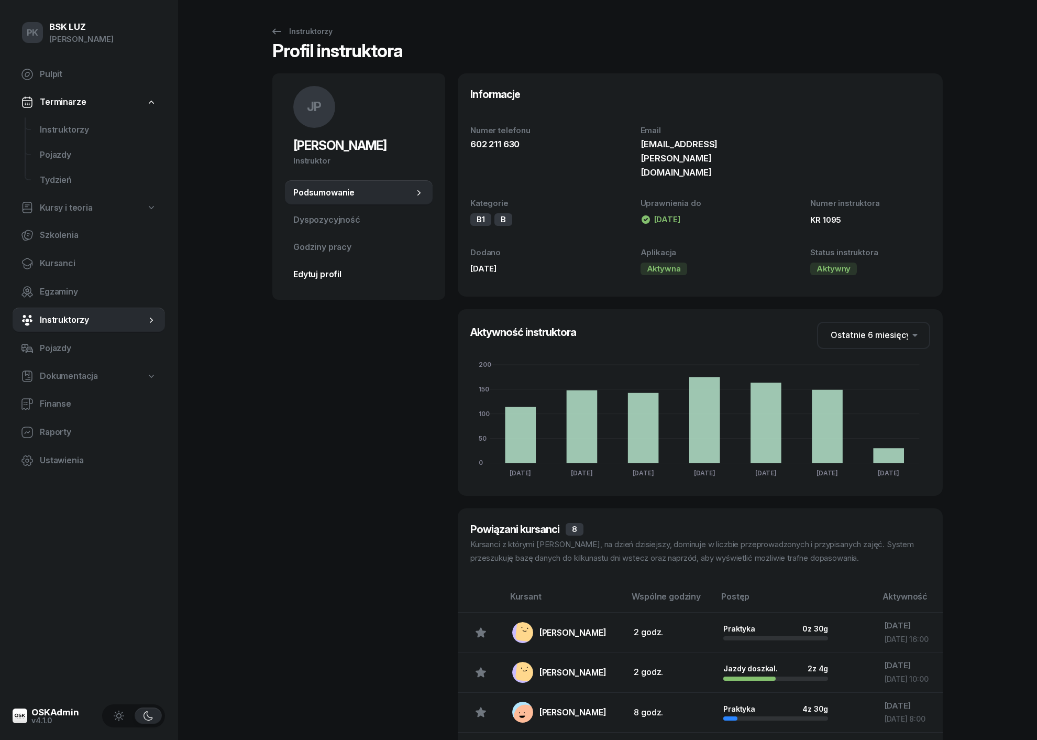
click at [332, 271] on span "Edytuj profil" at bounding box center [358, 275] width 131 height 14
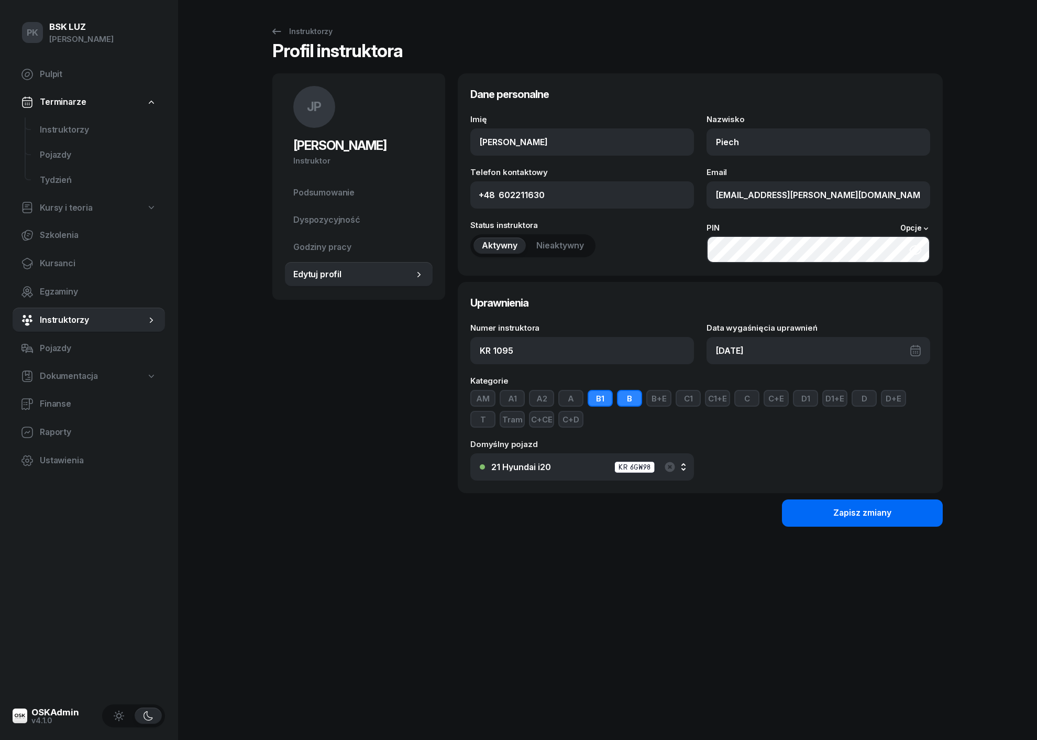
click at [810, 512] on button "Zapisz zmiany" at bounding box center [862, 512] width 161 height 27
click at [306, 28] on div "Instruktorzy" at bounding box center [301, 31] width 62 height 13
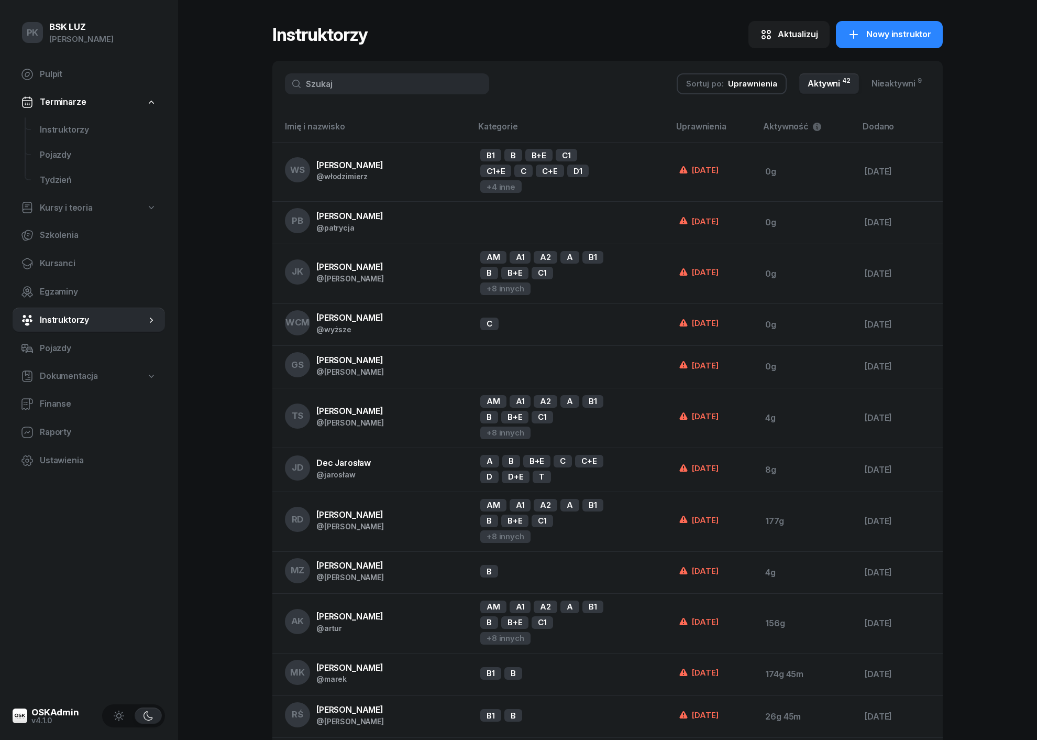
drag, startPoint x: 345, startPoint y: 81, endPoint x: 285, endPoint y: 86, distance: 60.0
click at [288, 84] on input "text" at bounding box center [387, 83] width 204 height 21
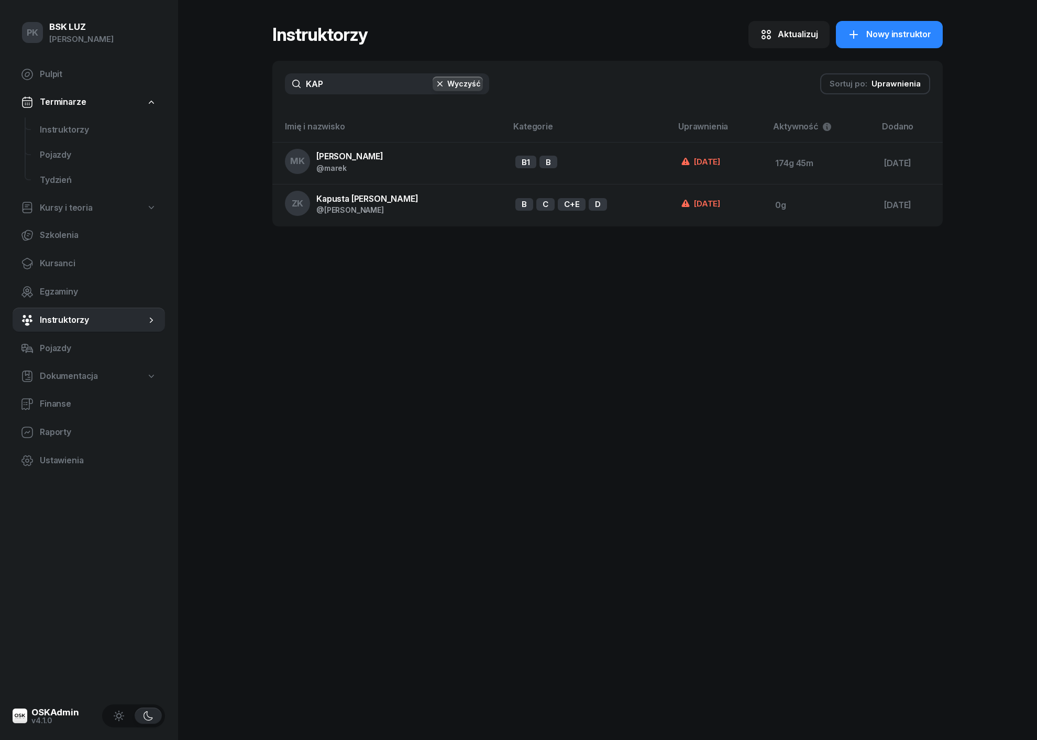
type input "KAPU"
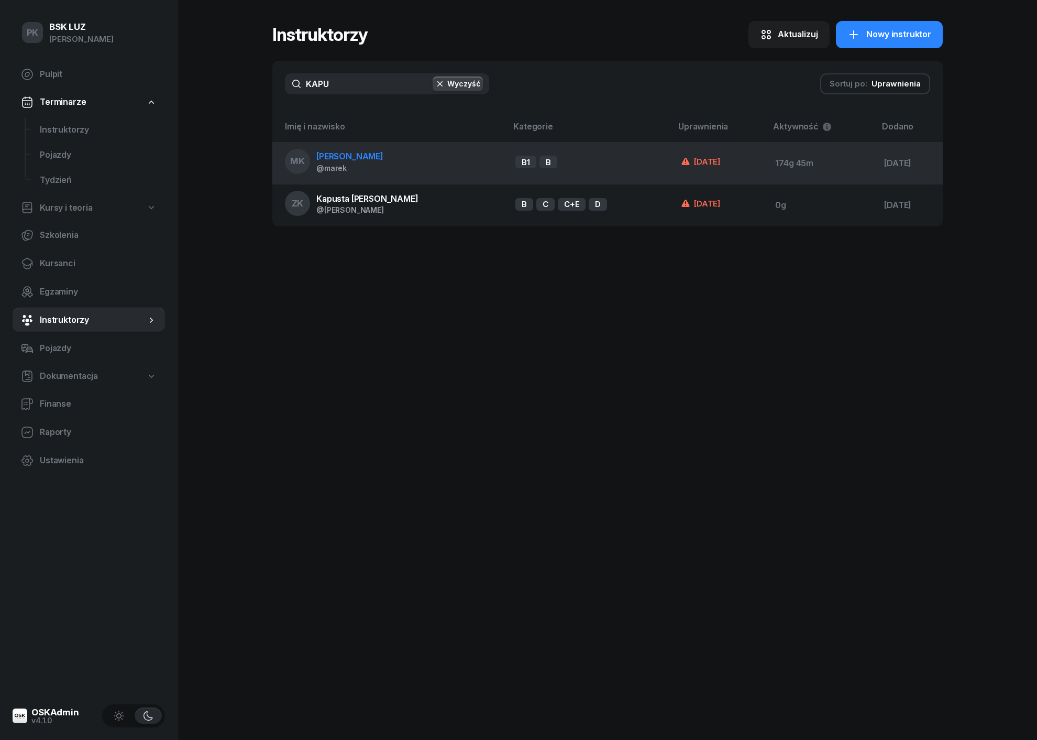
click at [336, 168] on div "@marek" at bounding box center [349, 167] width 67 height 9
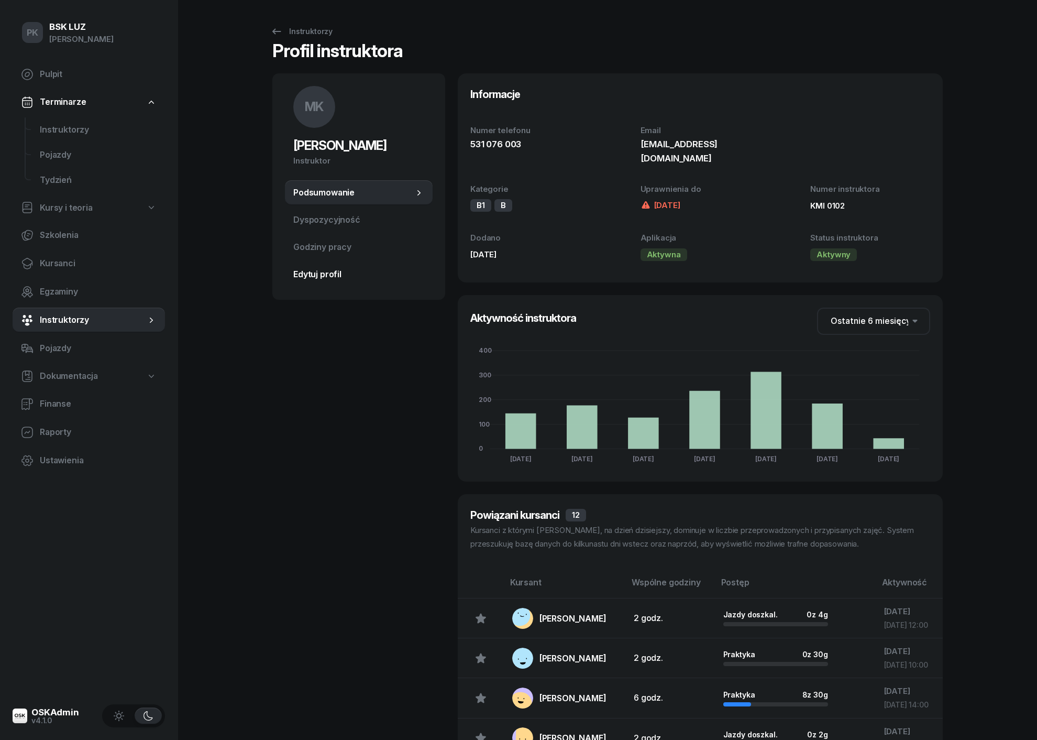
click at [331, 265] on link "Edytuj profil" at bounding box center [359, 274] width 148 height 25
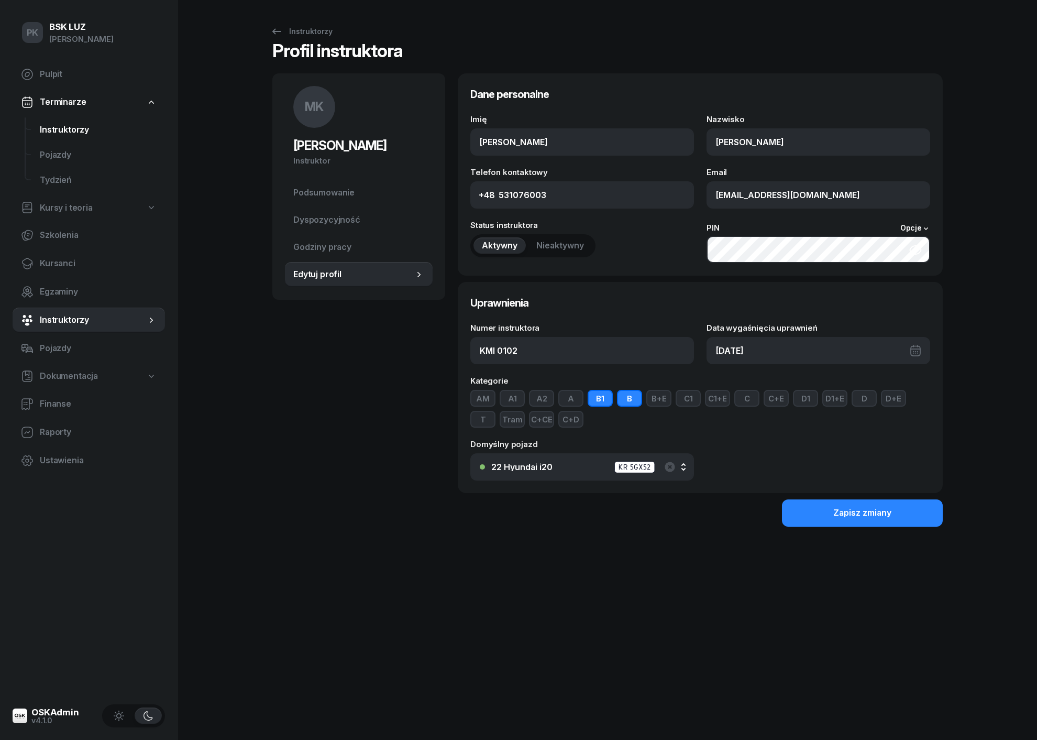
click at [78, 130] on span "Instruktorzy" at bounding box center [98, 130] width 117 height 14
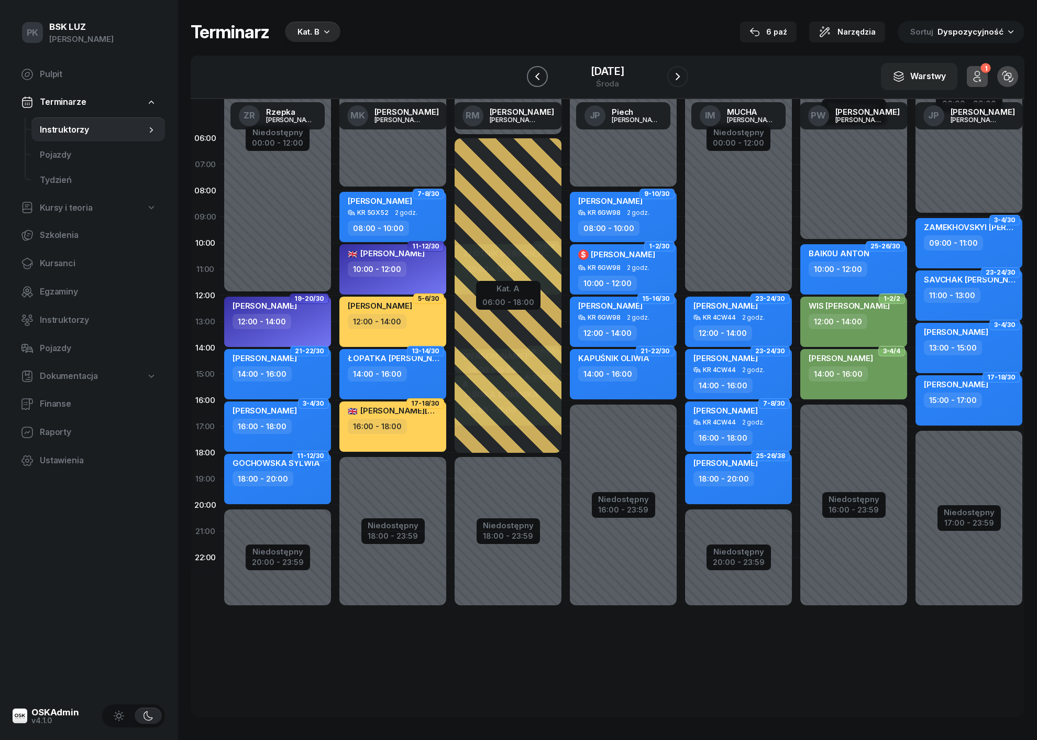
click at [532, 74] on button "button" at bounding box center [537, 76] width 21 height 21
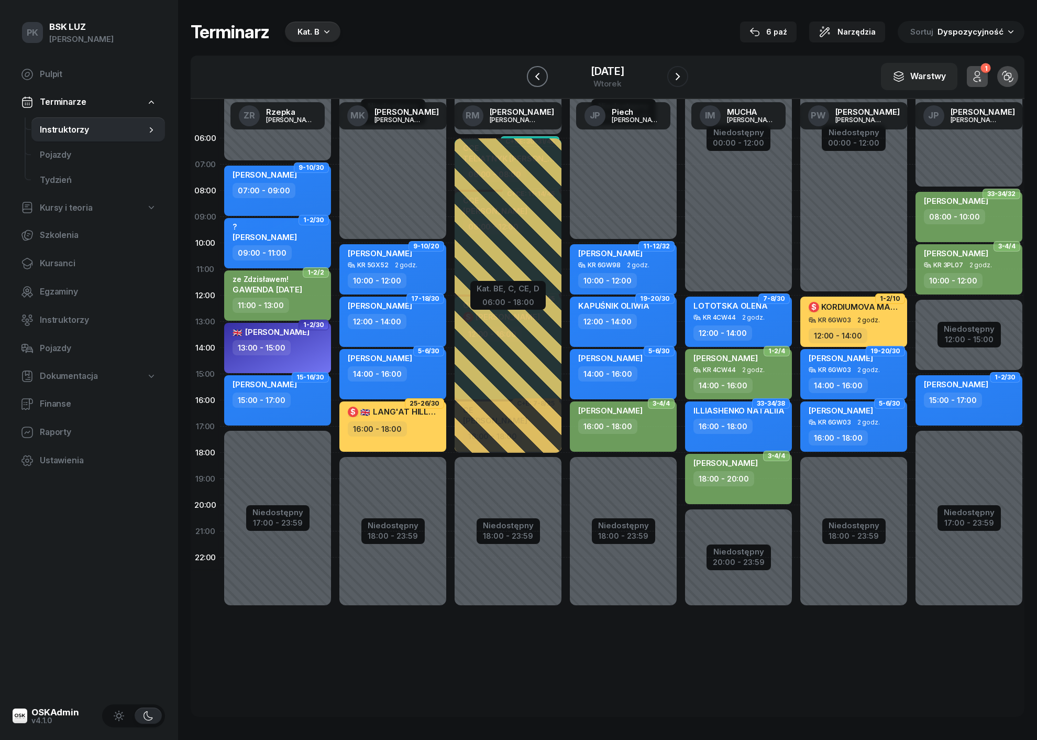
click at [532, 74] on button "button" at bounding box center [537, 76] width 21 height 21
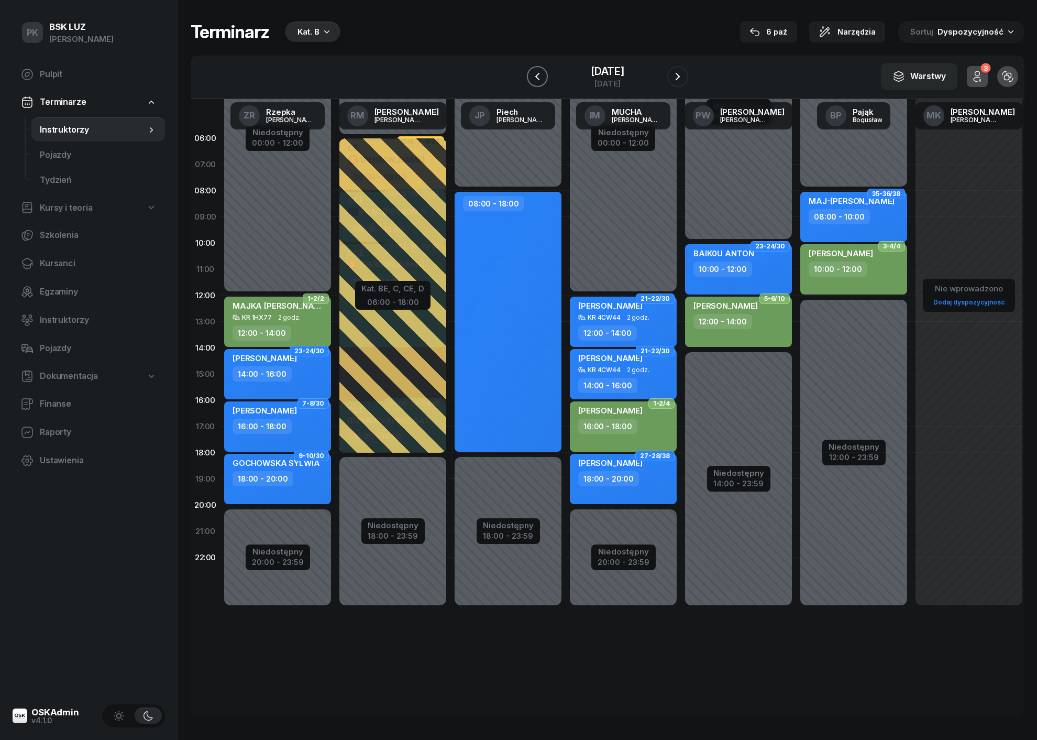
click at [532, 74] on button "button" at bounding box center [537, 76] width 21 height 21
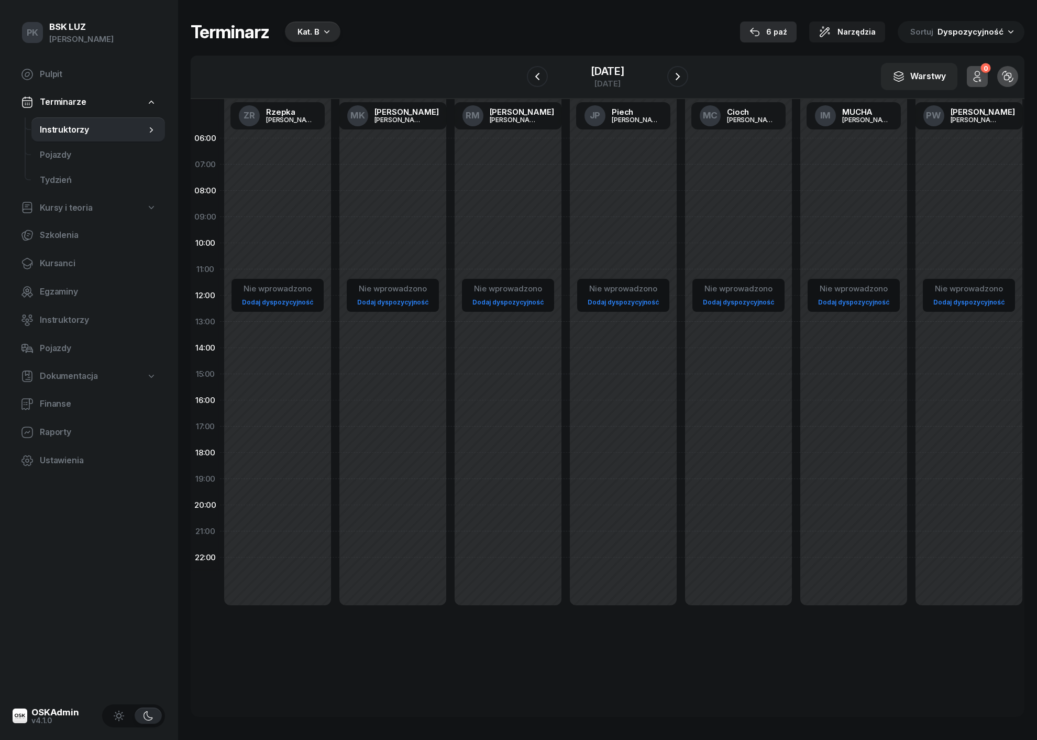
click at [795, 34] on button "6 paź" at bounding box center [768, 31] width 57 height 21
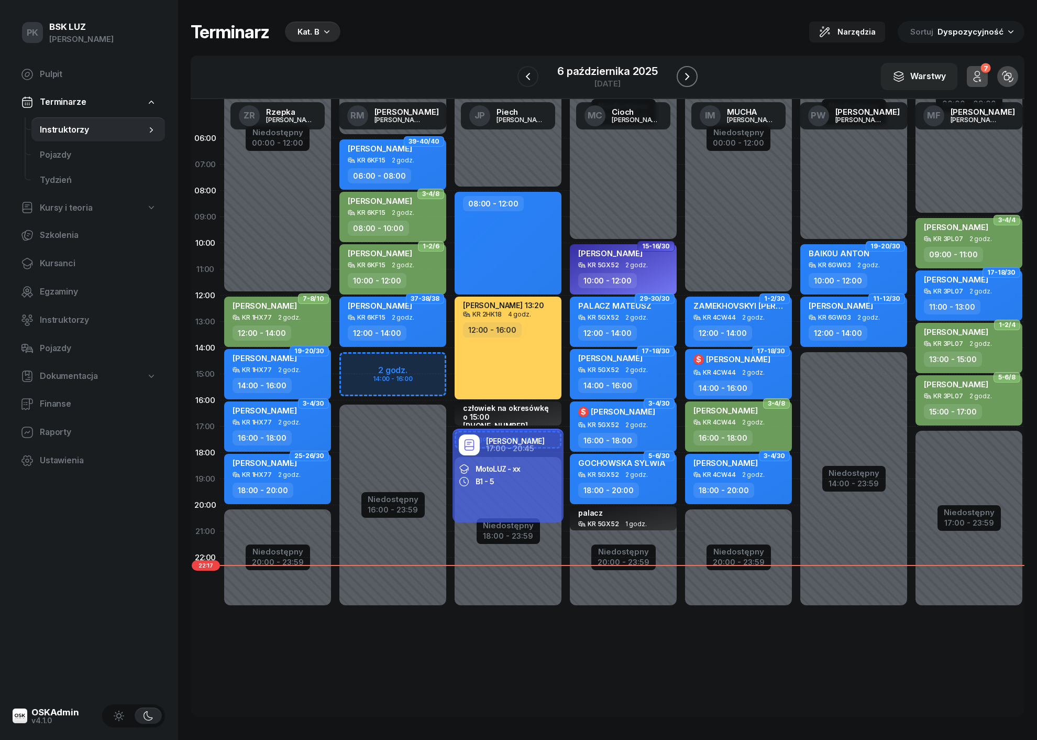
click at [687, 78] on icon "button" at bounding box center [687, 76] width 13 height 13
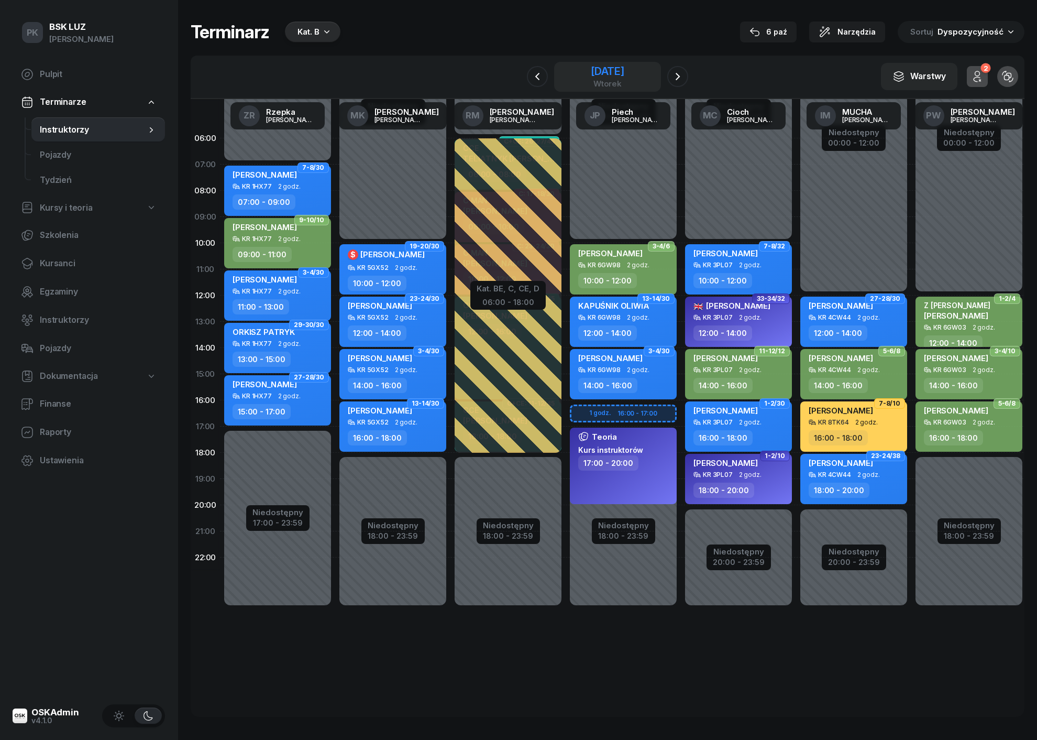
click at [591, 68] on div "[DATE]" at bounding box center [608, 71] width 34 height 10
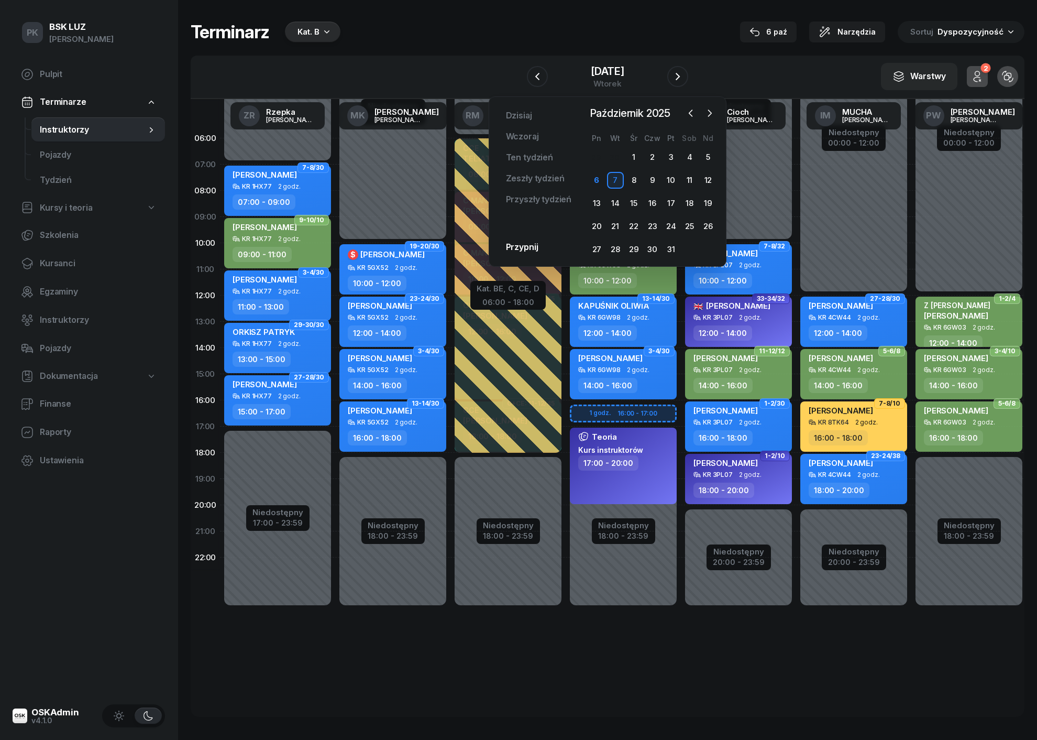
click at [327, 32] on icon "button" at bounding box center [326, 31] width 5 height 3
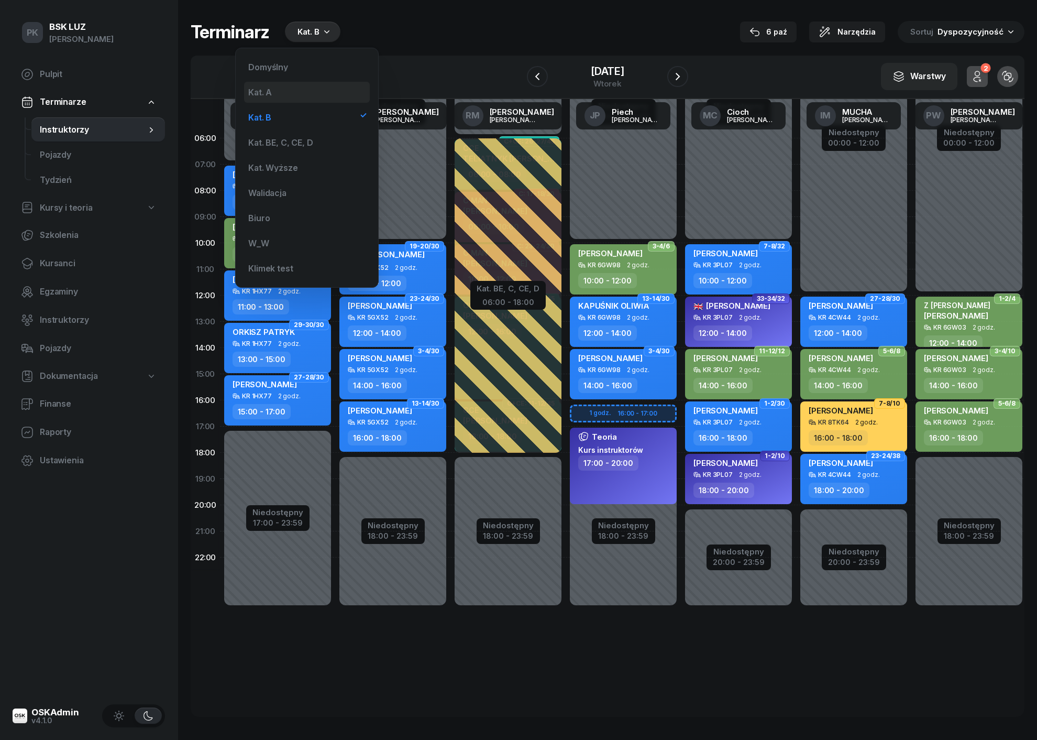
click at [300, 91] on div "Kat. A" at bounding box center [307, 92] width 126 height 21
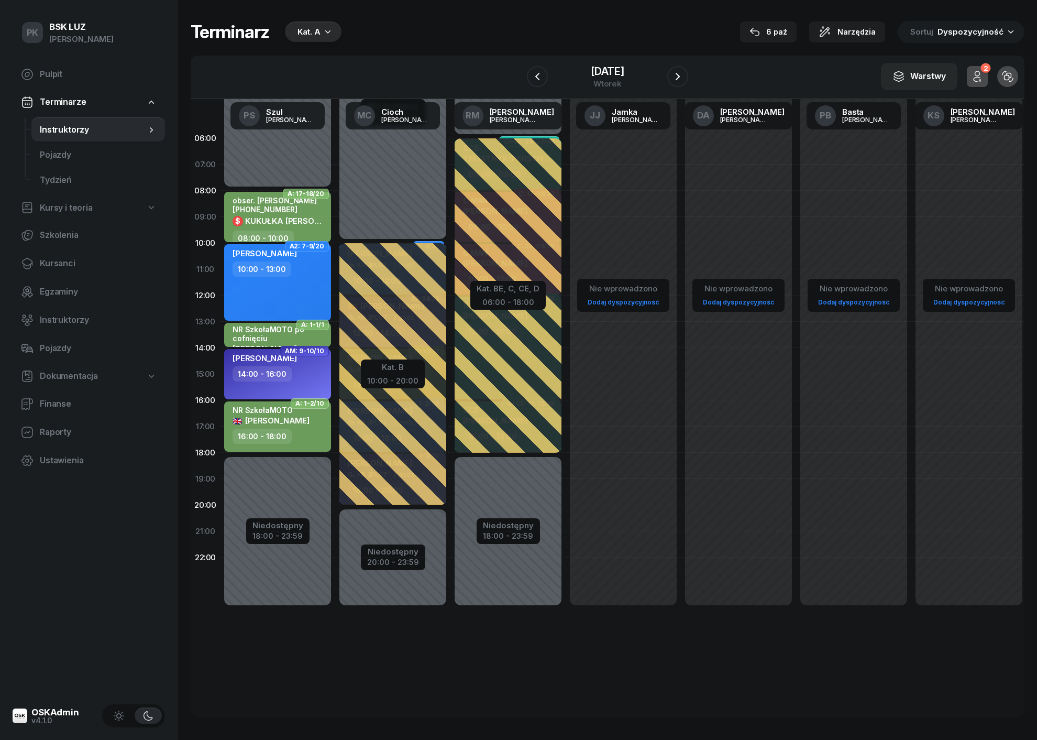
click at [74, 210] on span "Kursy i teoria" at bounding box center [66, 208] width 53 height 14
select select
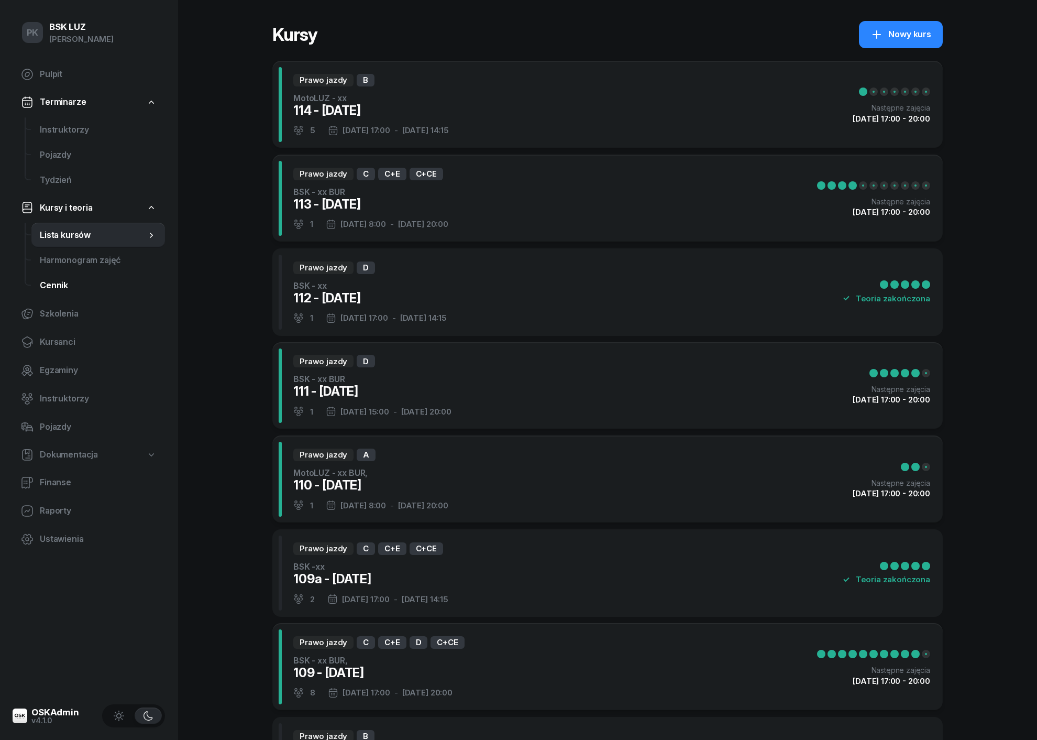
click at [76, 283] on span "Cennik" at bounding box center [98, 286] width 117 height 14
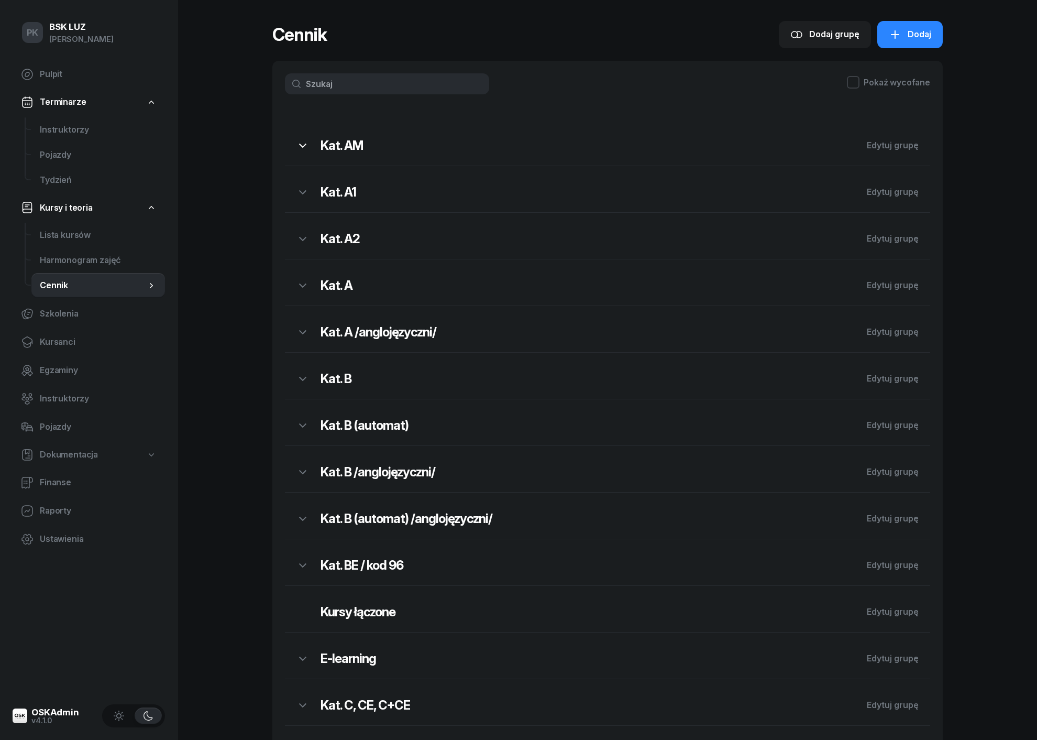
click at [303, 148] on icon "button" at bounding box center [303, 145] width 13 height 13
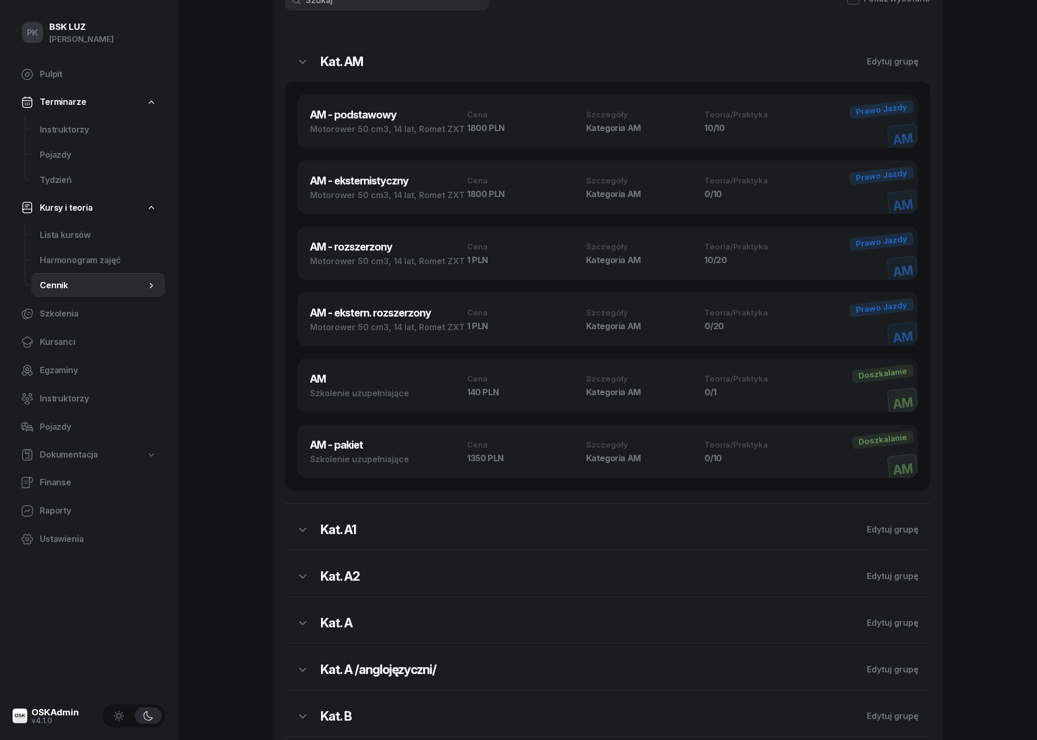
scroll to position [86, 0]
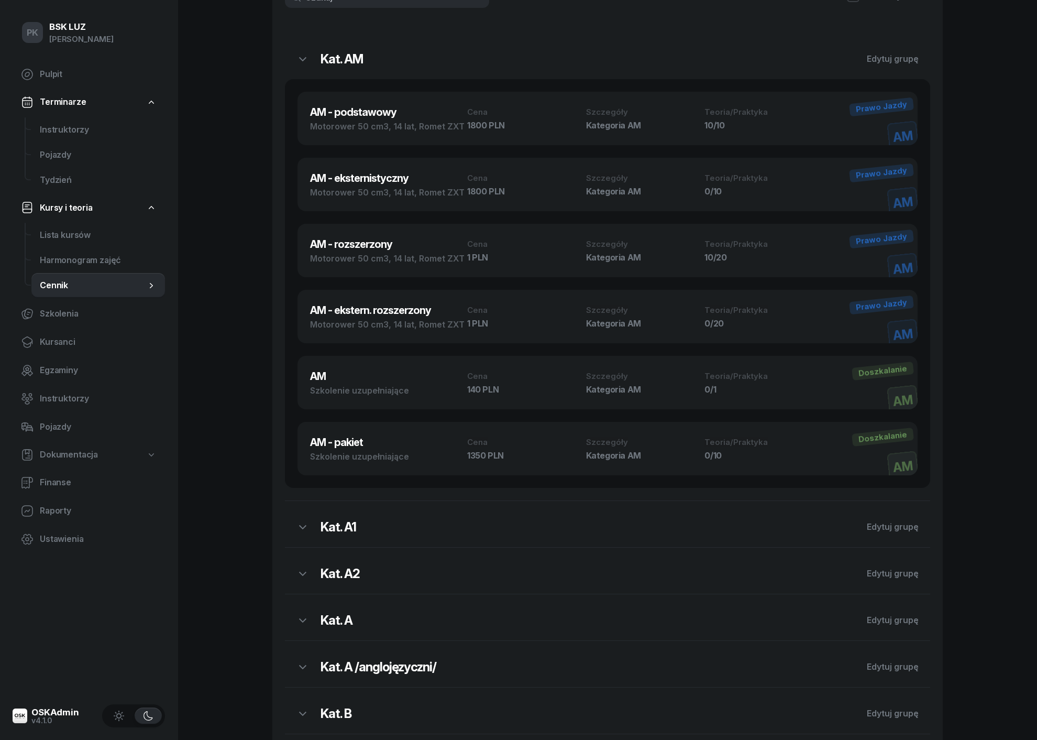
click at [353, 615] on h2 "Kat. A" at bounding box center [588, 620] width 535 height 17
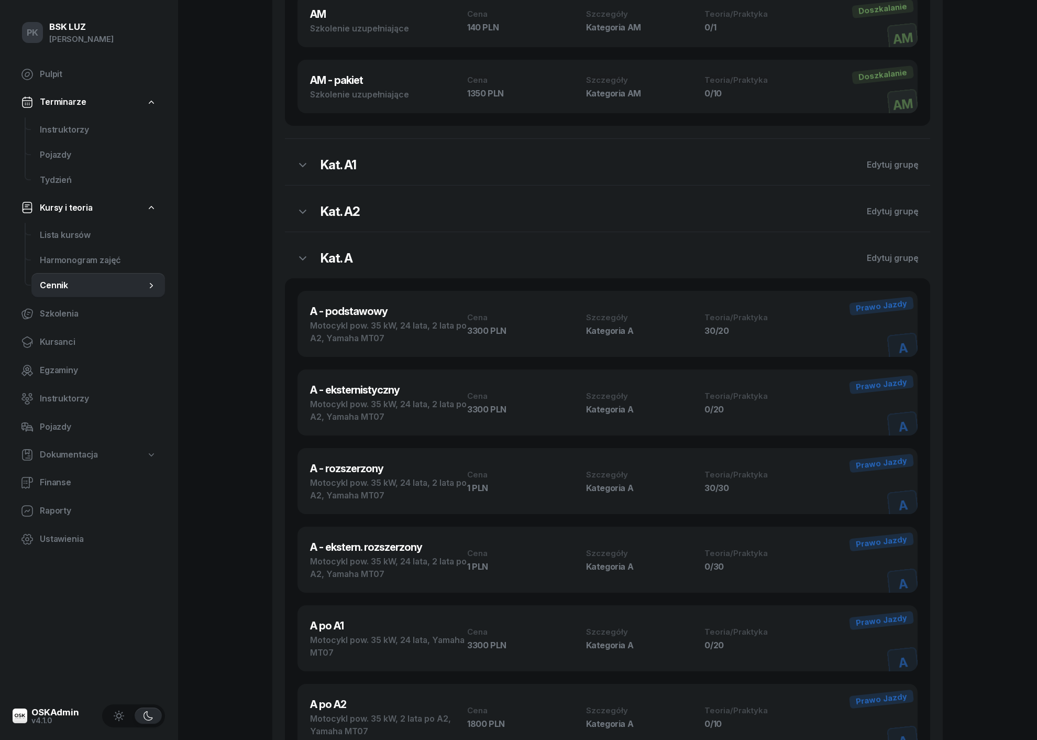
scroll to position [450, 0]
